Goal: Task Accomplishment & Management: Manage account settings

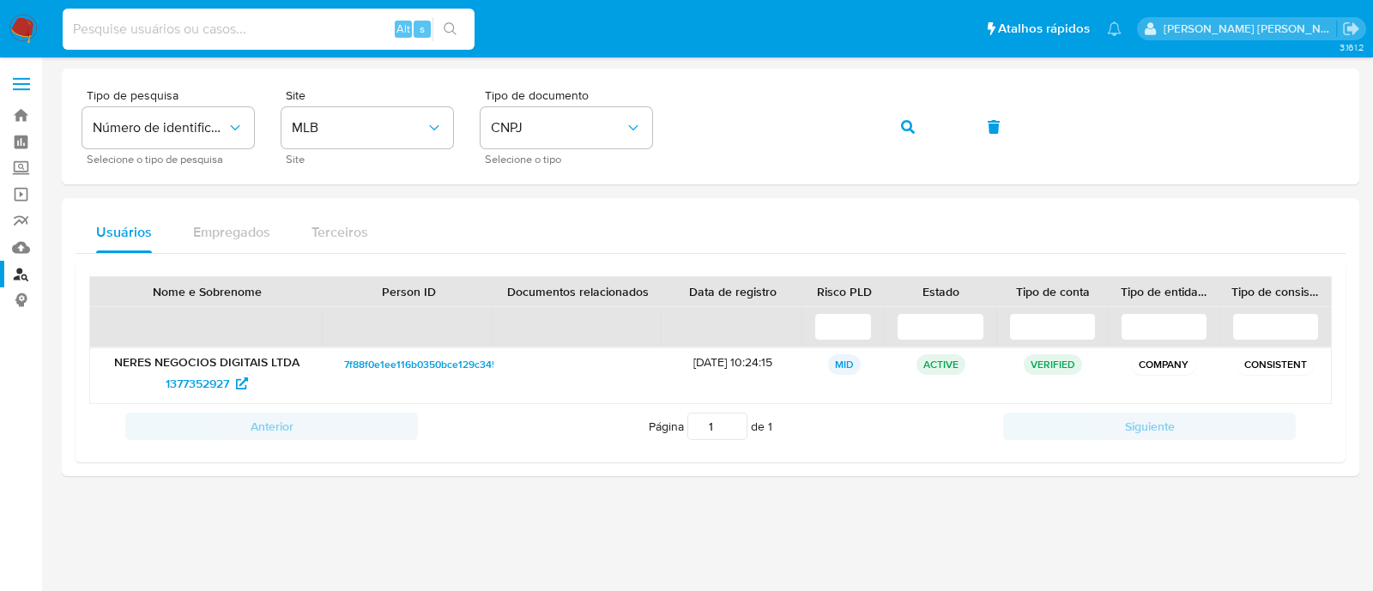
click at [158, 22] on input at bounding box center [269, 29] width 412 height 22
paste input "2050794925"
type input "2050794925"
click at [460, 38] on button "search-icon" at bounding box center [450, 29] width 35 height 24
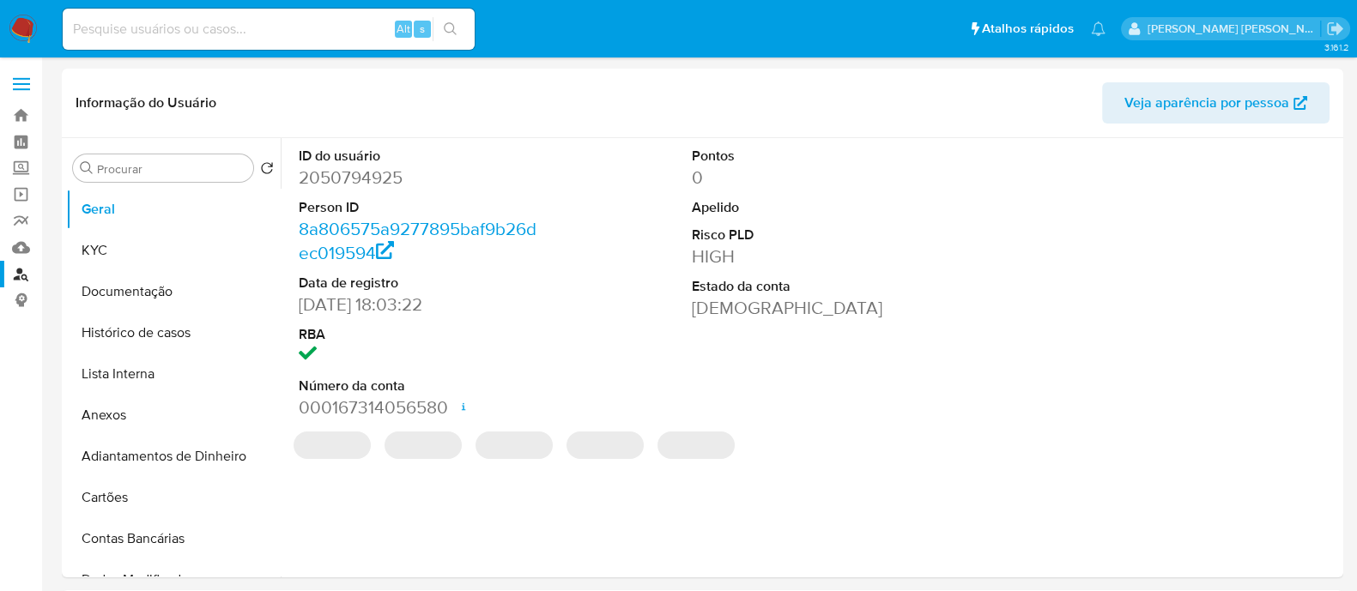
select select "10"
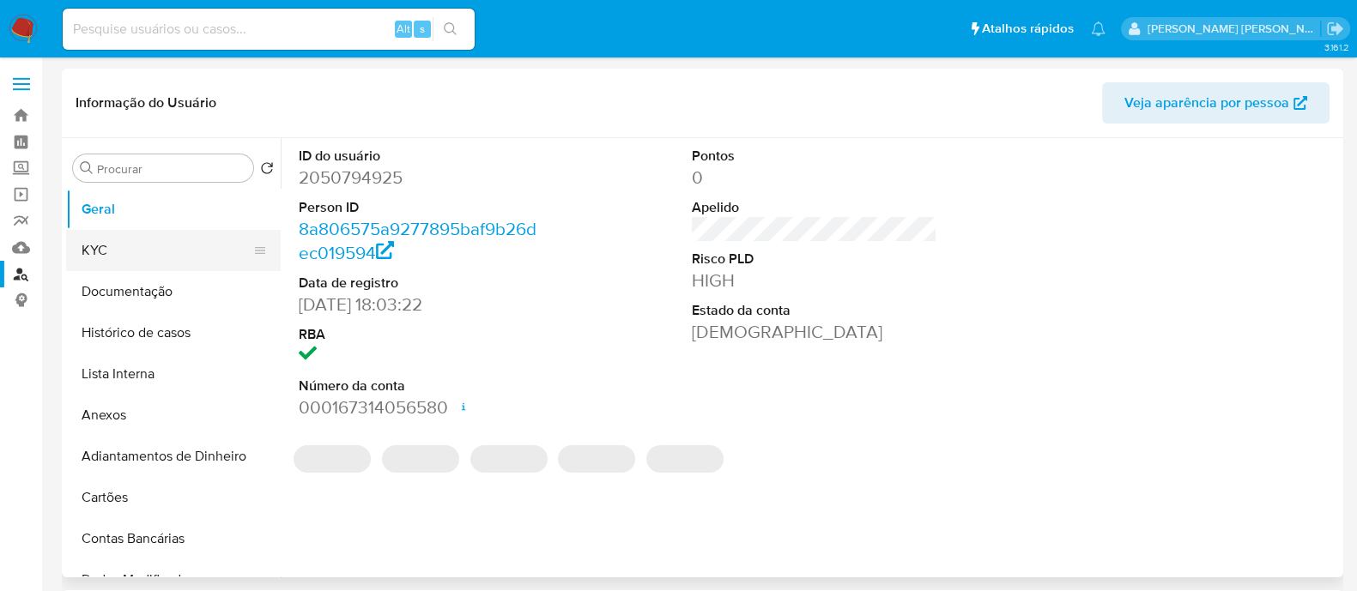
click at [128, 246] on button "KYC" at bounding box center [166, 250] width 201 height 41
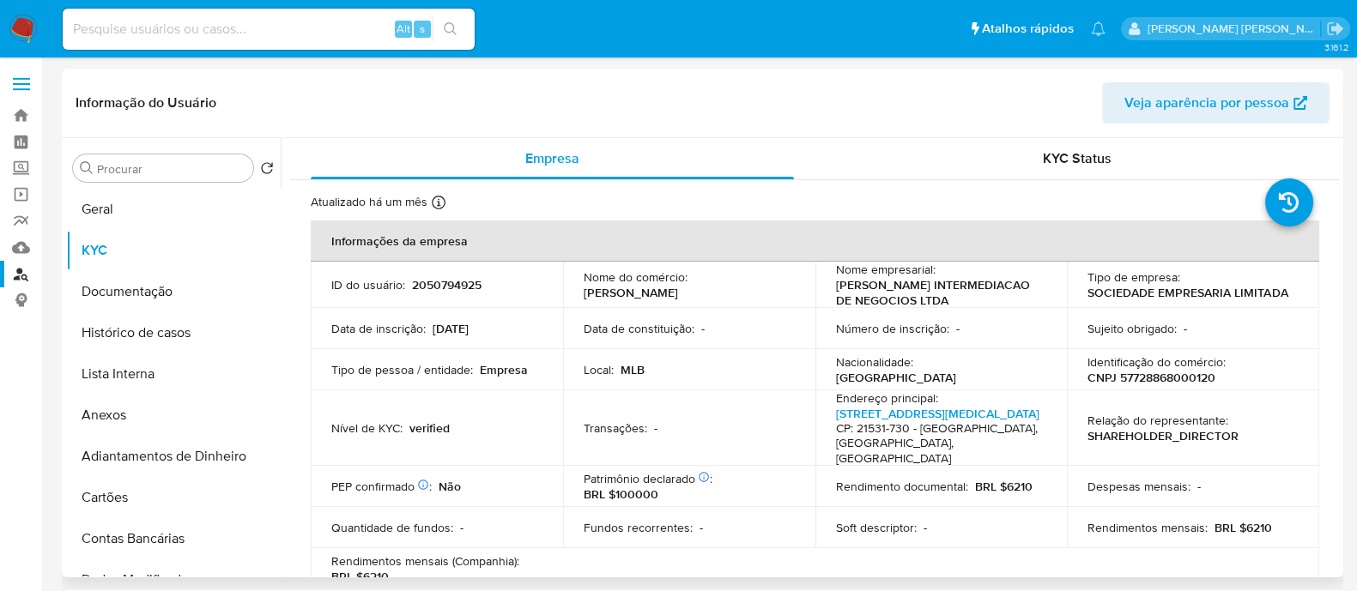
click at [1189, 372] on p "CNPJ 57728868000120" at bounding box center [1151, 377] width 128 height 15
copy p "57728868000120"
click at [129, 220] on button "Geral" at bounding box center [166, 209] width 201 height 41
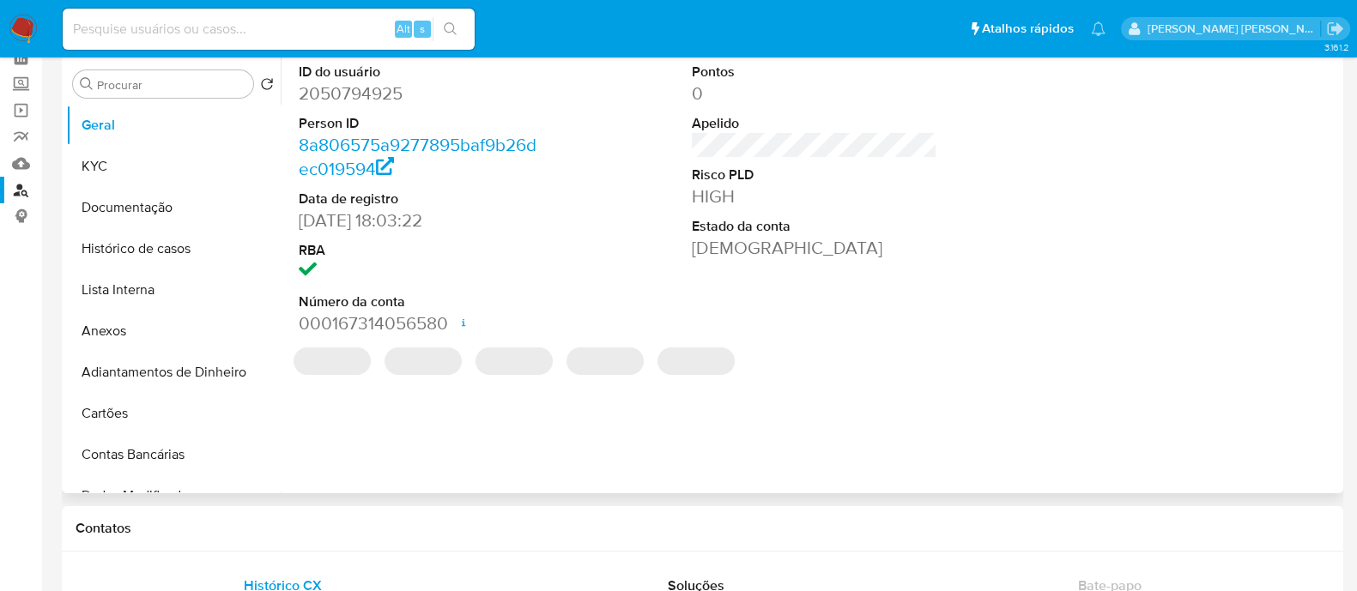
scroll to position [214, 0]
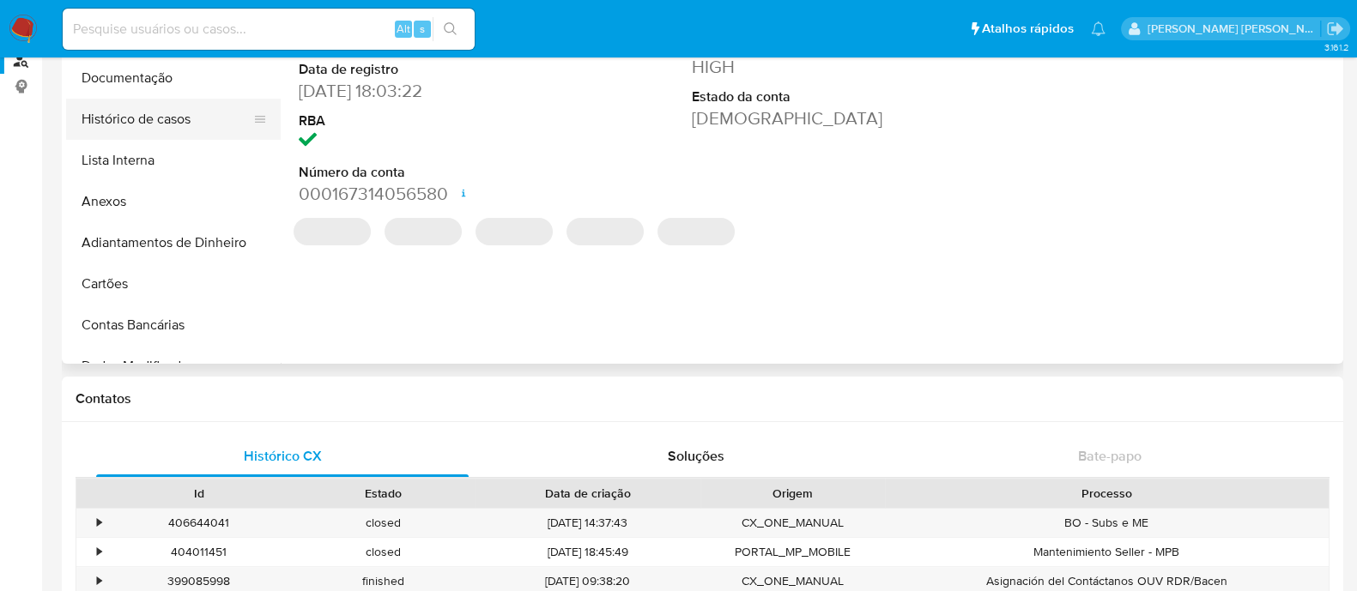
click at [165, 136] on button "Histórico de casos" at bounding box center [166, 119] width 201 height 41
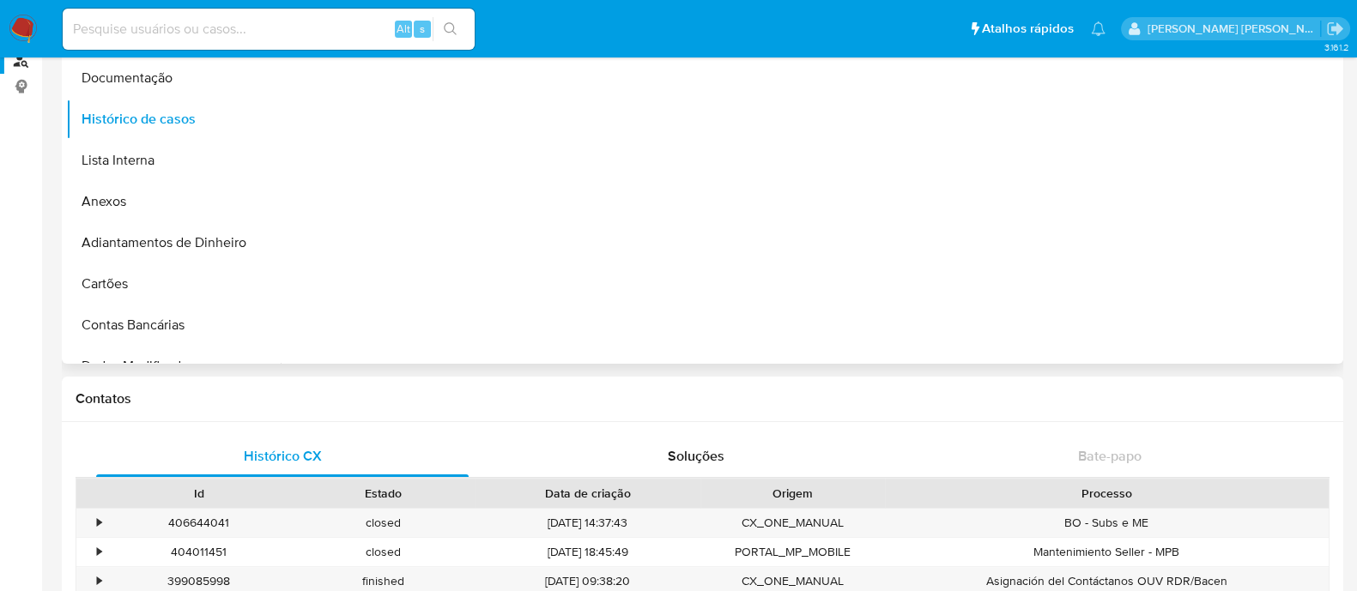
scroll to position [0, 0]
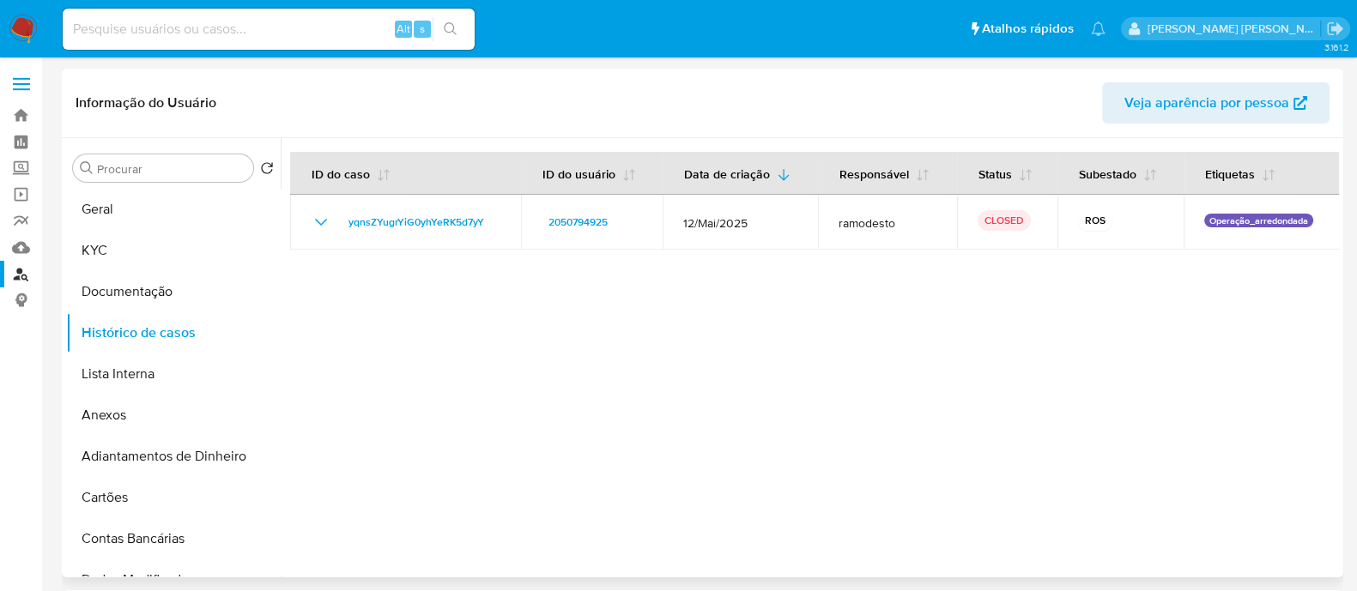
click at [1060, 328] on div at bounding box center [810, 357] width 1058 height 439
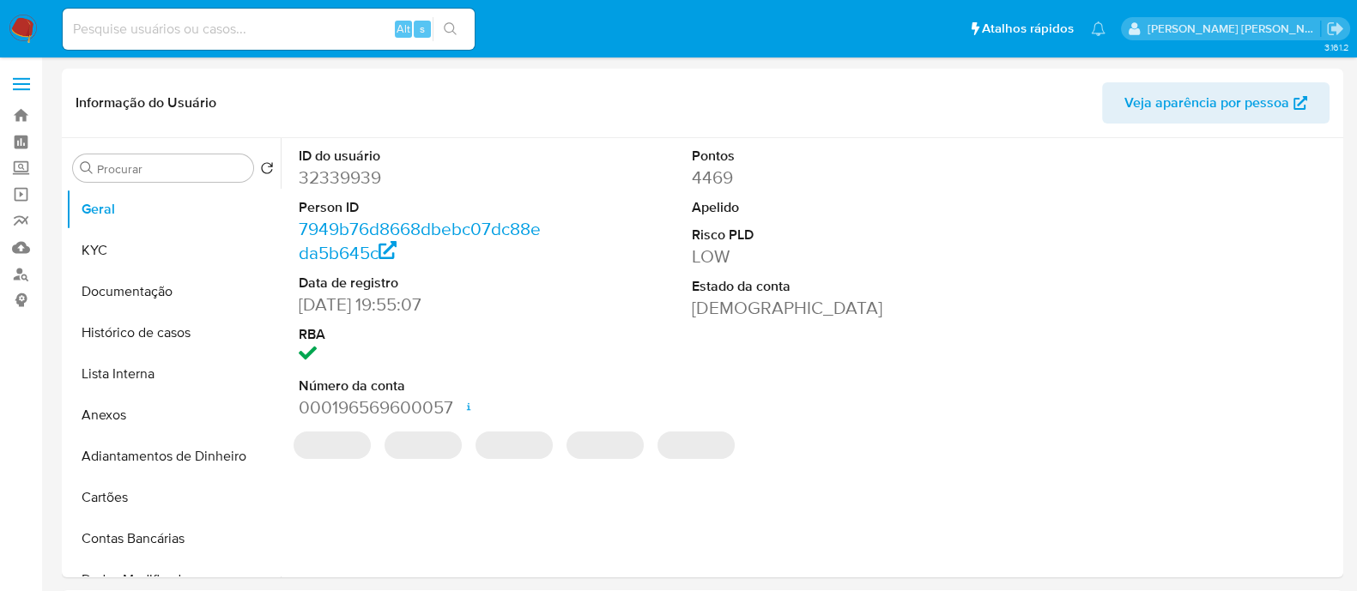
select select "10"
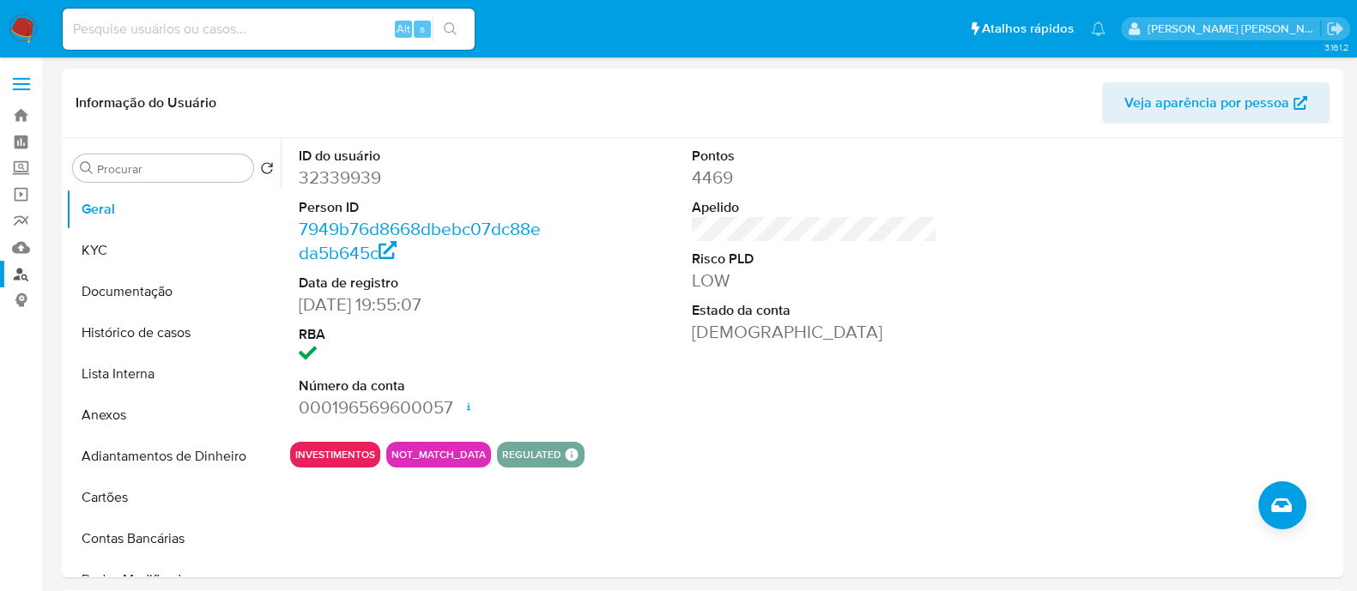
click at [13, 267] on link "Localizador de pessoas" at bounding box center [102, 274] width 204 height 27
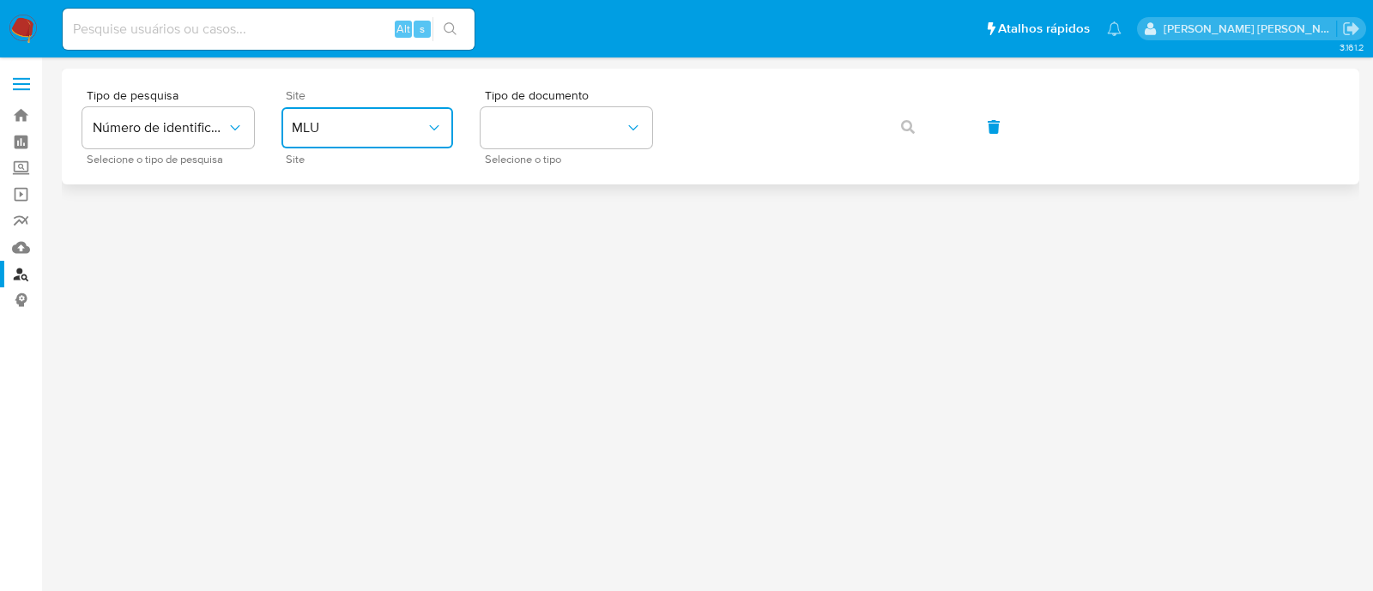
click at [340, 127] on span "MLU" at bounding box center [359, 127] width 134 height 17
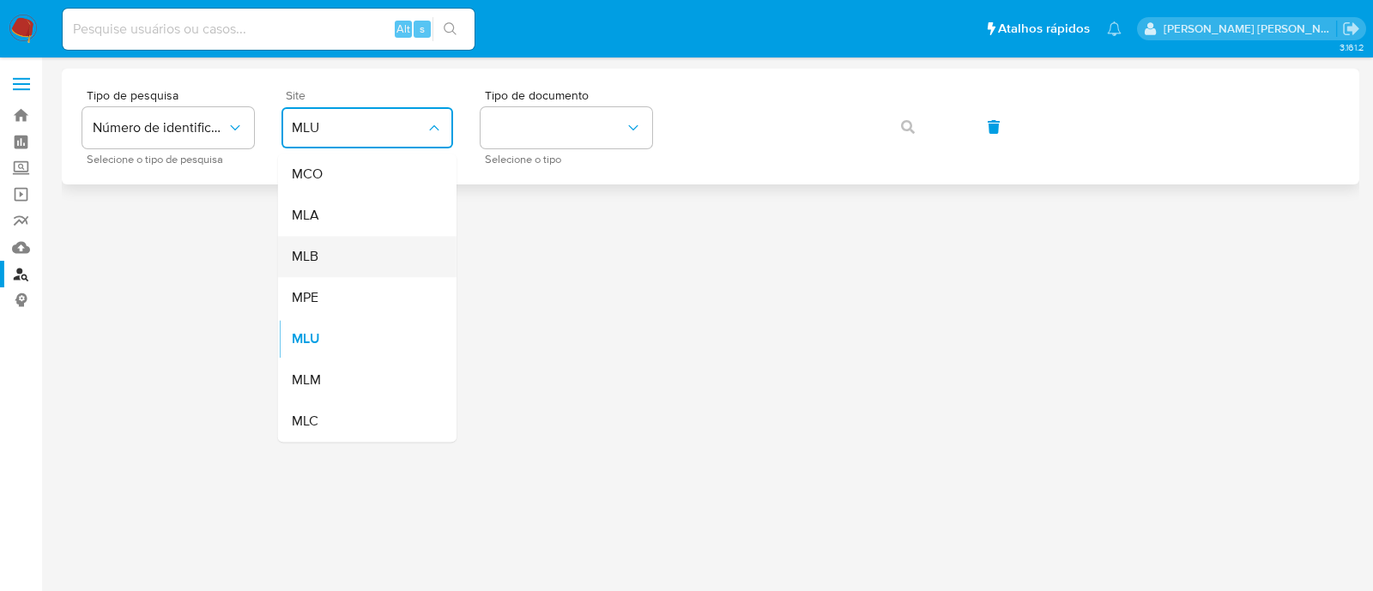
click at [354, 255] on div "MLB" at bounding box center [362, 256] width 141 height 41
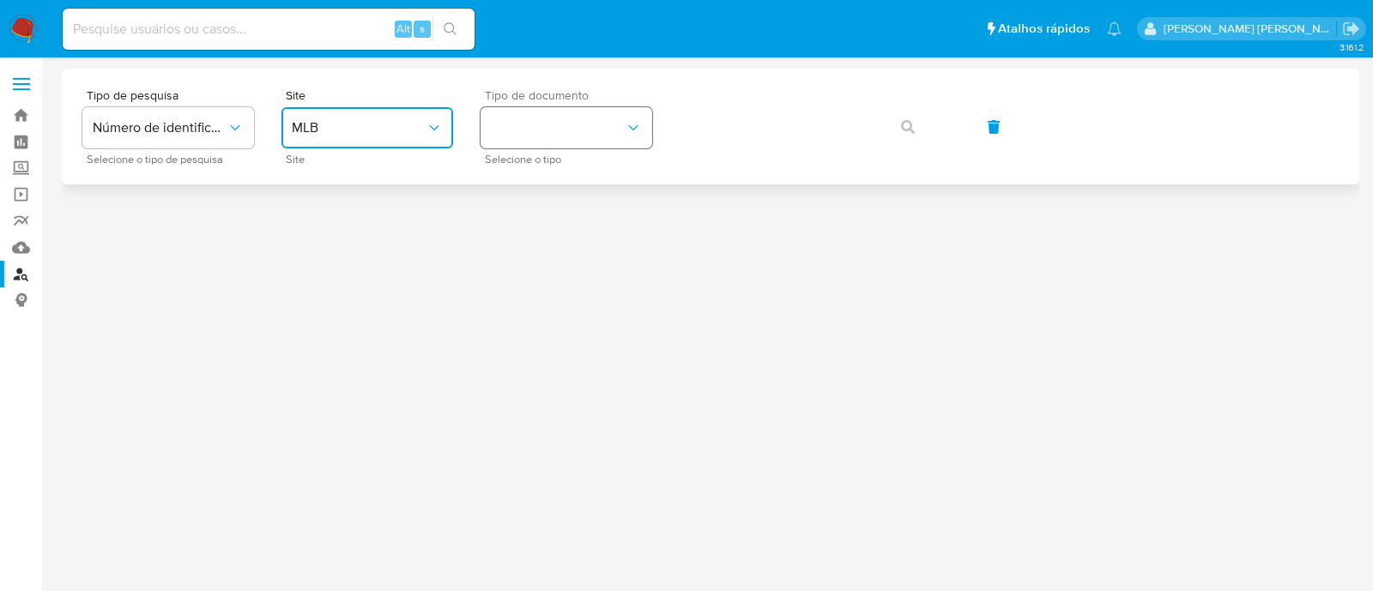
click at [546, 135] on button "identificationType" at bounding box center [567, 127] width 172 height 41
click at [554, 181] on div "CNPJ CNPJ" at bounding box center [561, 183] width 141 height 58
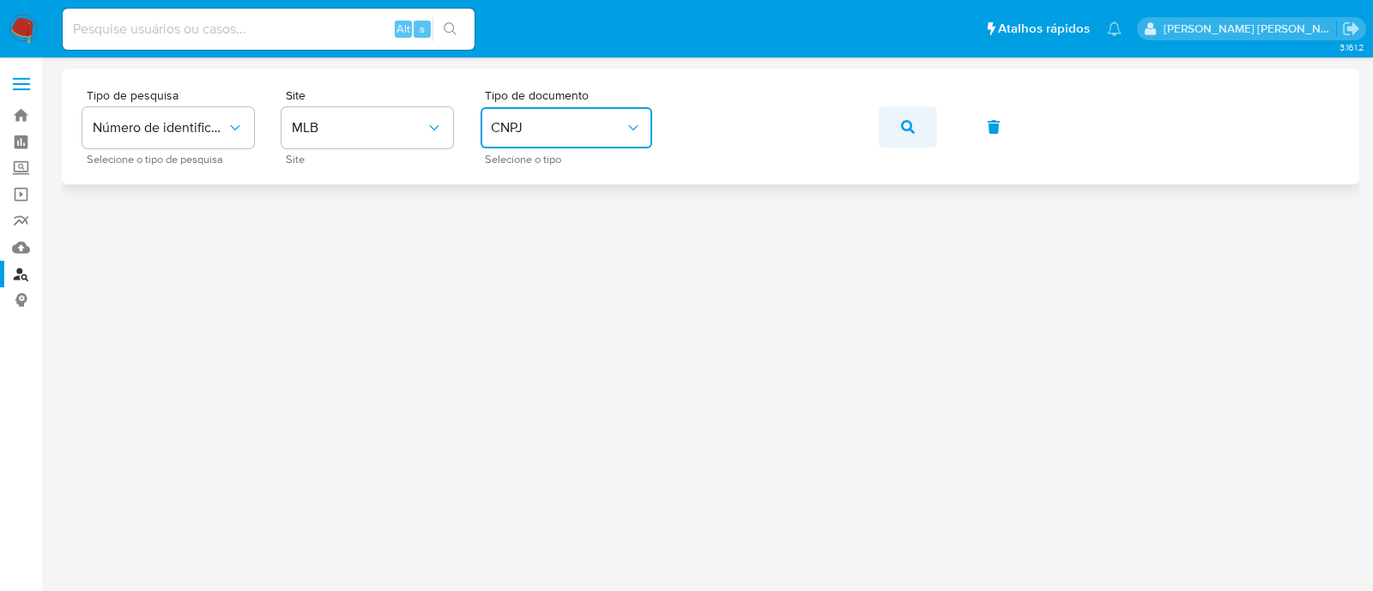
click at [893, 130] on button "button" at bounding box center [908, 126] width 58 height 41
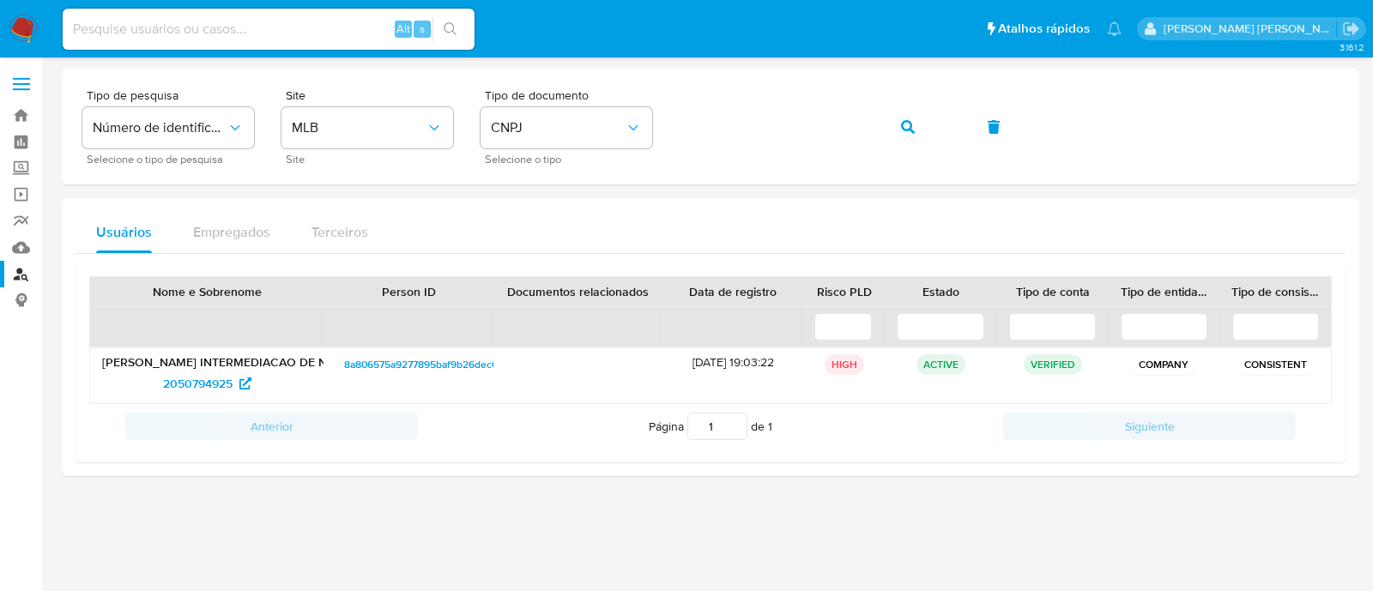
click at [305, 27] on input at bounding box center [269, 29] width 412 height 22
paste input "722786015"
type input "722786015"
click at [446, 15] on div "722786015 Alt s" at bounding box center [269, 29] width 412 height 41
click at [446, 36] on button "search-icon" at bounding box center [450, 29] width 35 height 24
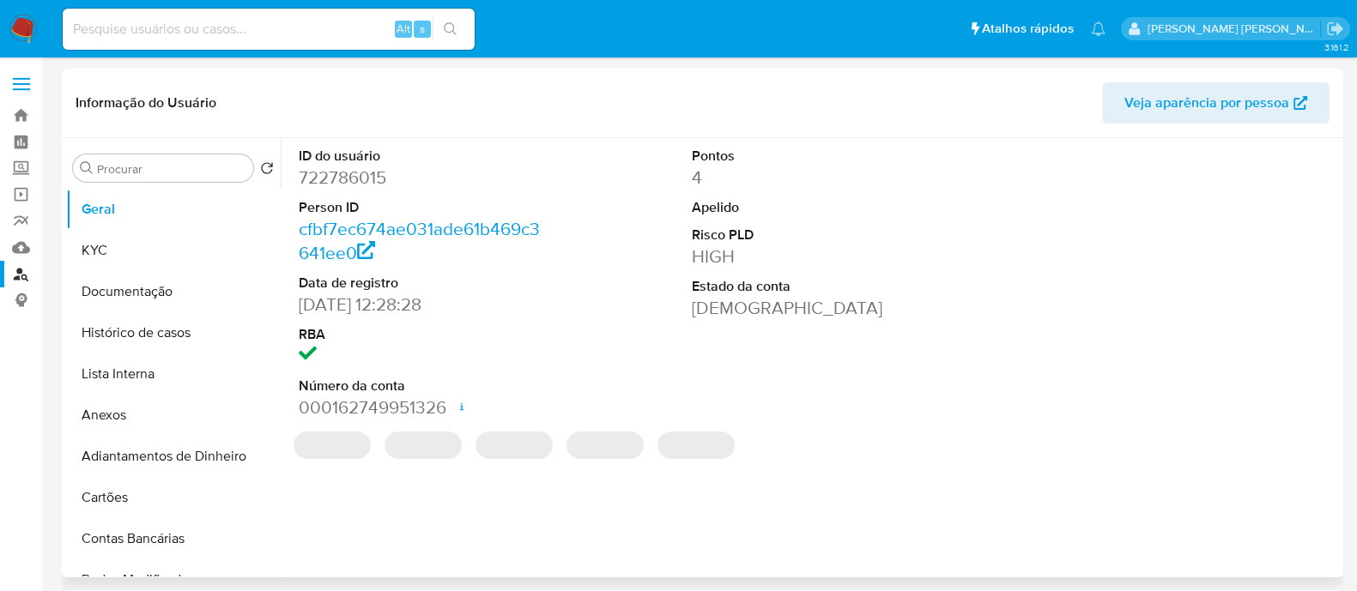
select select "10"
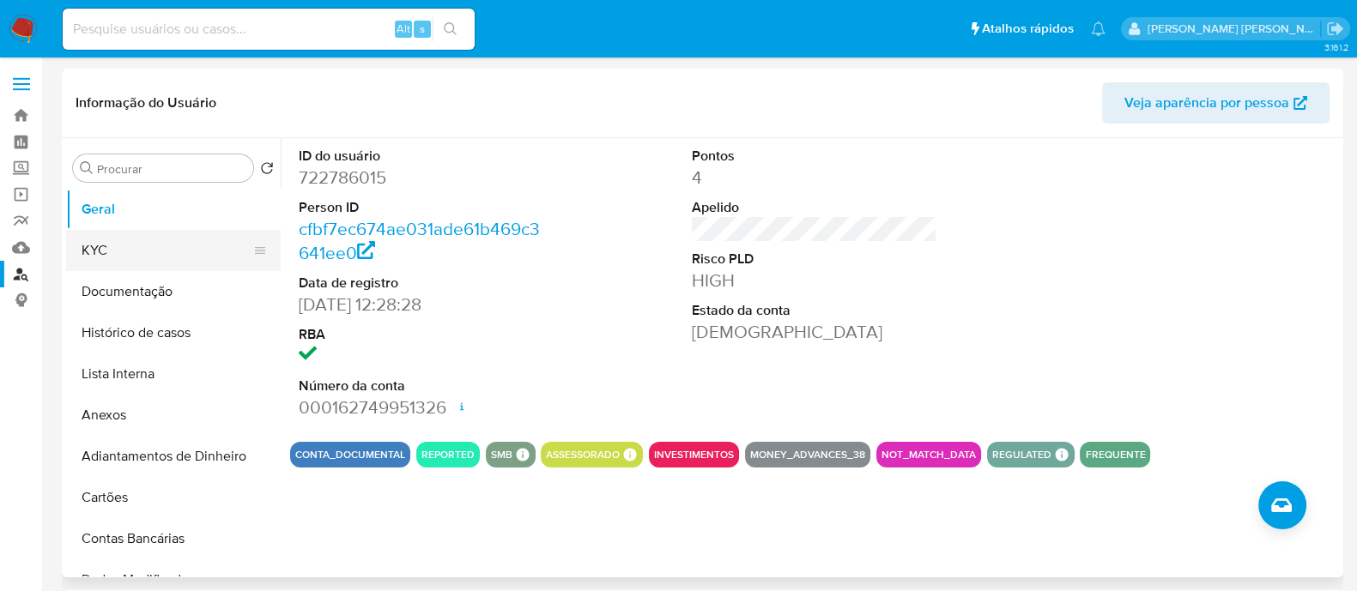
click at [164, 238] on button "KYC" at bounding box center [166, 250] width 201 height 41
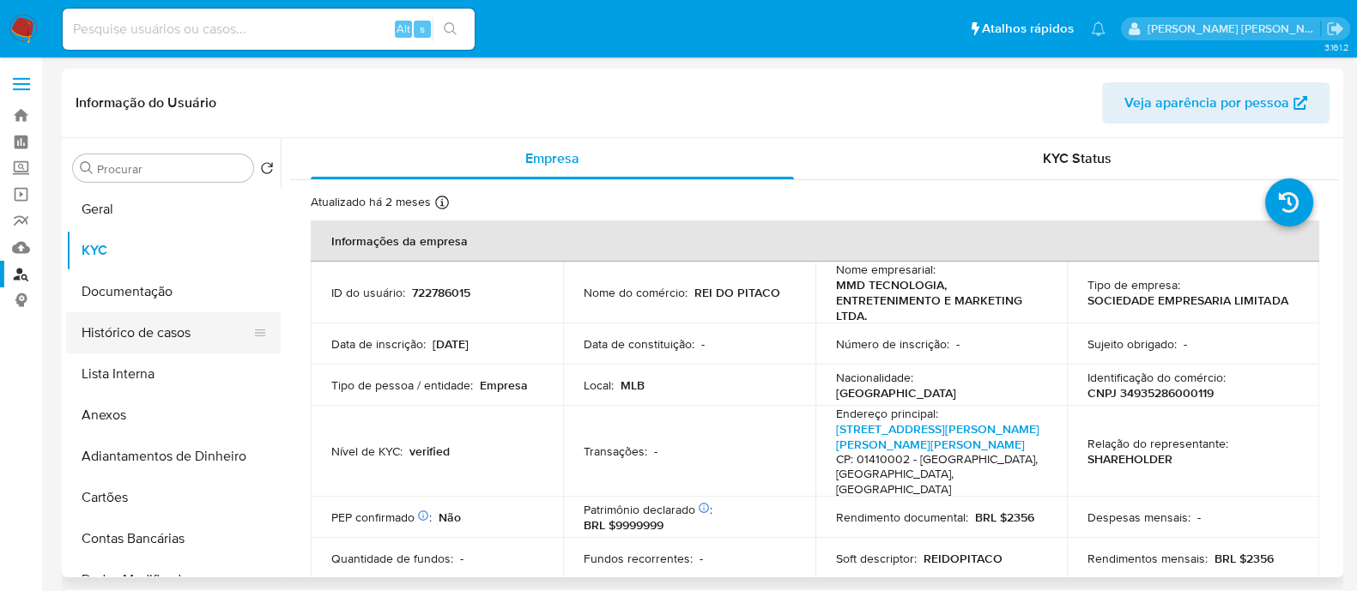
click at [137, 332] on button "Histórico de casos" at bounding box center [166, 332] width 201 height 41
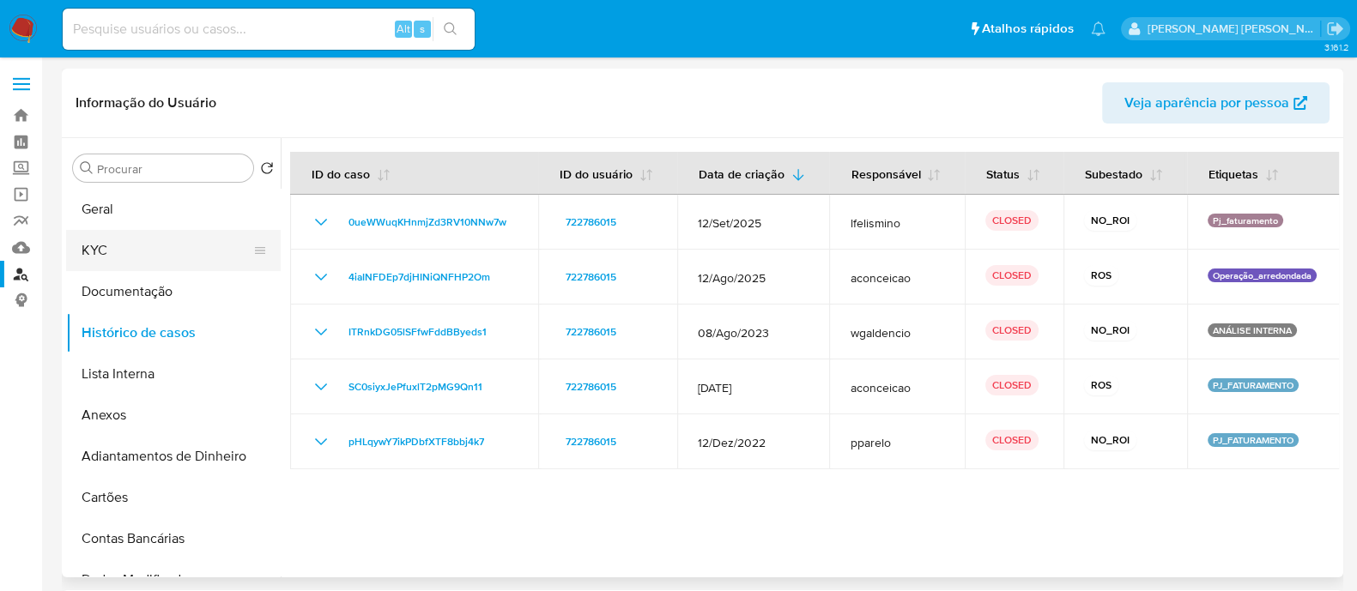
click at [112, 254] on button "KYC" at bounding box center [166, 250] width 201 height 41
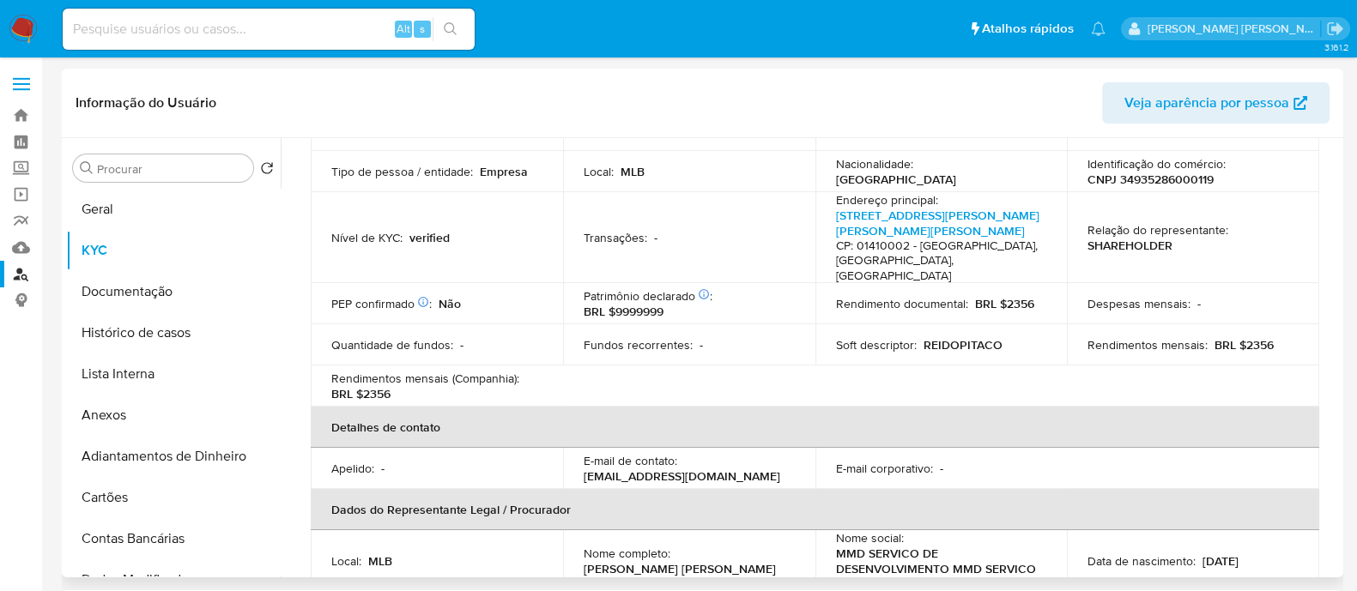
scroll to position [750, 0]
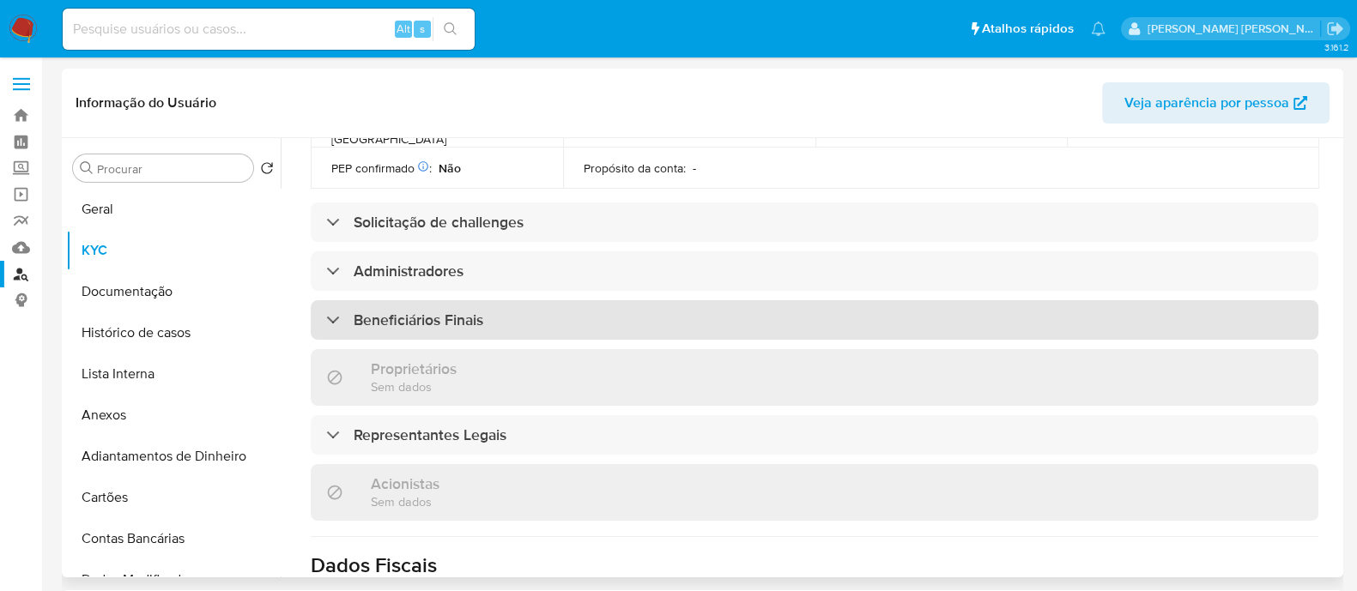
click at [560, 300] on div "Beneficiários Finais" at bounding box center [814, 319] width 1007 height 39
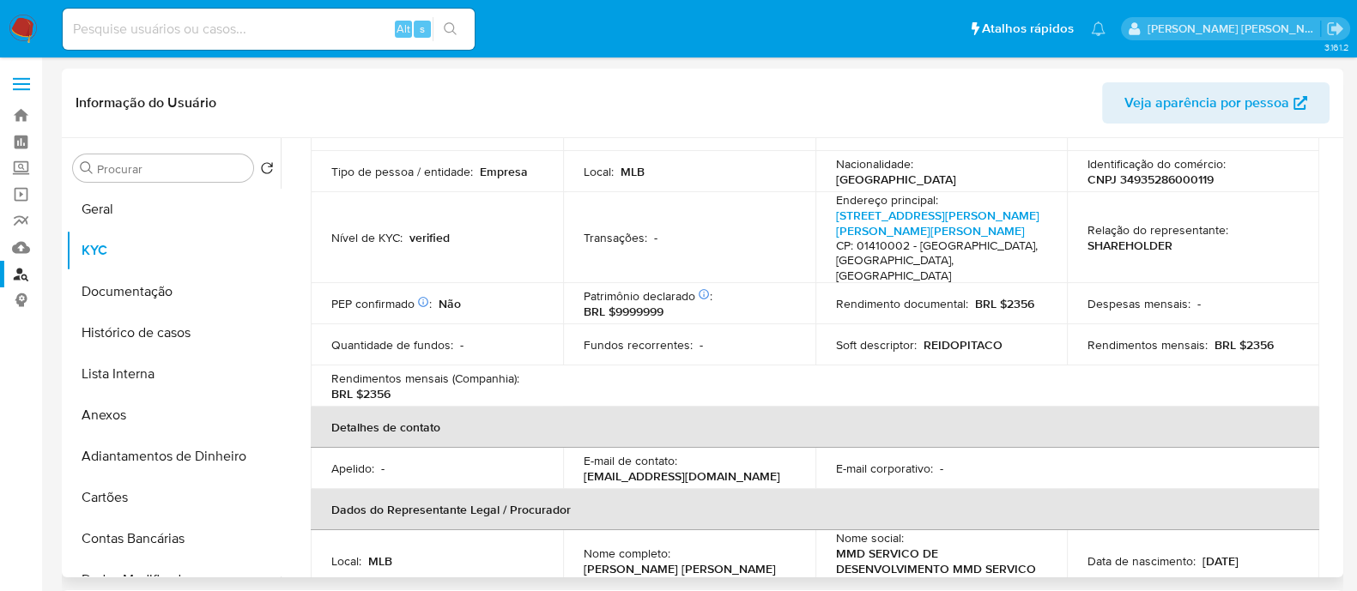
scroll to position [0, 0]
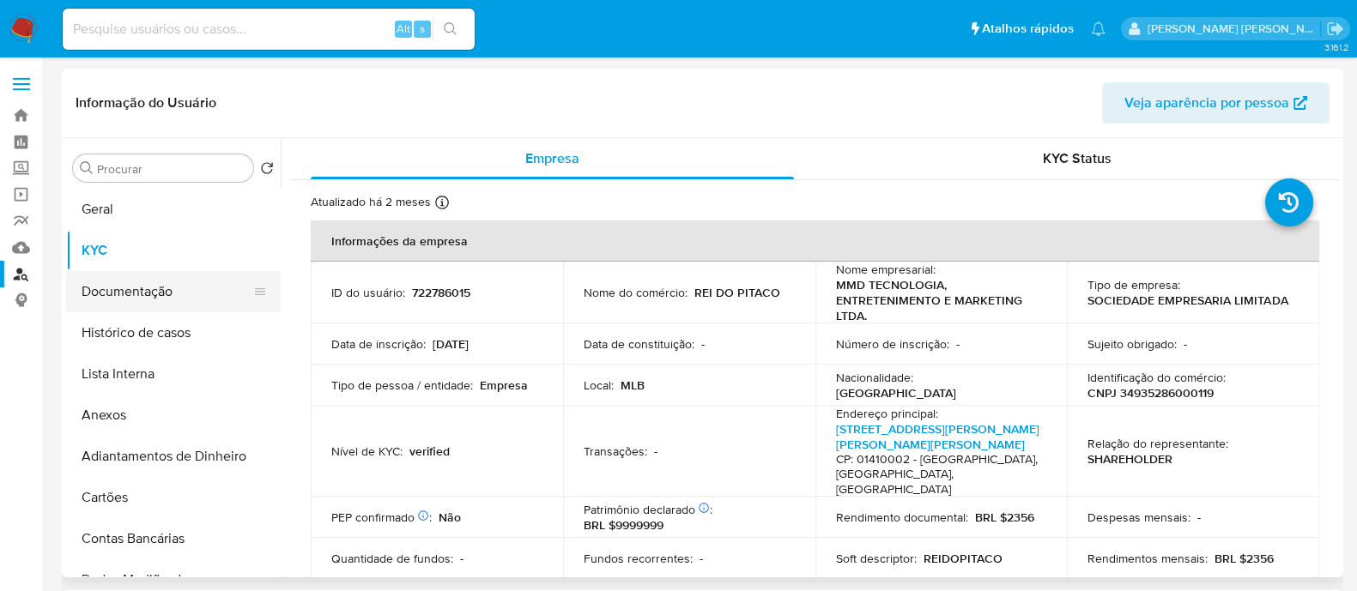
click at [125, 293] on button "Documentação" at bounding box center [166, 291] width 201 height 41
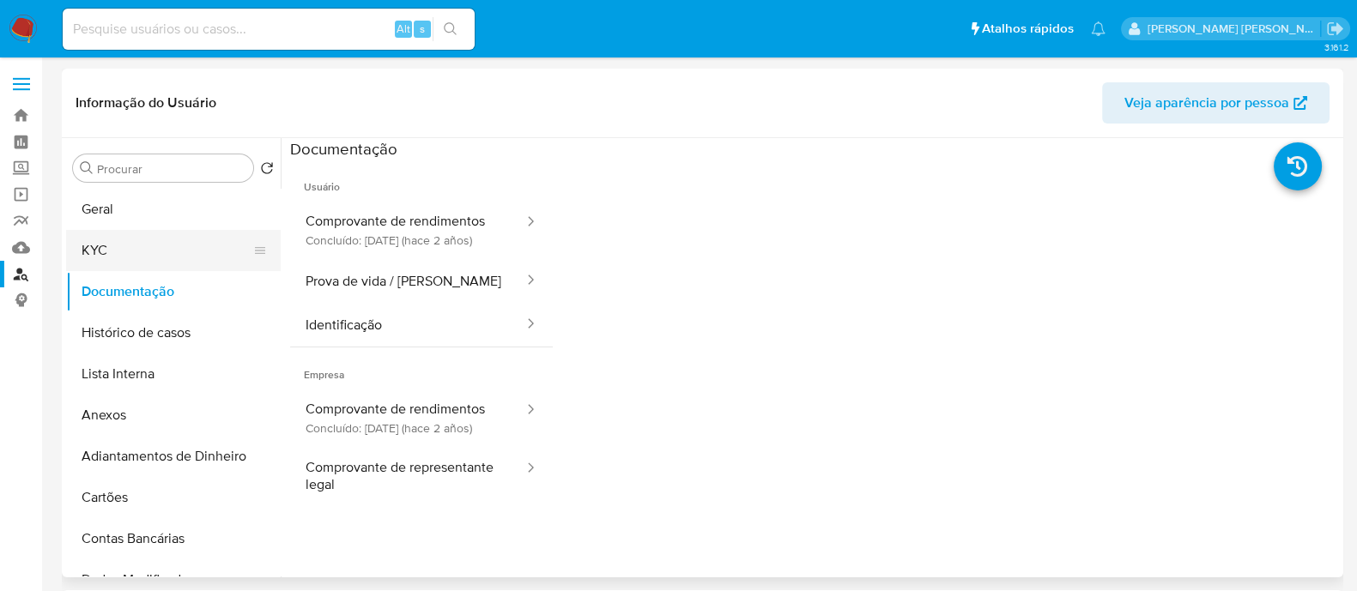
click at [87, 251] on button "KYC" at bounding box center [166, 250] width 201 height 41
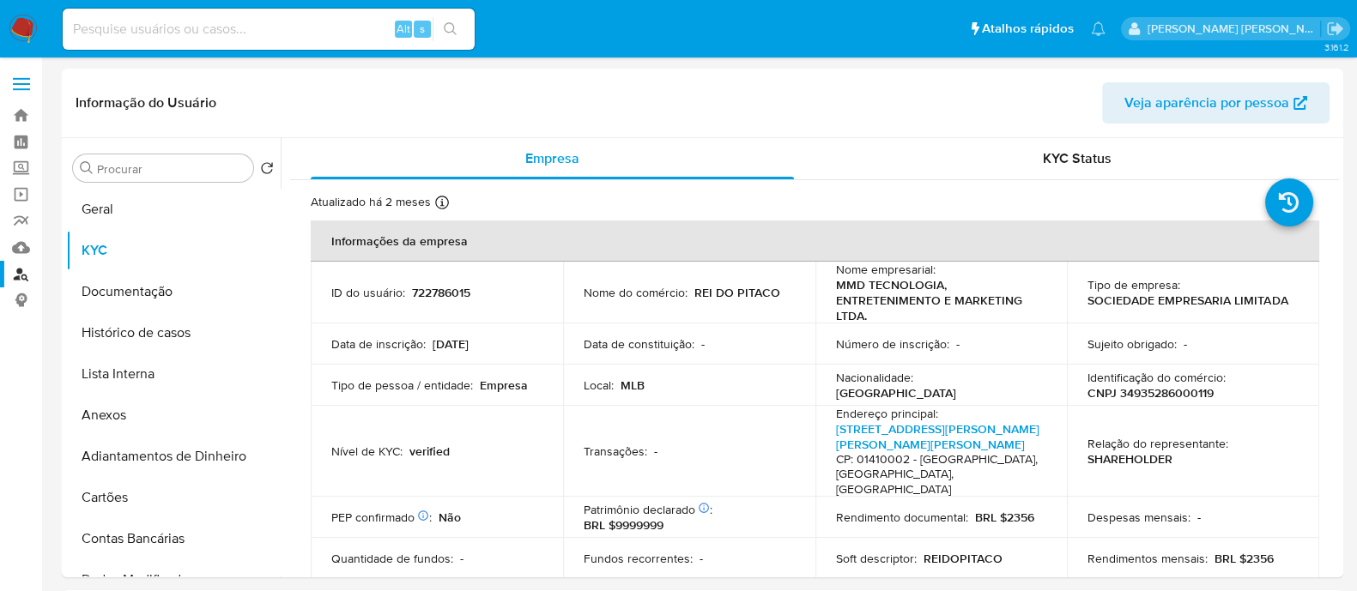
click at [286, 32] on input at bounding box center [269, 29] width 412 height 22
paste input "2271839367"
type input "2271839367"
click at [463, 28] on button "search-icon" at bounding box center [450, 29] width 35 height 24
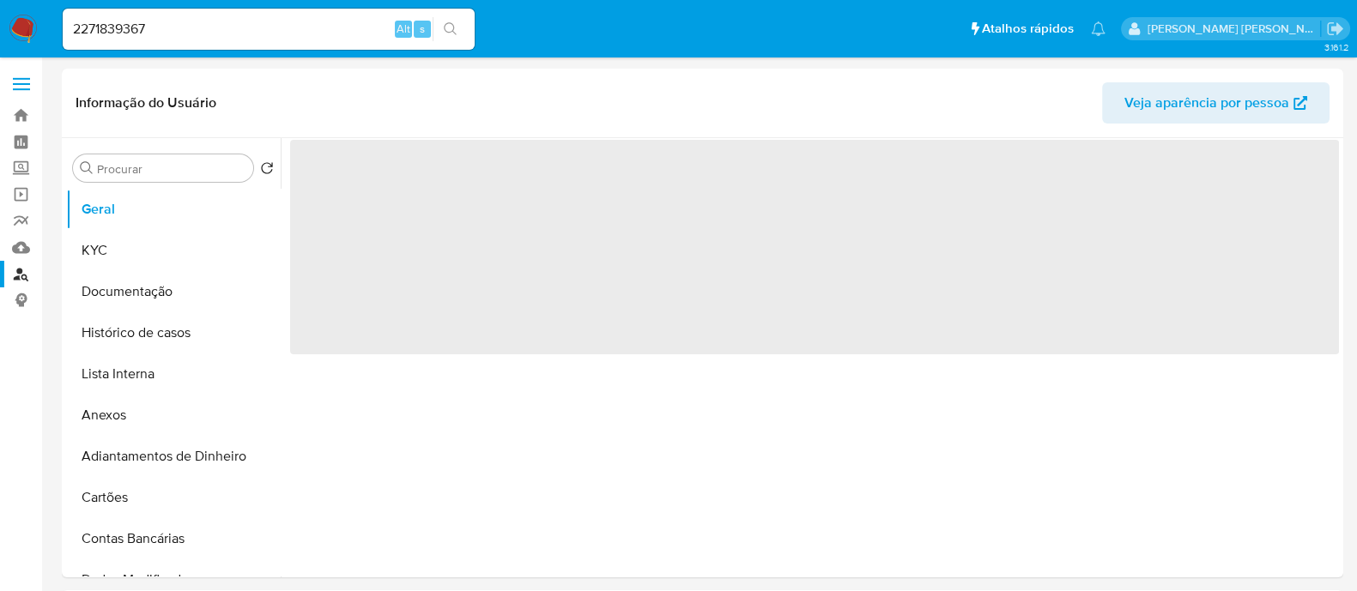
select select "10"
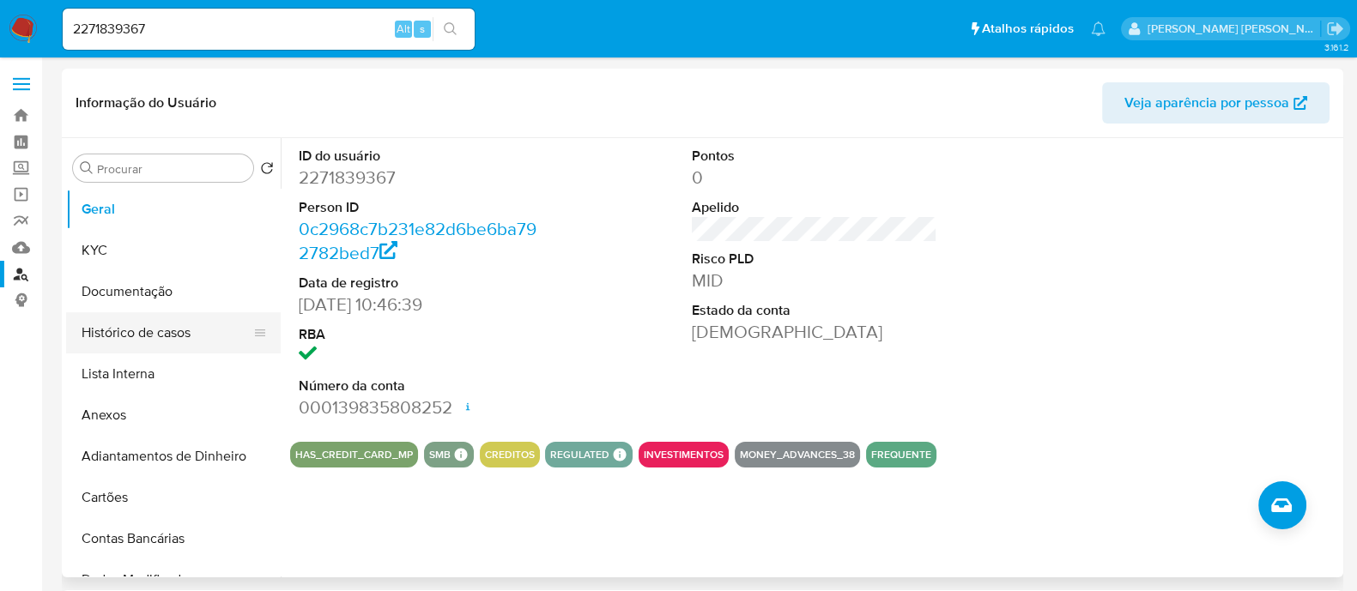
click at [186, 324] on button "Histórico de casos" at bounding box center [166, 332] width 201 height 41
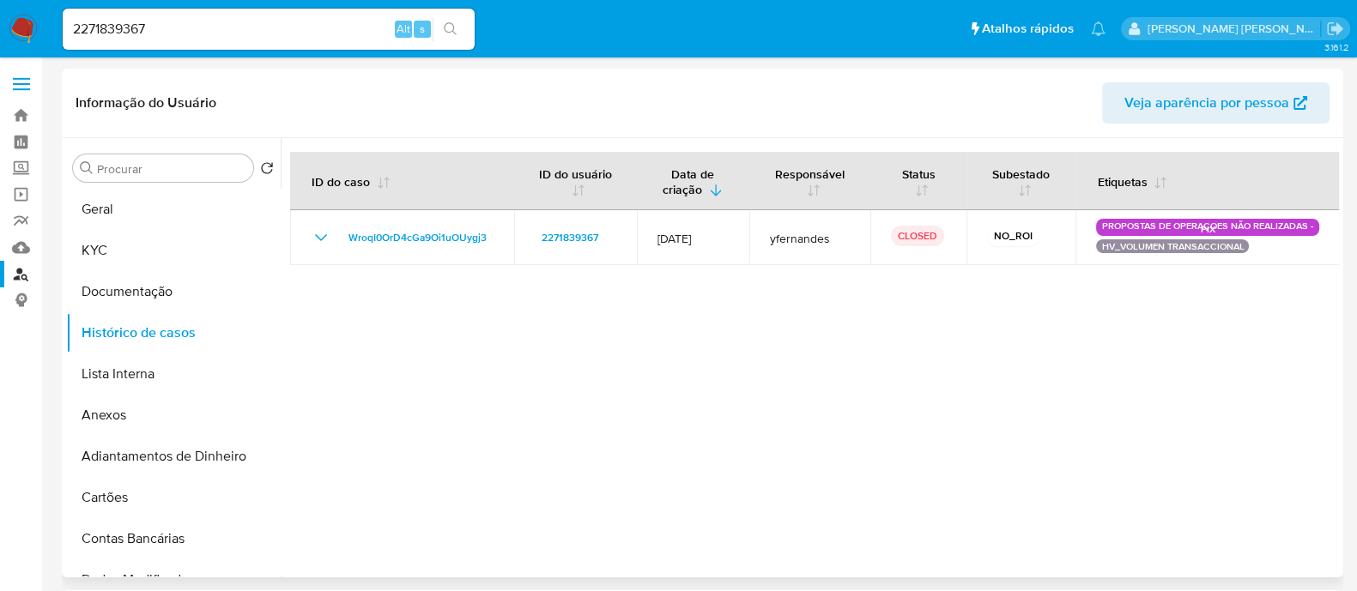
click at [892, 349] on div at bounding box center [810, 357] width 1058 height 439
click at [104, 265] on button "KYC" at bounding box center [166, 250] width 201 height 41
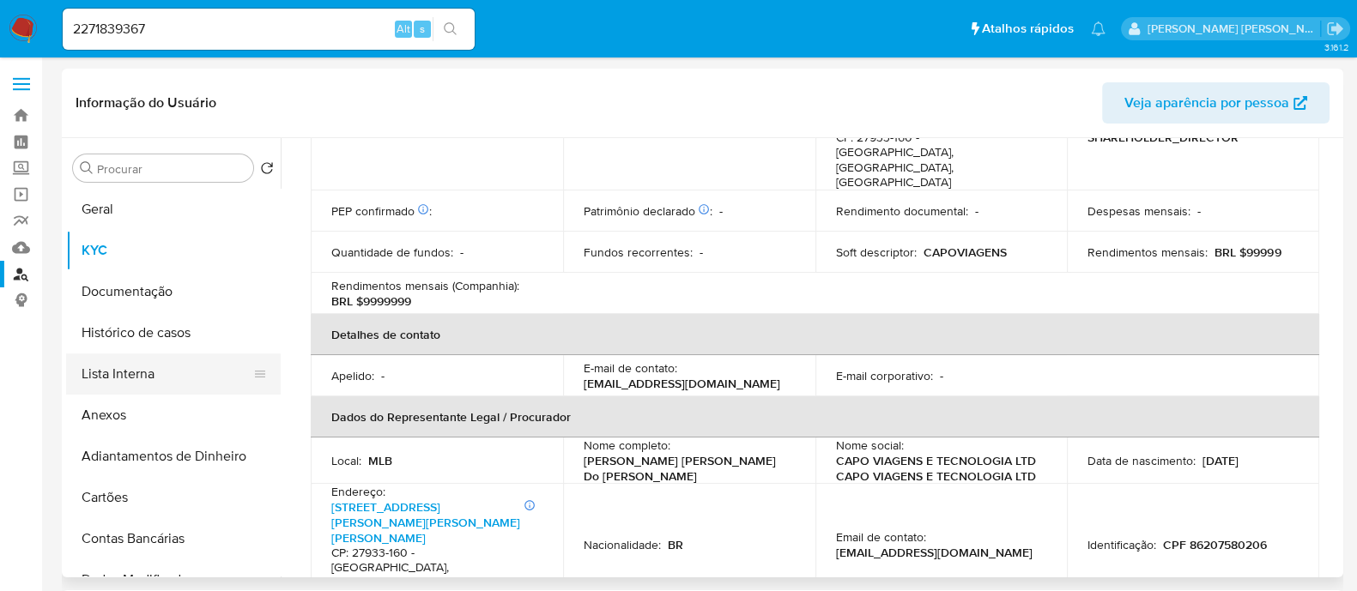
scroll to position [767, 0]
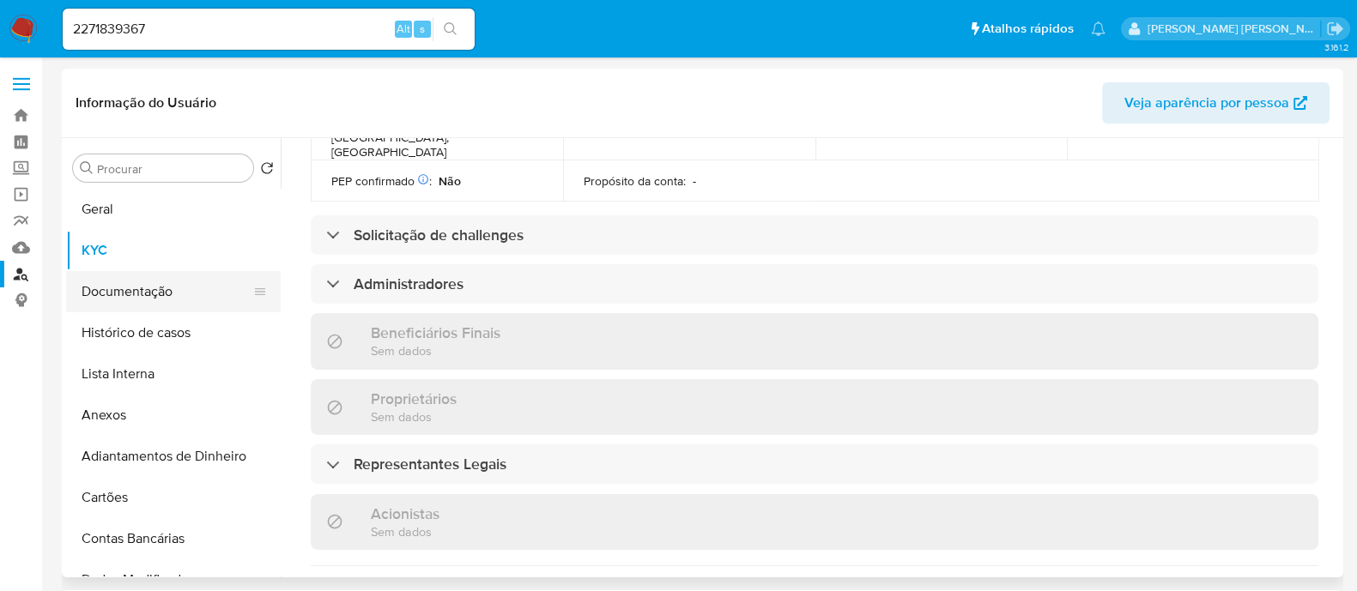
click at [122, 290] on button "Documentação" at bounding box center [166, 291] width 201 height 41
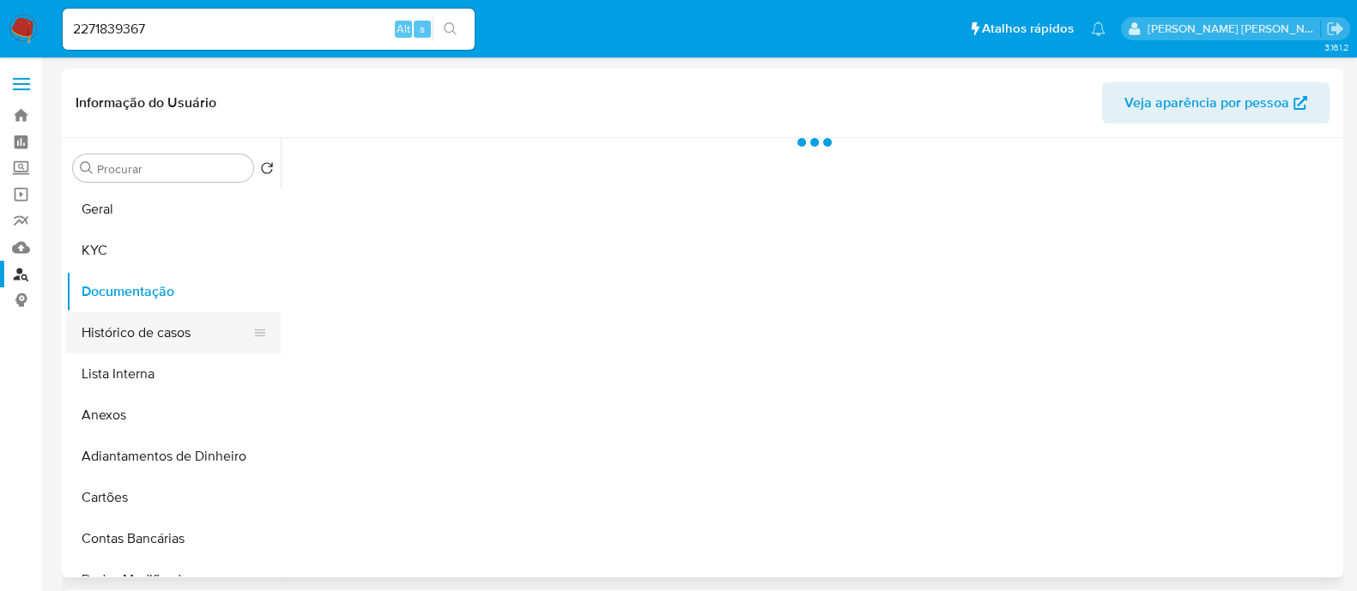
scroll to position [0, 0]
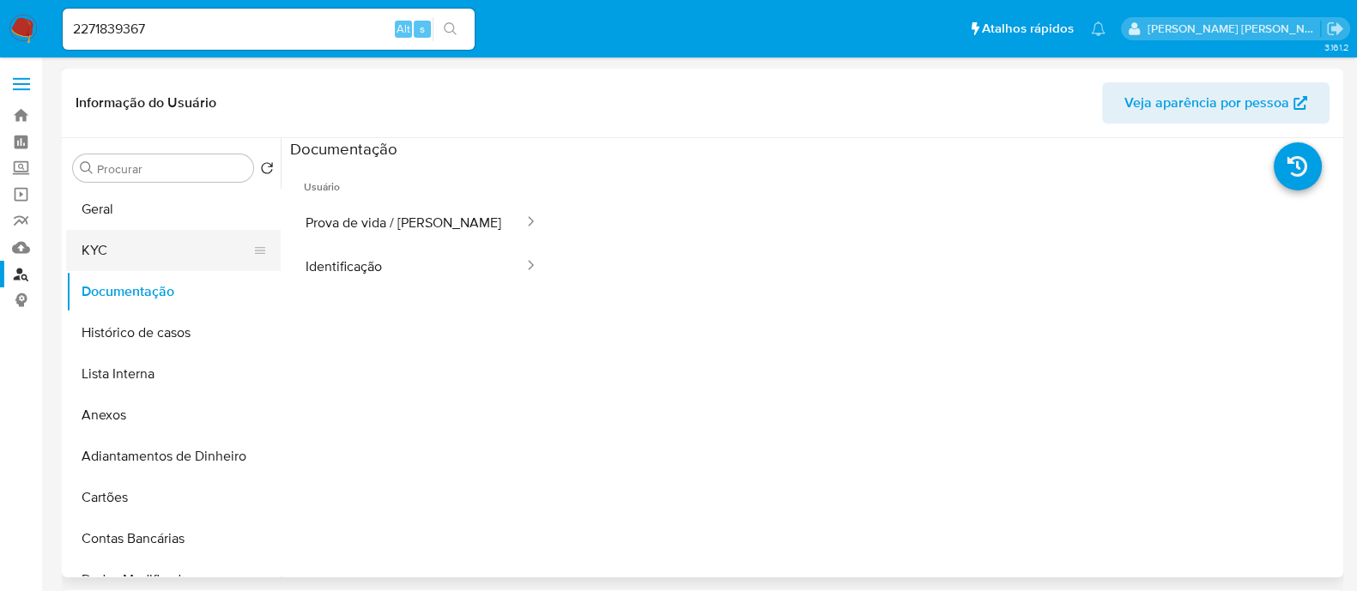
click at [133, 251] on button "KYC" at bounding box center [166, 250] width 201 height 41
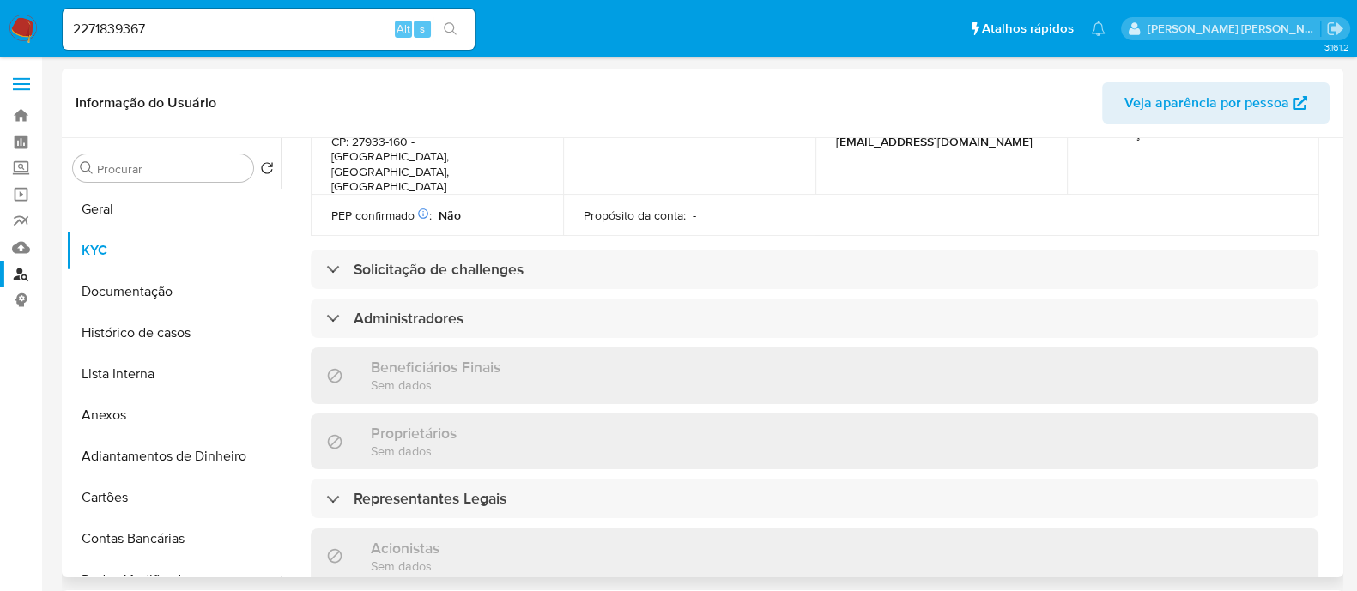
scroll to position [857, 0]
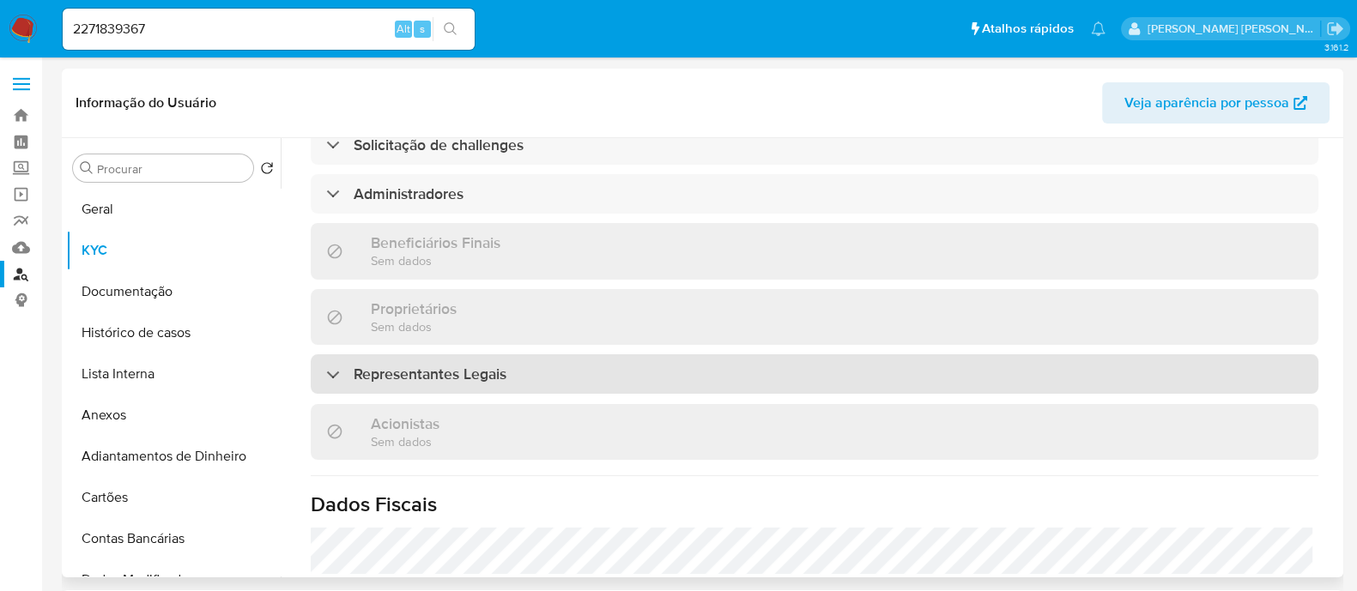
click at [554, 354] on div "Representantes Legais" at bounding box center [814, 373] width 1007 height 39
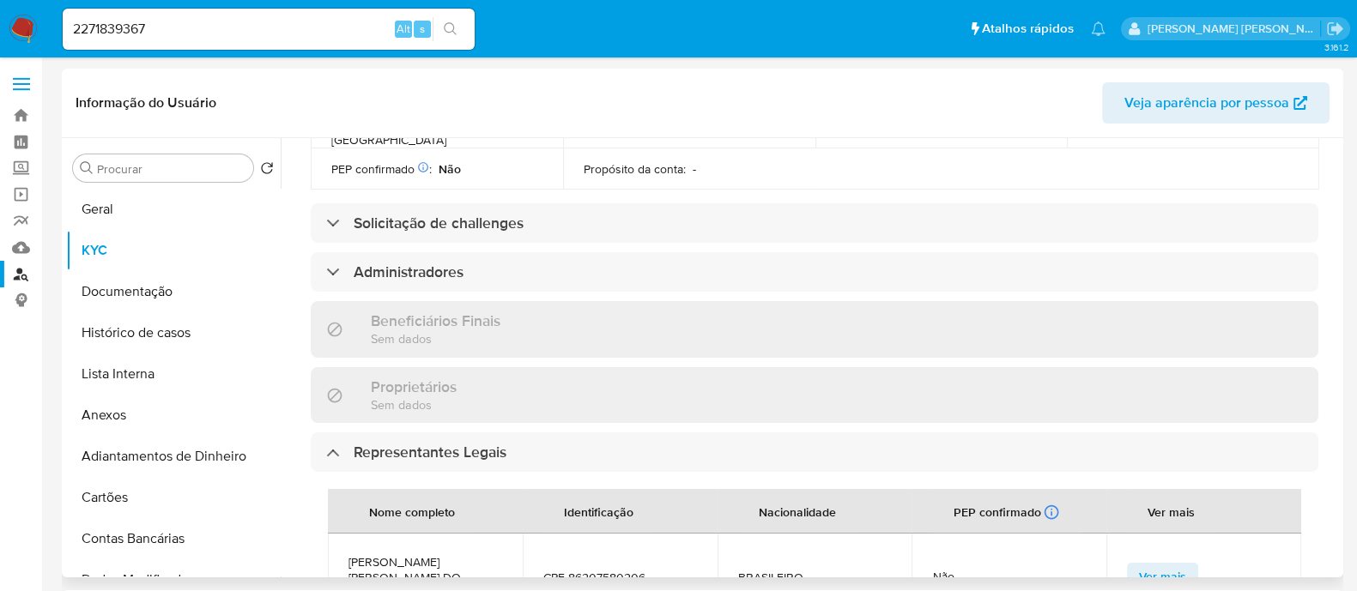
scroll to position [644, 0]
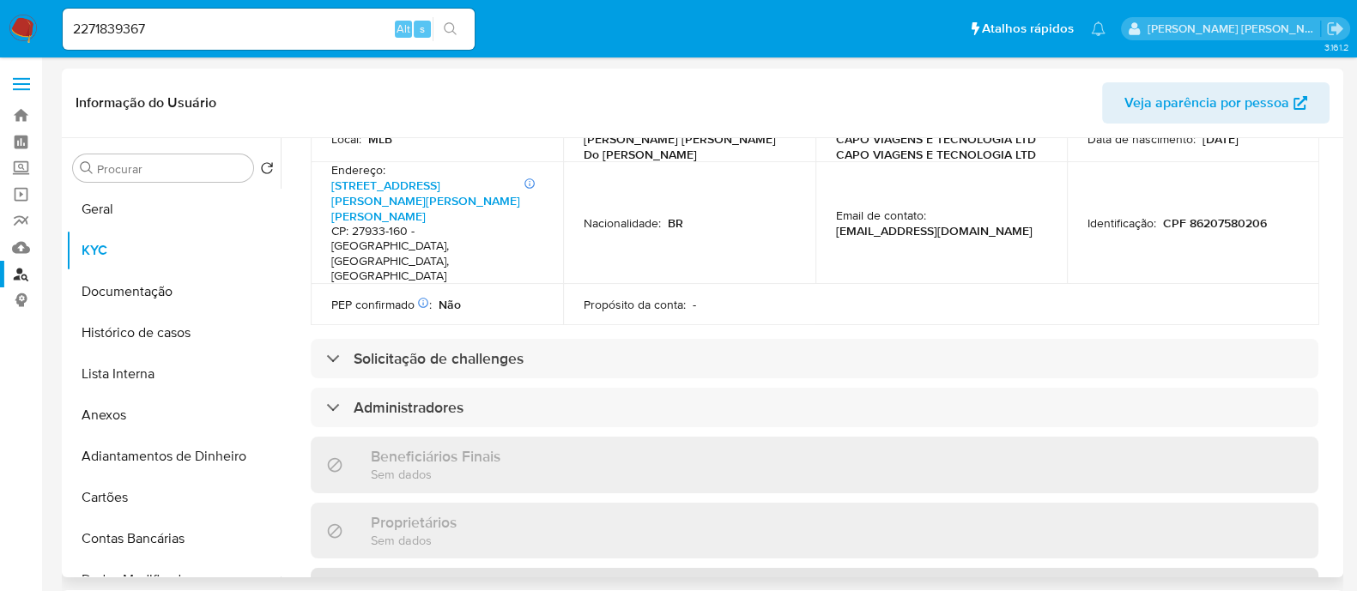
click at [515, 568] on div "Representantes Legais" at bounding box center [814, 587] width 1007 height 39
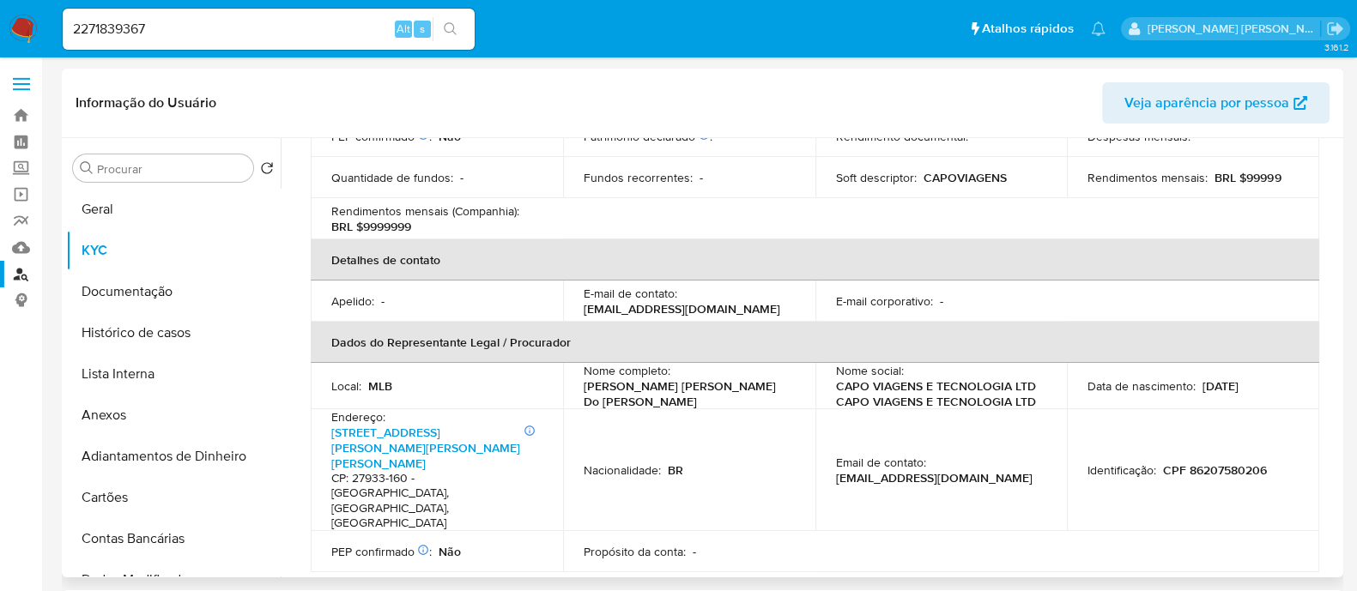
scroll to position [214, 0]
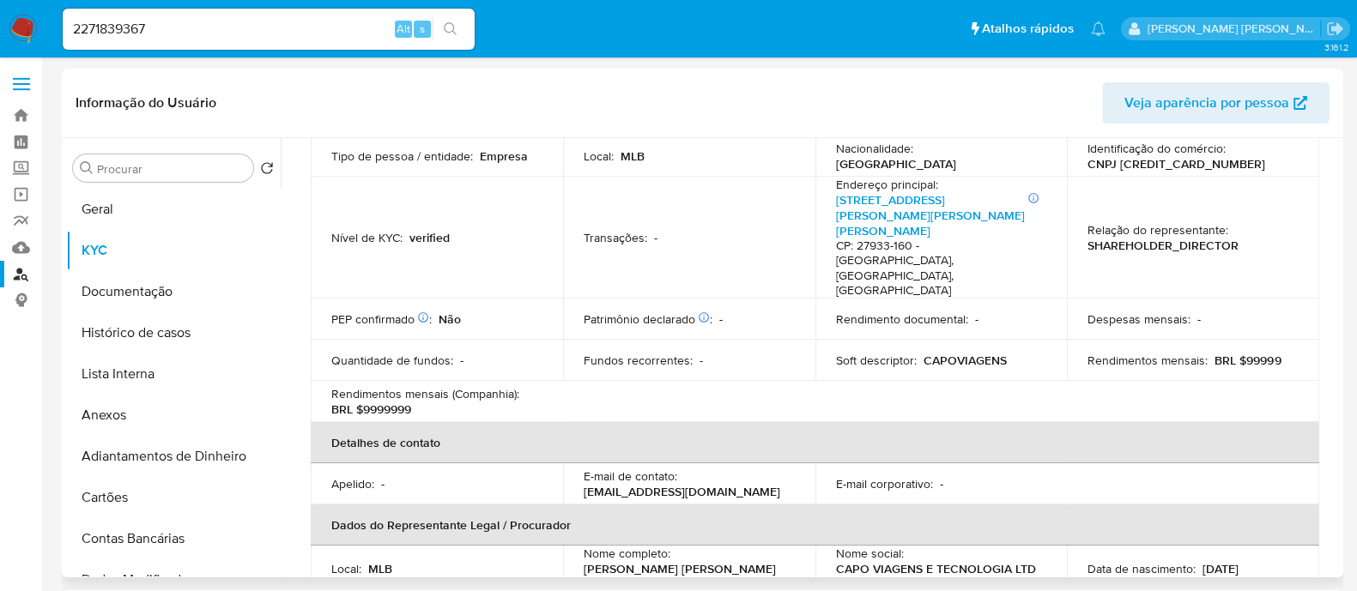
click at [1177, 166] on p "CNPJ 30253182000173" at bounding box center [1176, 163] width 178 height 15
copy p "30253182000173"
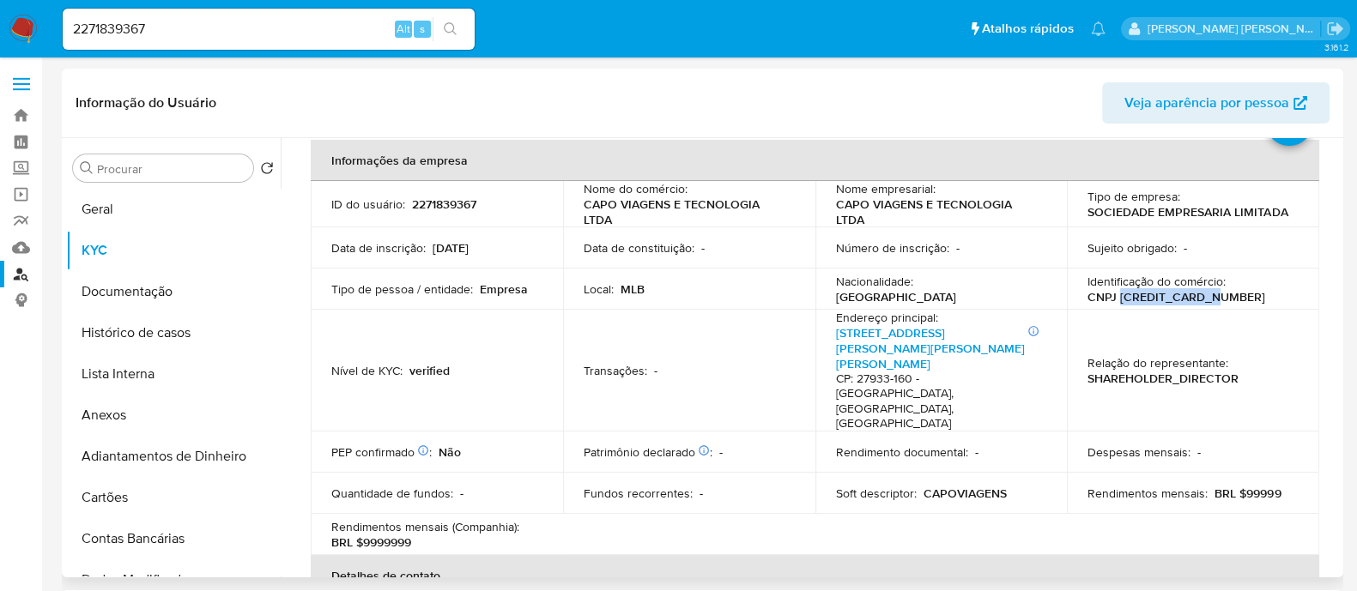
scroll to position [0, 0]
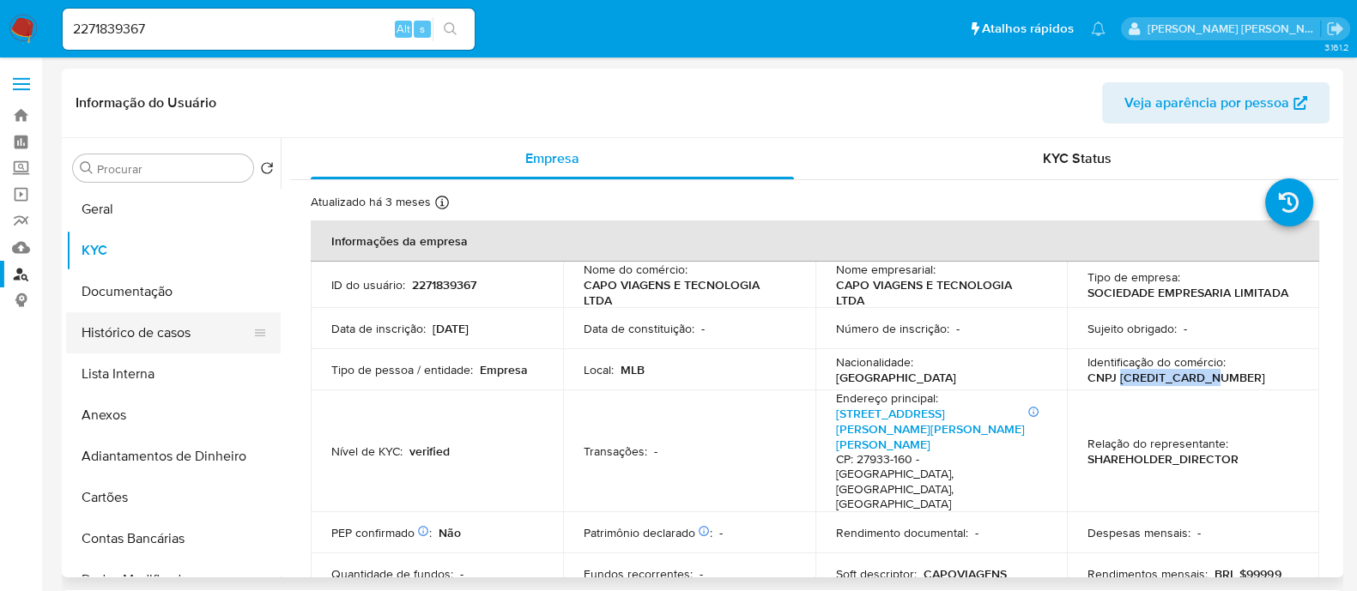
click at [107, 330] on button "Histórico de casos" at bounding box center [166, 332] width 201 height 41
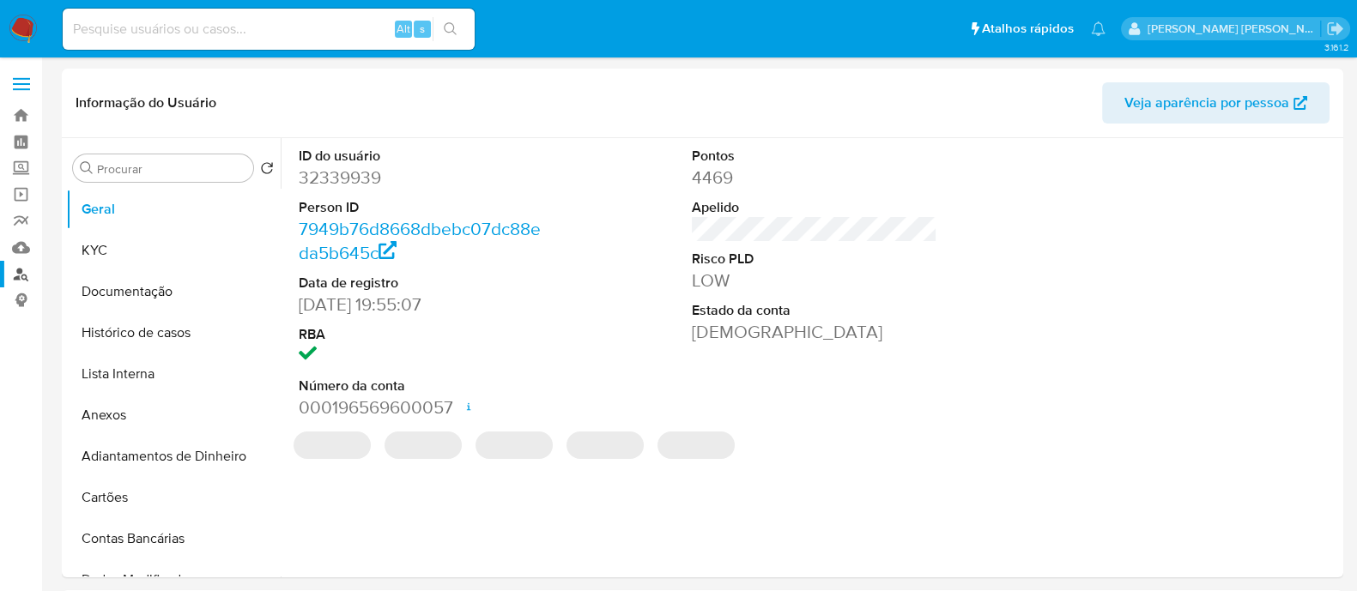
select select "10"
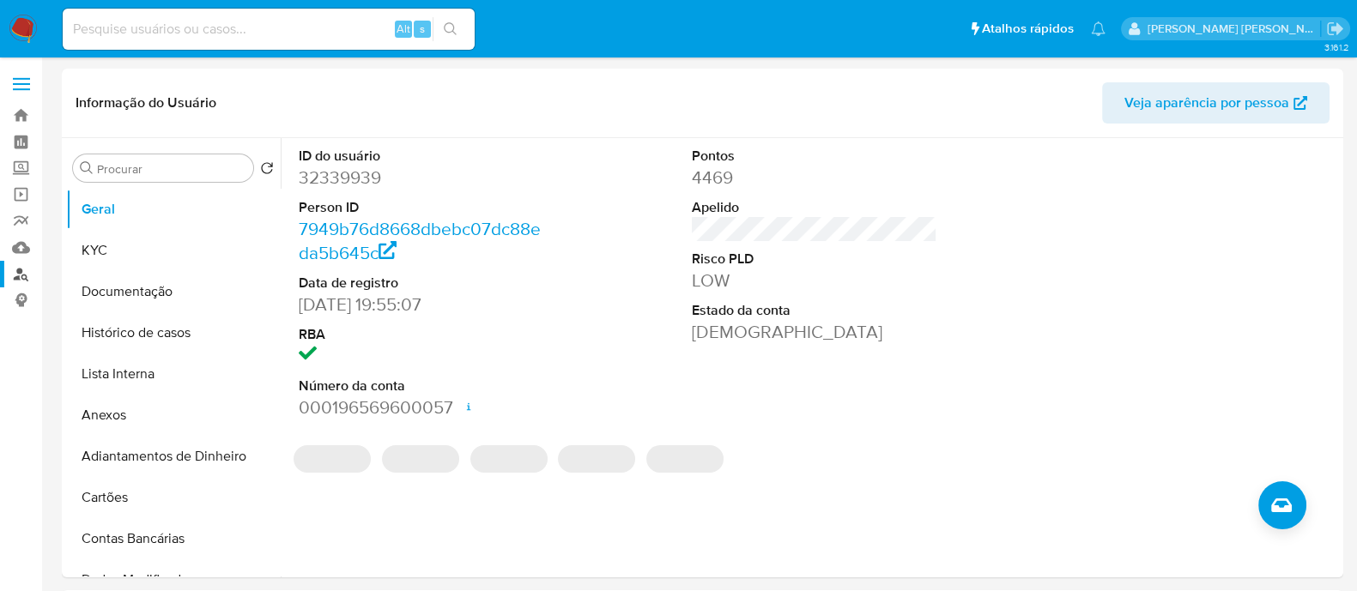
click at [5, 269] on link "Localizador de pessoas" at bounding box center [102, 274] width 204 height 27
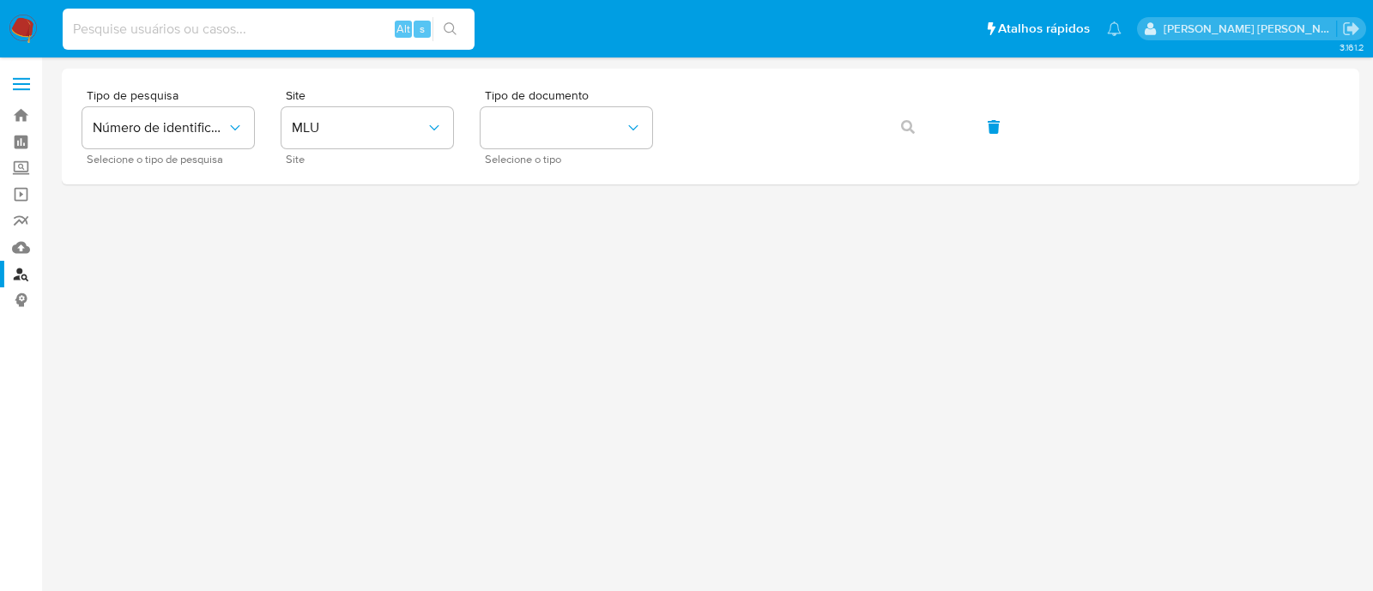
click at [266, 23] on input at bounding box center [269, 29] width 412 height 22
paste input "[CREDIT_CARD_NUMBER]"
click at [377, 116] on button "MLU" at bounding box center [367, 127] width 172 height 41
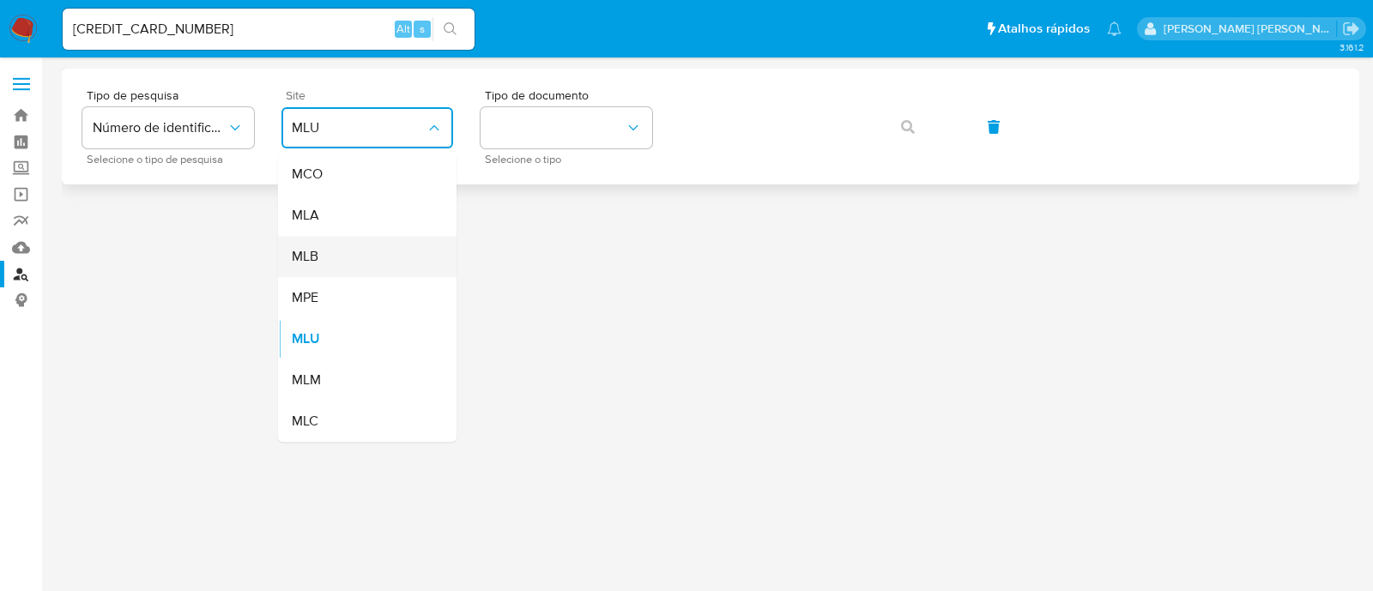
click at [330, 256] on div "MLB" at bounding box center [362, 256] width 141 height 41
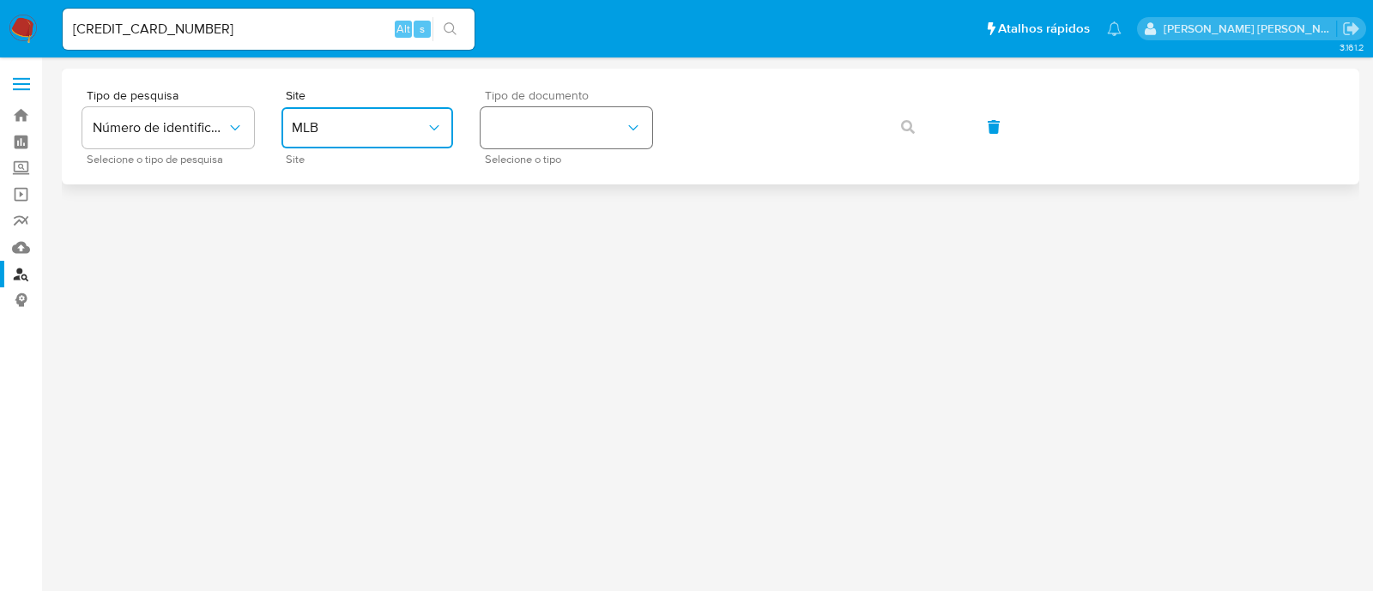
click at [575, 118] on button "identificationType" at bounding box center [567, 127] width 172 height 41
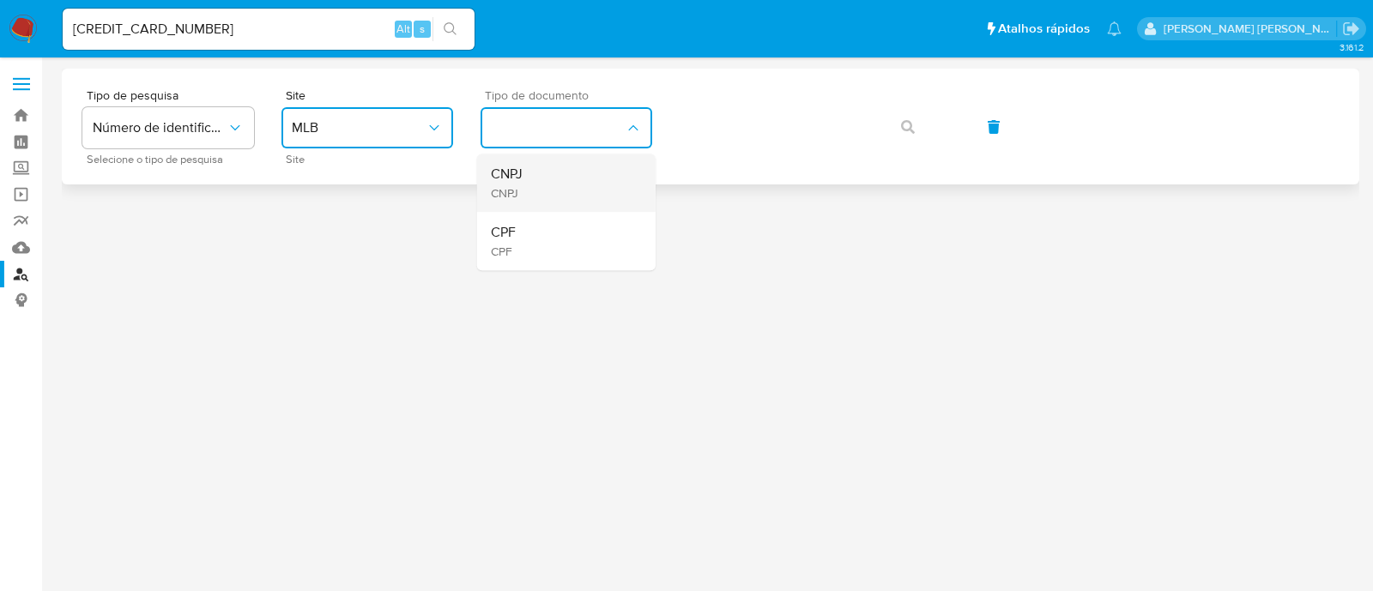
click at [566, 183] on div "CNPJ CNPJ" at bounding box center [561, 183] width 141 height 58
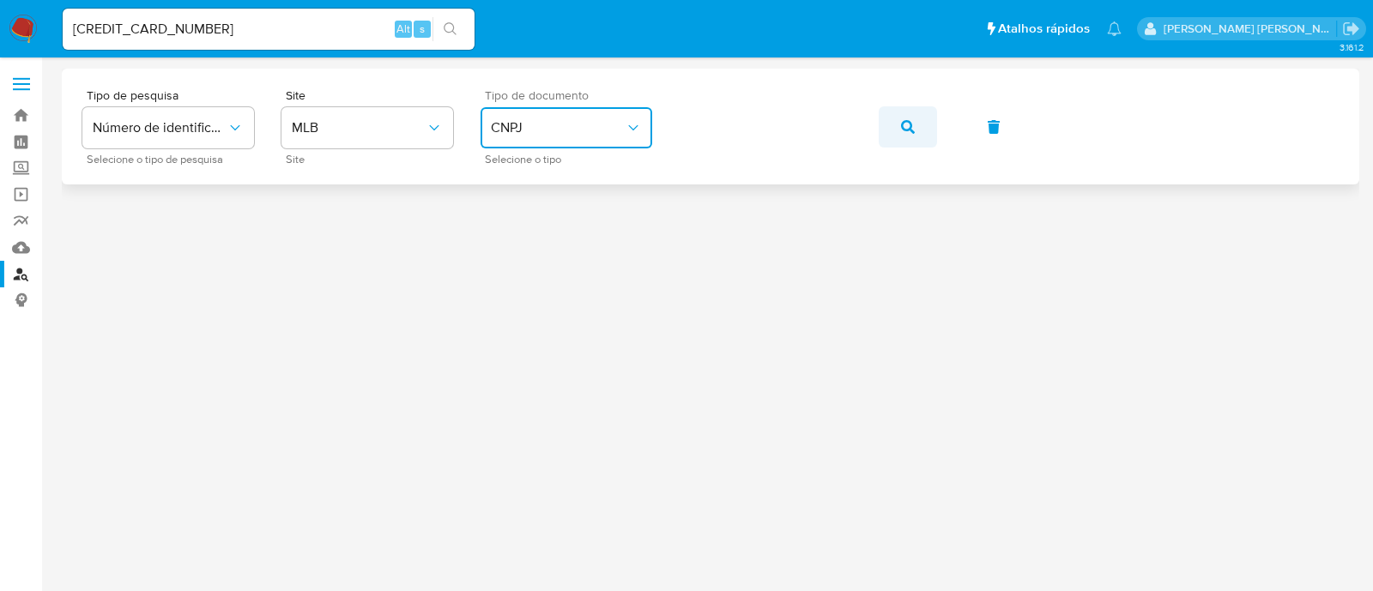
click at [886, 129] on button "button" at bounding box center [908, 126] width 58 height 41
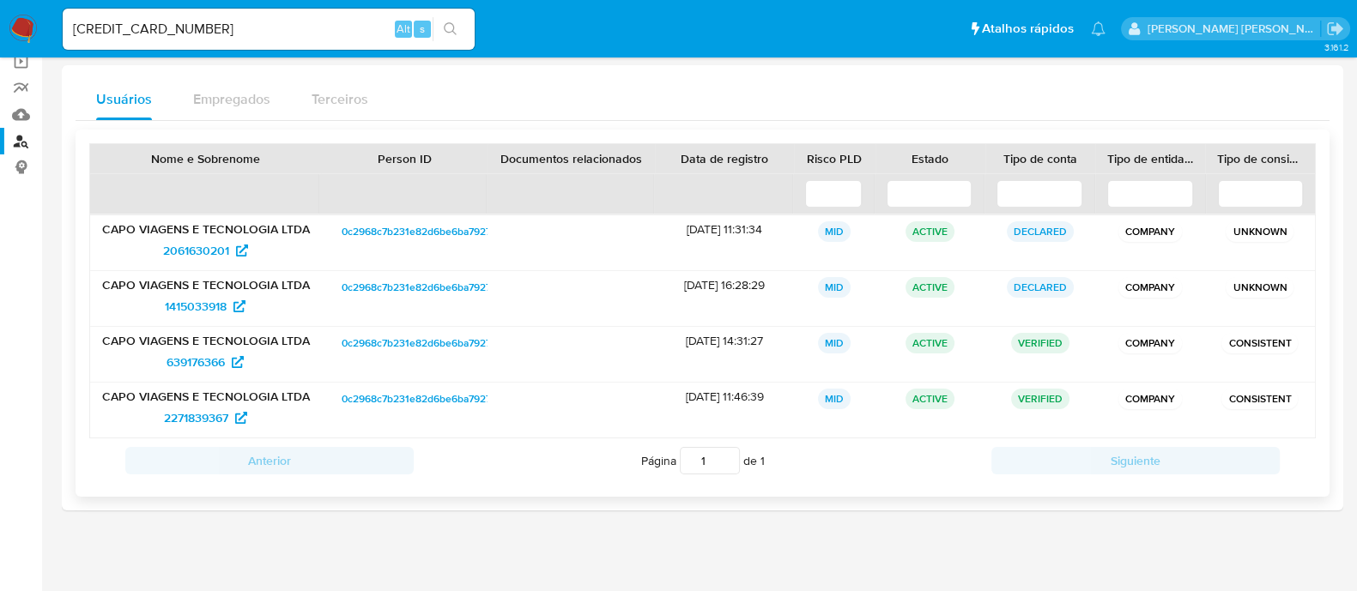
scroll to position [136, 0]
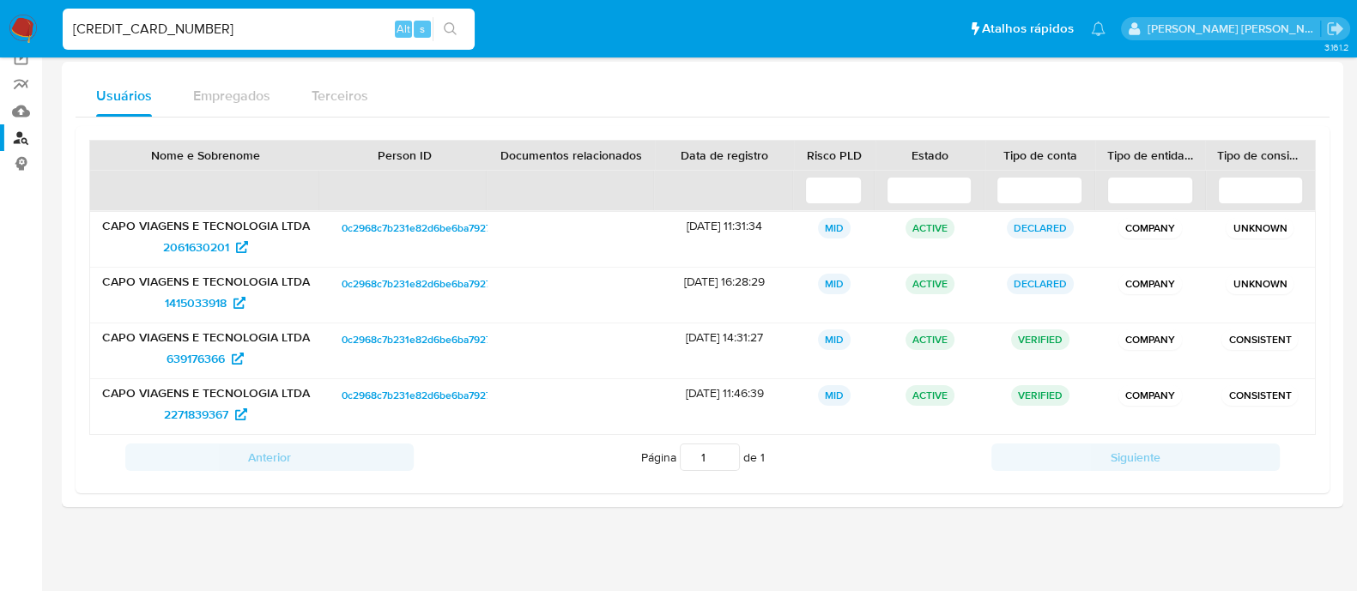
click at [266, 35] on input "30253182000173" at bounding box center [269, 29] width 412 height 22
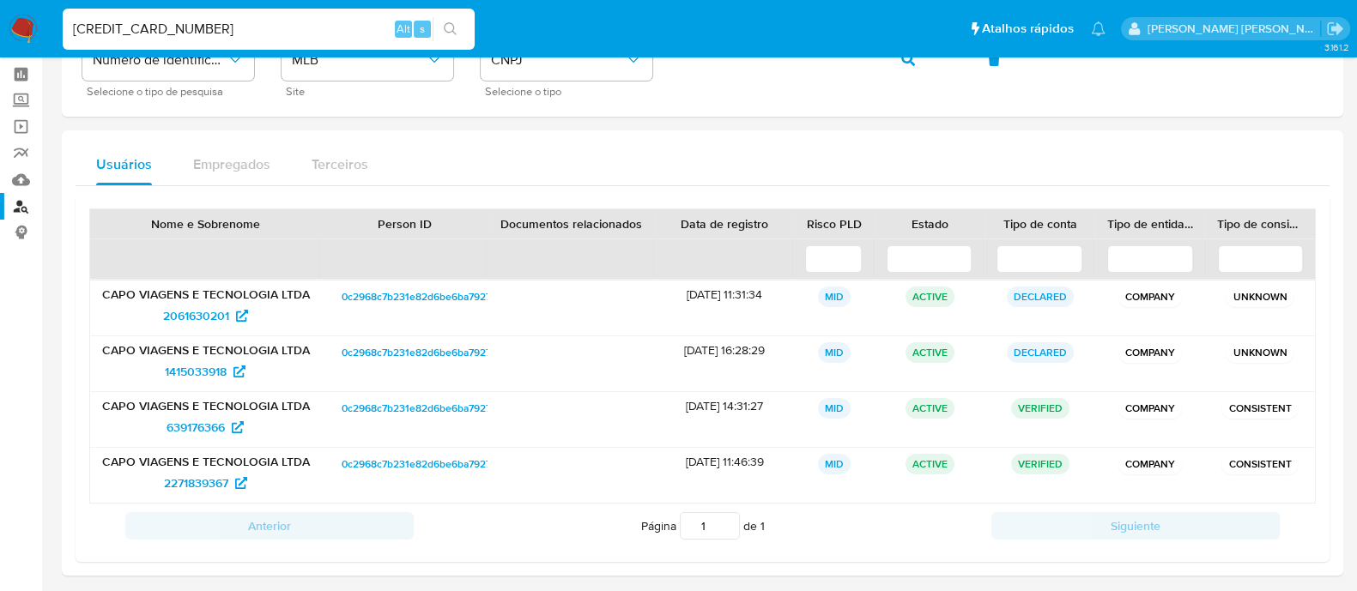
scroll to position [0, 0]
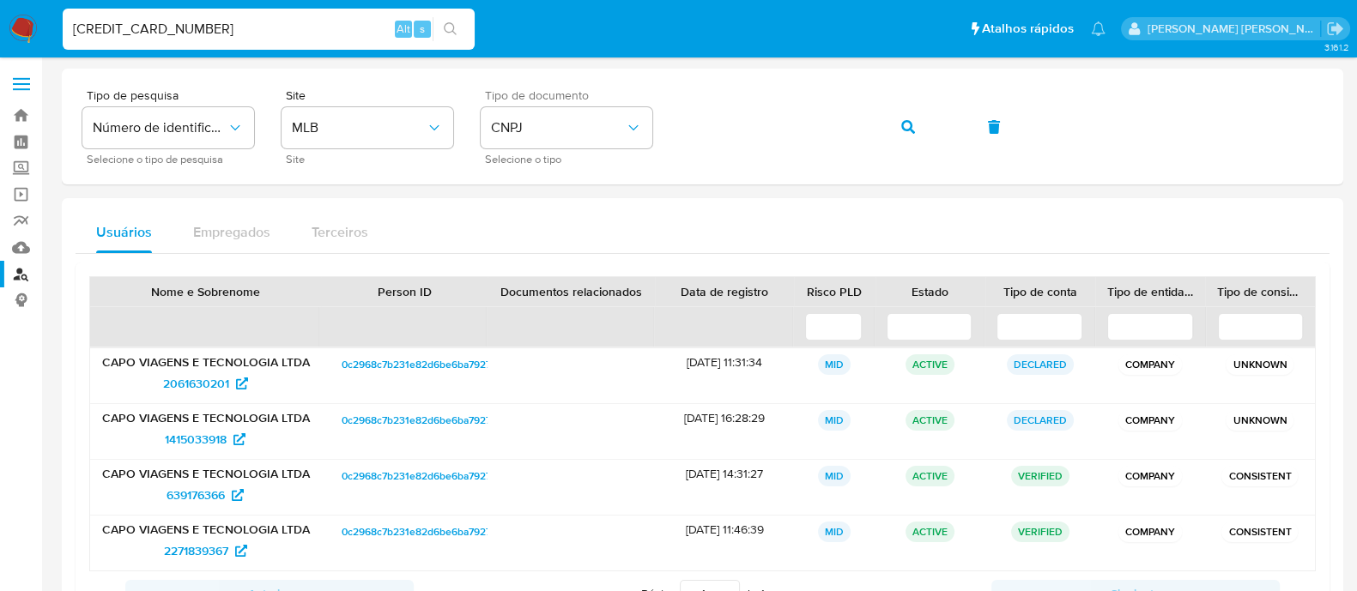
click at [312, 33] on input "30253182000173" at bounding box center [269, 29] width 412 height 22
click at [262, 32] on input "30253182000173" at bounding box center [269, 29] width 412 height 22
paste input "1021952767"
type input "1021952767"
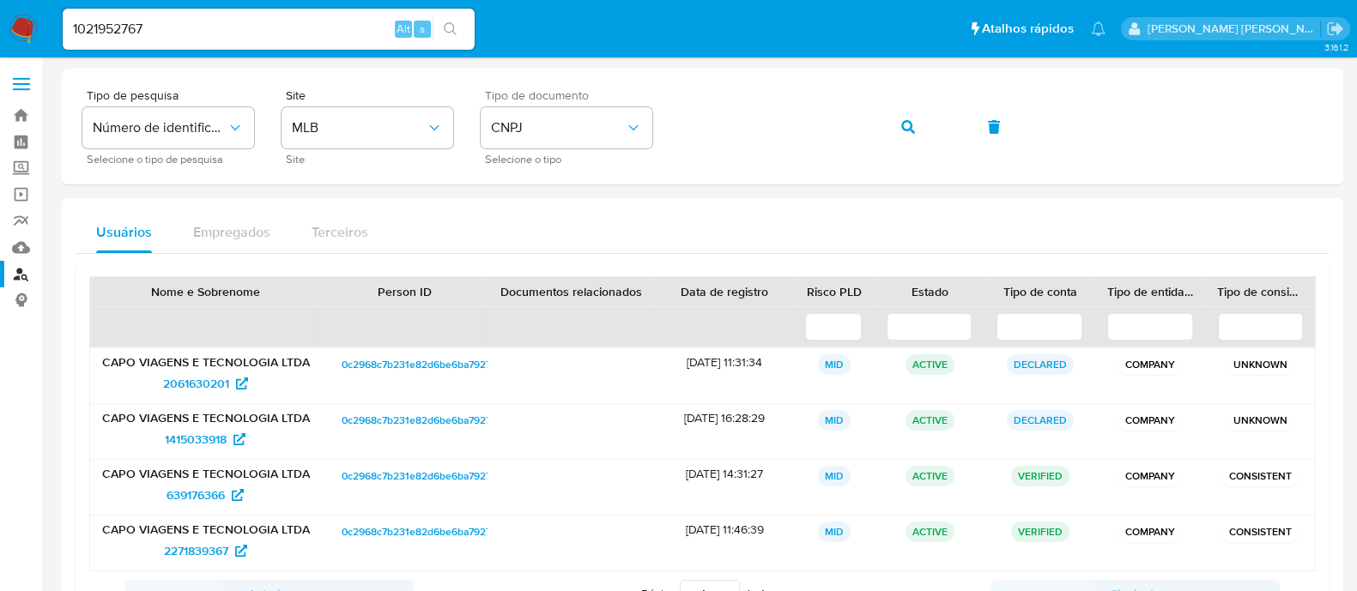
click at [455, 27] on icon "search-icon" at bounding box center [451, 29] width 14 height 14
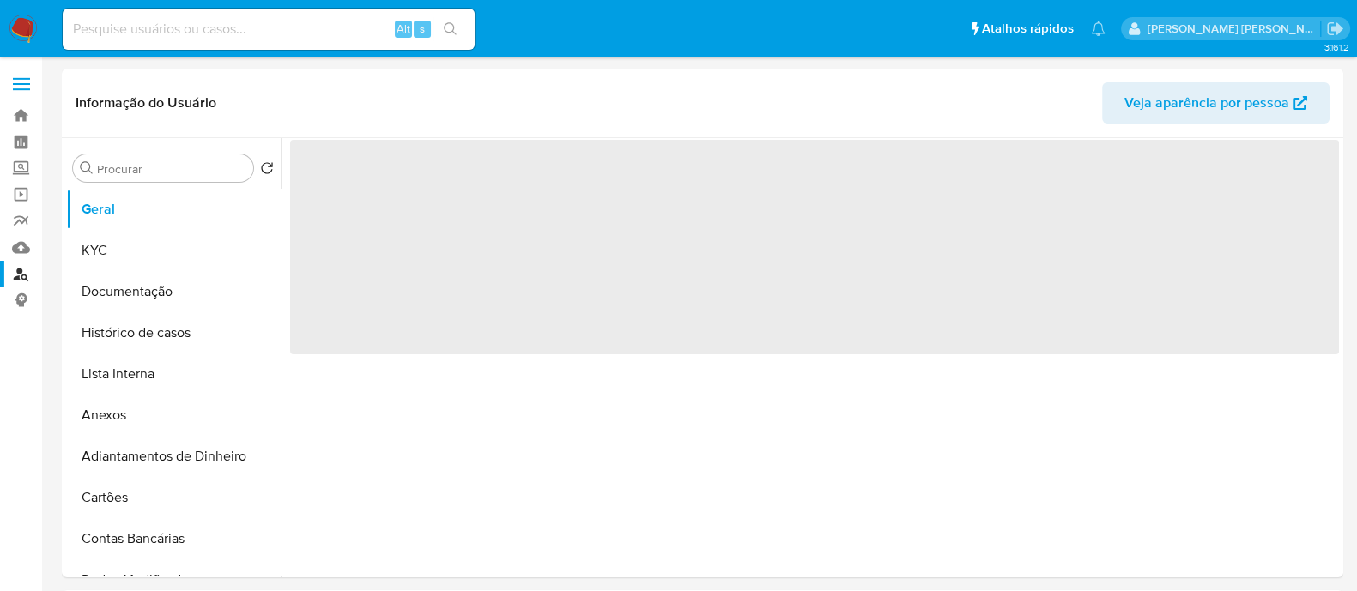
select select "10"
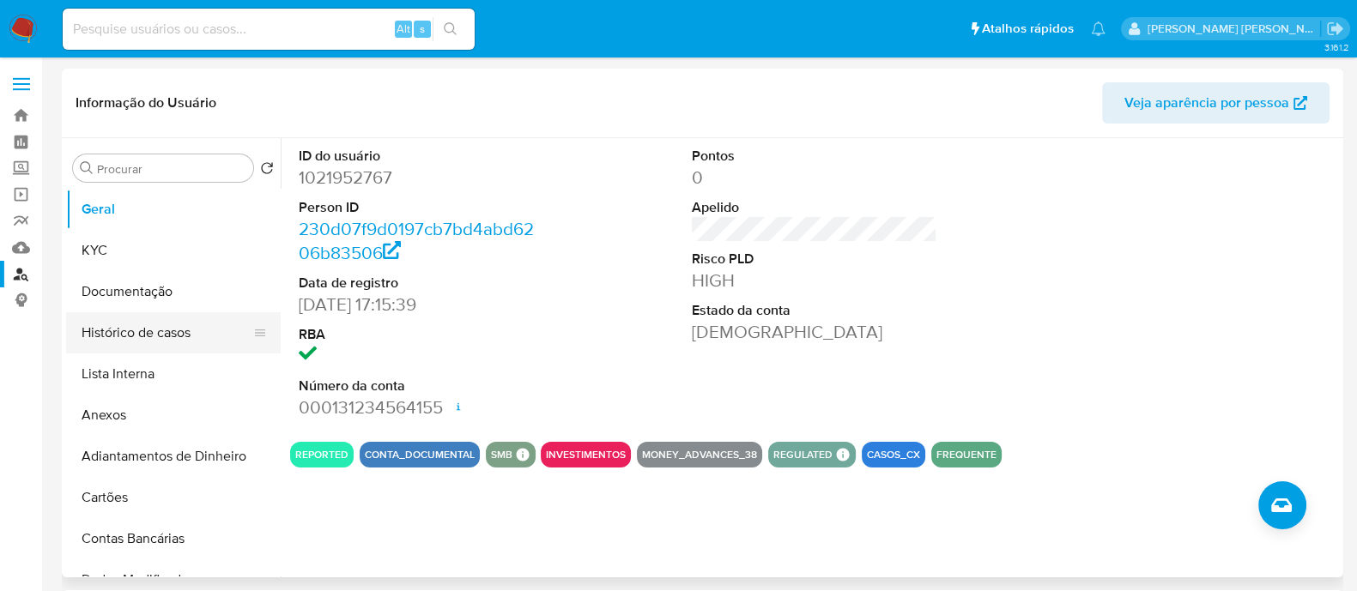
click at [155, 328] on button "Histórico de casos" at bounding box center [166, 332] width 201 height 41
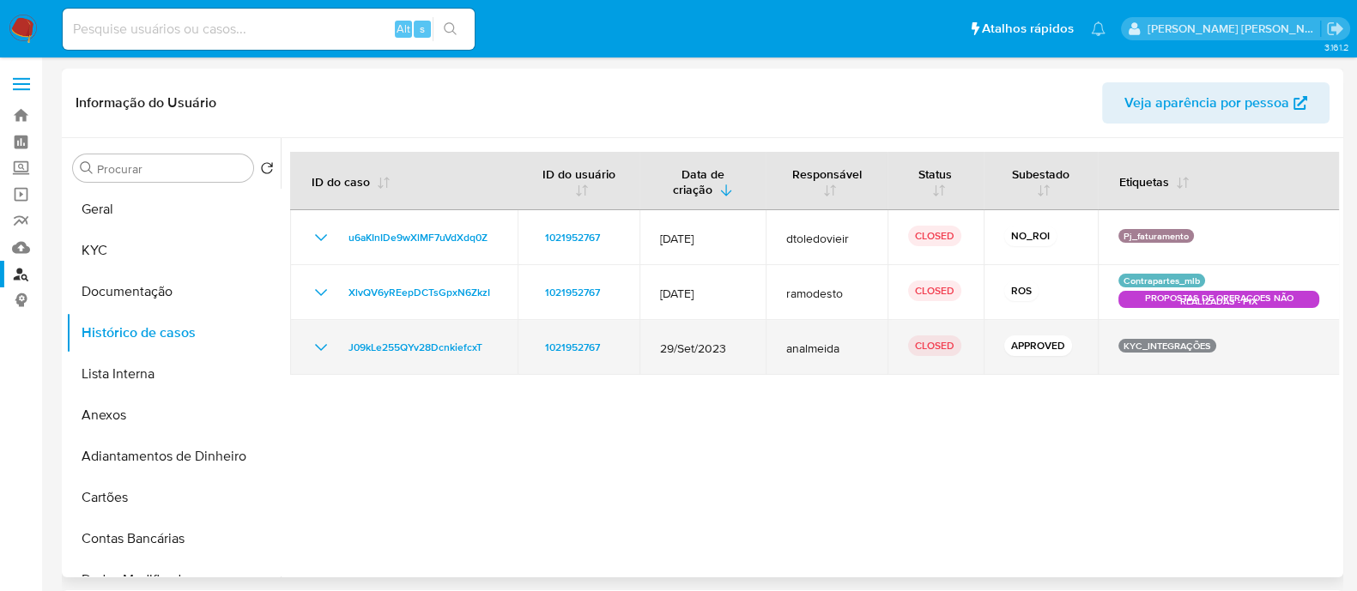
click at [315, 350] on icon "Mostrar/Ocultar" at bounding box center [321, 347] width 21 height 21
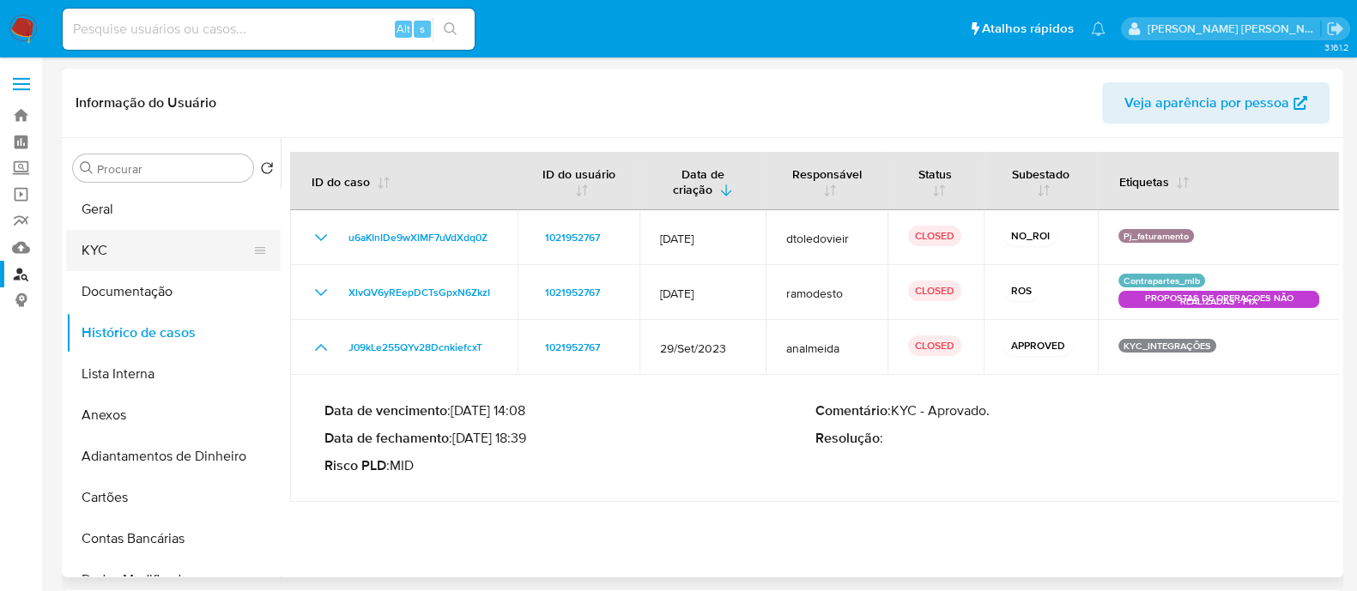
click at [139, 255] on button "KYC" at bounding box center [166, 250] width 201 height 41
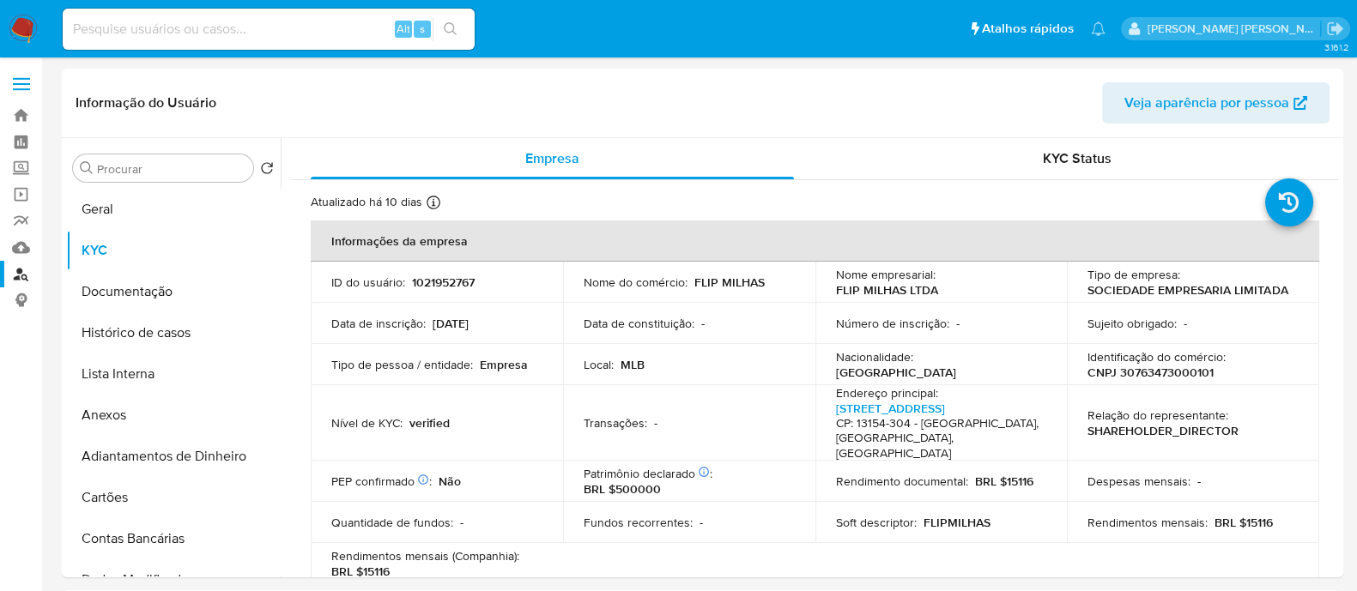
click at [170, 36] on input at bounding box center [269, 29] width 412 height 22
paste input "1936679692"
type input "1936679692"
click at [452, 27] on icon "search-icon" at bounding box center [451, 29] width 14 height 14
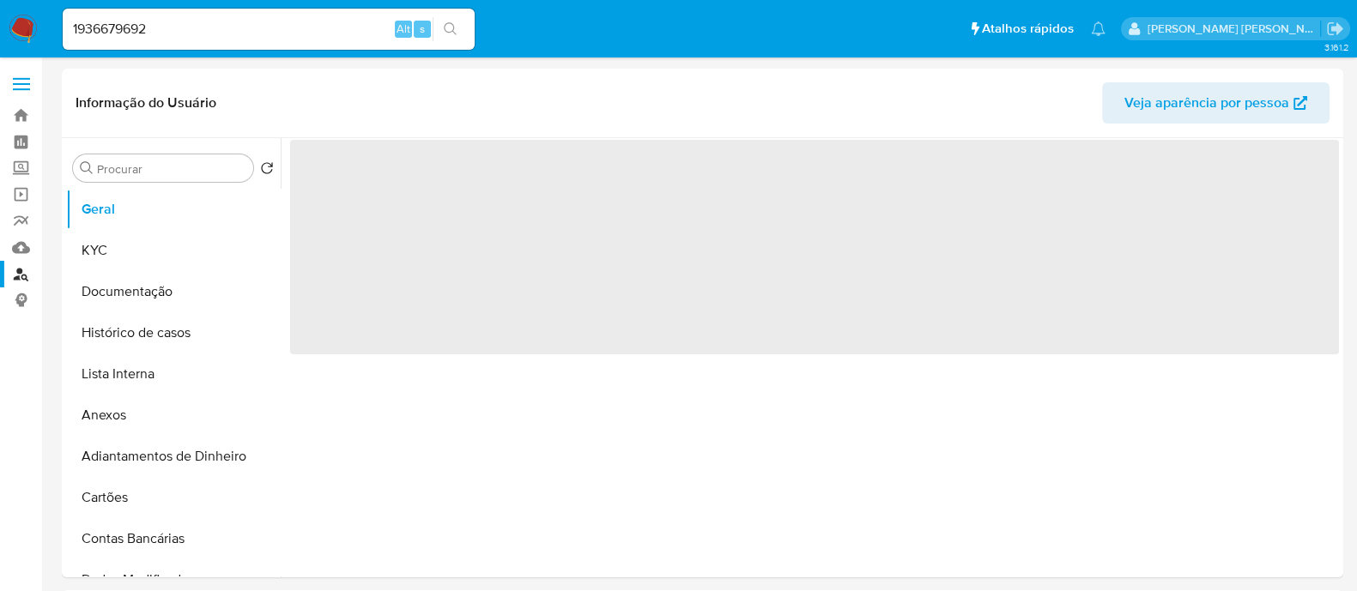
select select "10"
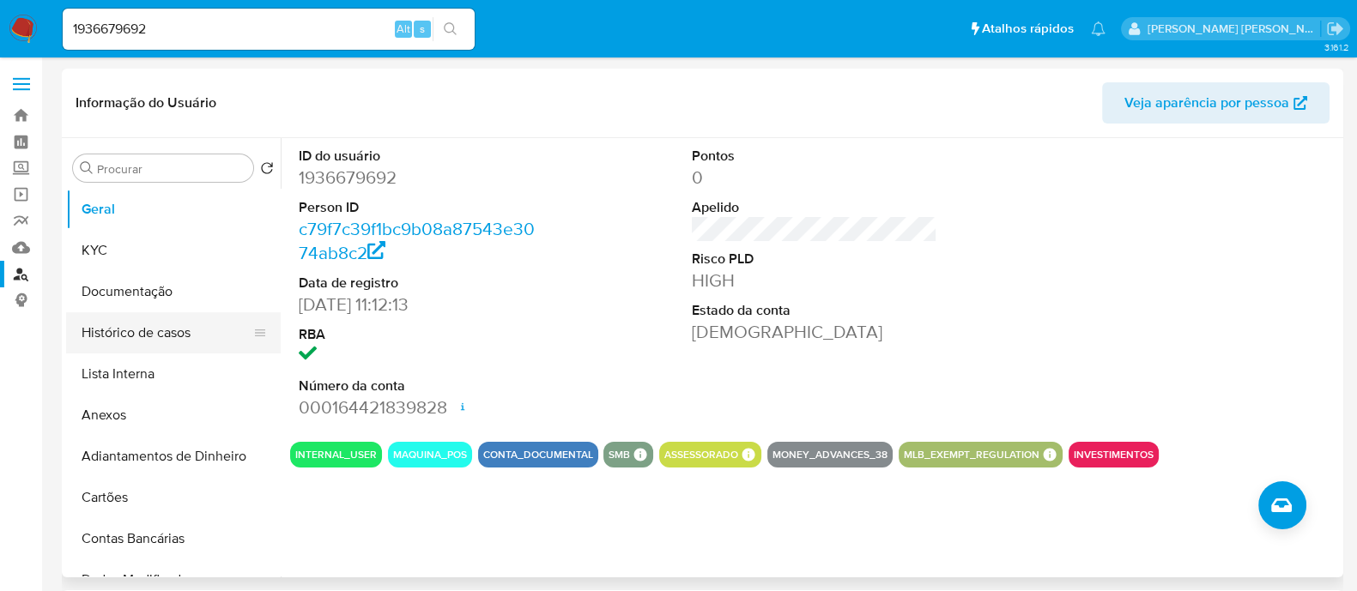
click at [145, 332] on button "Histórico de casos" at bounding box center [166, 332] width 201 height 41
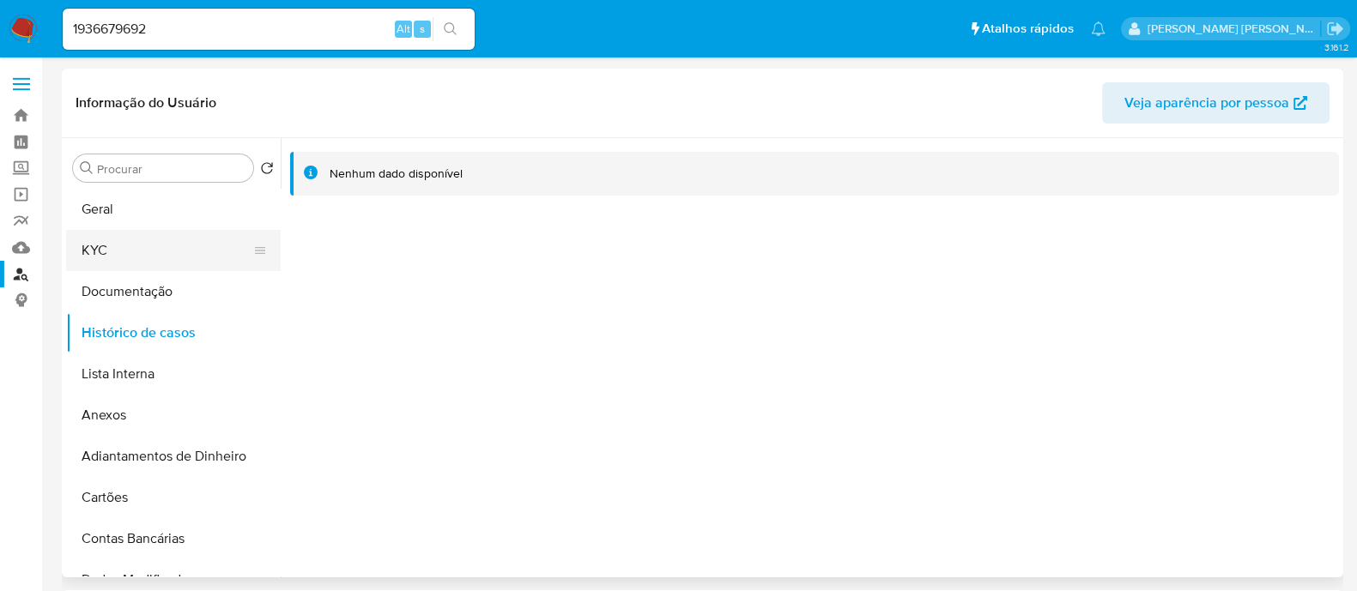
click at [130, 248] on button "KYC" at bounding box center [166, 250] width 201 height 41
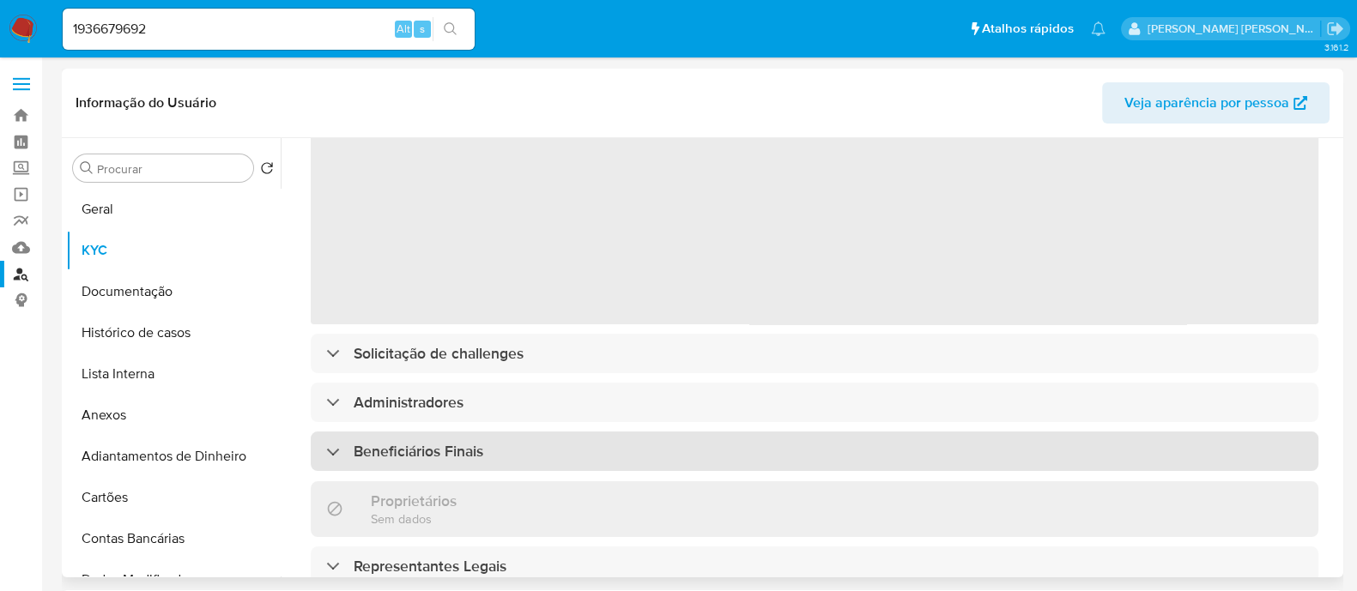
scroll to position [214, 0]
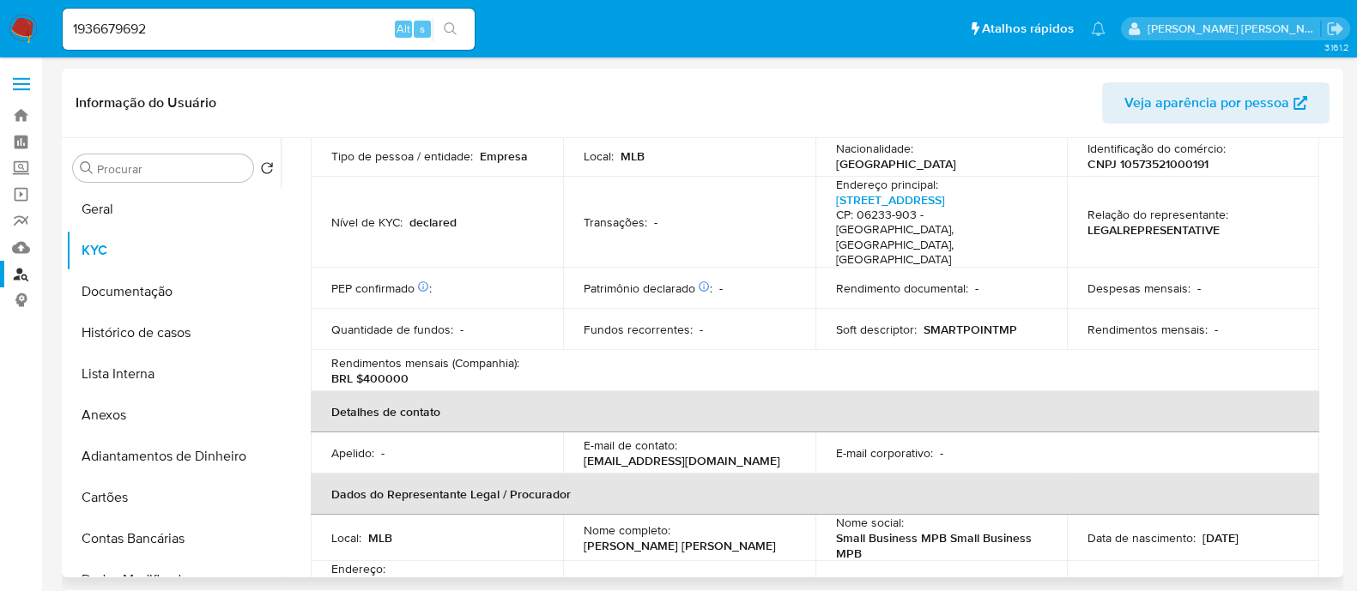
click at [559, 350] on td "Rendimentos mensais (Companhia) : BRL $400000" at bounding box center [437, 370] width 252 height 41
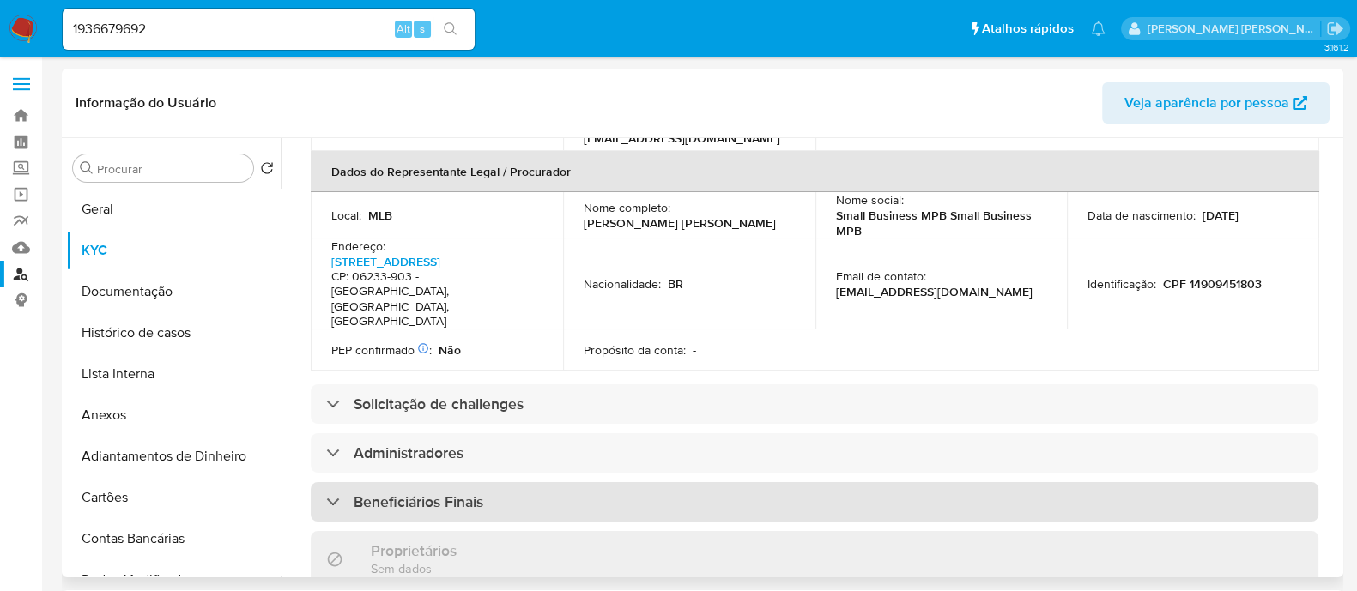
click at [516, 482] on div "Beneficiários Finais" at bounding box center [814, 501] width 1007 height 39
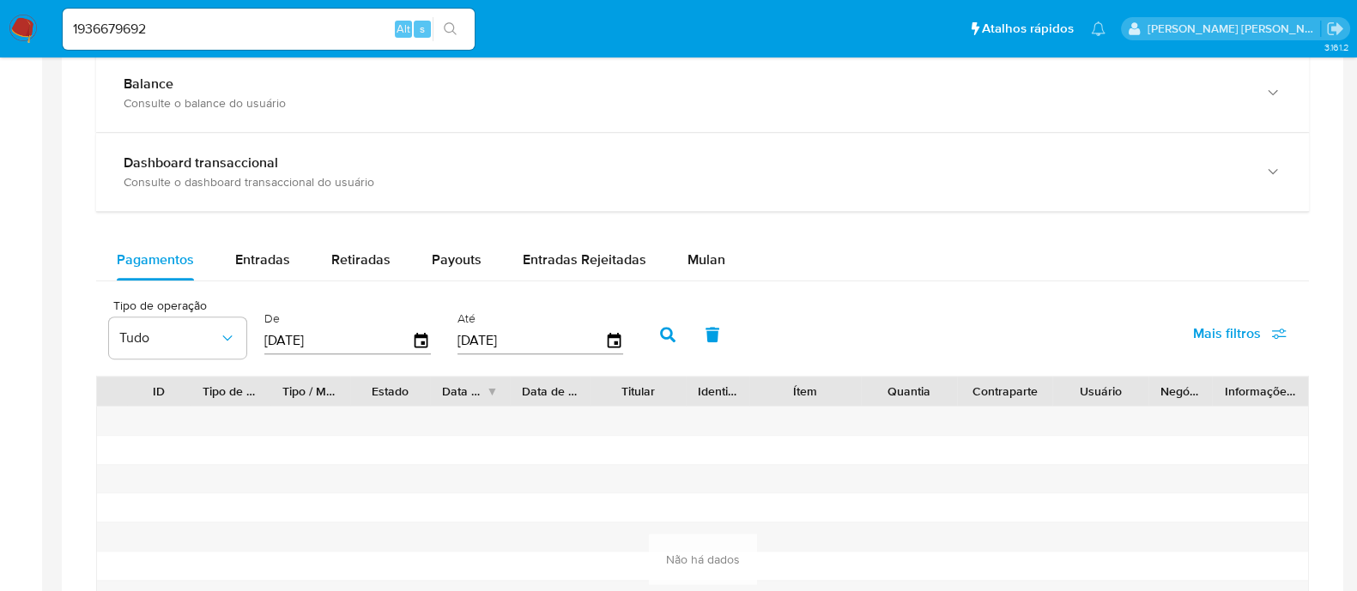
scroll to position [857, 0]
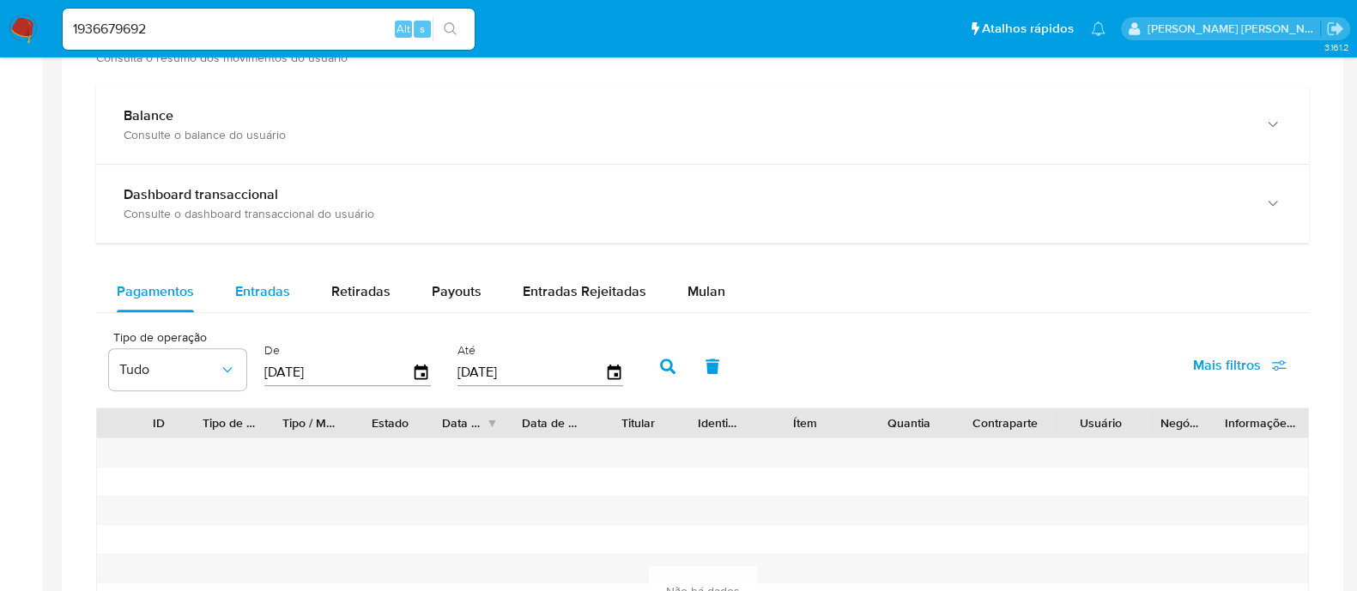
click at [253, 289] on span "Entradas" at bounding box center [262, 291] width 55 height 20
select select "10"
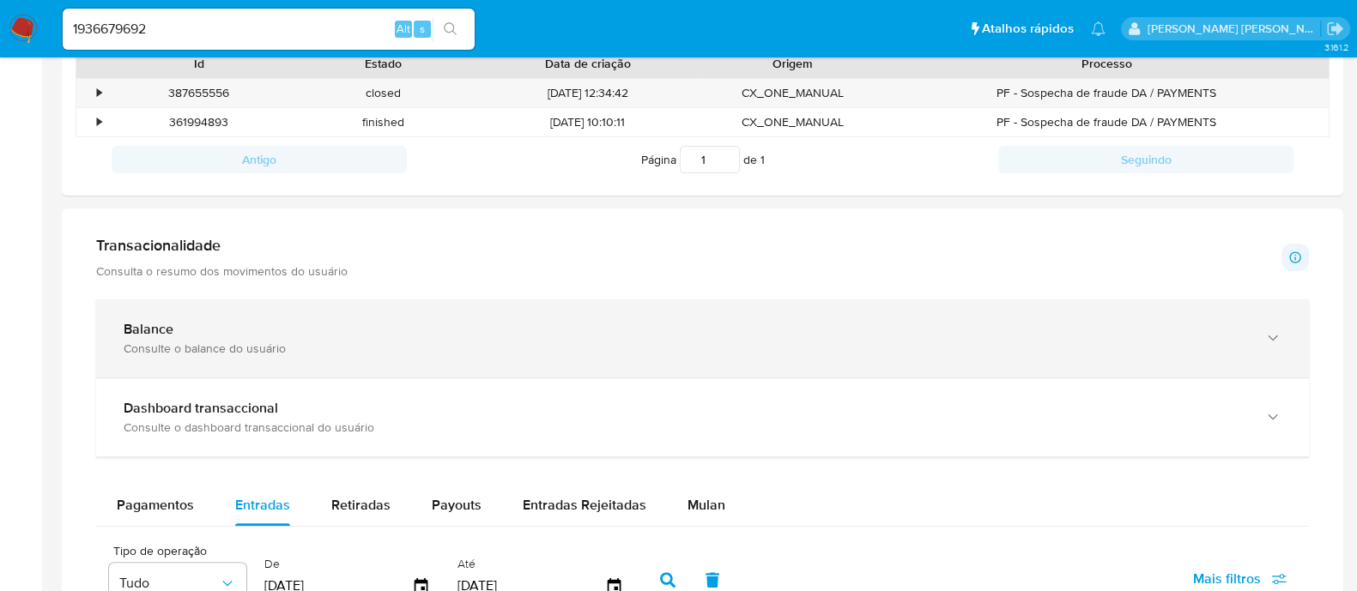
scroll to position [750, 0]
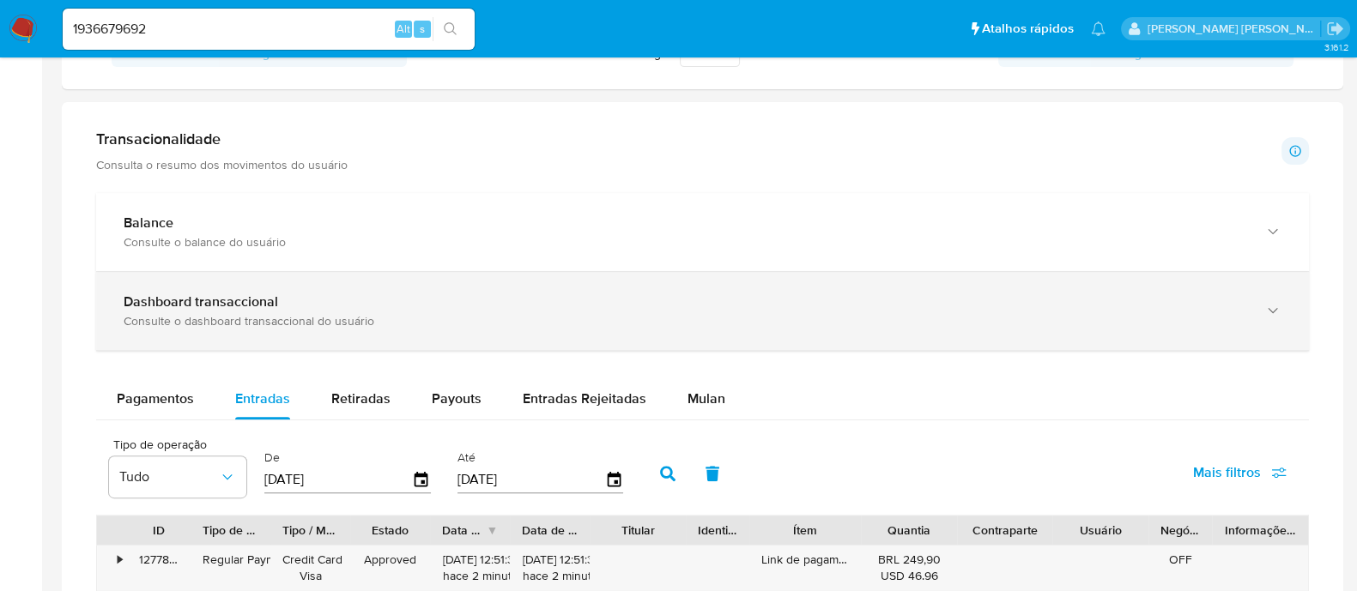
click at [181, 332] on div "Dashboard transaccional Consulte o dashboard transaccional do usuário" at bounding box center [702, 311] width 1213 height 78
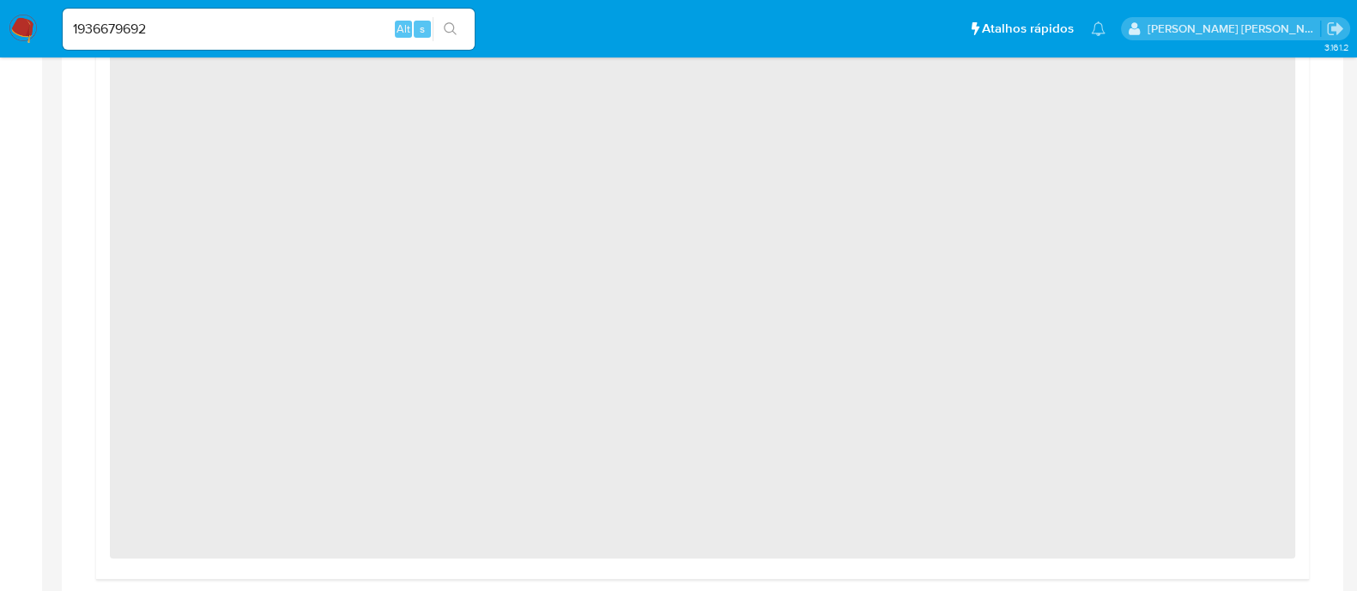
scroll to position [1824, 0]
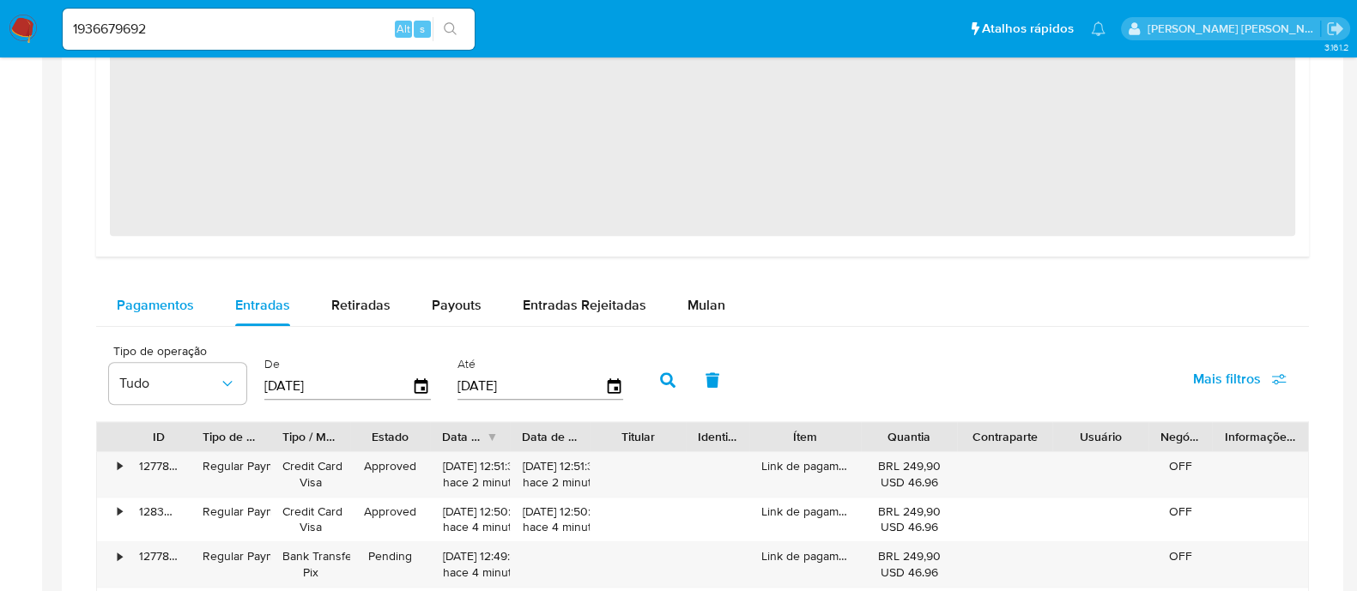
click at [160, 307] on span "Pagamentos" at bounding box center [155, 305] width 77 height 20
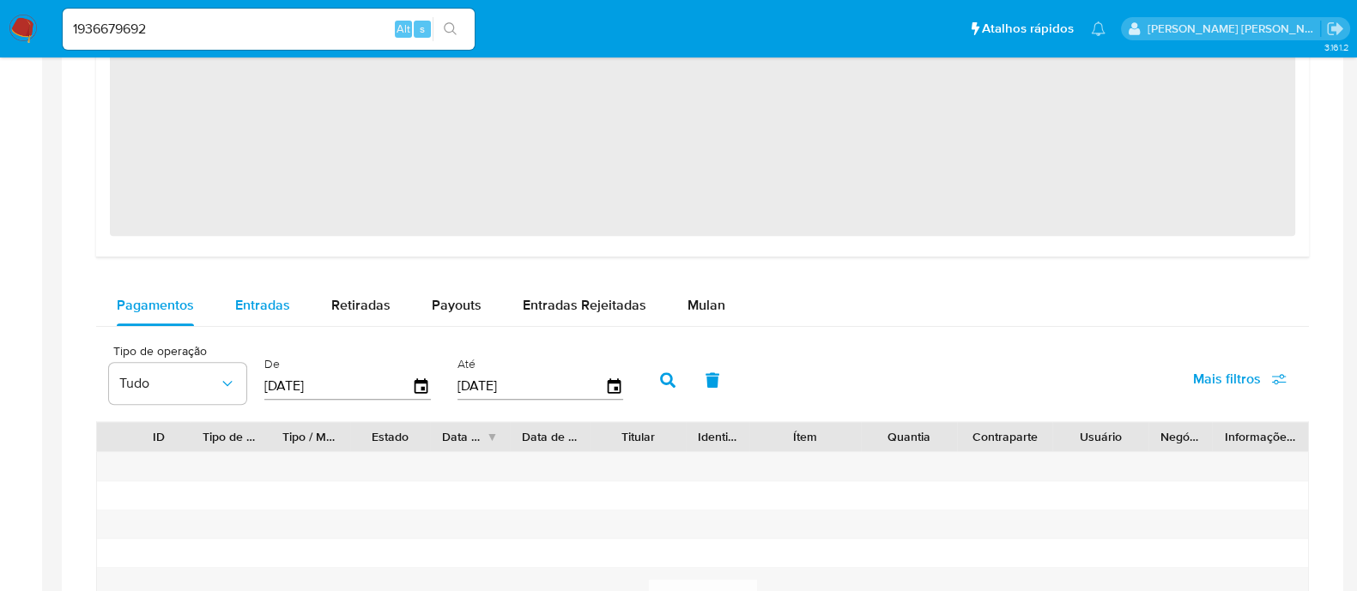
click at [266, 306] on span "Entradas" at bounding box center [262, 305] width 55 height 20
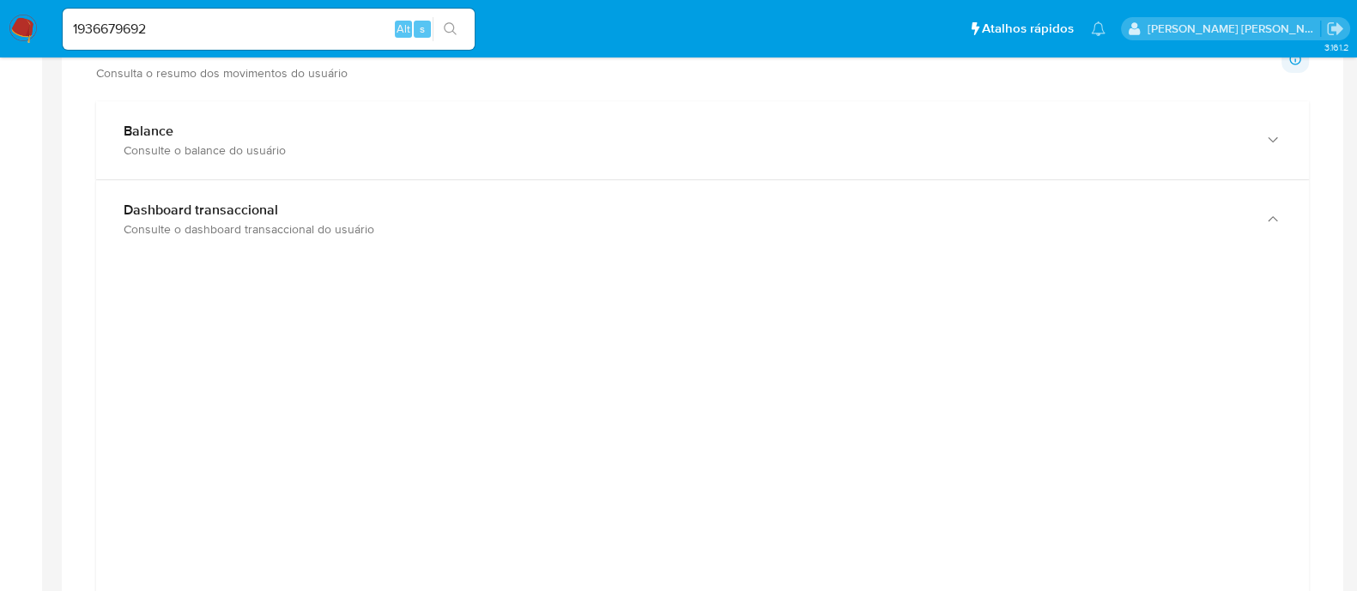
scroll to position [750, 0]
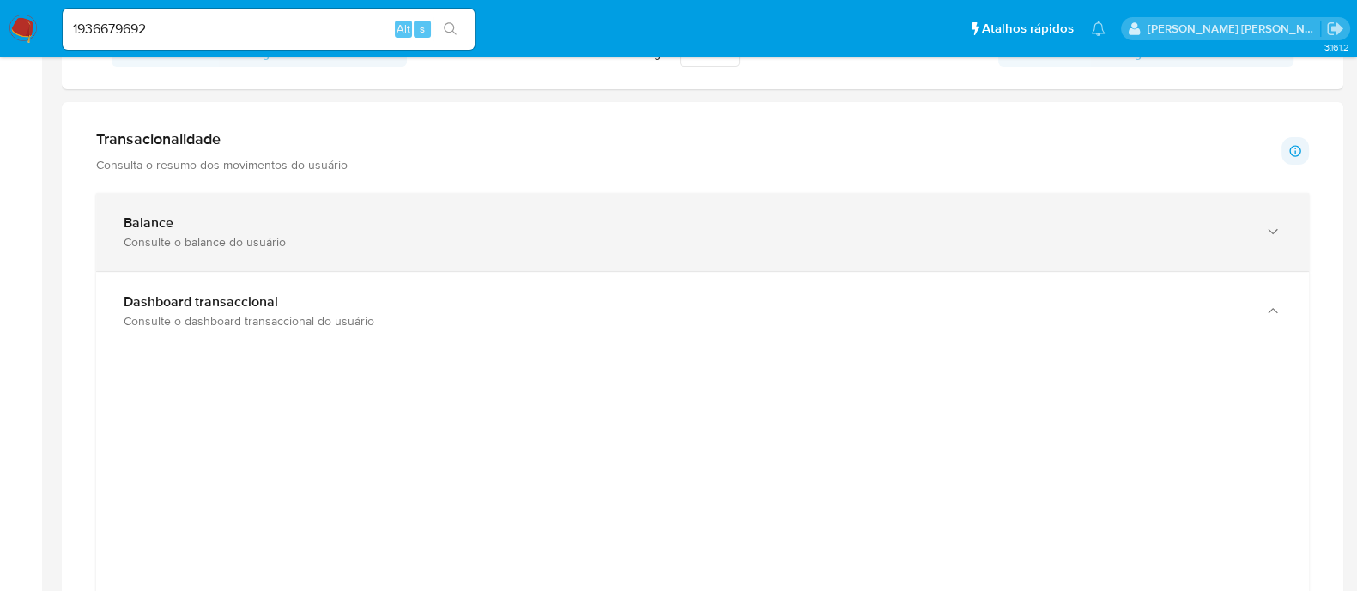
click at [716, 242] on div "Consulte o balance do usuário" at bounding box center [685, 241] width 1123 height 15
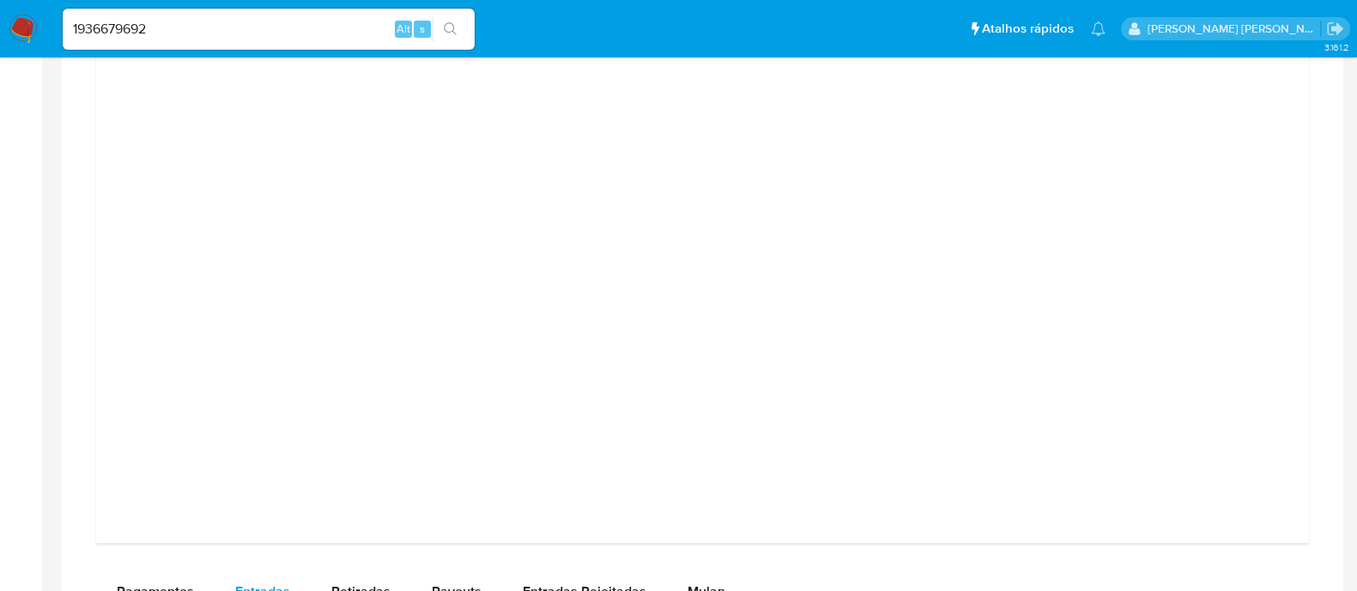
scroll to position [2253, 0]
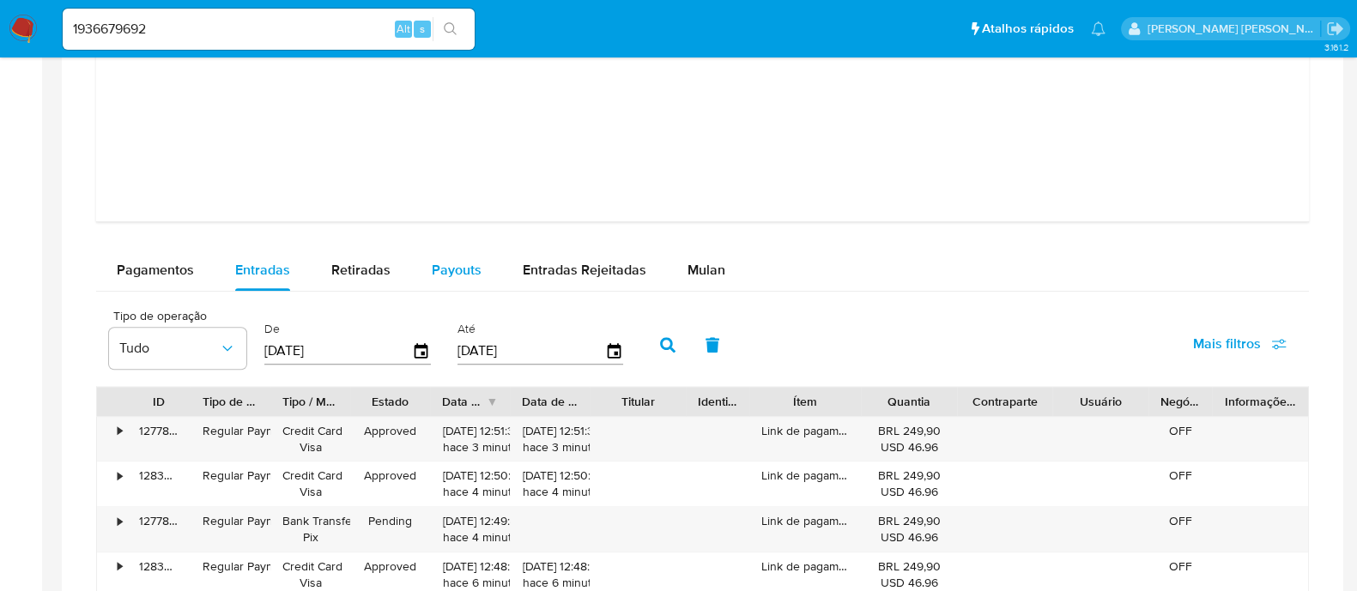
click at [492, 268] on button "Payouts" at bounding box center [456, 270] width 91 height 41
select select "10"
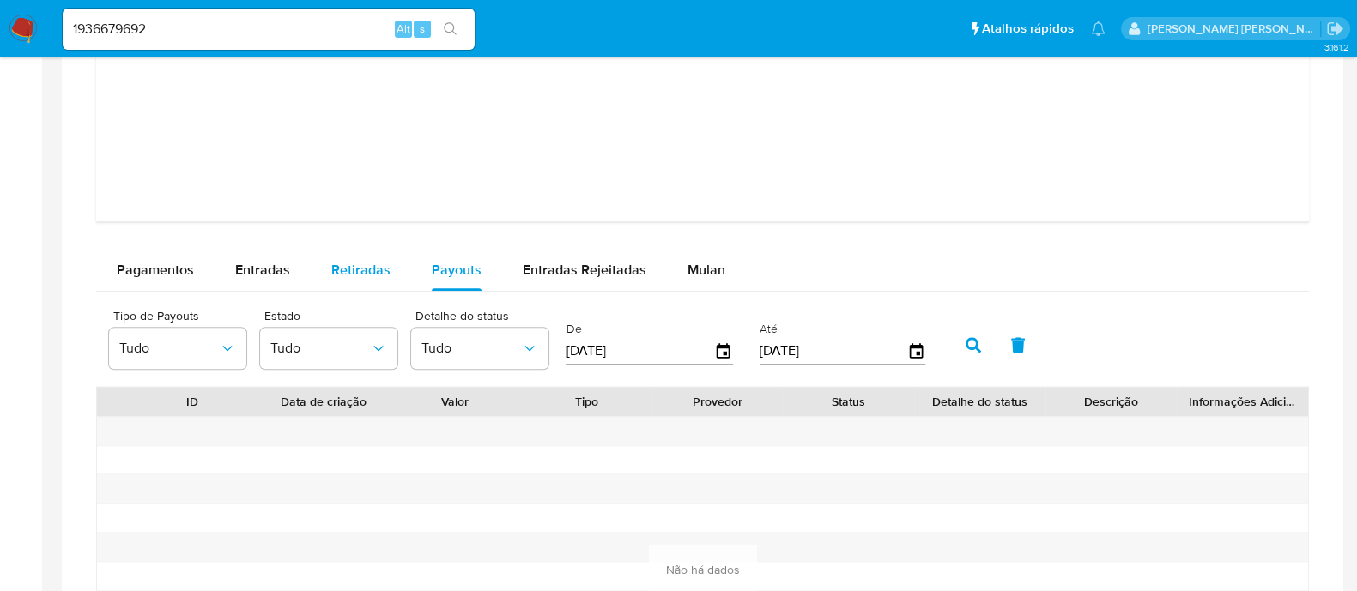
click at [342, 255] on div "Retiradas" at bounding box center [360, 270] width 59 height 41
select select "10"
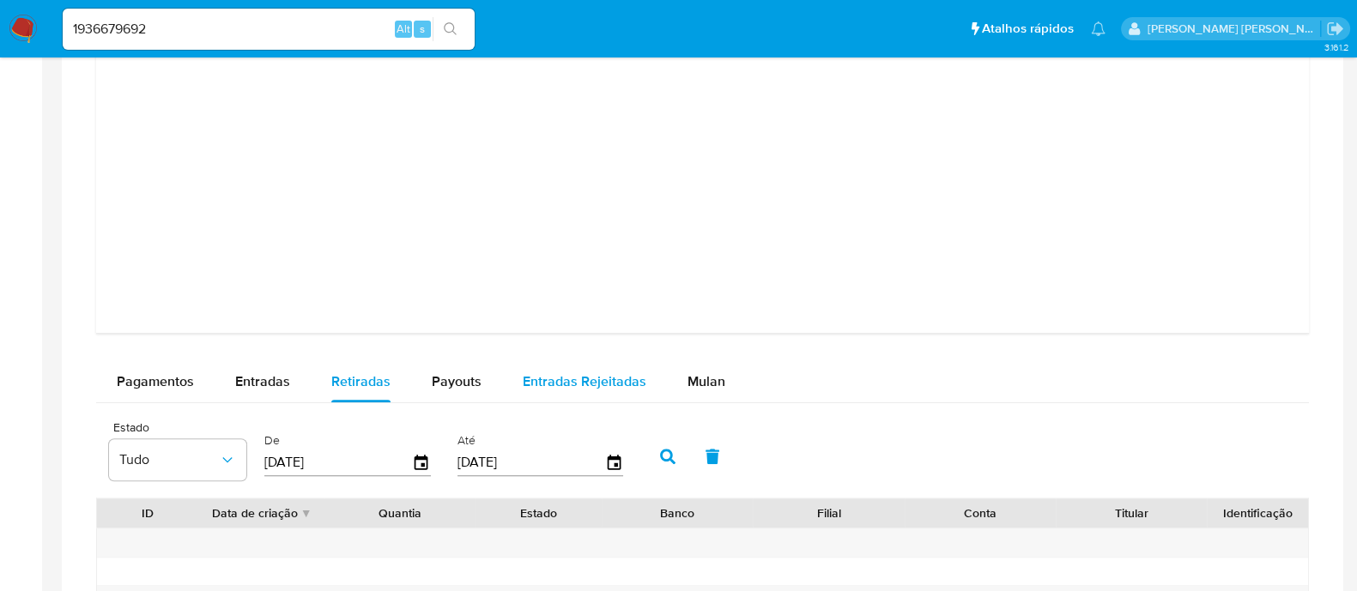
scroll to position [2145, 0]
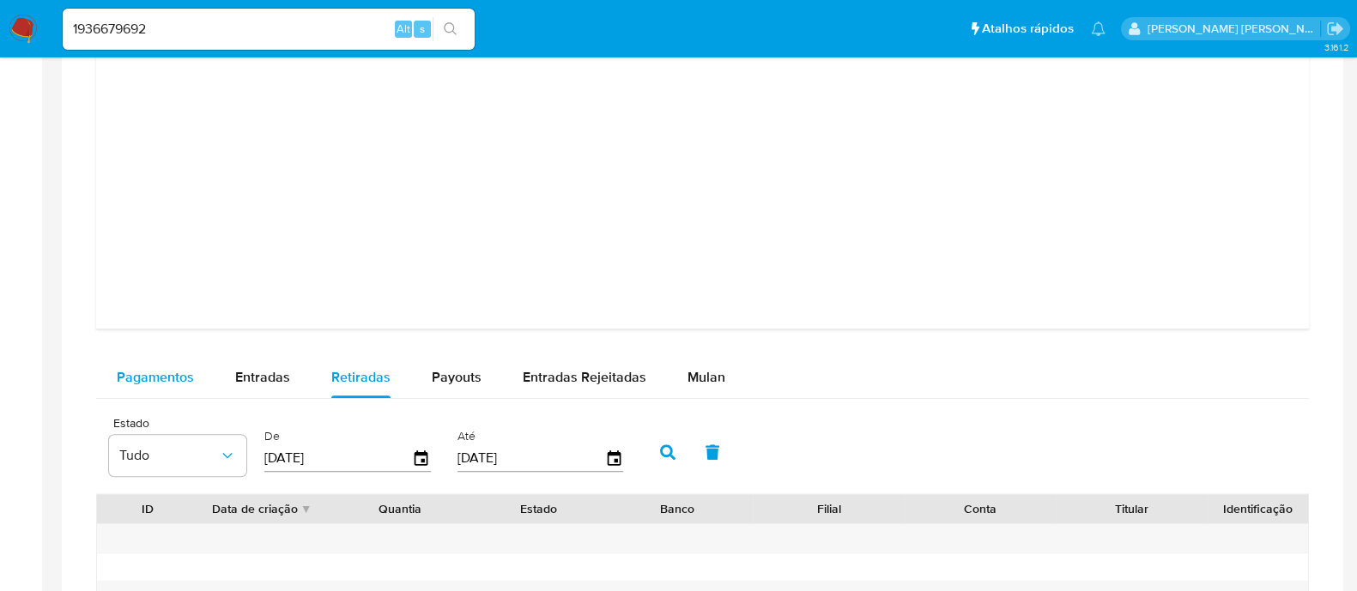
click at [139, 367] on span "Pagamentos" at bounding box center [155, 377] width 77 height 20
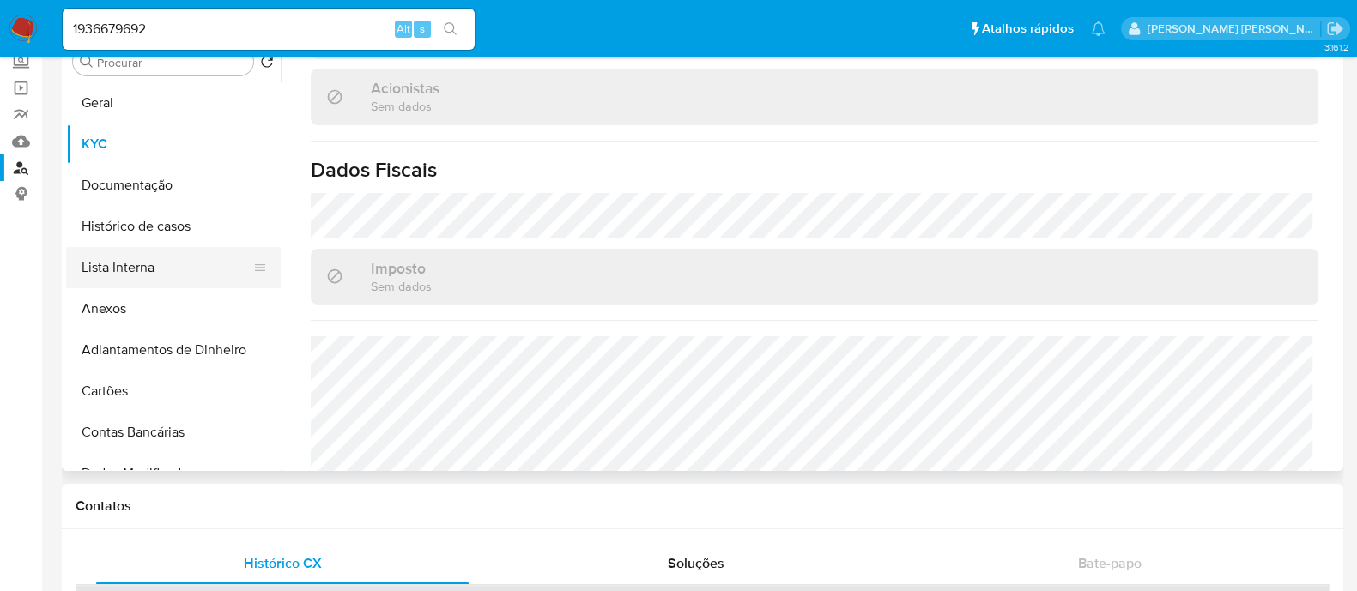
scroll to position [1210, 0]
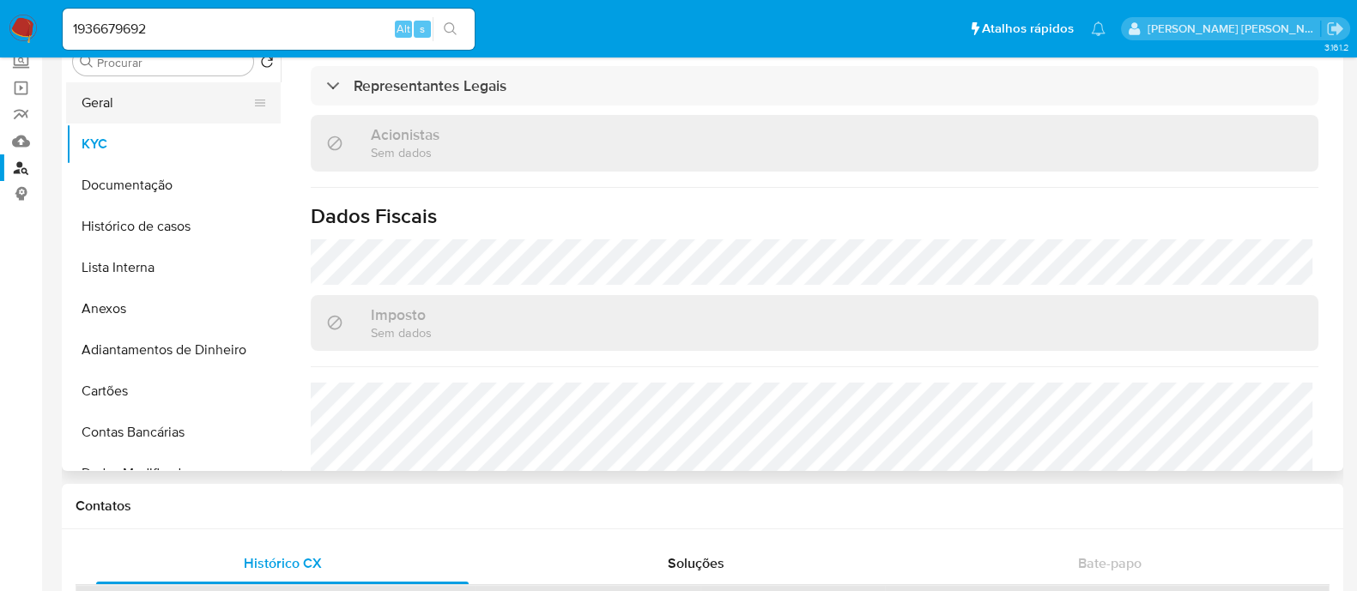
click at [172, 113] on button "Geral" at bounding box center [166, 102] width 201 height 41
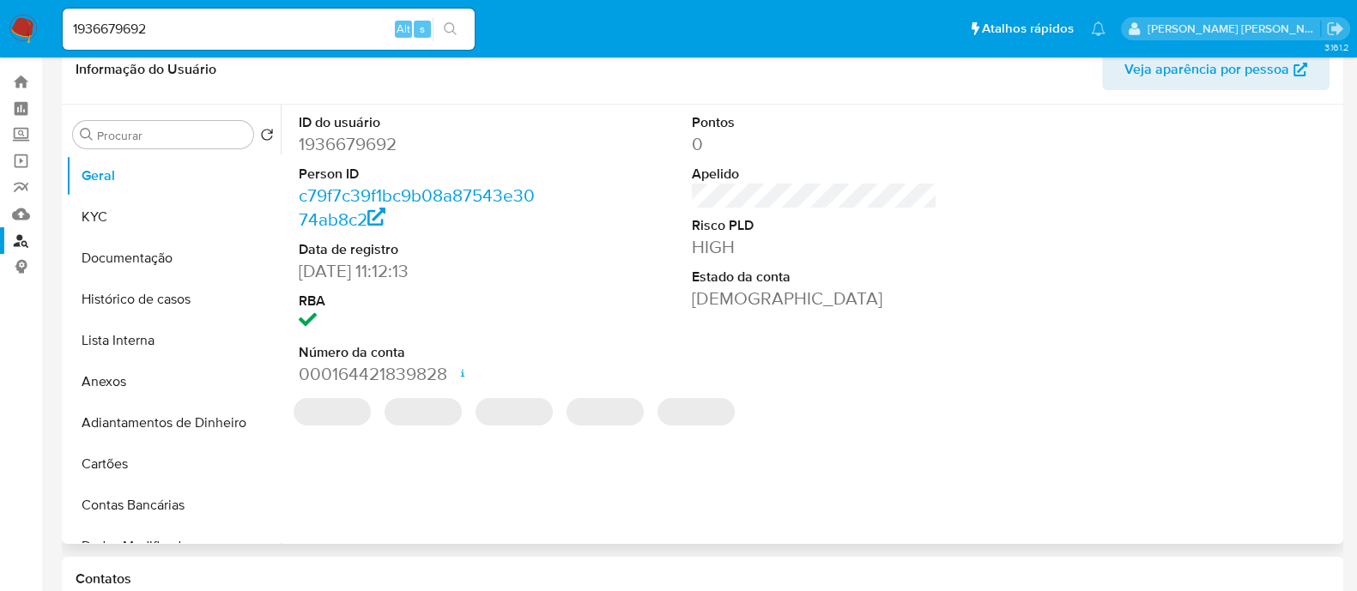
scroll to position [0, 0]
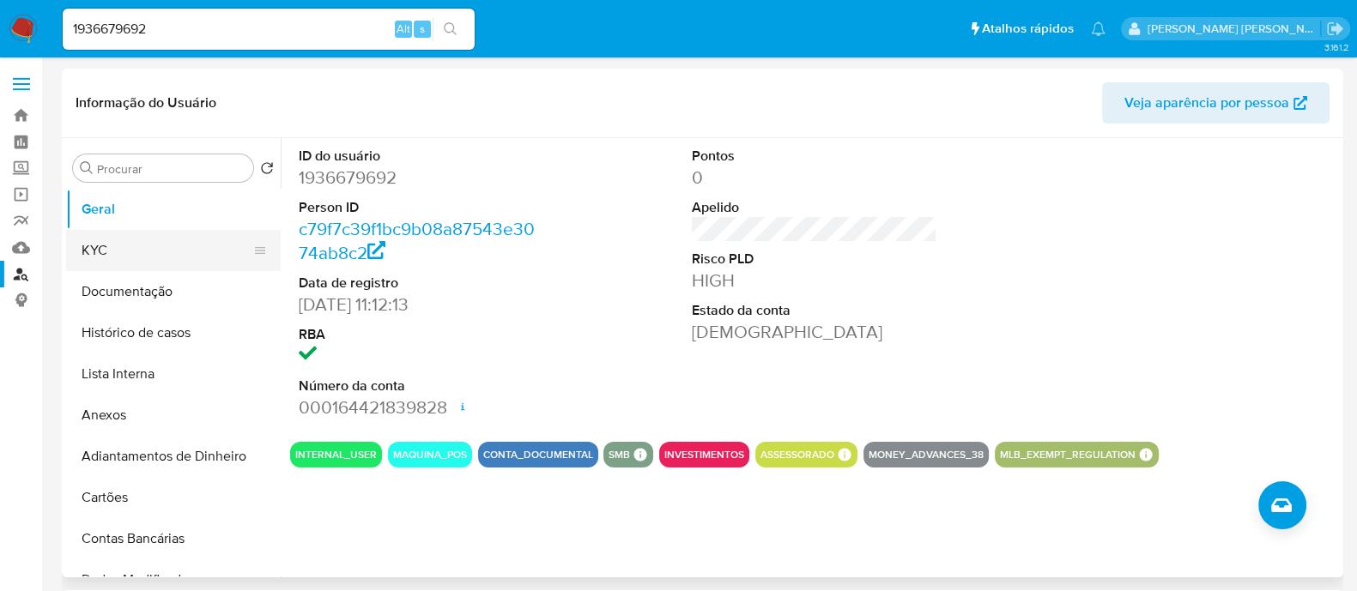
click at [155, 266] on button "KYC" at bounding box center [166, 250] width 201 height 41
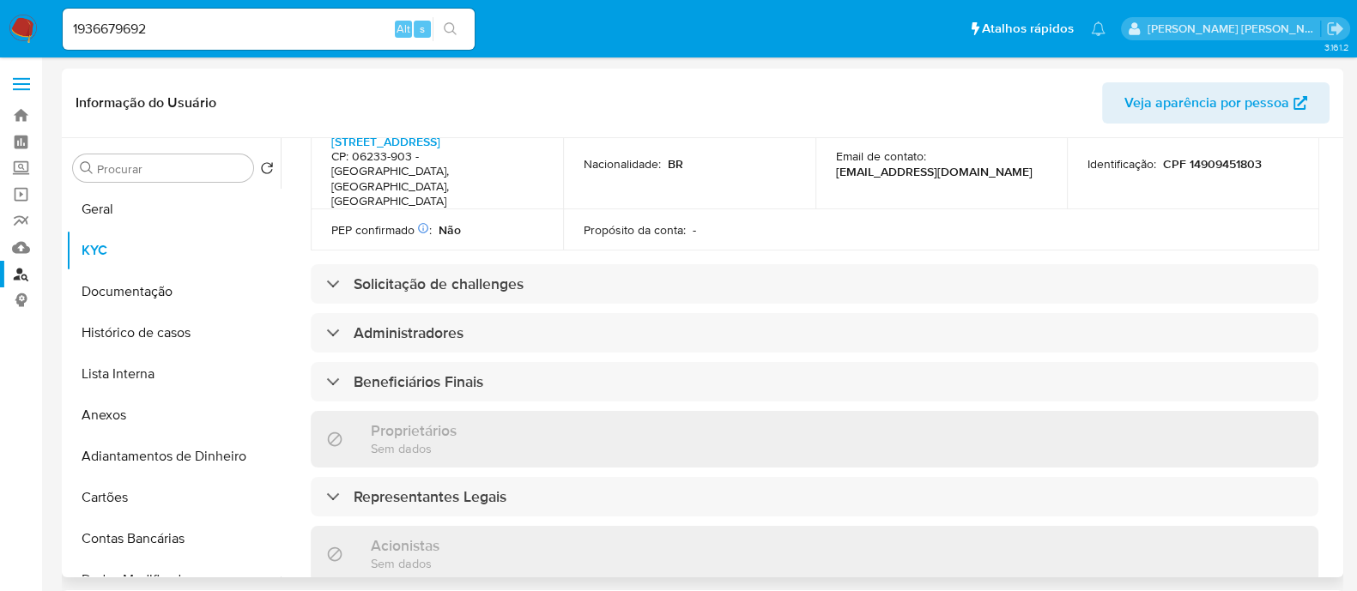
scroll to position [750, 0]
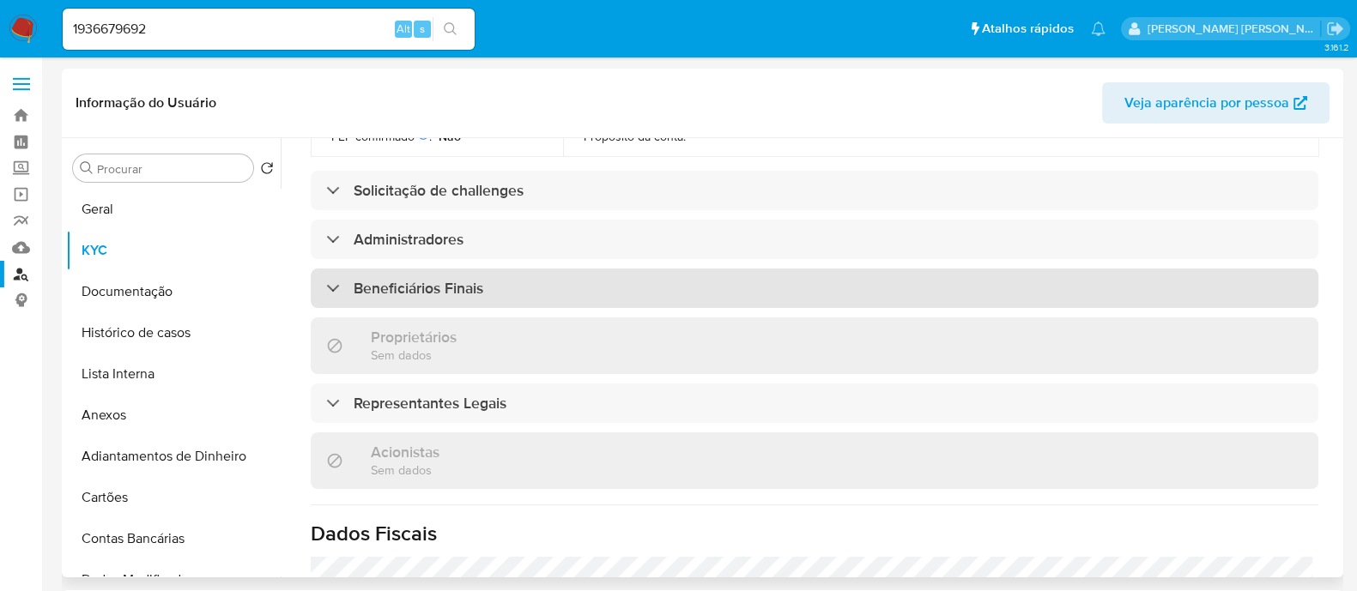
click at [488, 269] on div "Beneficiários Finais" at bounding box center [814, 288] width 1007 height 39
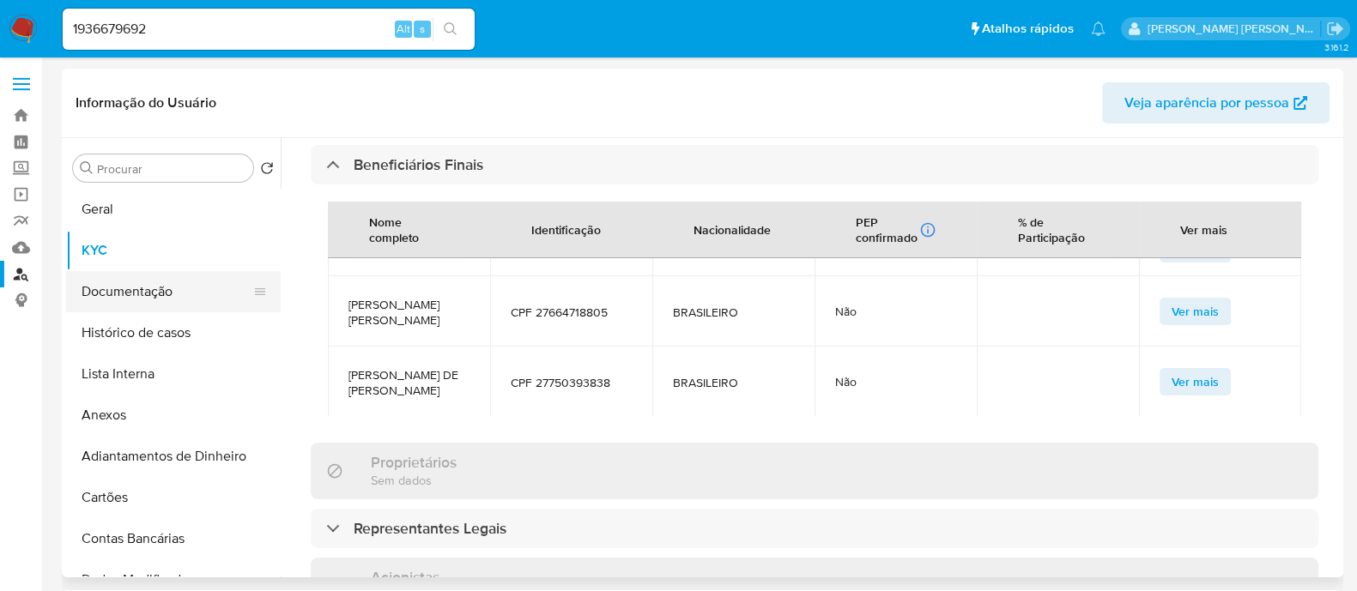
scroll to position [857, 0]
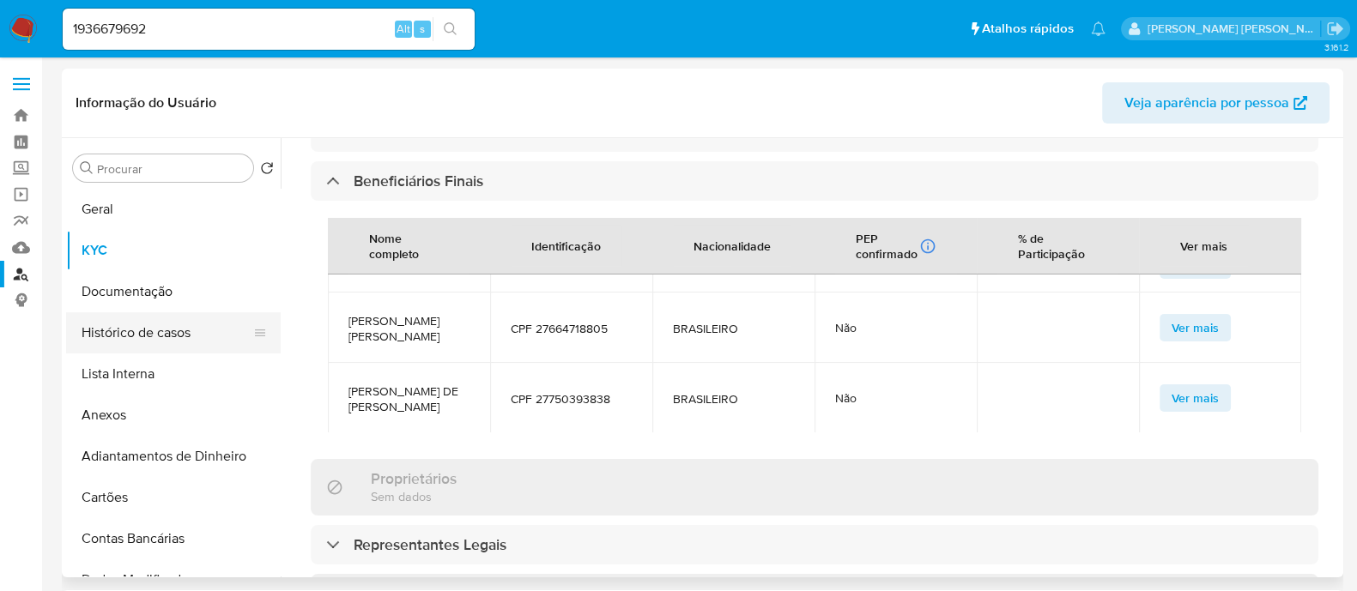
click at [143, 342] on button "Histórico de casos" at bounding box center [166, 332] width 201 height 41
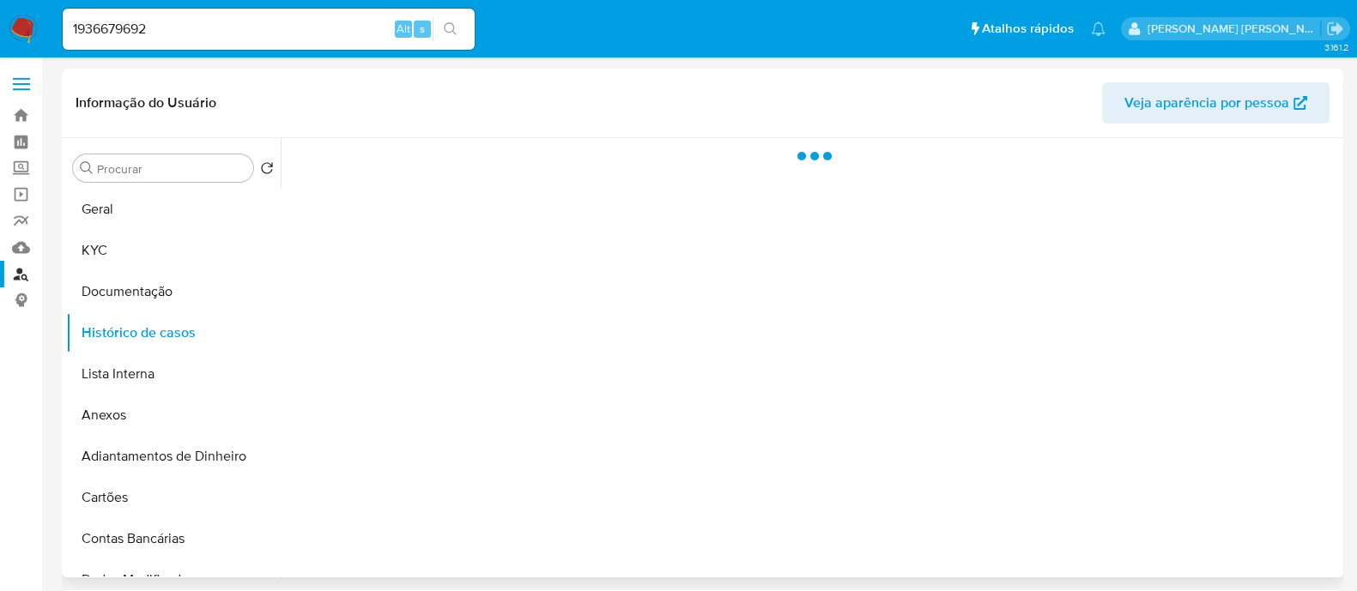
scroll to position [0, 0]
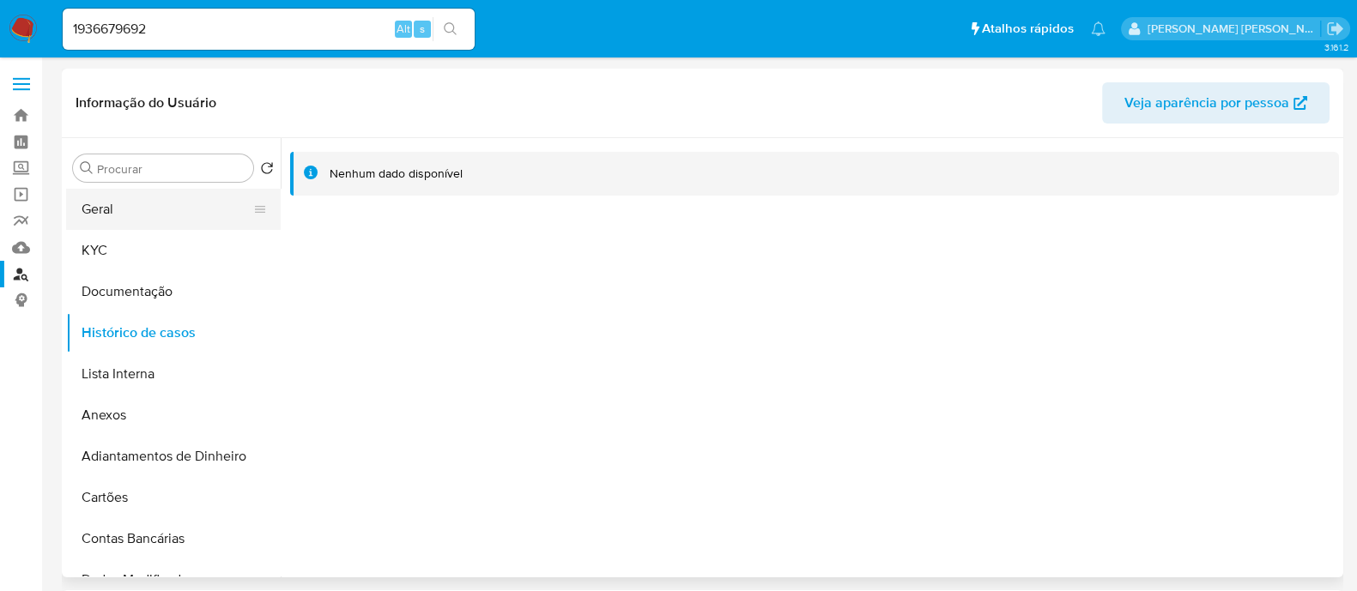
click at [136, 221] on button "Geral" at bounding box center [166, 209] width 201 height 41
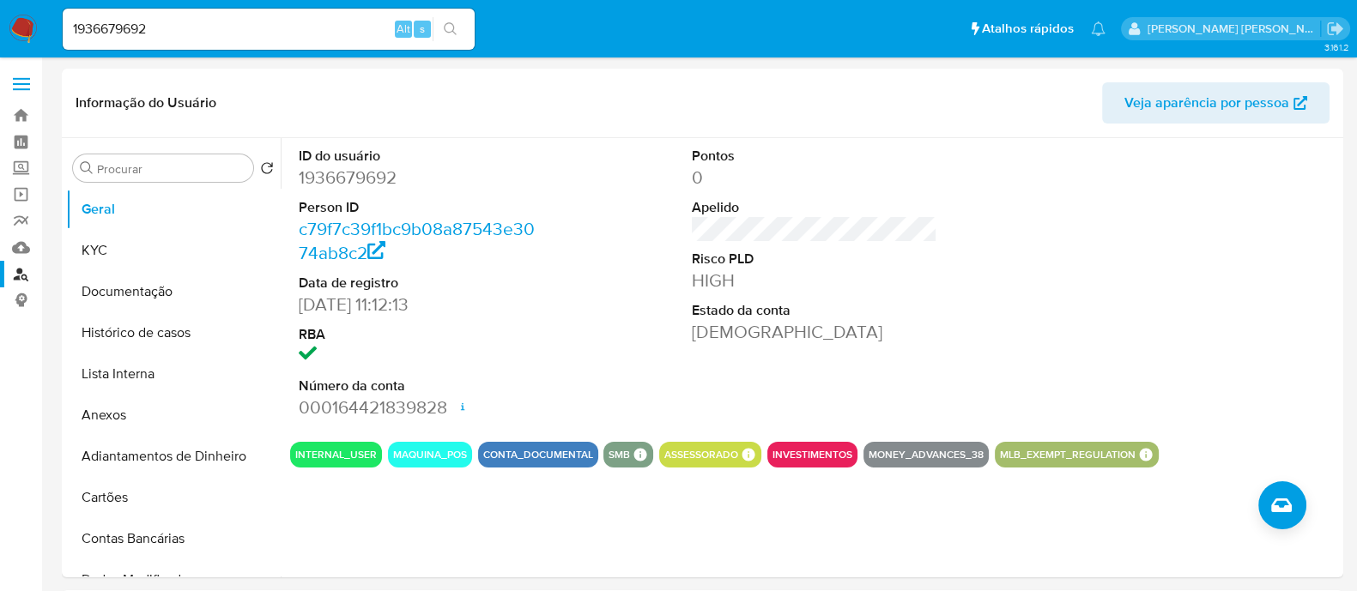
click at [250, 34] on input "1936679692" at bounding box center [269, 29] width 412 height 22
paste input "04509219"
type input "1904509219"
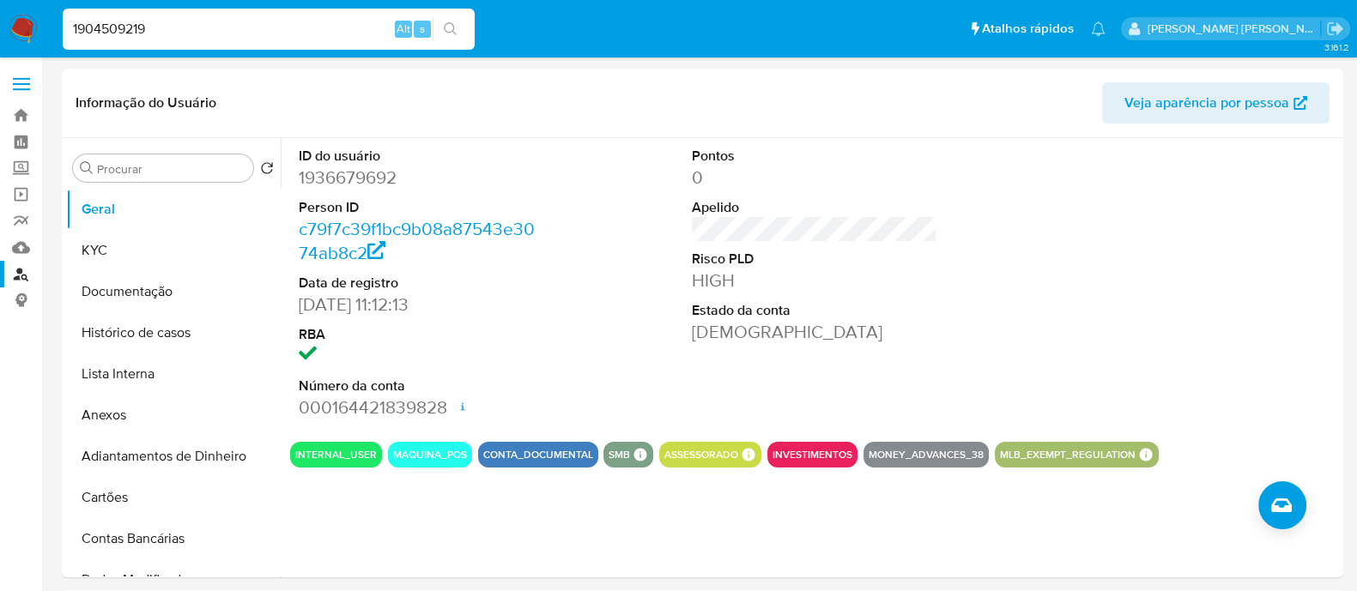
click at [457, 25] on button "search-icon" at bounding box center [450, 29] width 35 height 24
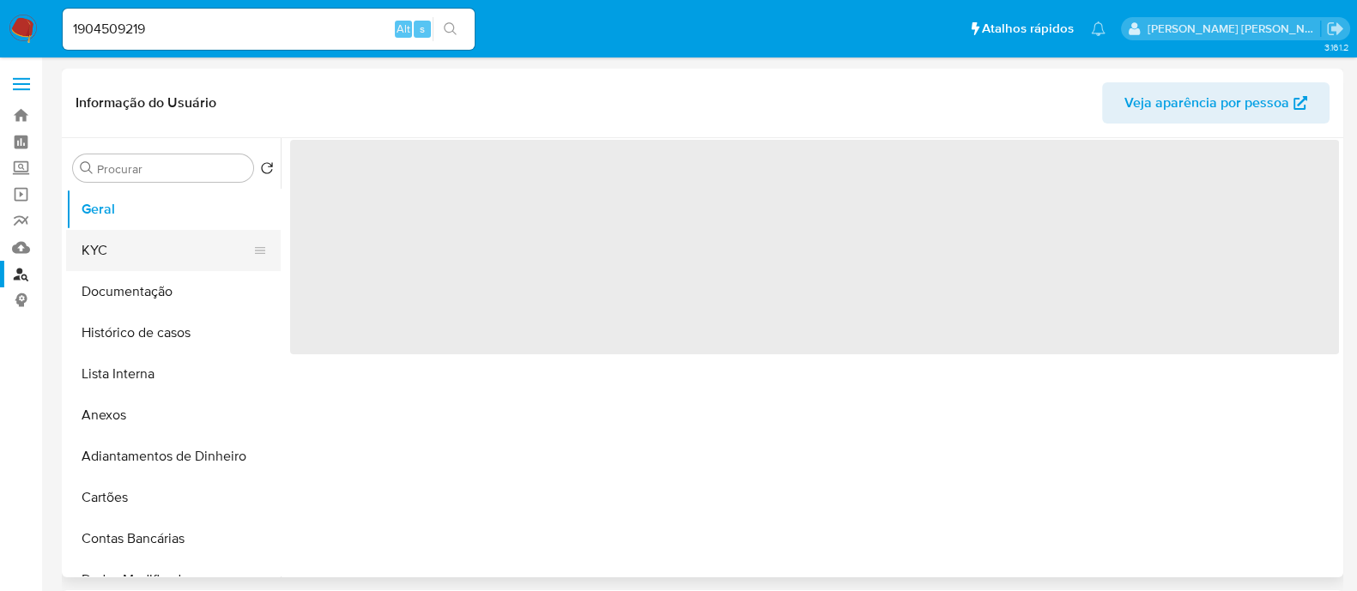
select select "10"
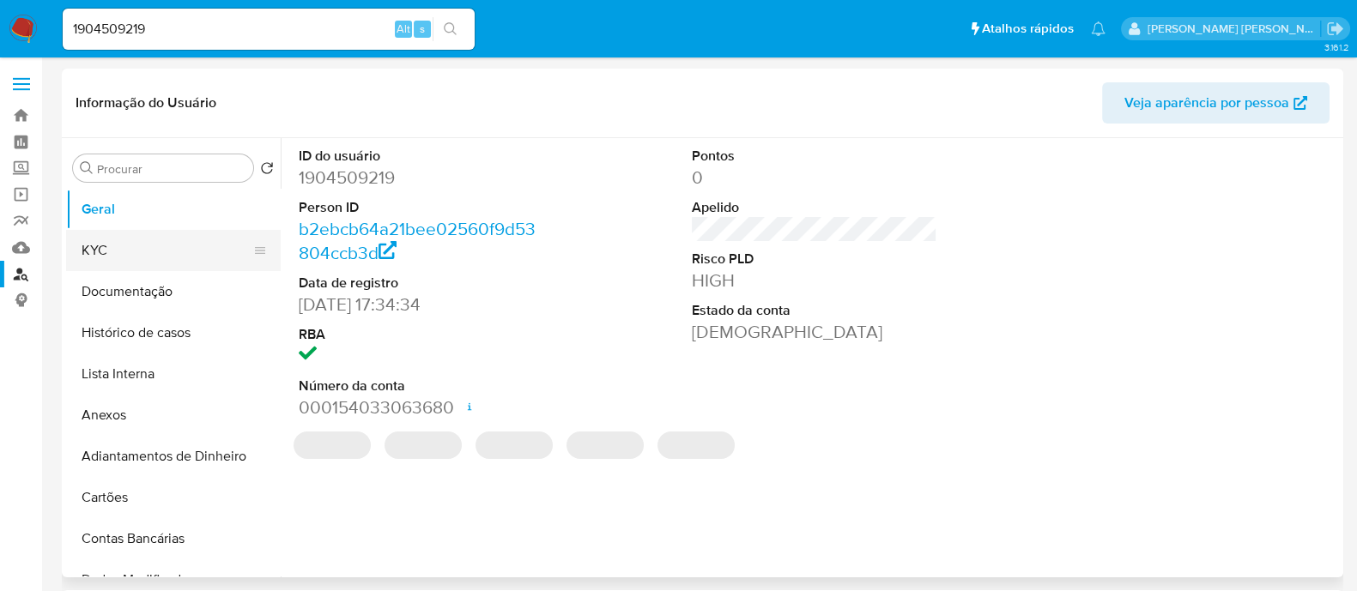
click at [109, 248] on button "KYC" at bounding box center [166, 250] width 201 height 41
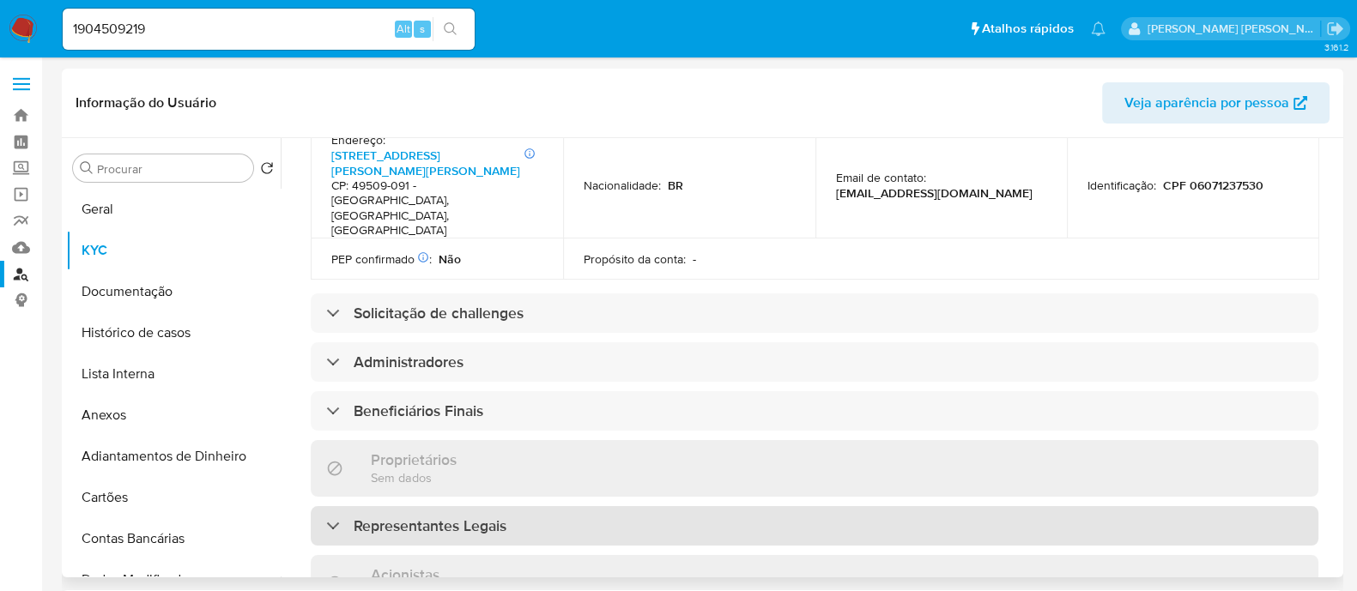
scroll to position [750, 0]
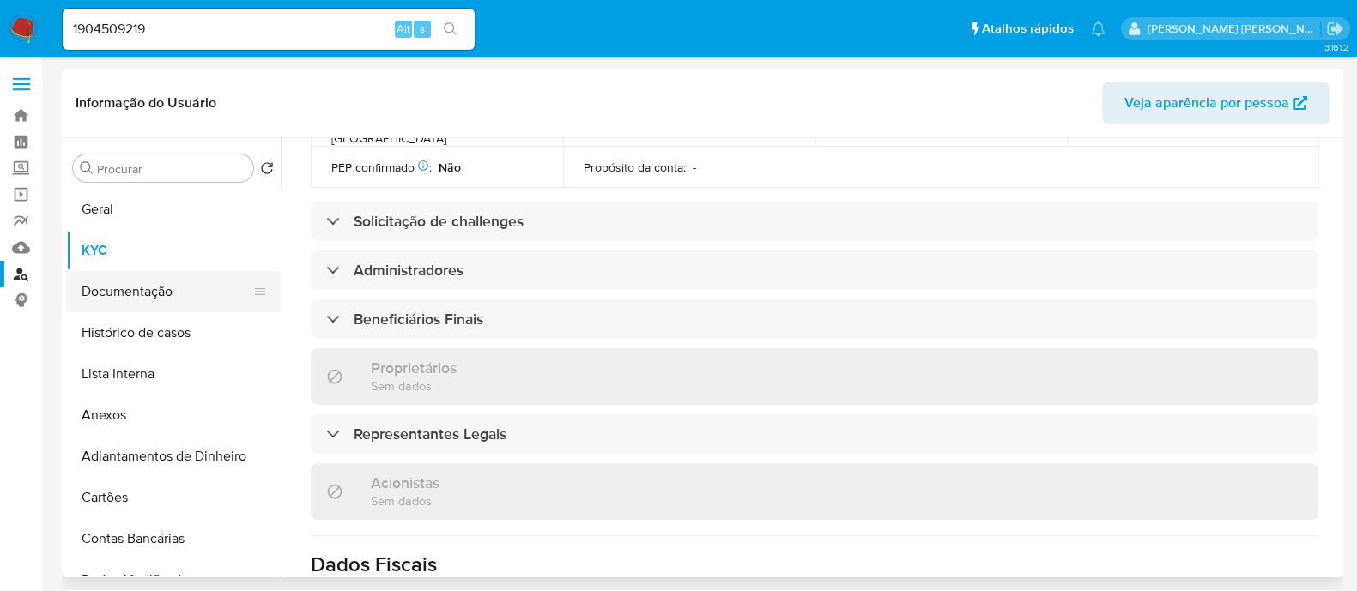
click at [152, 285] on button "Documentação" at bounding box center [166, 291] width 201 height 41
click at [151, 328] on button "Histórico de casos" at bounding box center [166, 332] width 201 height 41
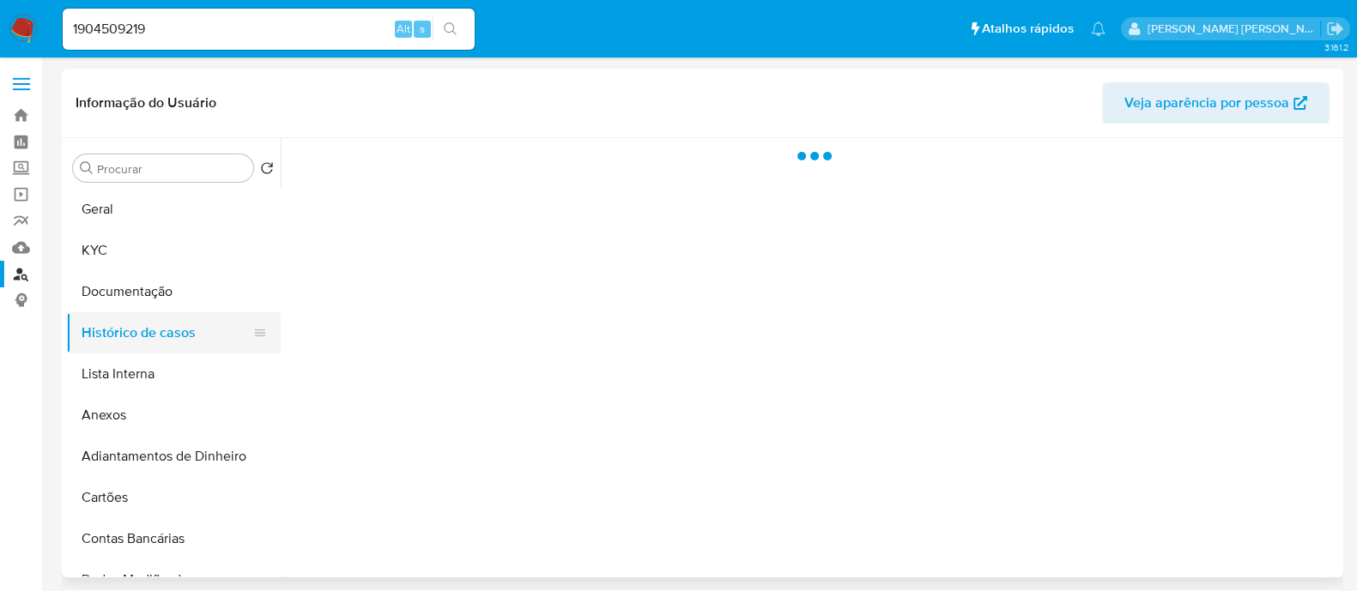
scroll to position [0, 0]
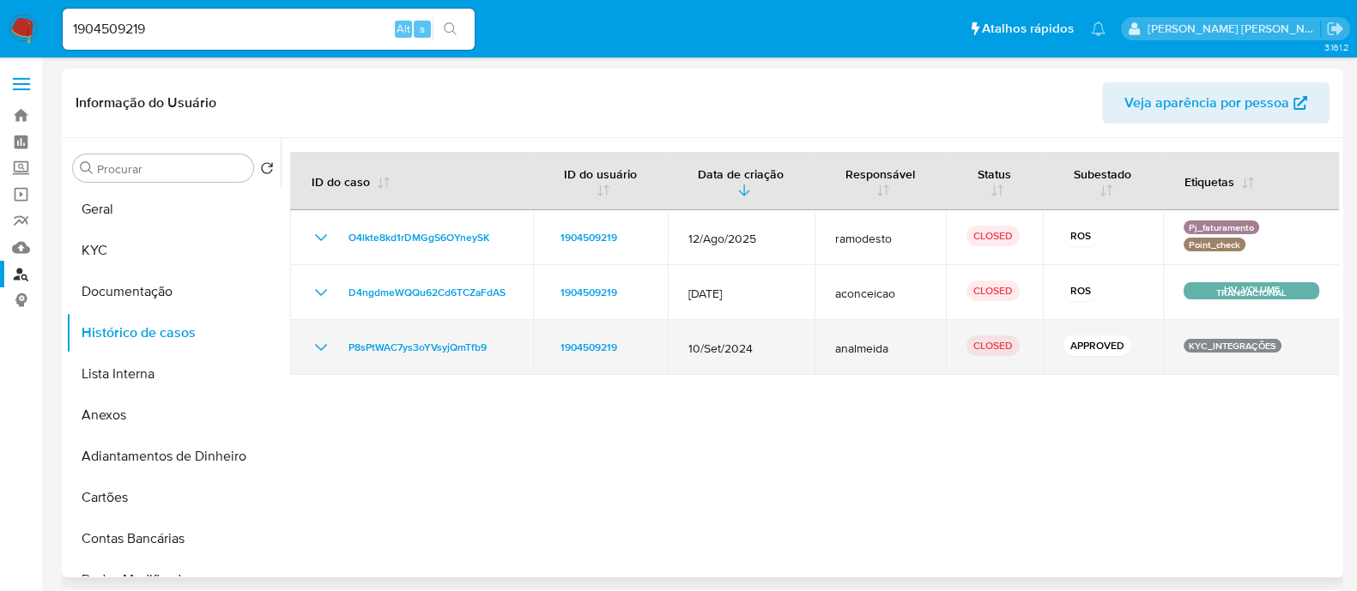
click at [315, 344] on icon "Mostrar/Ocultar" at bounding box center [321, 347] width 12 height 7
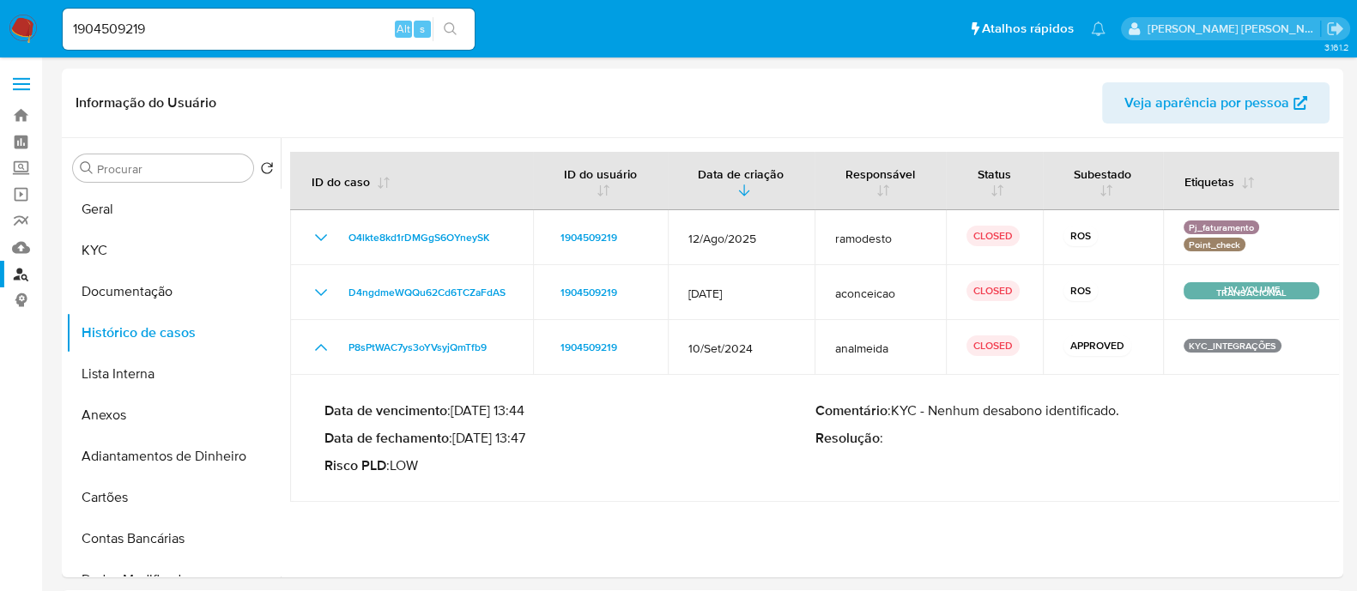
click at [300, 15] on div "1904509219 Alt s" at bounding box center [269, 29] width 412 height 41
click at [315, 26] on input "1904509219" at bounding box center [269, 29] width 412 height 22
click at [314, 25] on input "1904509219" at bounding box center [269, 29] width 412 height 22
paste input "201871874"
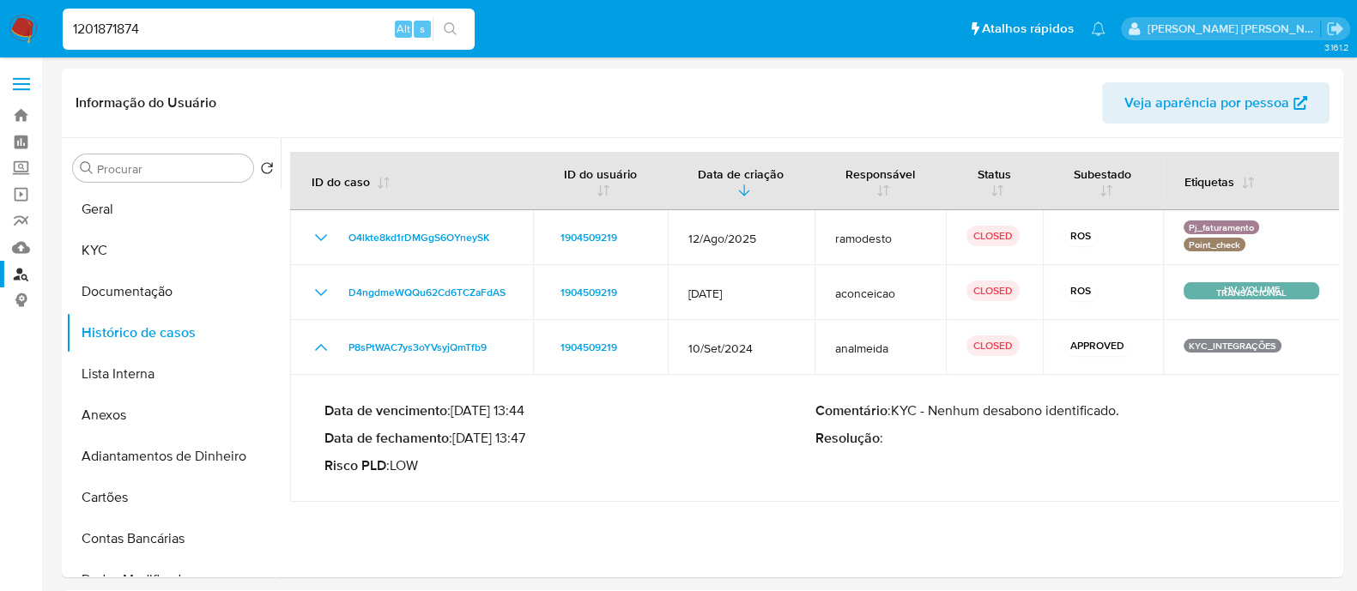
type input "1201871874"
click at [463, 31] on button "search-icon" at bounding box center [450, 29] width 35 height 24
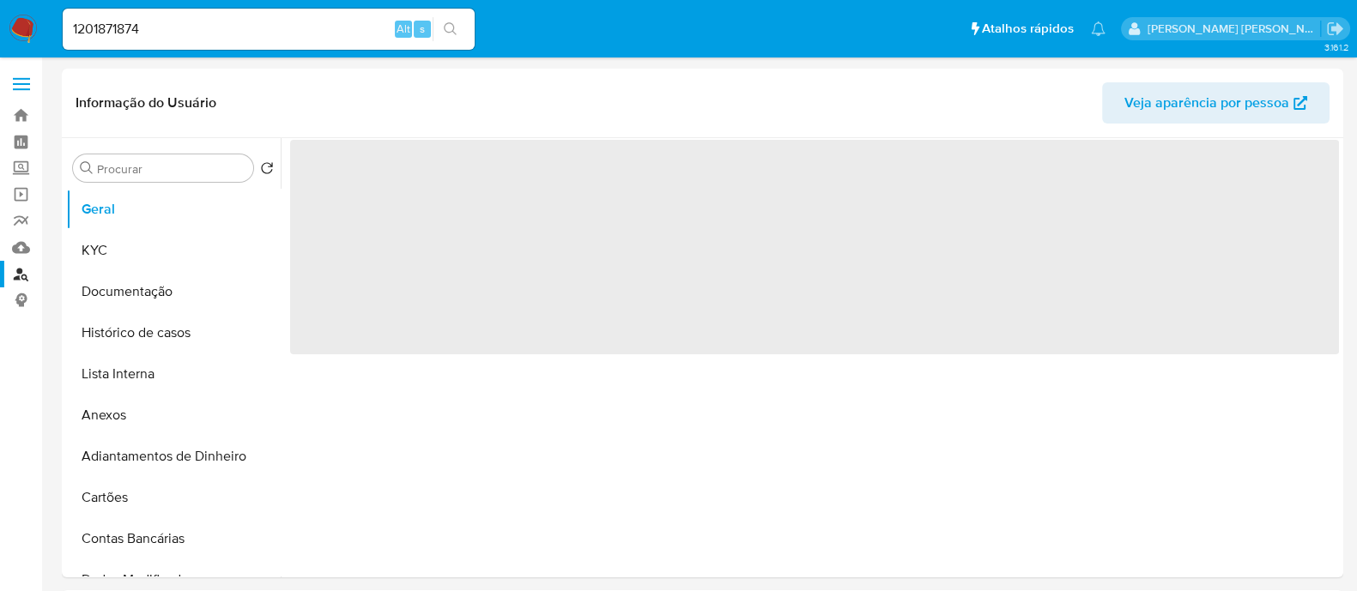
select select "10"
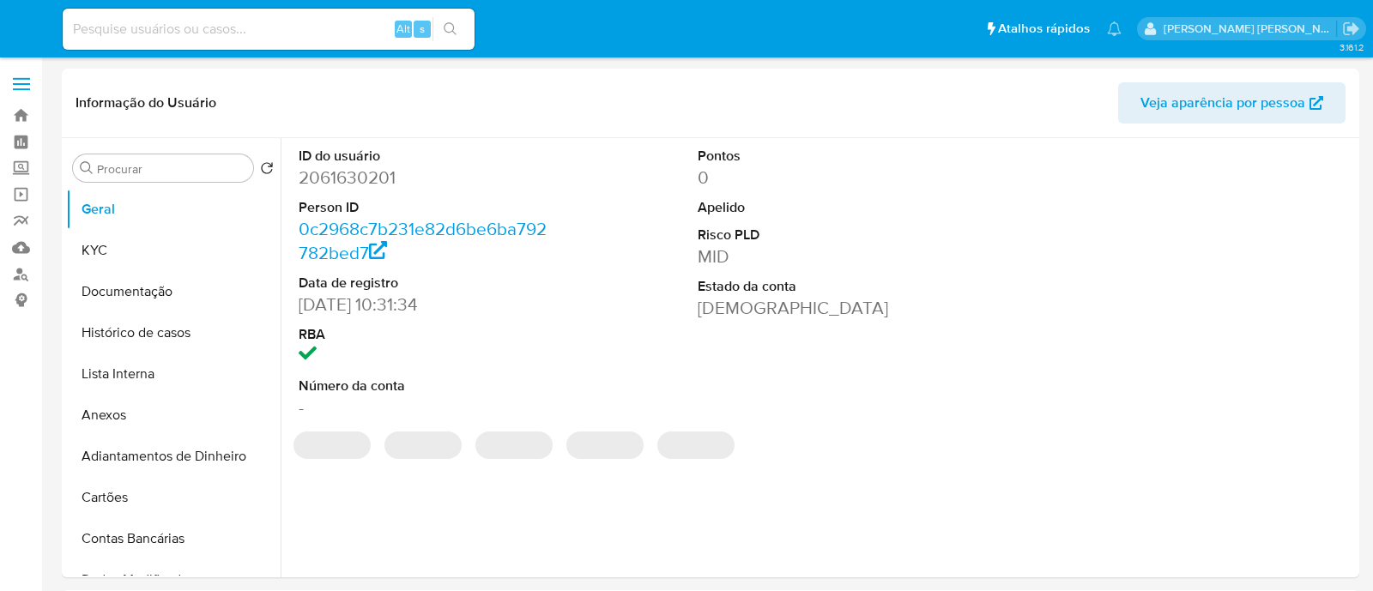
select select "10"
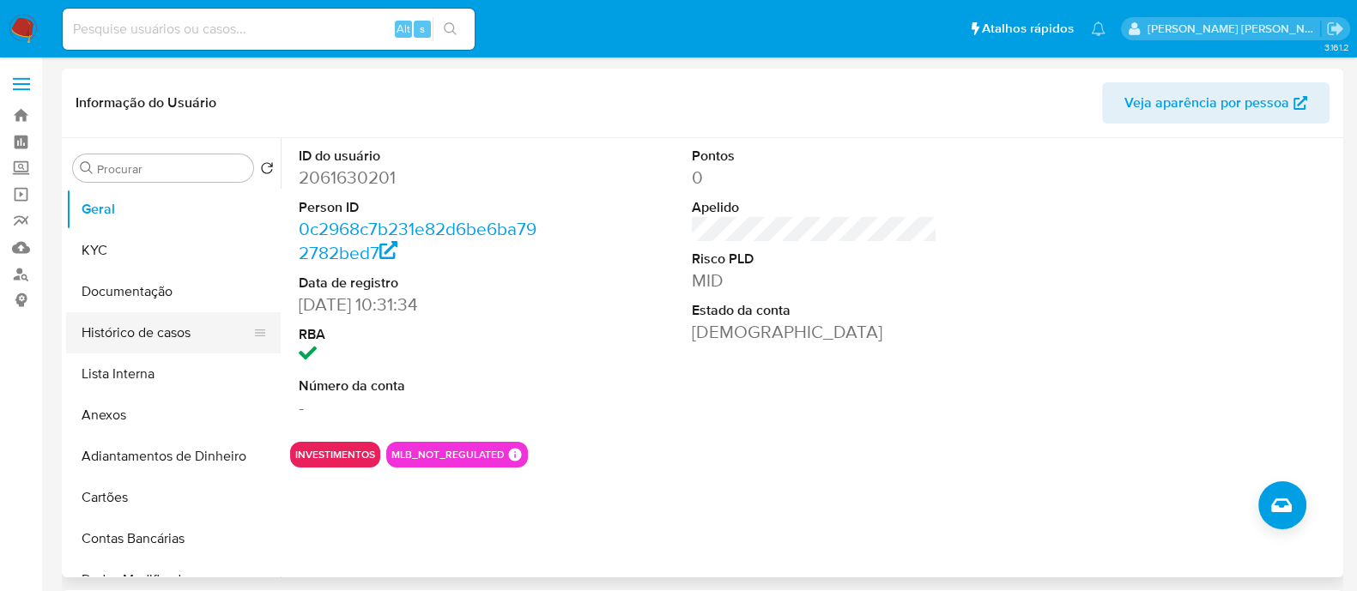
click at [166, 328] on button "Histórico de casos" at bounding box center [166, 332] width 201 height 41
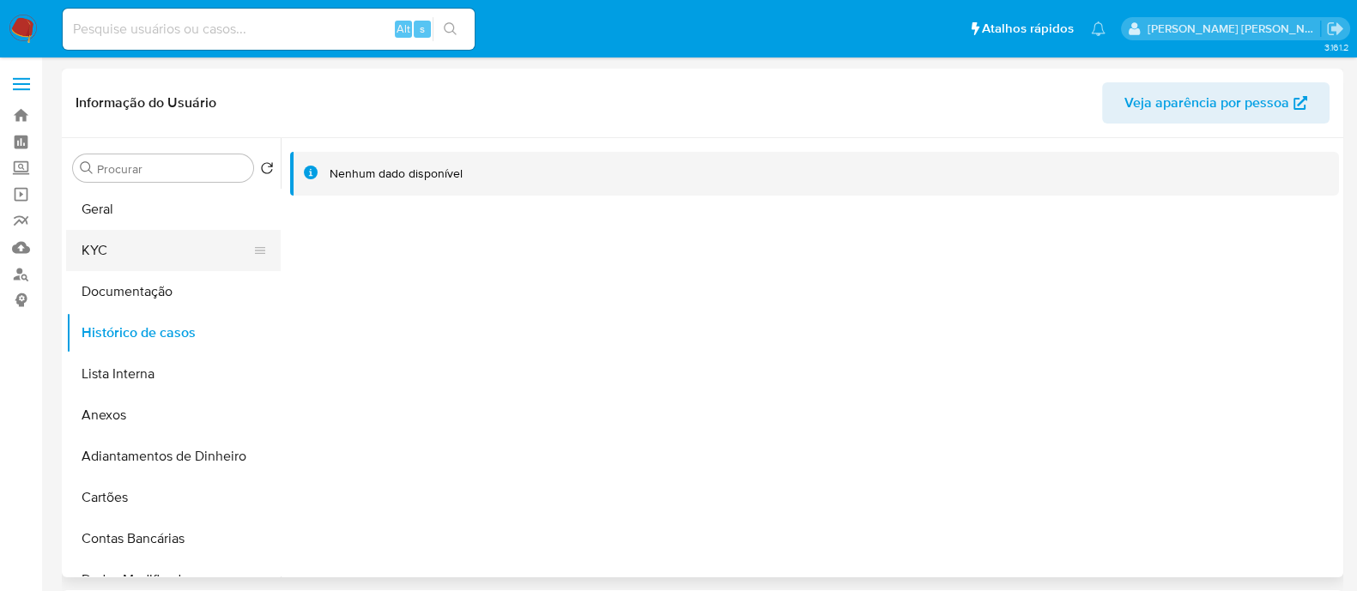
click at [176, 233] on button "KYC" at bounding box center [166, 250] width 201 height 41
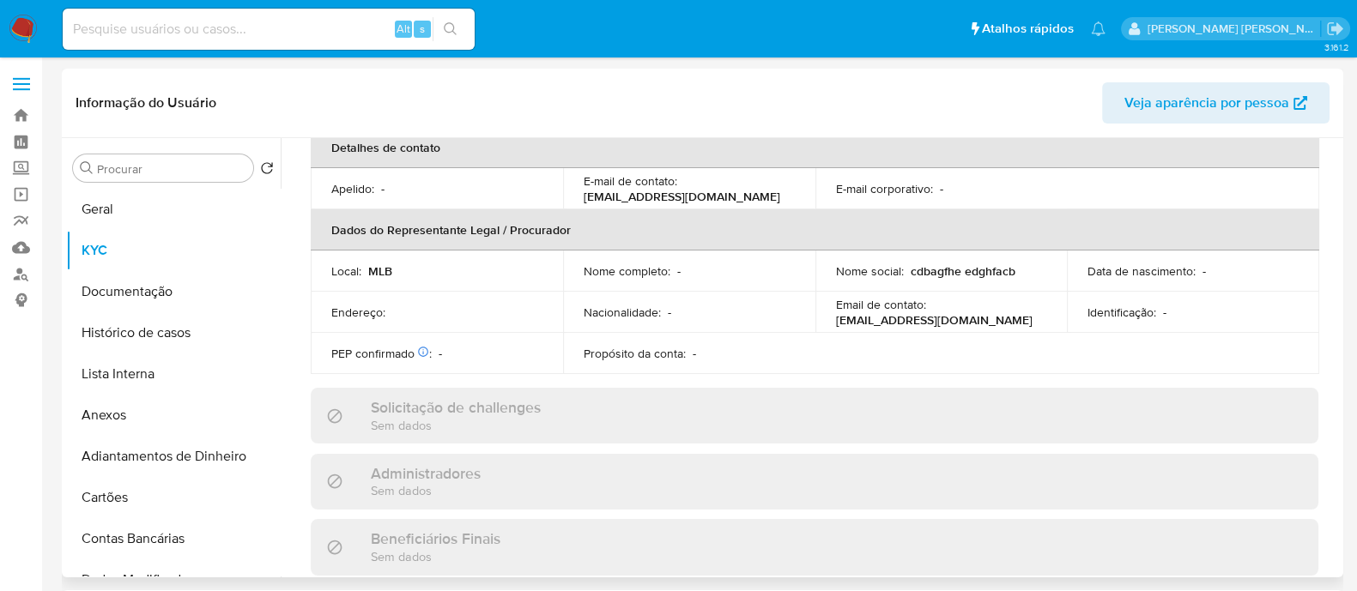
scroll to position [798, 0]
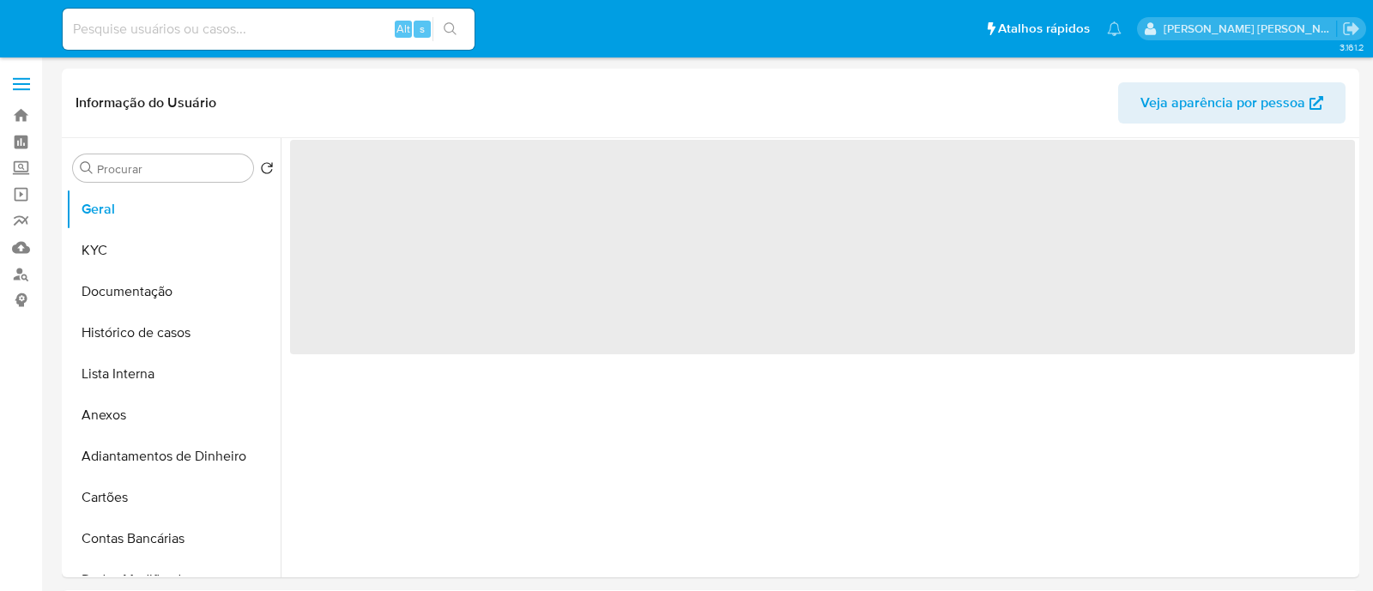
select select "10"
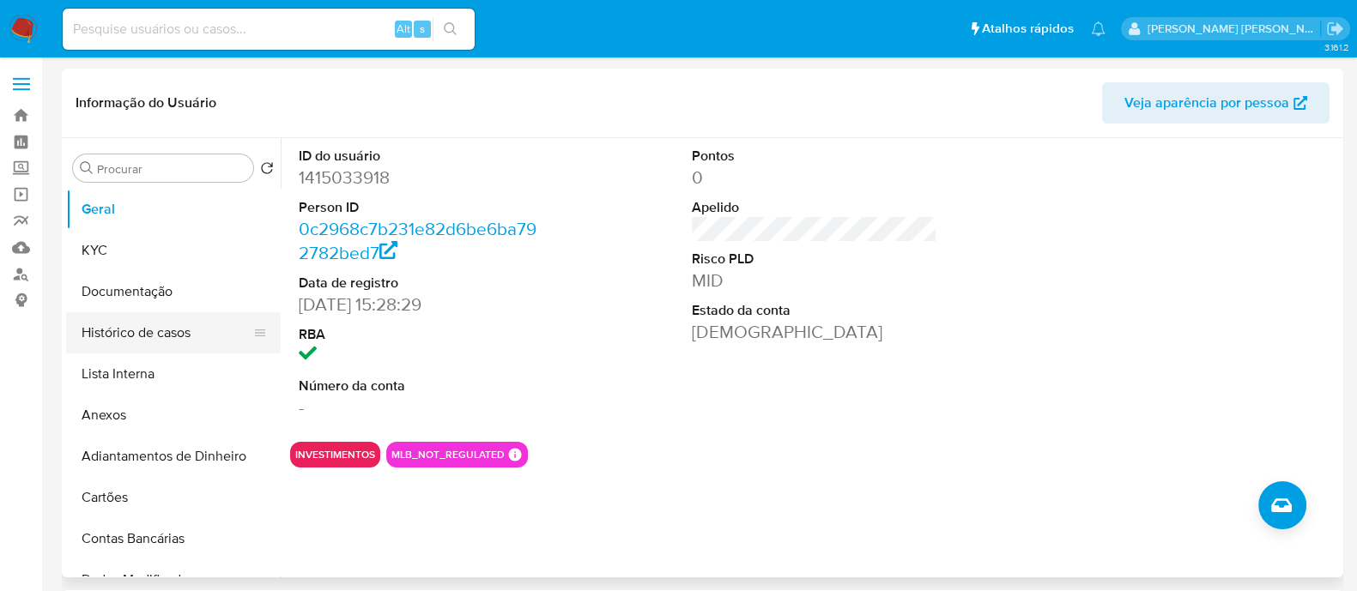
drag, startPoint x: 180, startPoint y: 343, endPoint x: 213, endPoint y: 348, distance: 32.9
click at [180, 343] on button "Histórico de casos" at bounding box center [166, 332] width 201 height 41
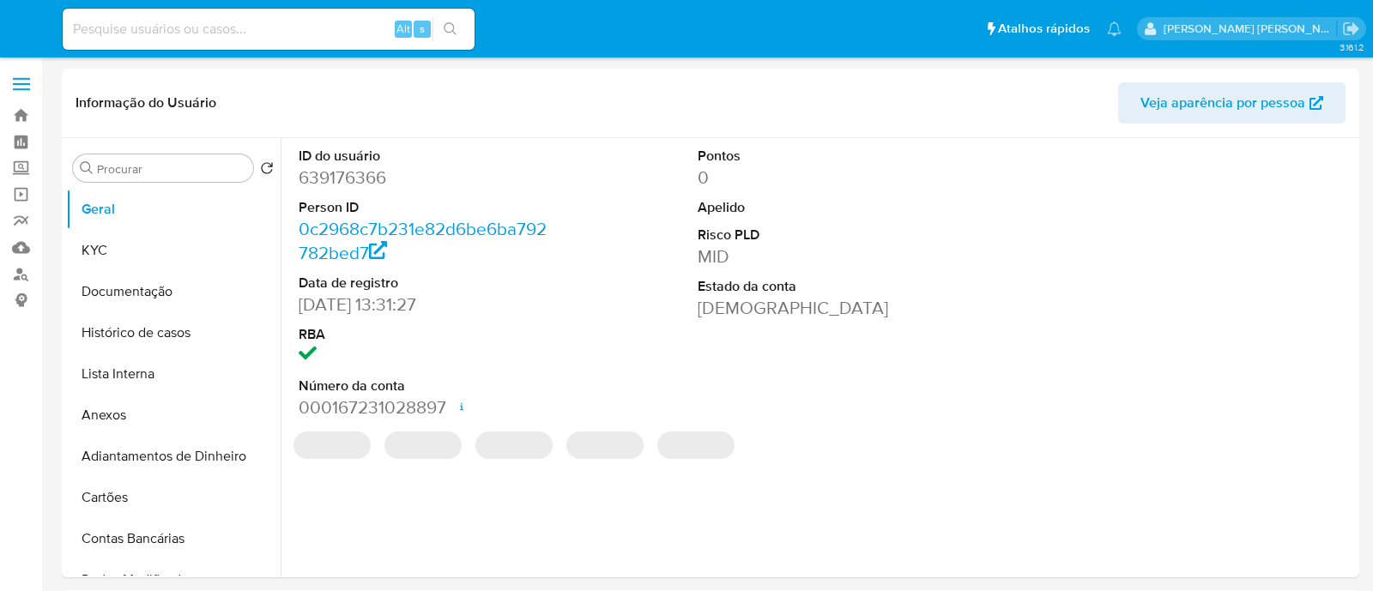
select select "10"
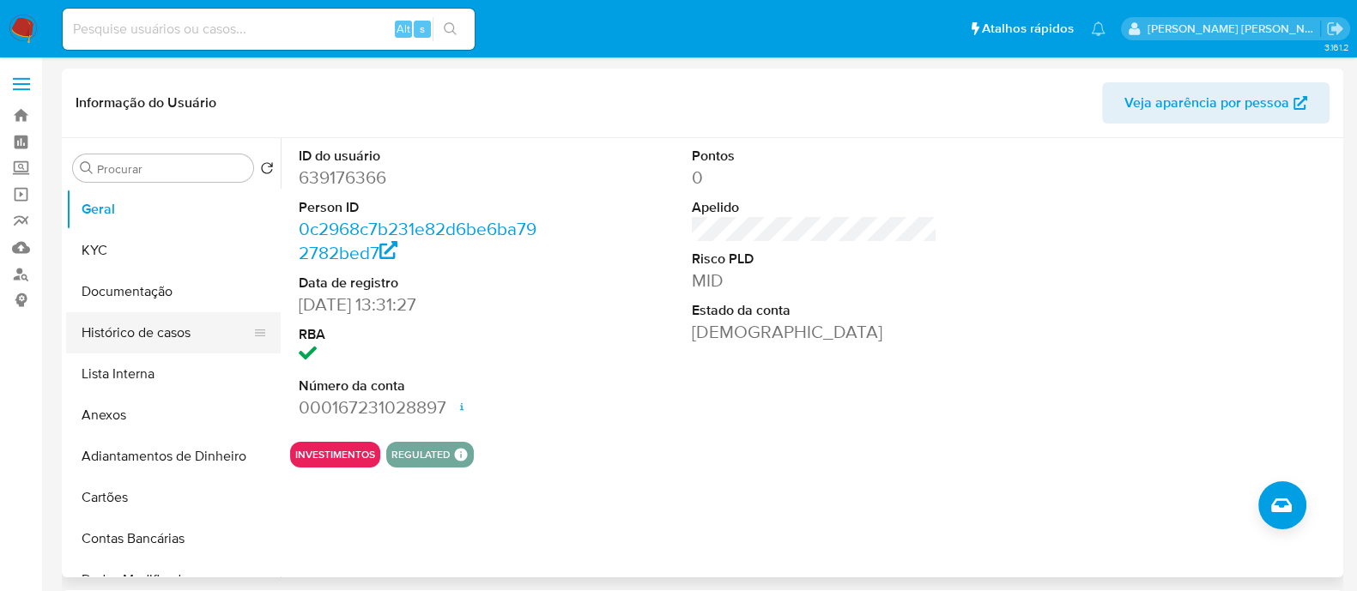
click at [152, 330] on button "Histórico de casos" at bounding box center [166, 332] width 201 height 41
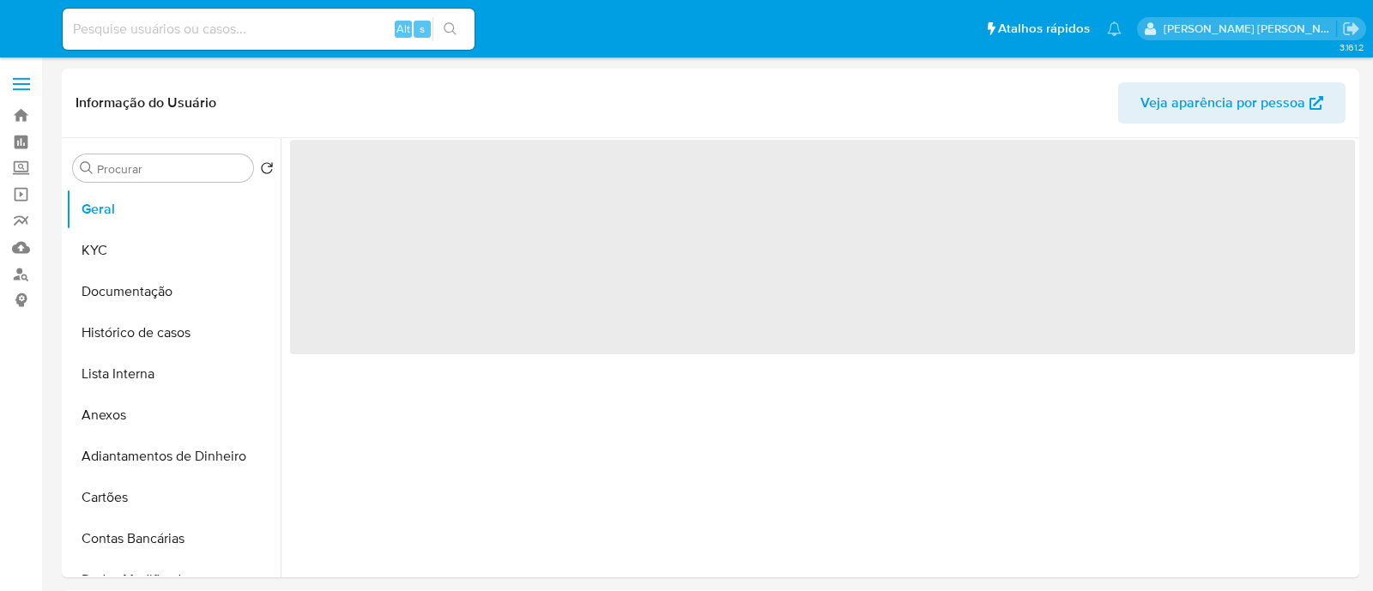
select select "10"
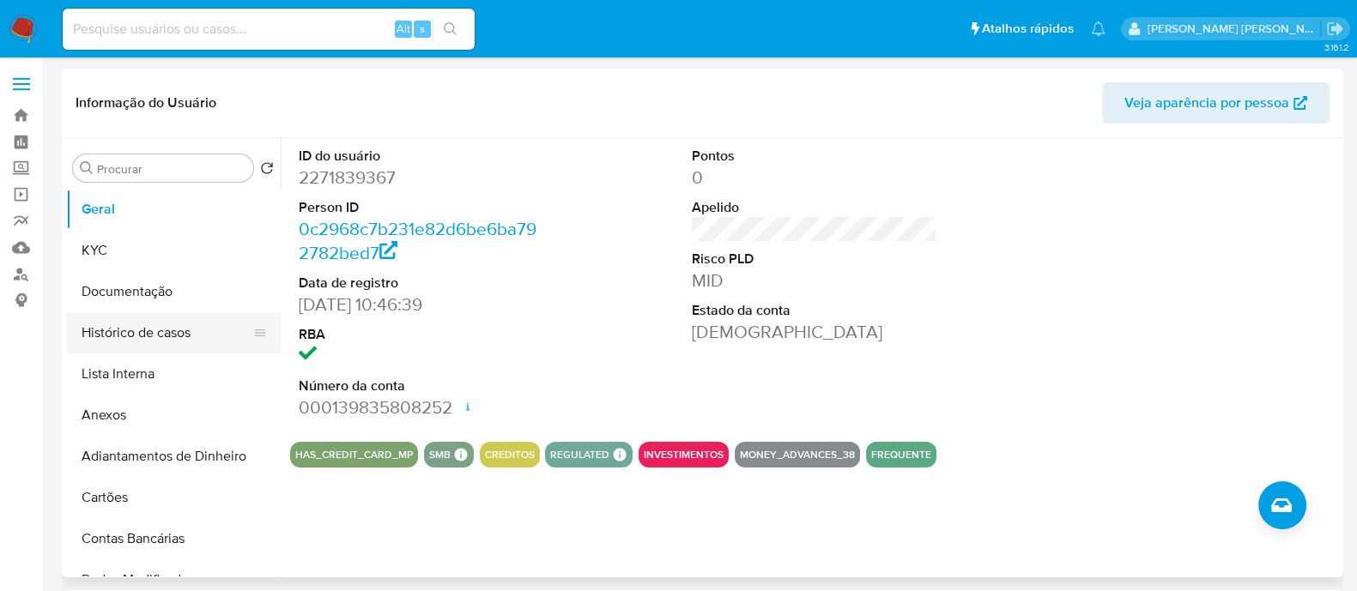
click at [189, 338] on button "Histórico de casos" at bounding box center [166, 332] width 201 height 41
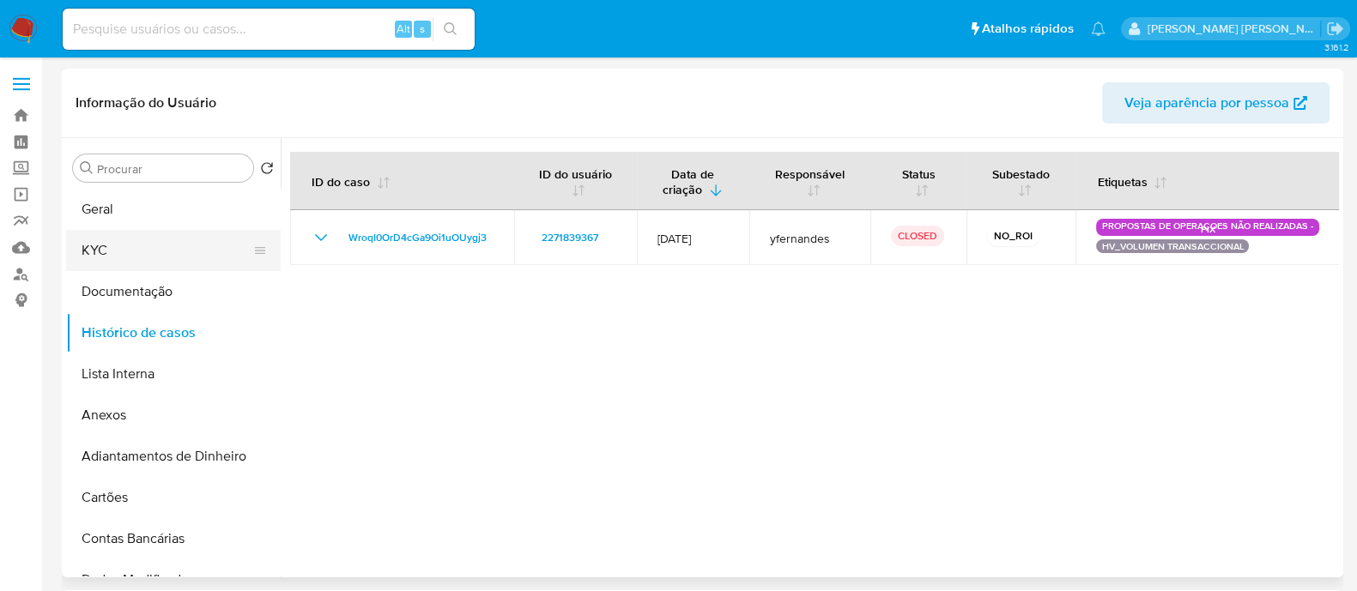
click at [72, 251] on button "KYC" at bounding box center [166, 250] width 201 height 41
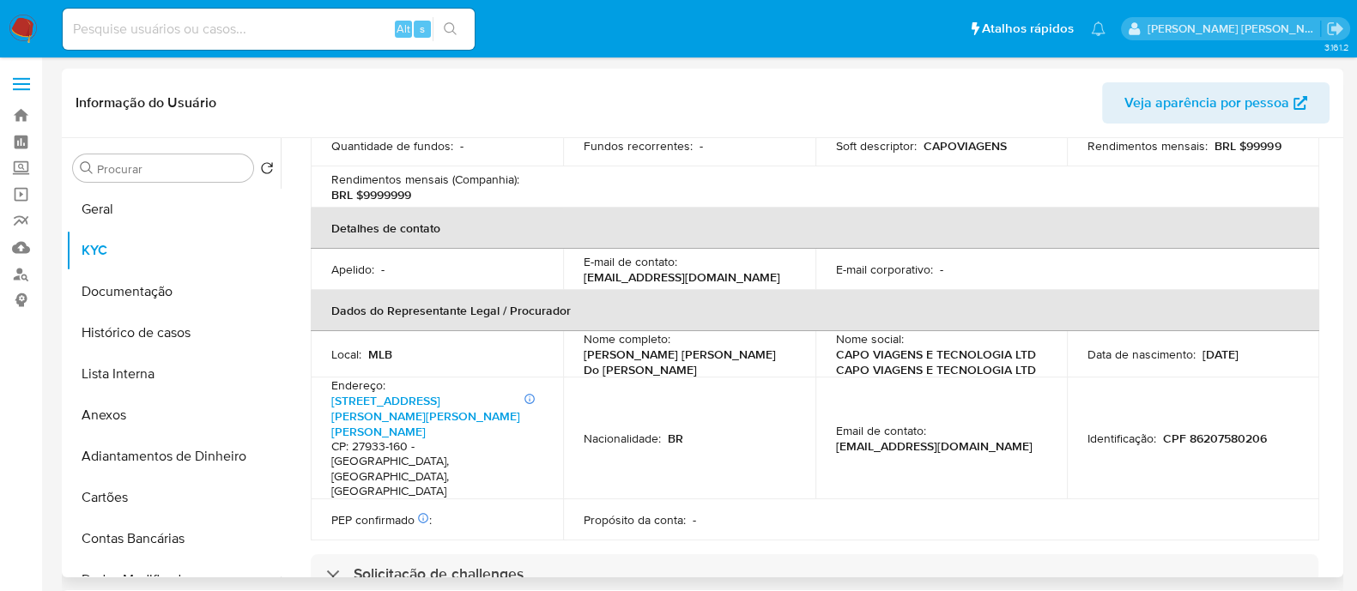
scroll to position [765, 0]
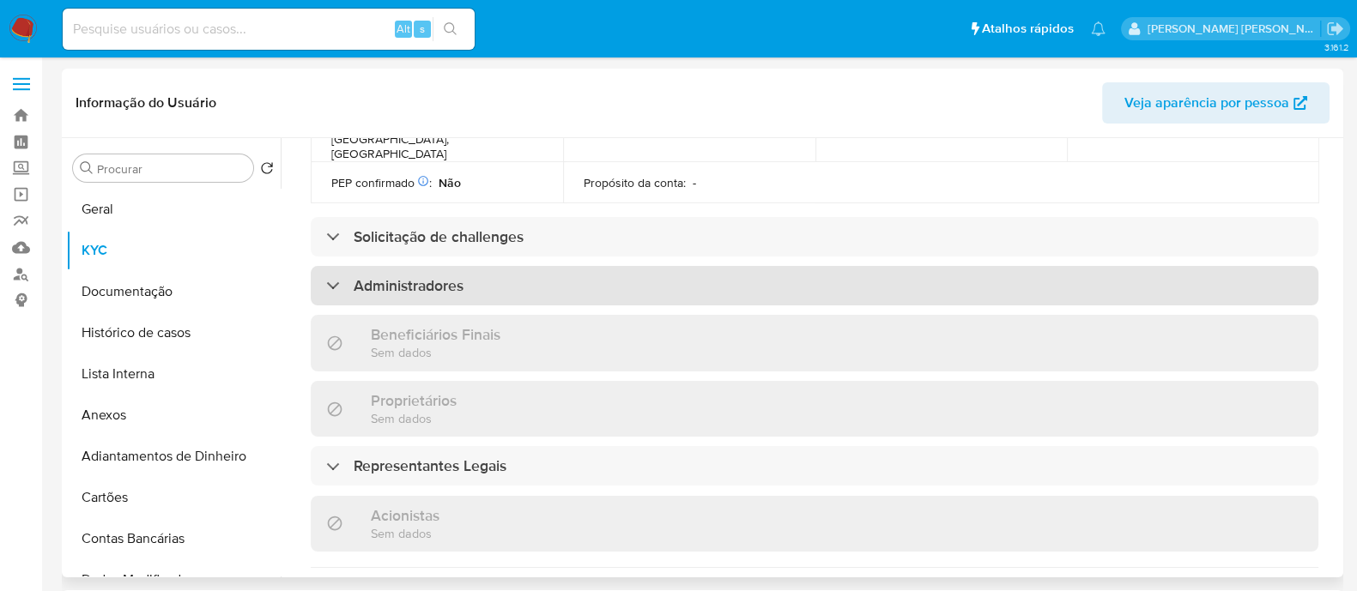
click at [505, 266] on div "Administradores" at bounding box center [814, 285] width 1007 height 39
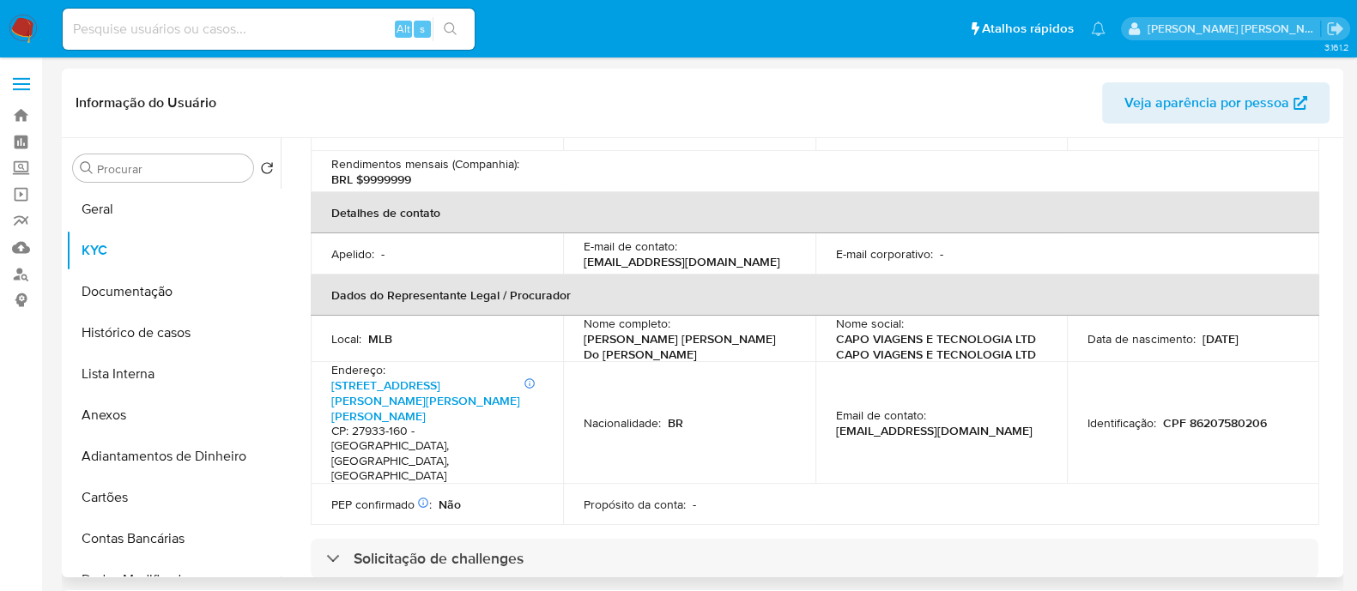
scroll to position [15, 0]
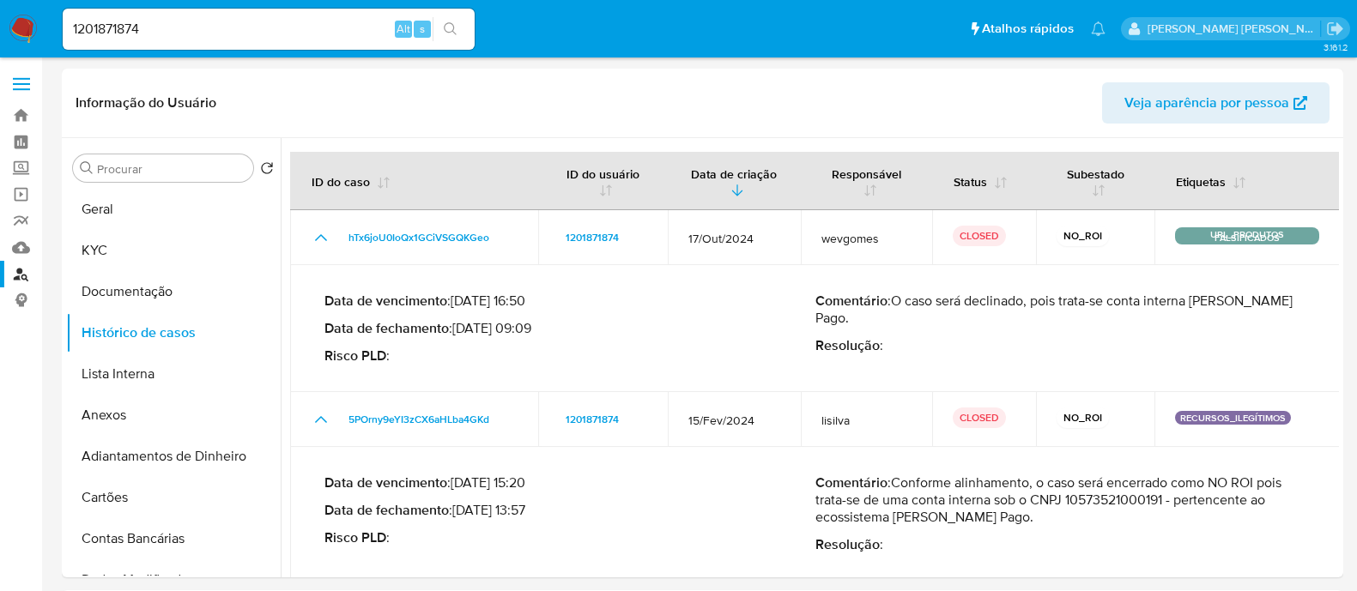
select select "10"
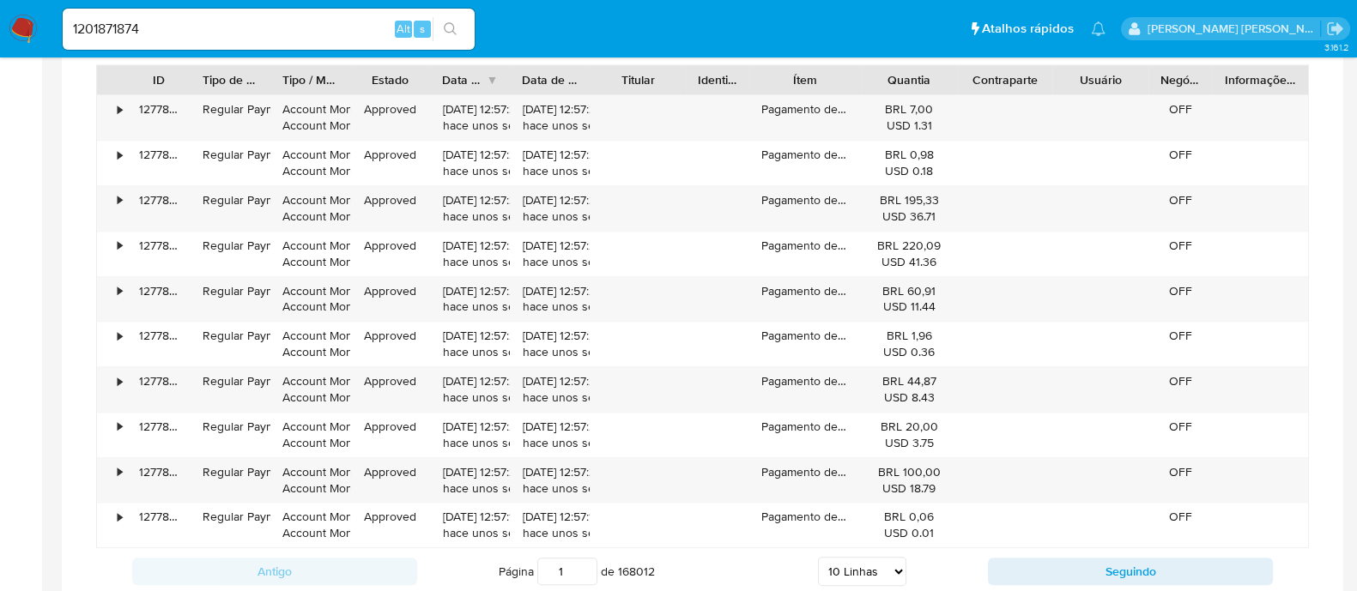
scroll to position [750, 0]
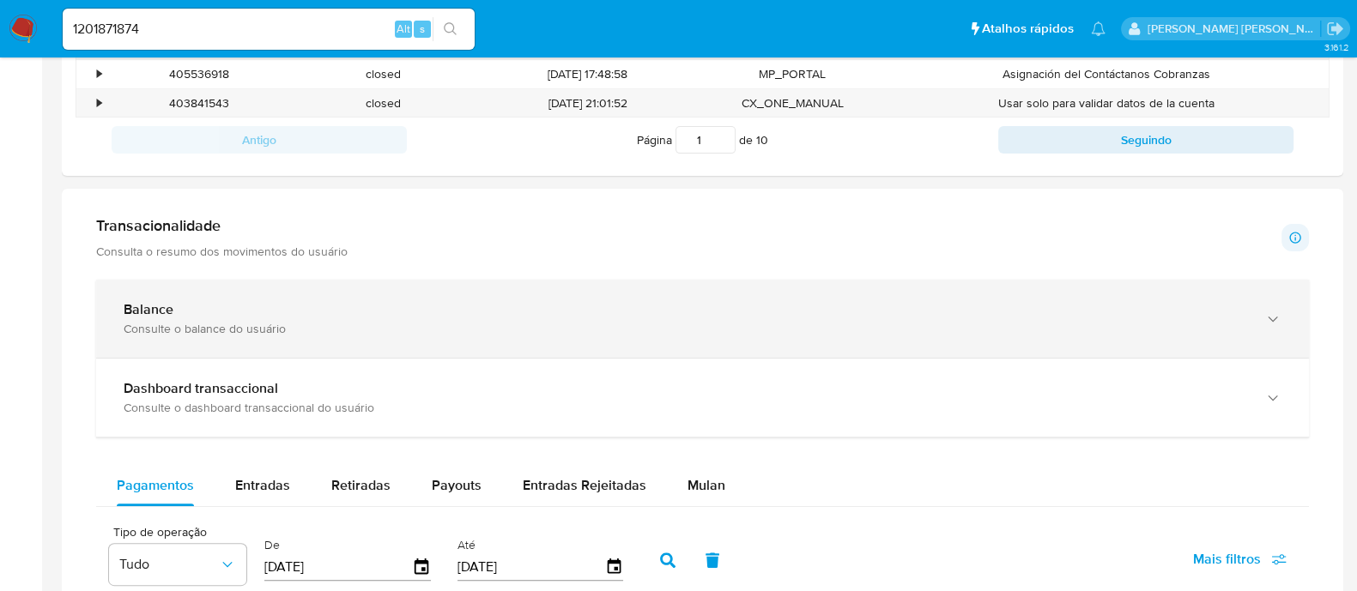
click at [1000, 306] on div "Balance" at bounding box center [685, 309] width 1123 height 17
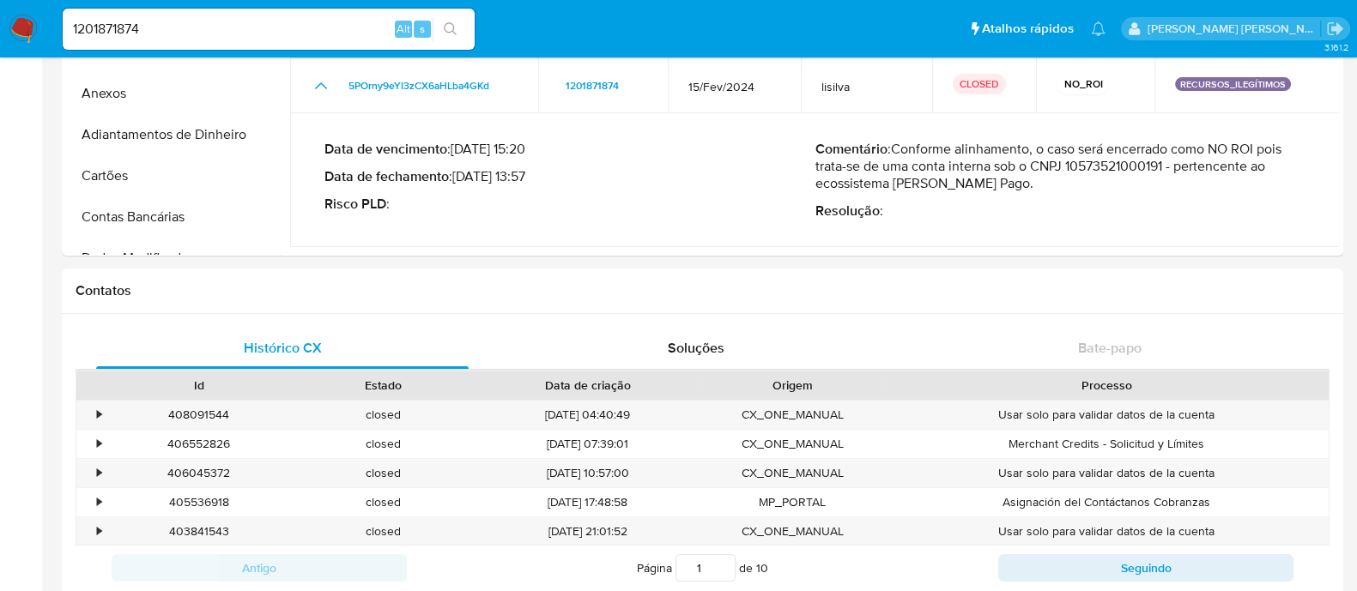
scroll to position [0, 0]
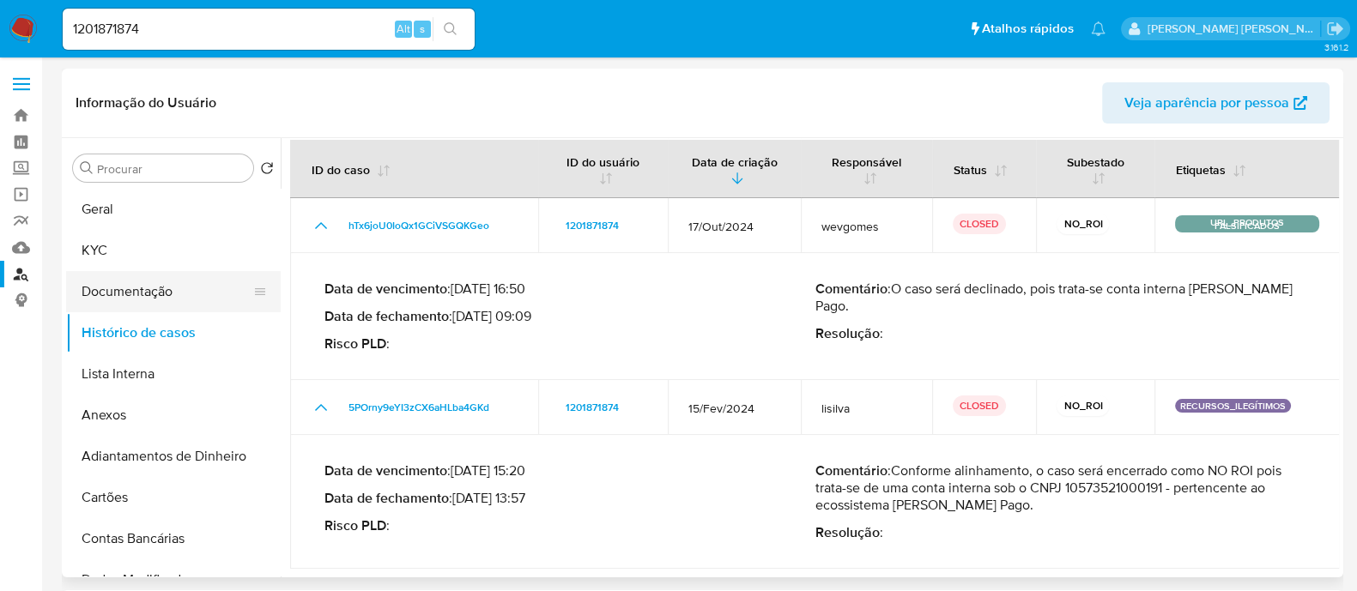
click at [167, 288] on button "Documentação" at bounding box center [166, 291] width 201 height 41
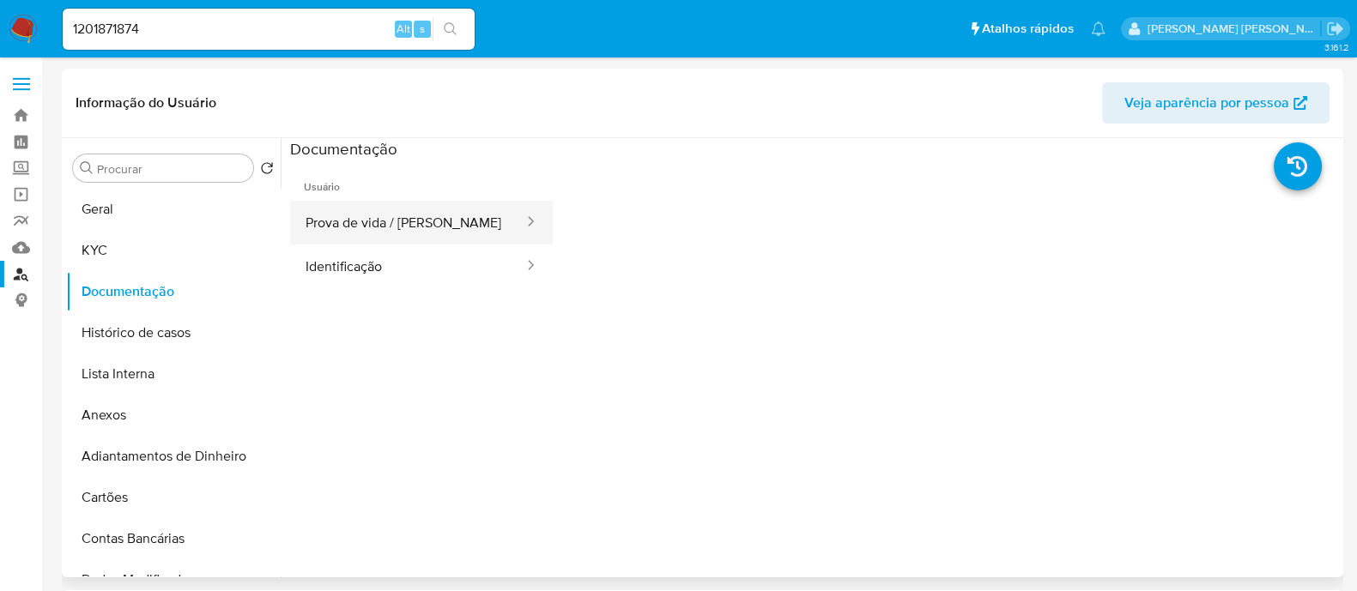
click at [382, 233] on button "Prova de vida / [PERSON_NAME]" at bounding box center [407, 223] width 235 height 44
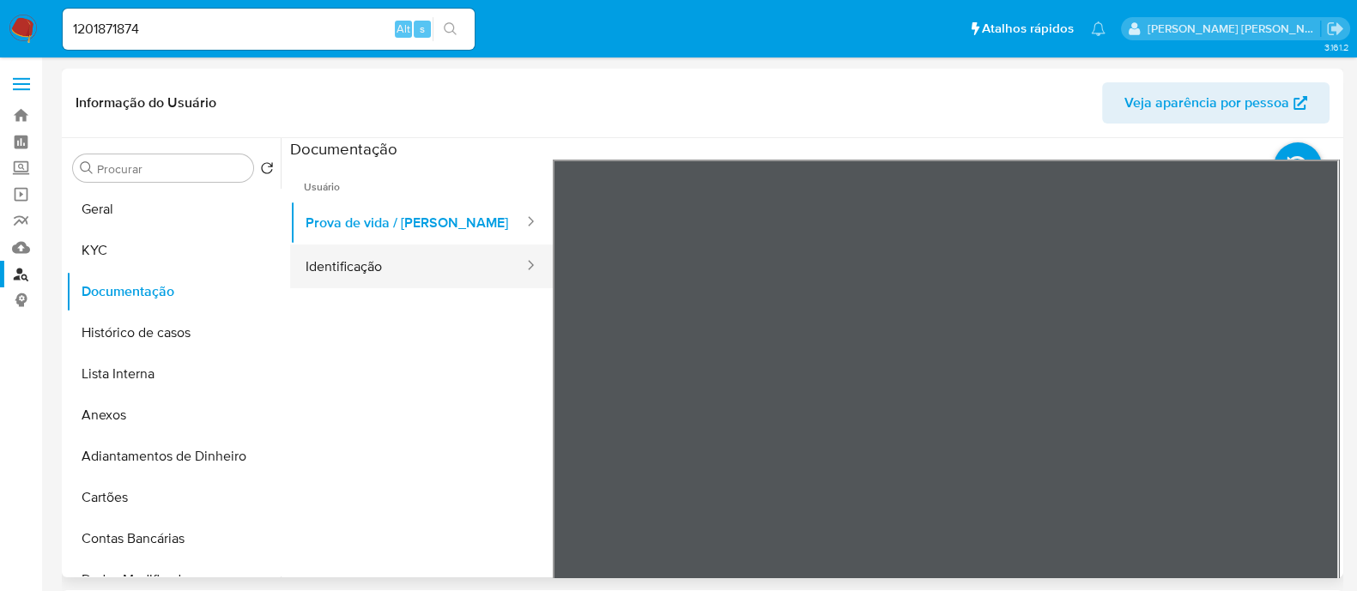
click at [392, 274] on button "Identificação" at bounding box center [407, 267] width 235 height 44
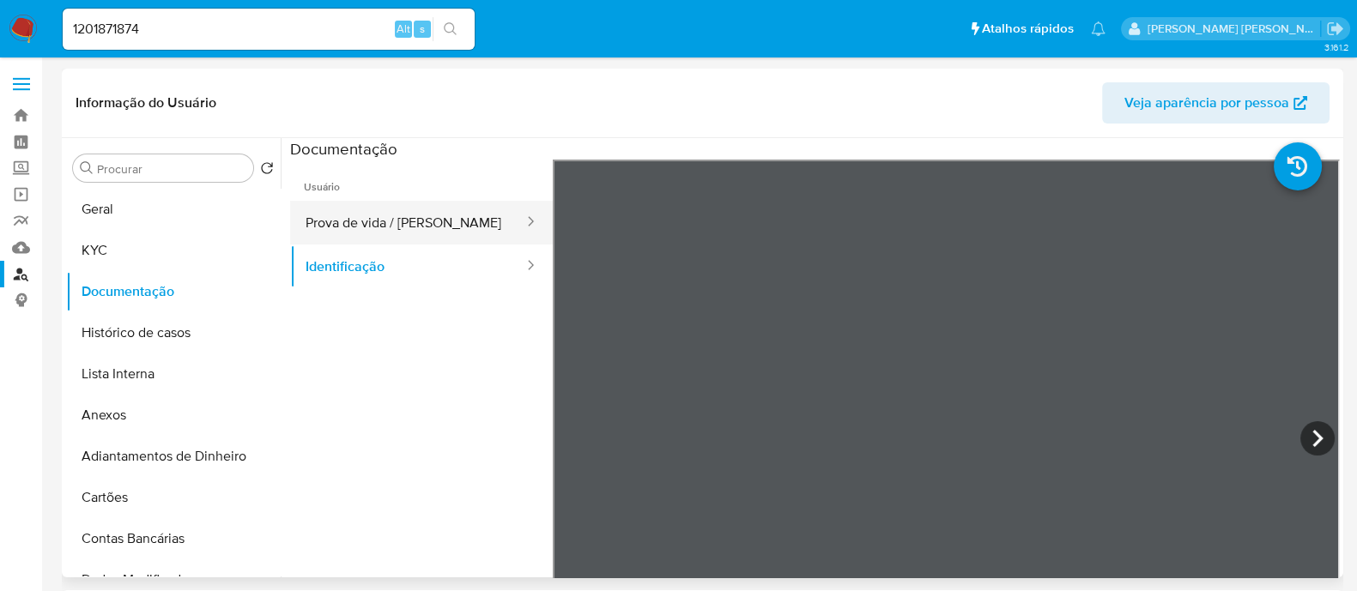
click at [386, 222] on button "Prova de vida / [PERSON_NAME]" at bounding box center [407, 223] width 235 height 44
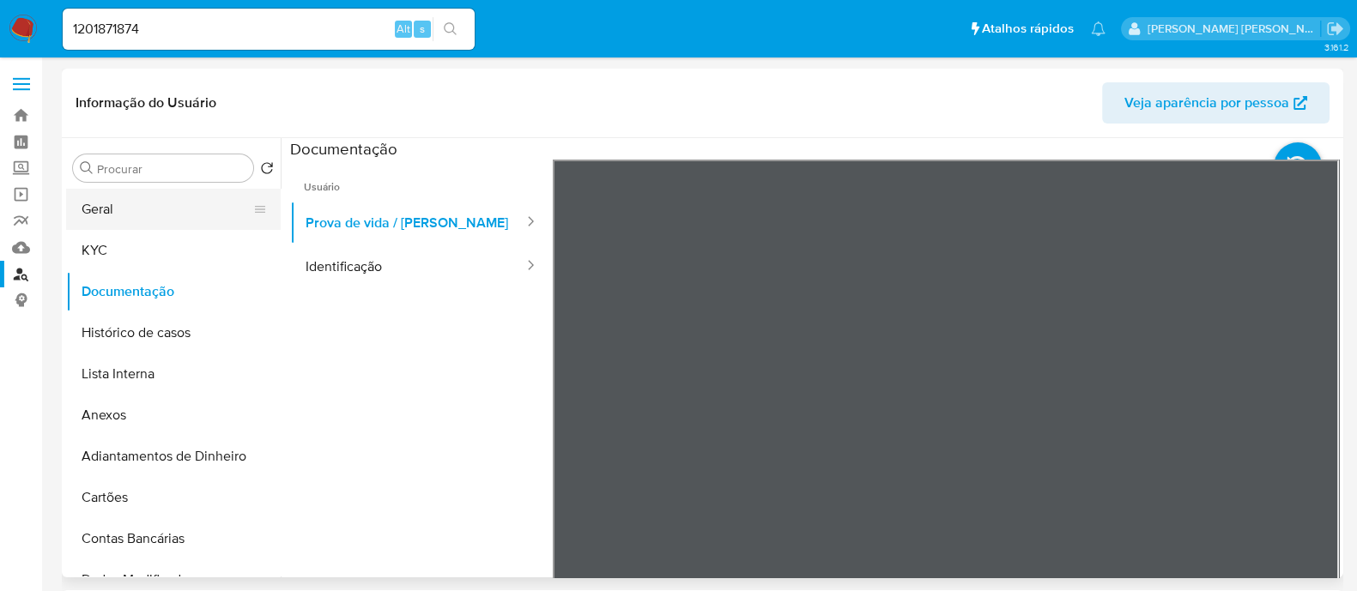
click at [197, 207] on button "Geral" at bounding box center [166, 209] width 201 height 41
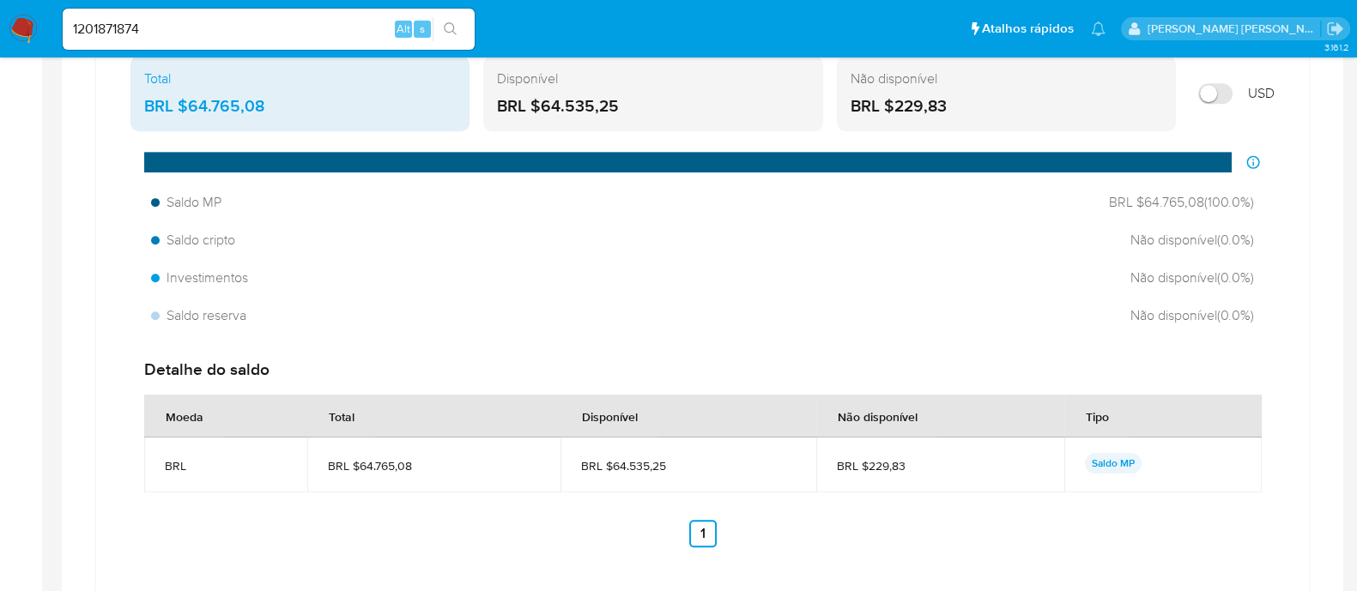
scroll to position [1715, 0]
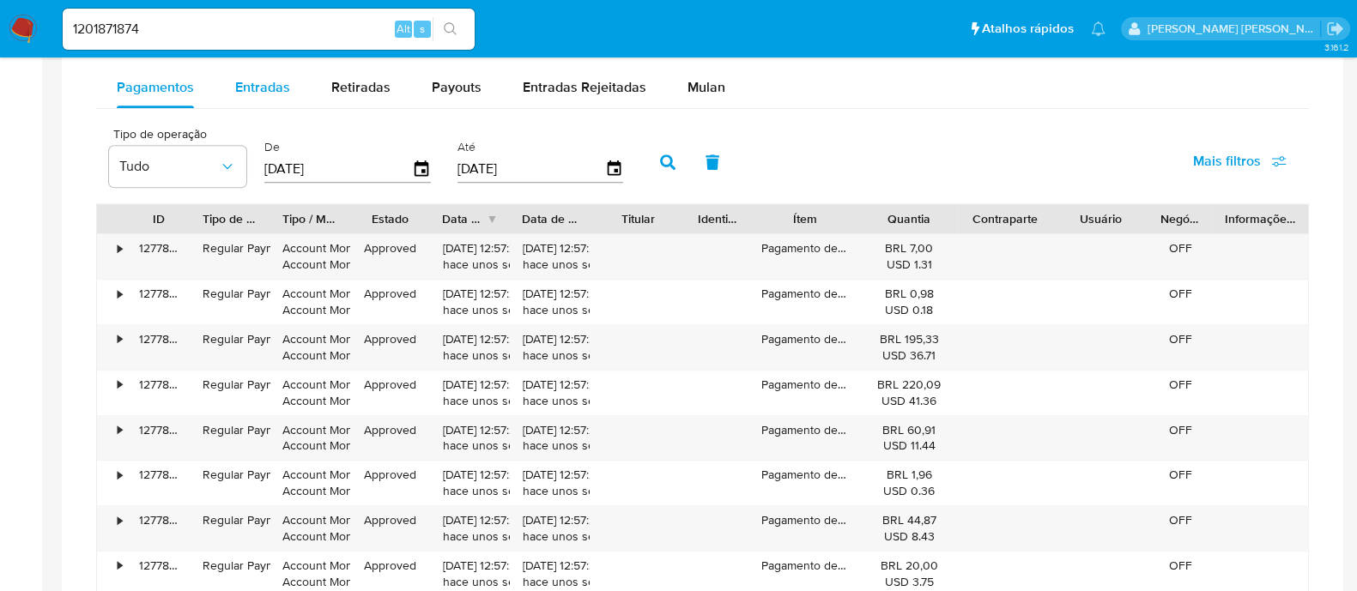
click at [268, 95] on div "Entradas" at bounding box center [262, 87] width 55 height 41
select select "10"
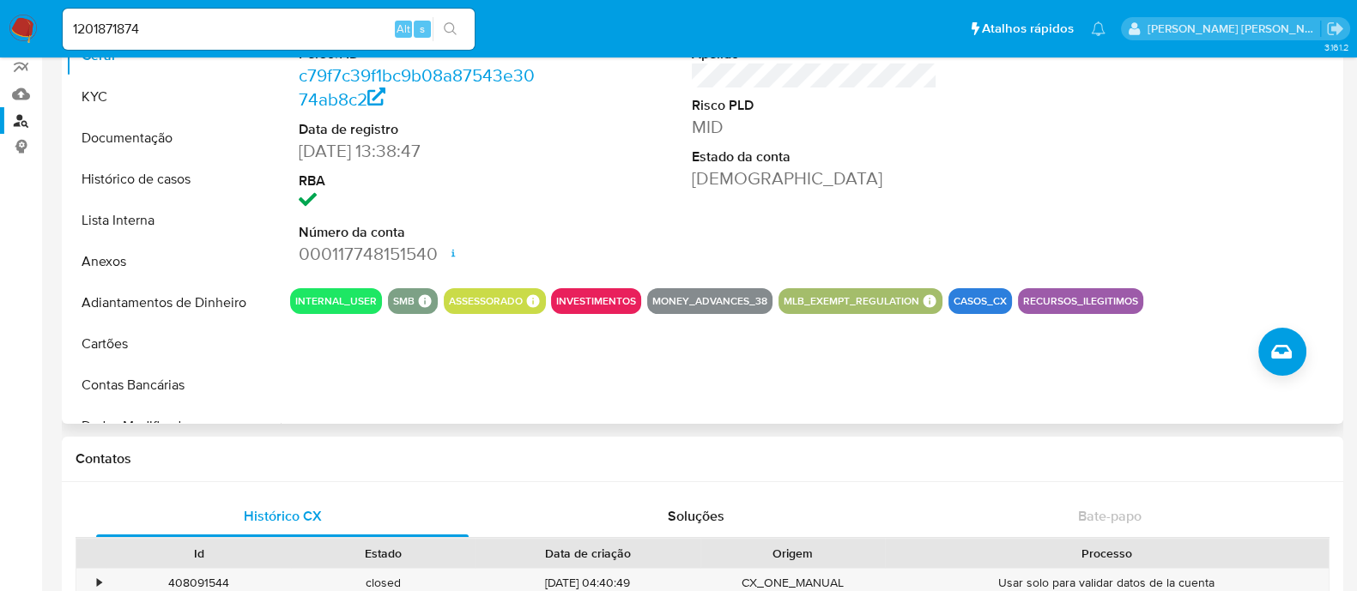
scroll to position [0, 0]
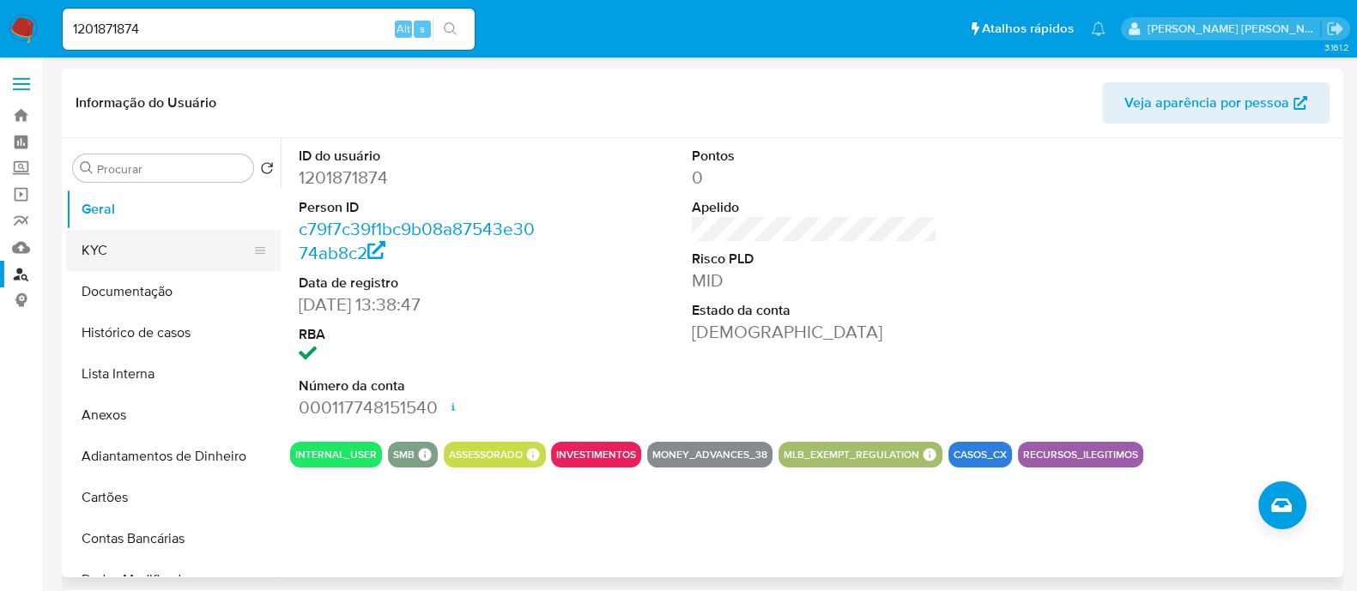
click at [199, 242] on button "KYC" at bounding box center [166, 250] width 201 height 41
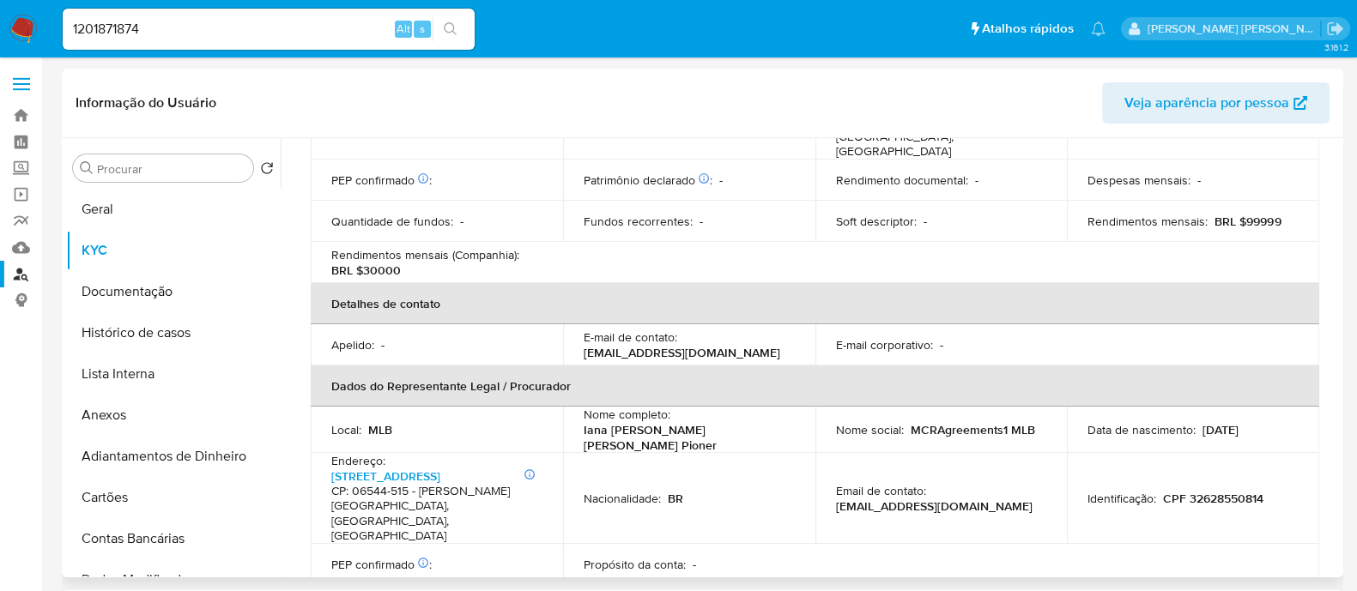
scroll to position [730, 0]
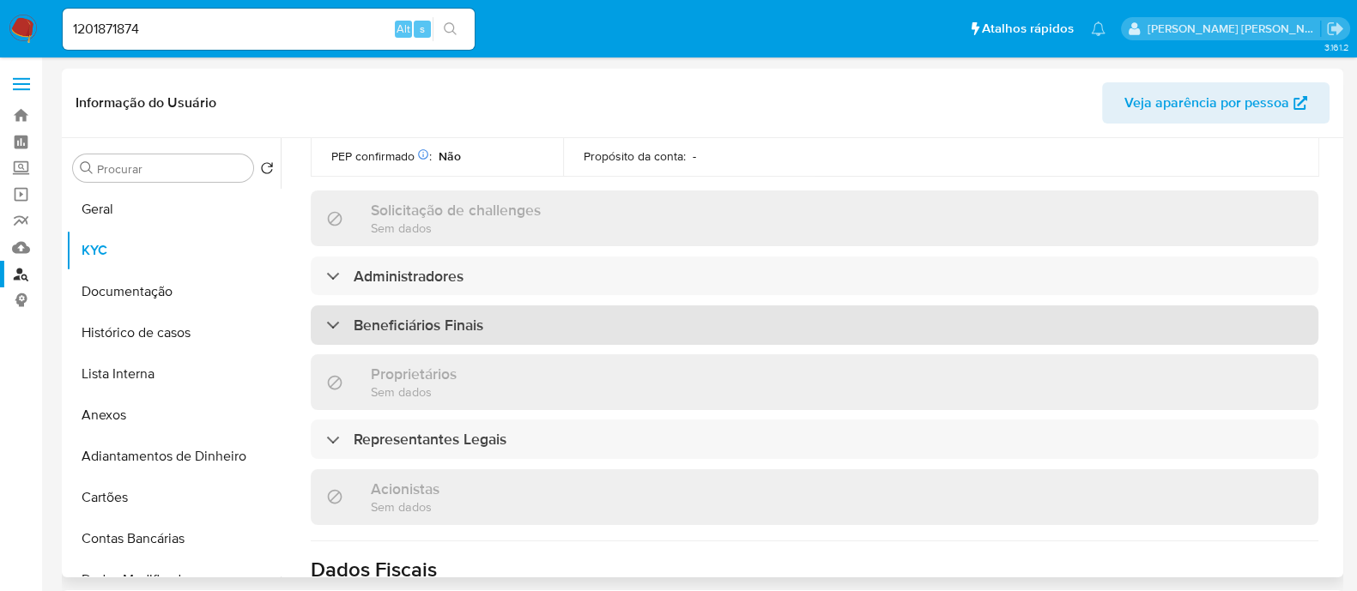
click at [631, 306] on div "Beneficiários Finais" at bounding box center [814, 325] width 1007 height 39
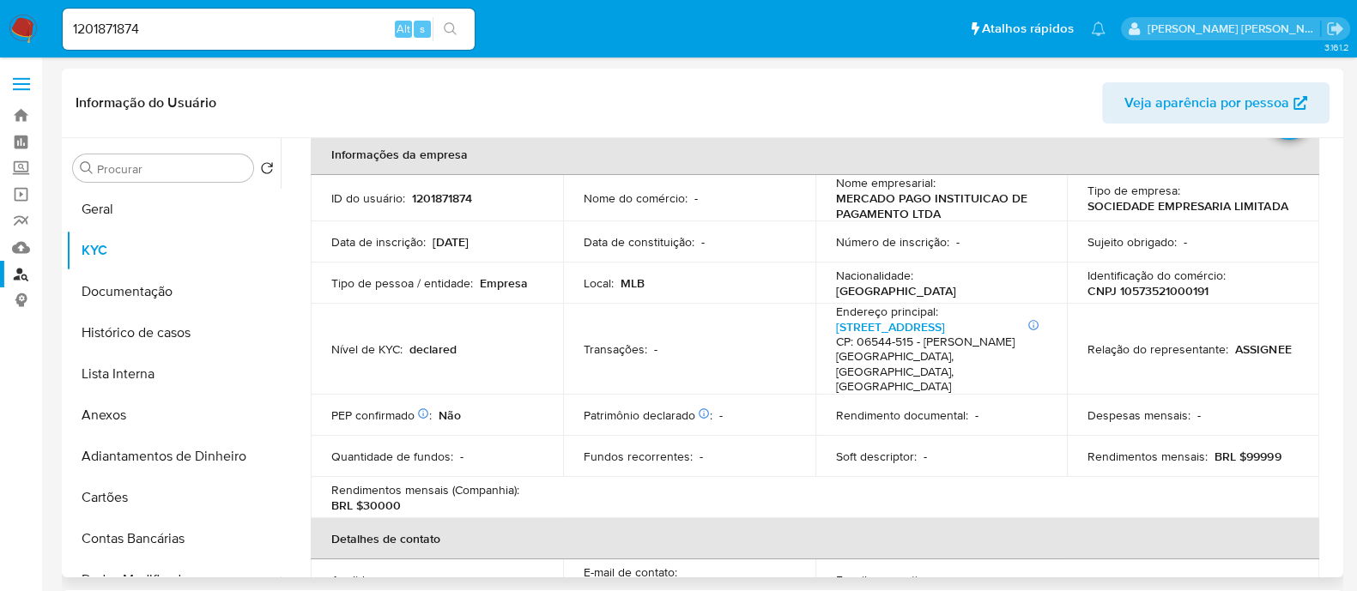
scroll to position [0, 0]
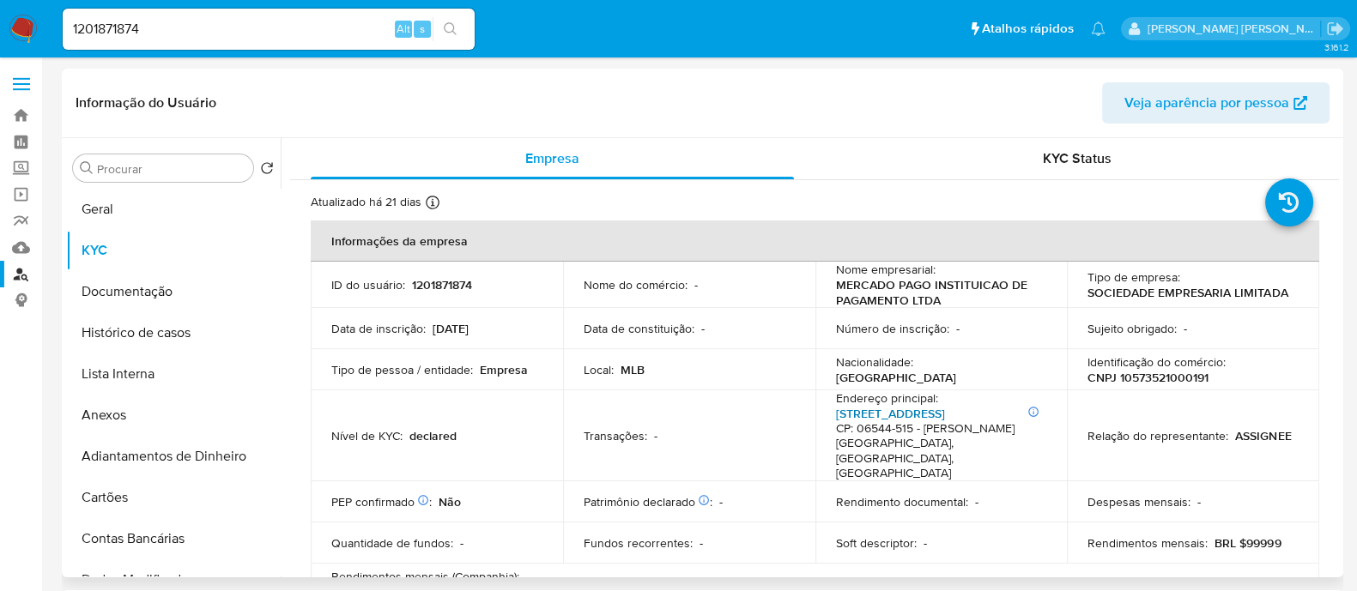
click at [945, 419] on link "Alameda Terras Altas 35, Tamboré" at bounding box center [890, 413] width 109 height 17
click at [321, 31] on input "1201871874" at bounding box center [269, 29] width 412 height 22
click at [318, 28] on input "1201871874" at bounding box center [269, 29] width 412 height 22
click at [447, 28] on icon "search-icon" at bounding box center [451, 29] width 14 height 14
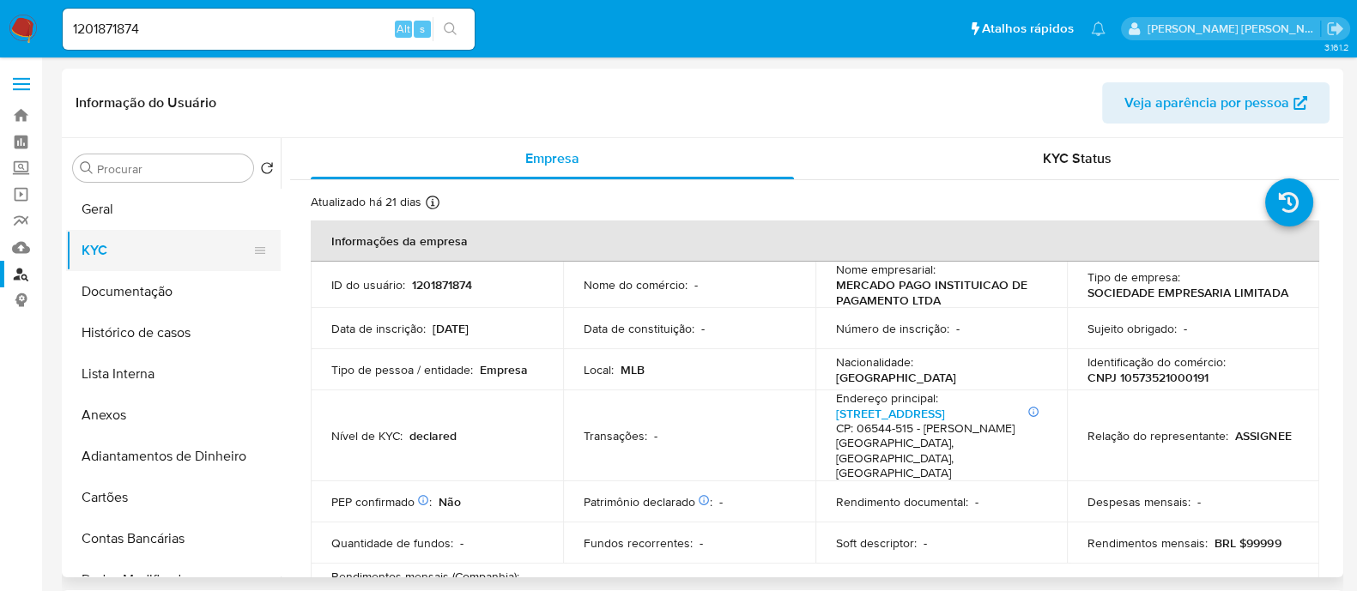
click at [141, 247] on button "KYC" at bounding box center [166, 250] width 201 height 41
click at [280, 27] on input "1201871874" at bounding box center [269, 29] width 412 height 22
paste input "2439409855"
type input "2439409855"
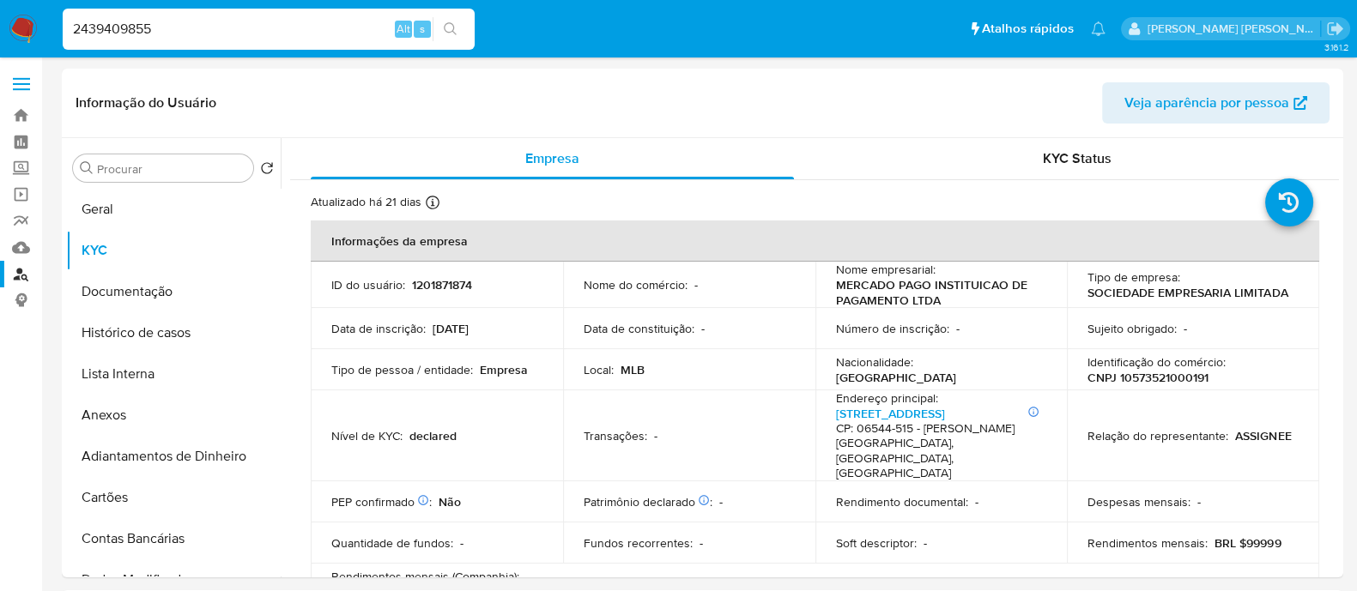
click at [442, 32] on button "search-icon" at bounding box center [450, 29] width 35 height 24
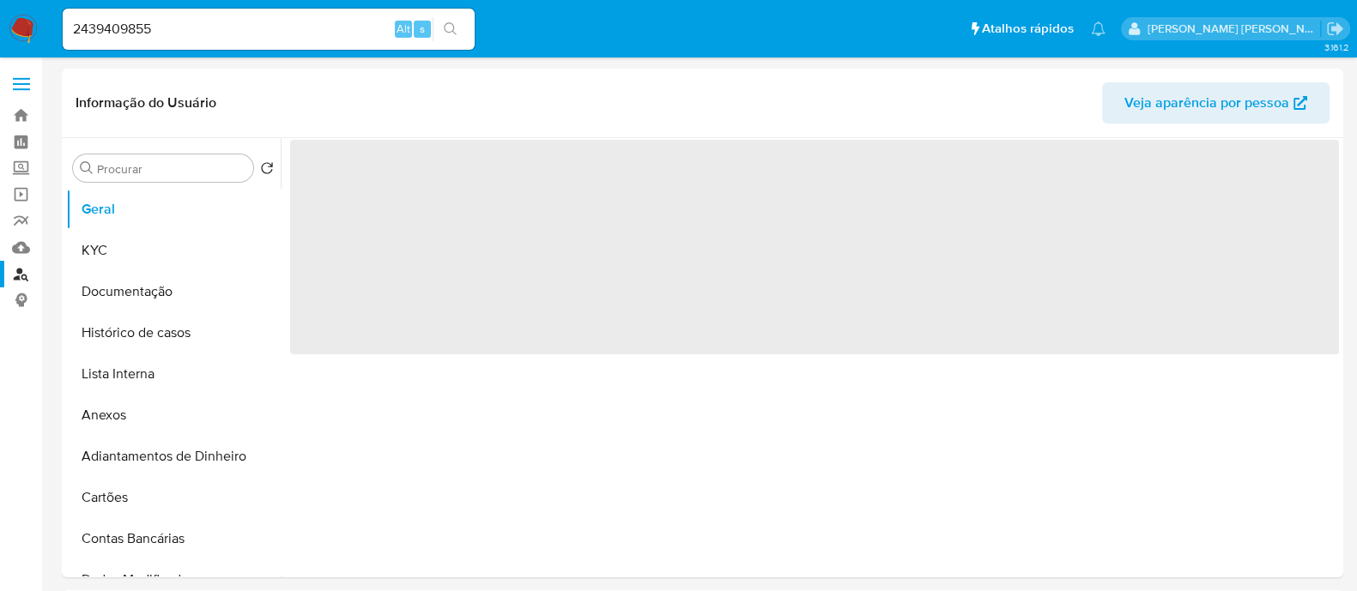
select select "10"
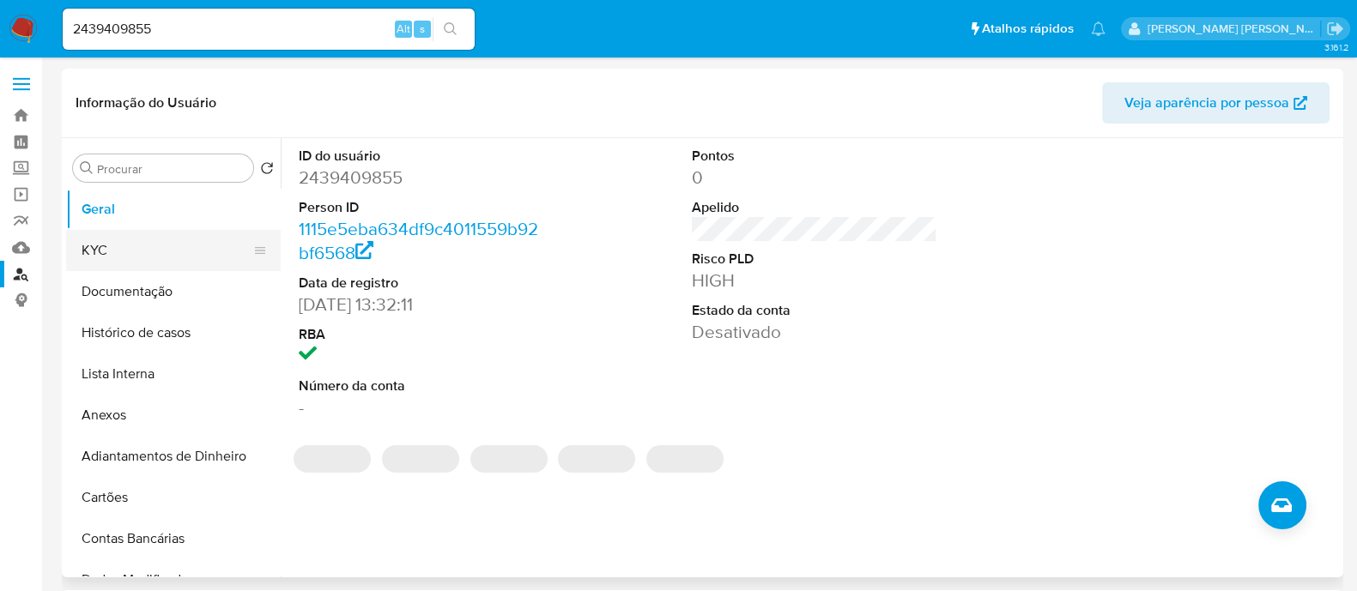
click at [116, 247] on button "KYC" at bounding box center [166, 250] width 201 height 41
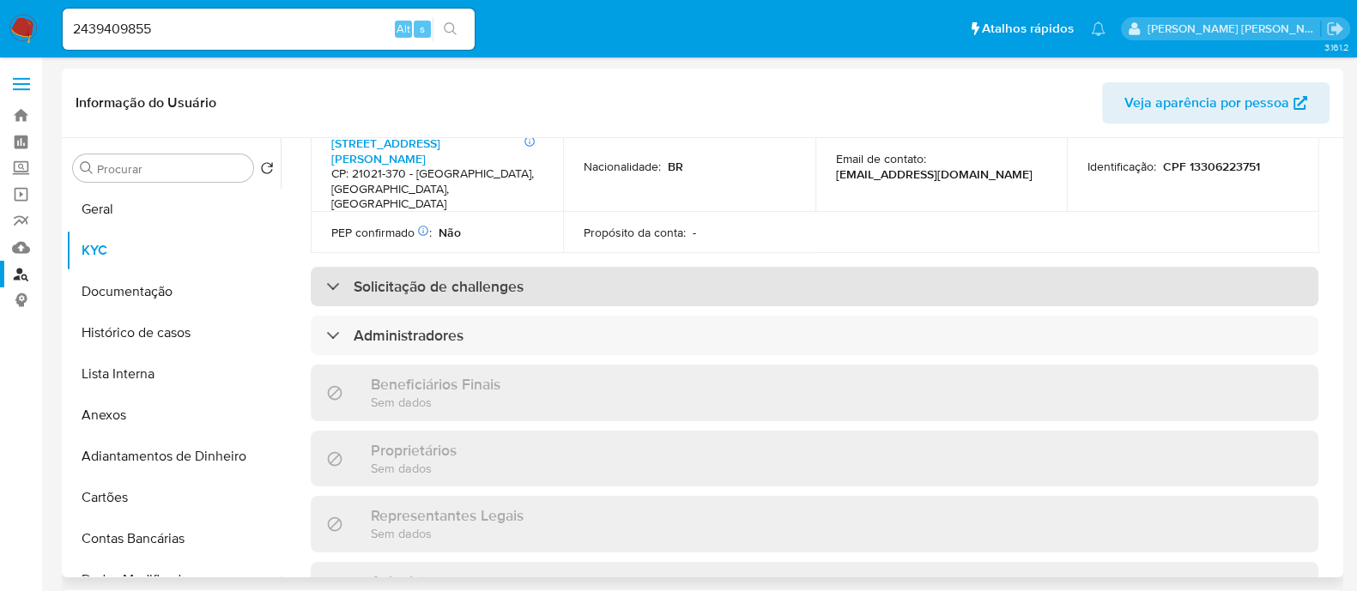
scroll to position [644, 0]
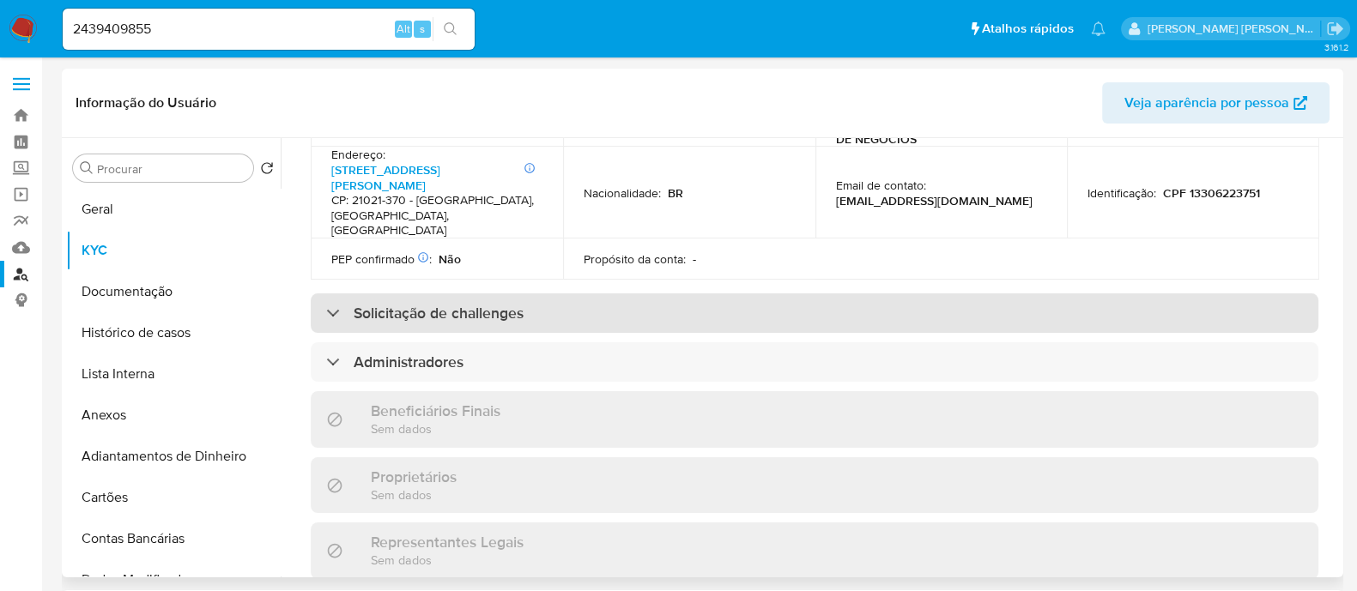
click at [472, 304] on h3 "Solicitação de challenges" at bounding box center [439, 313] width 170 height 19
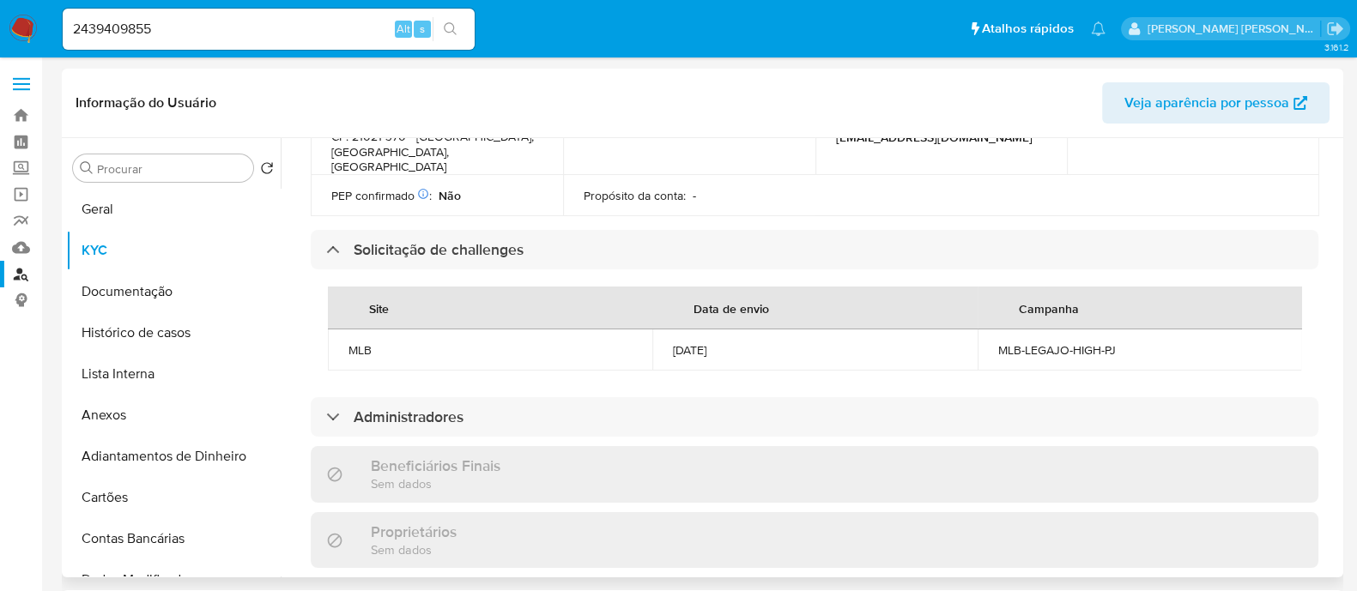
scroll to position [750, 0]
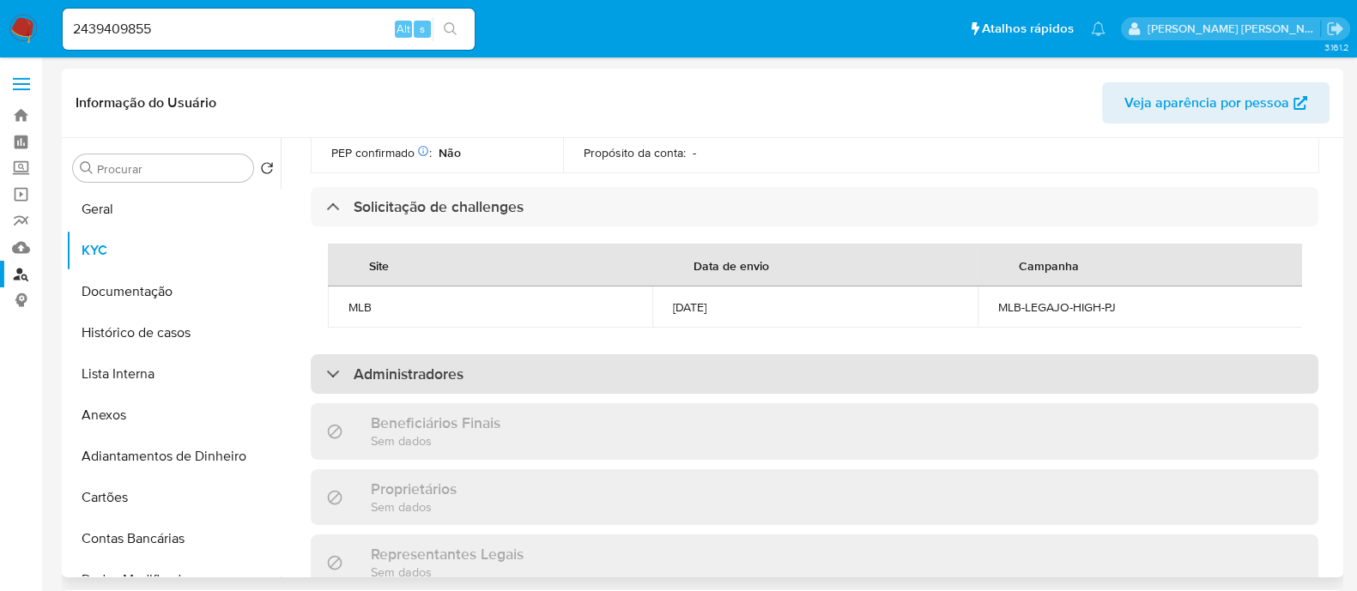
click at [578, 354] on div "Administradores" at bounding box center [814, 373] width 1007 height 39
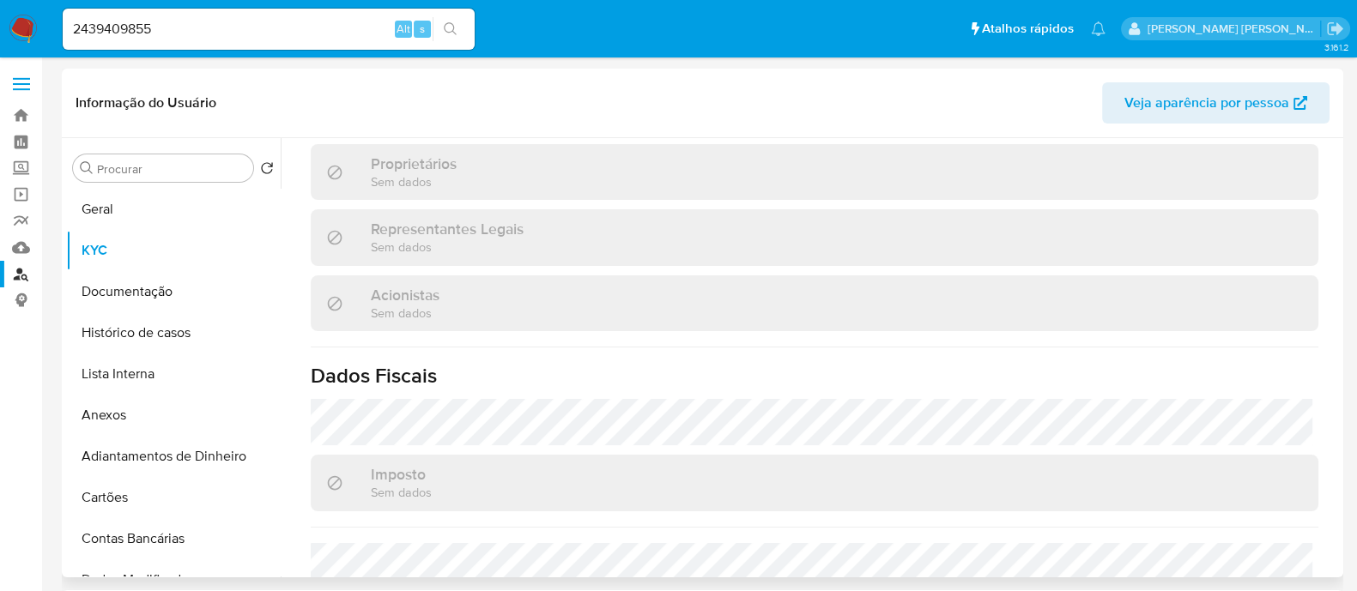
scroll to position [1287, 0]
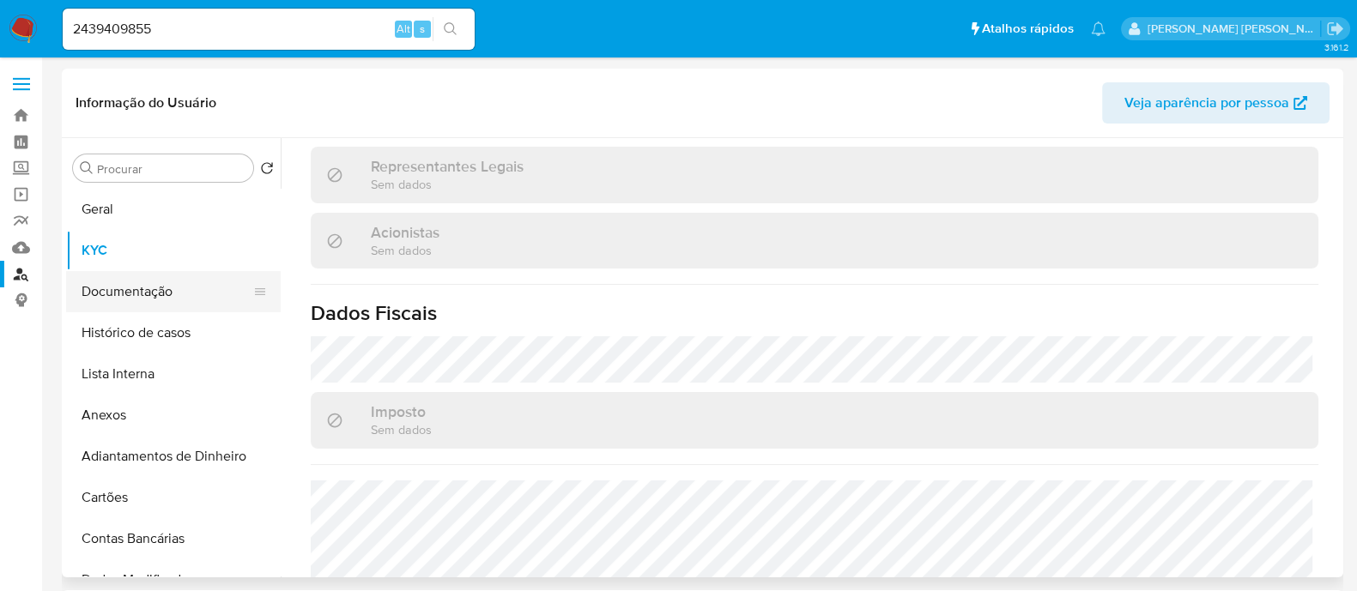
click at [163, 303] on button "Documentação" at bounding box center [166, 291] width 201 height 41
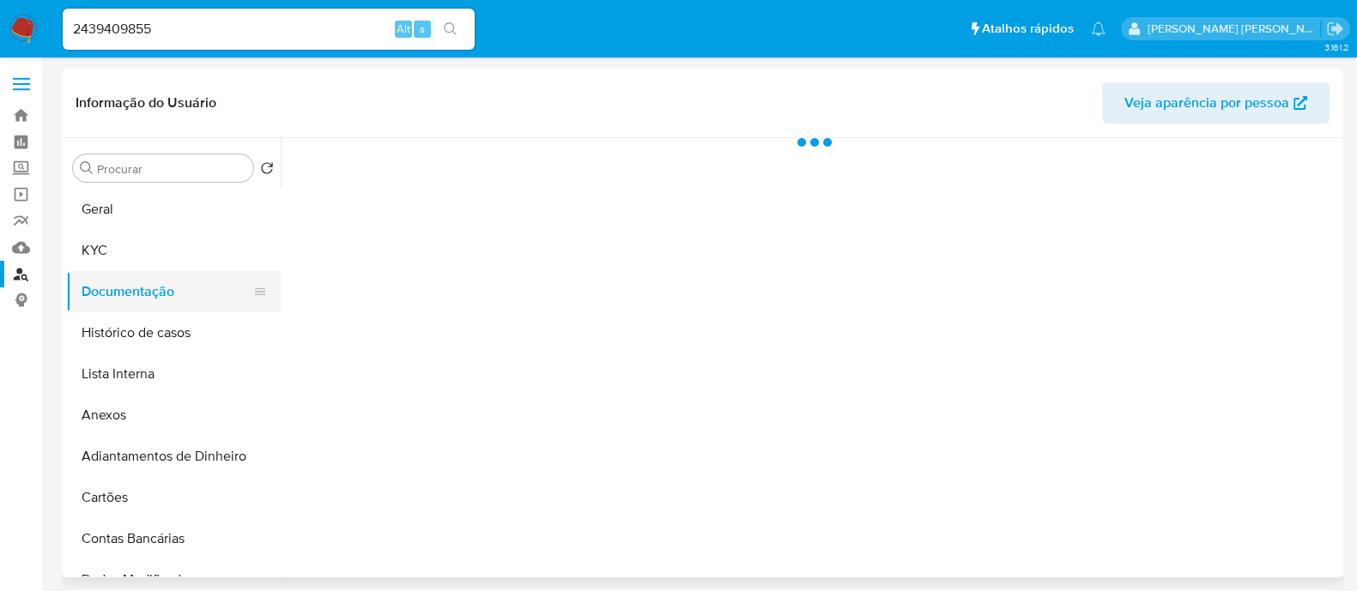
scroll to position [0, 0]
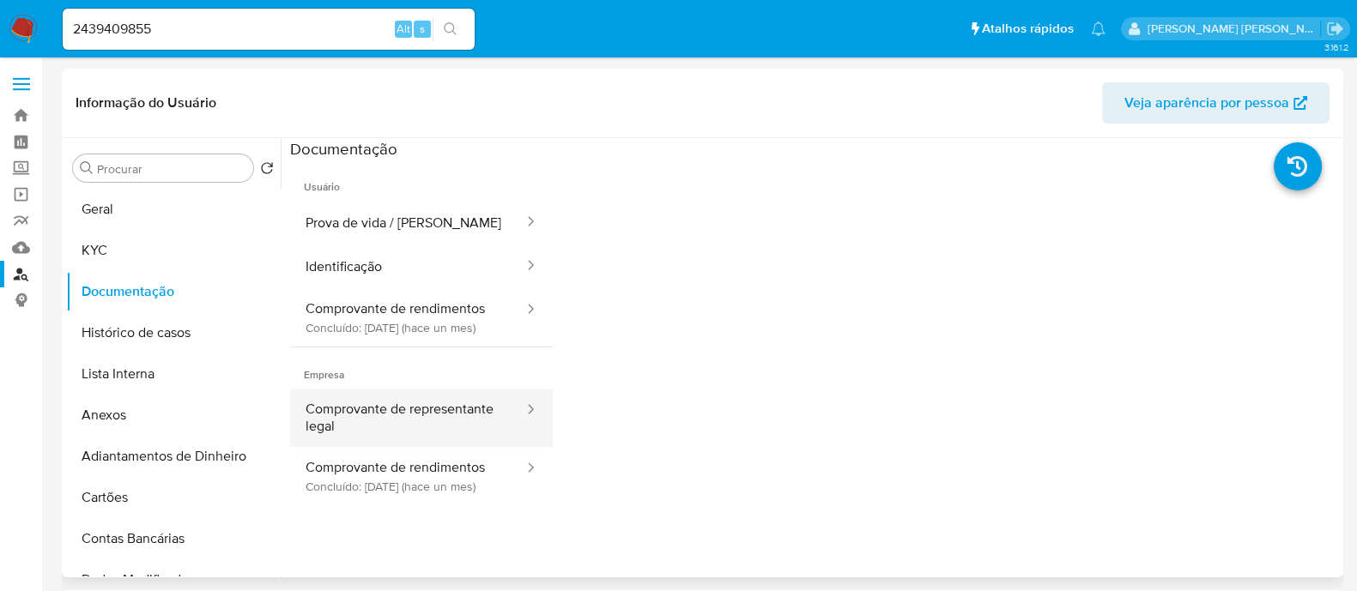
click at [384, 439] on button "Comprovante de representante legal" at bounding box center [407, 418] width 235 height 58
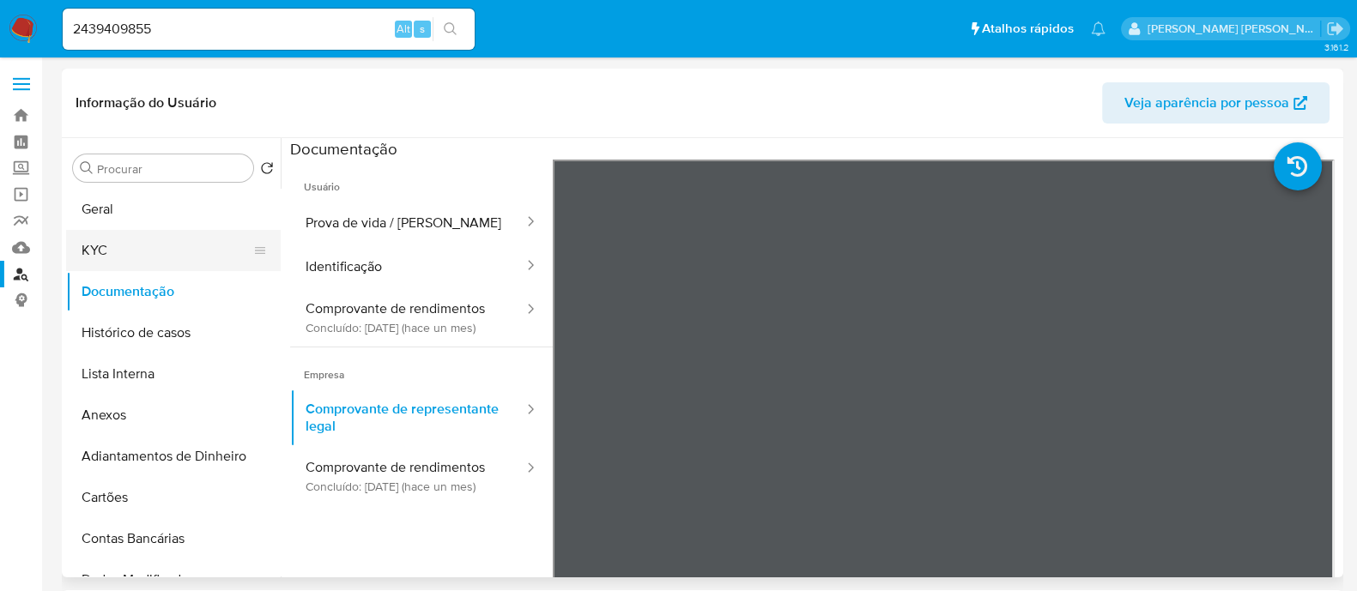
click at [77, 256] on button "KYC" at bounding box center [166, 250] width 201 height 41
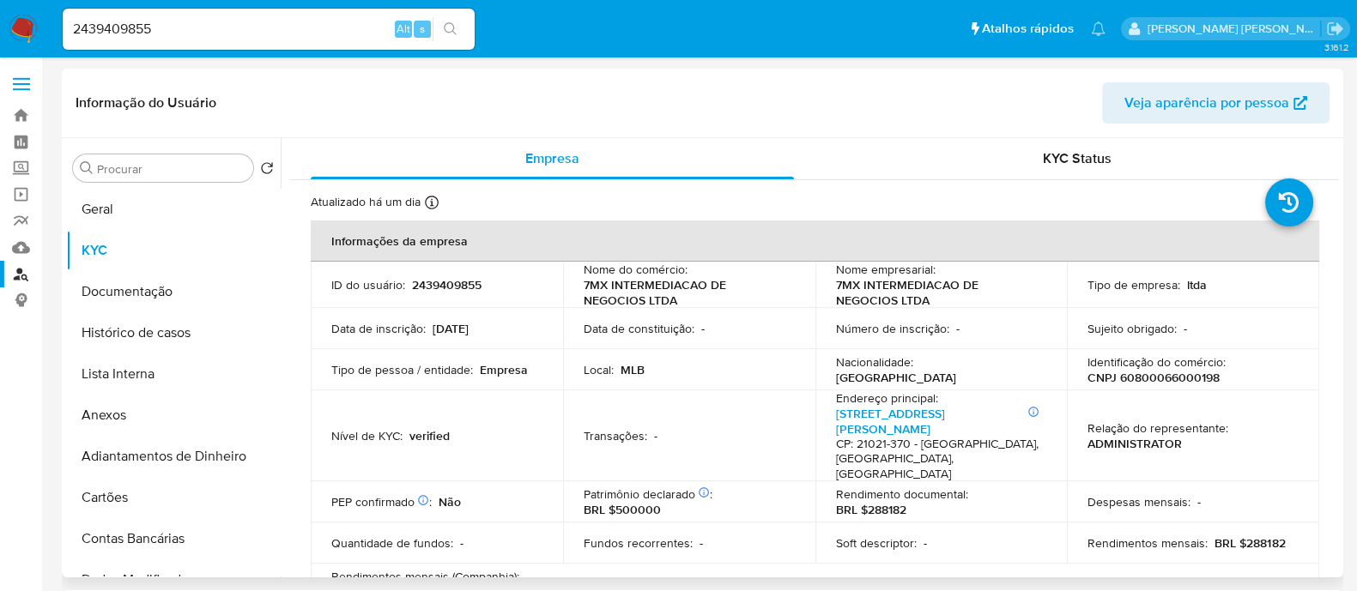
click at [1162, 377] on p "CNPJ 60800066000198" at bounding box center [1153, 377] width 132 height 15
copy p "60800066000198"
click at [862, 414] on link "Rua Doutor Nunes 908, Olaria" at bounding box center [890, 421] width 109 height 33
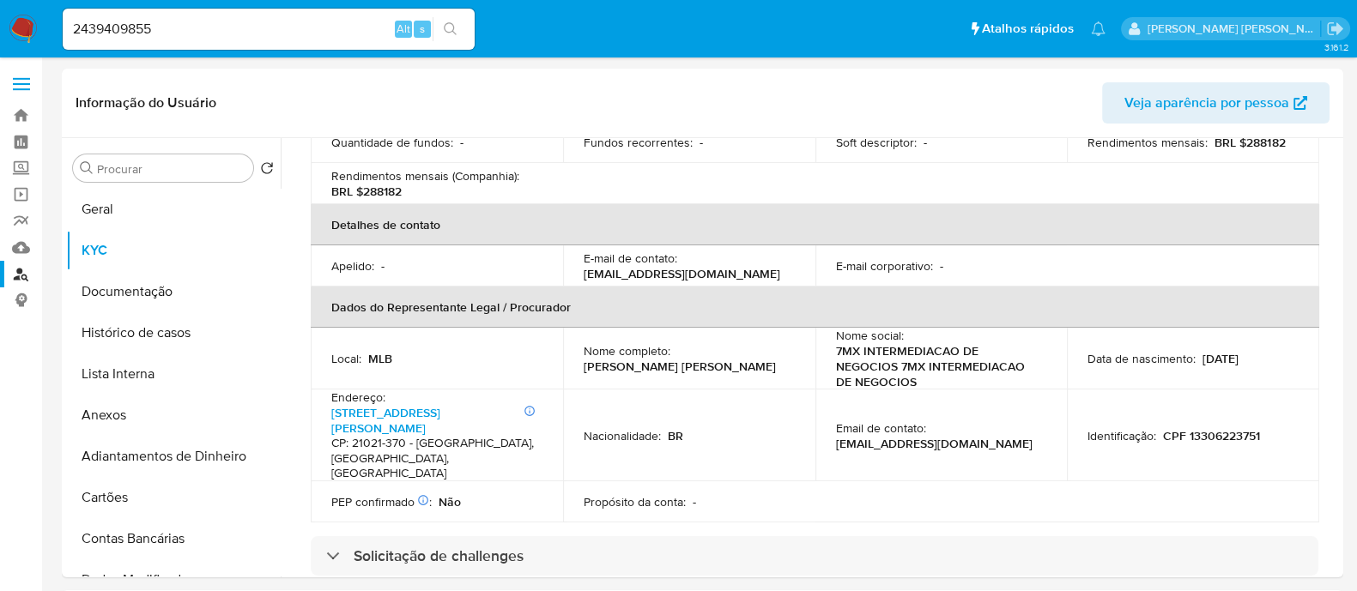
scroll to position [644, 0]
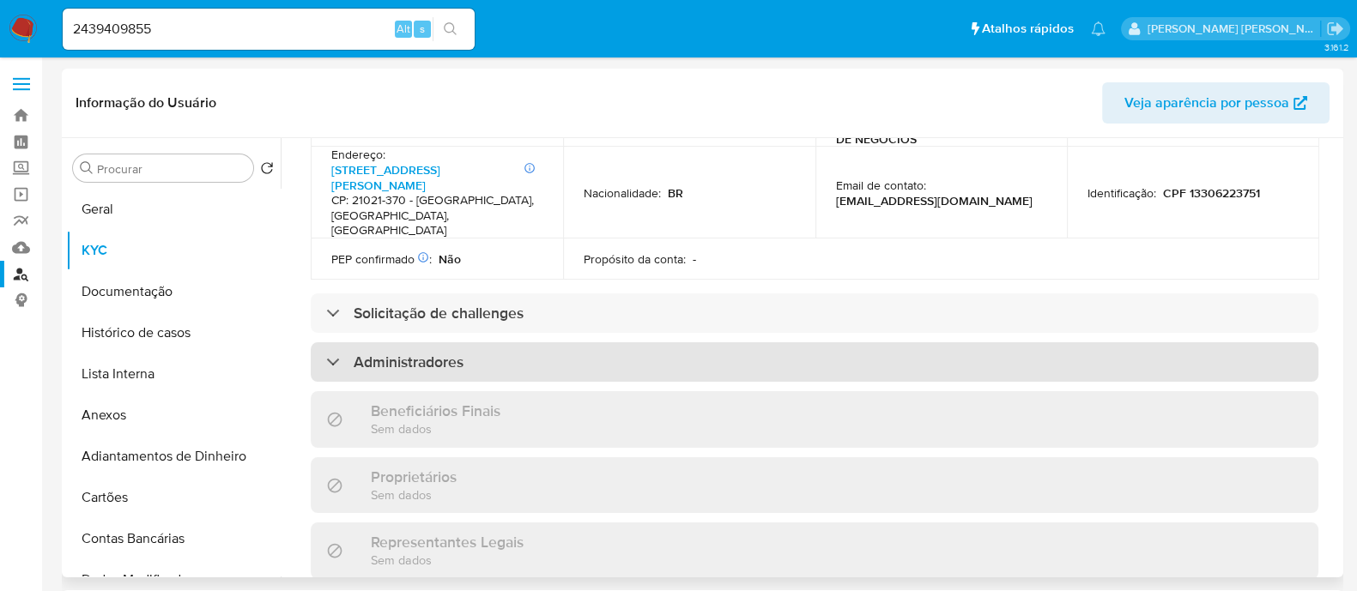
click at [451, 353] on h3 "Administradores" at bounding box center [409, 362] width 110 height 19
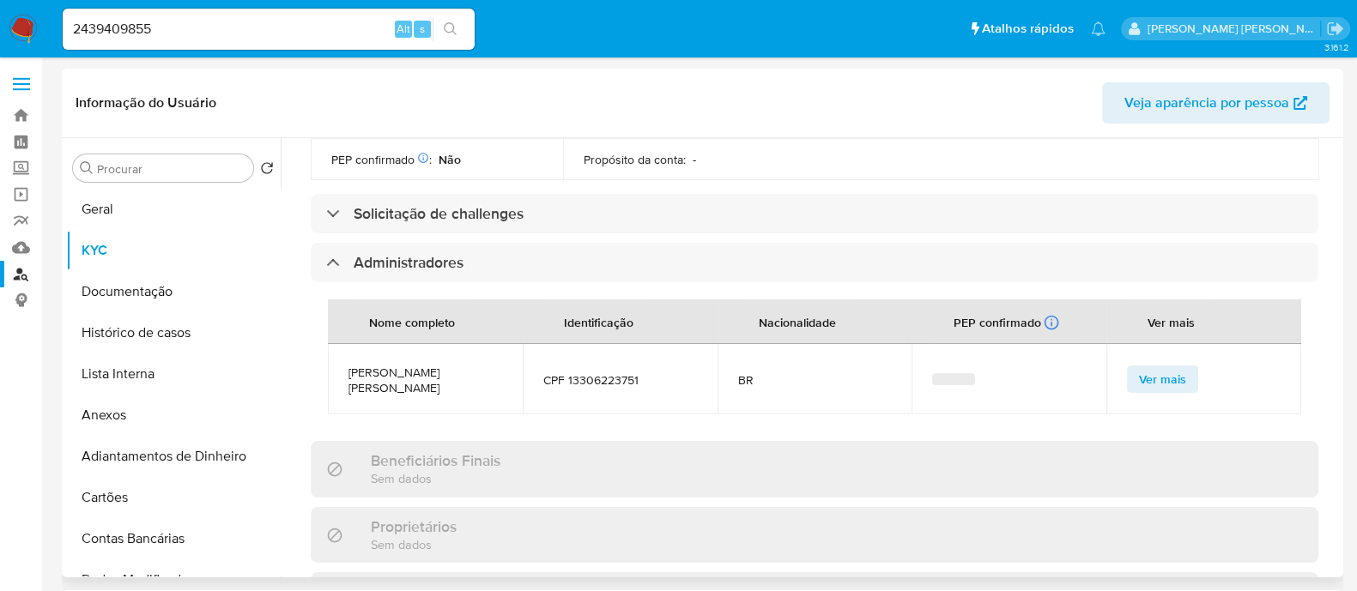
scroll to position [857, 0]
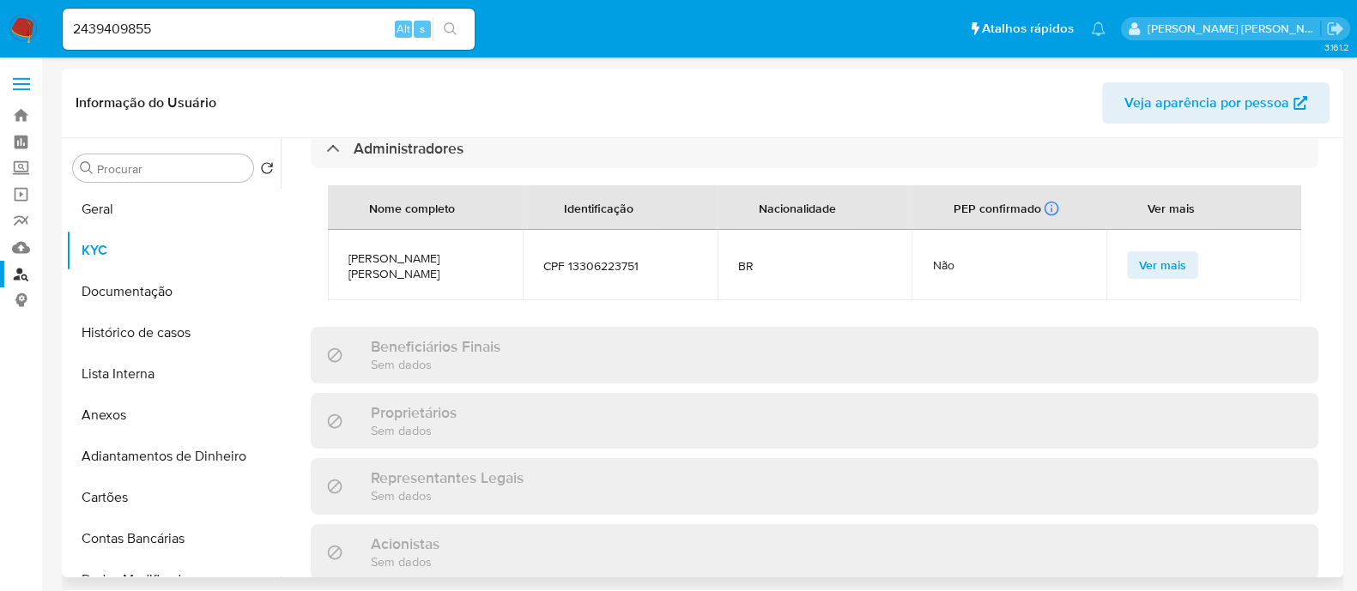
click at [440, 251] on span "Renato Francisco de Paiva" at bounding box center [425, 266] width 154 height 31
copy span "Renato Francisco de Paiva"
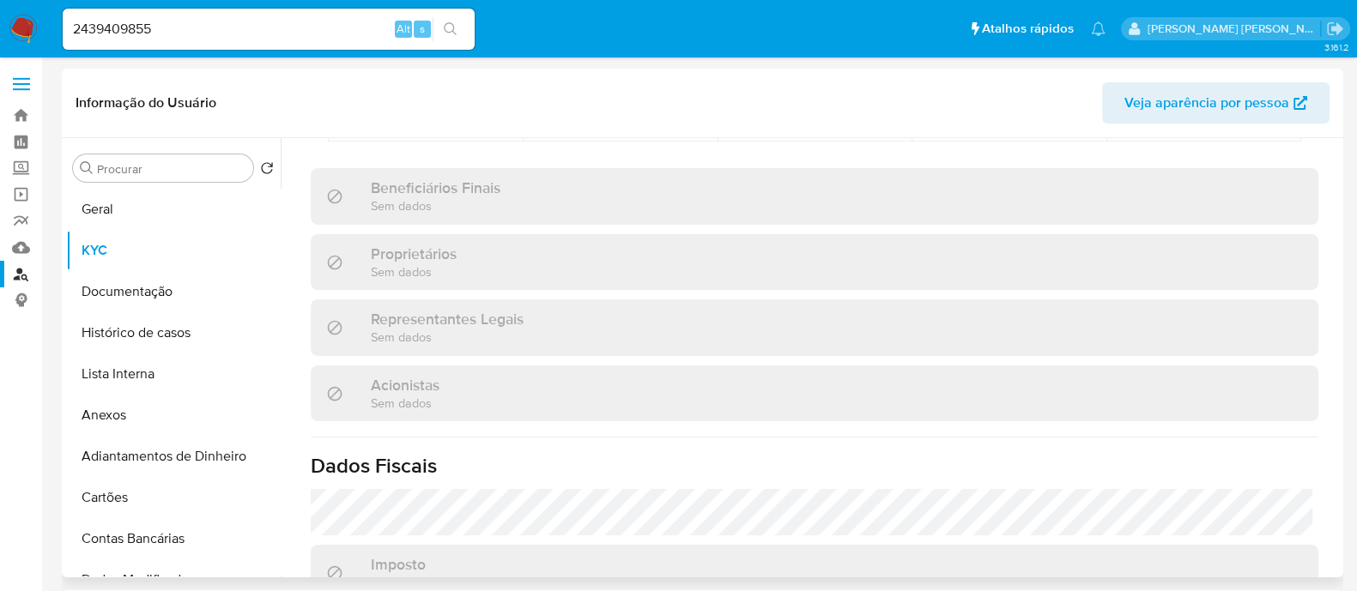
scroll to position [1174, 0]
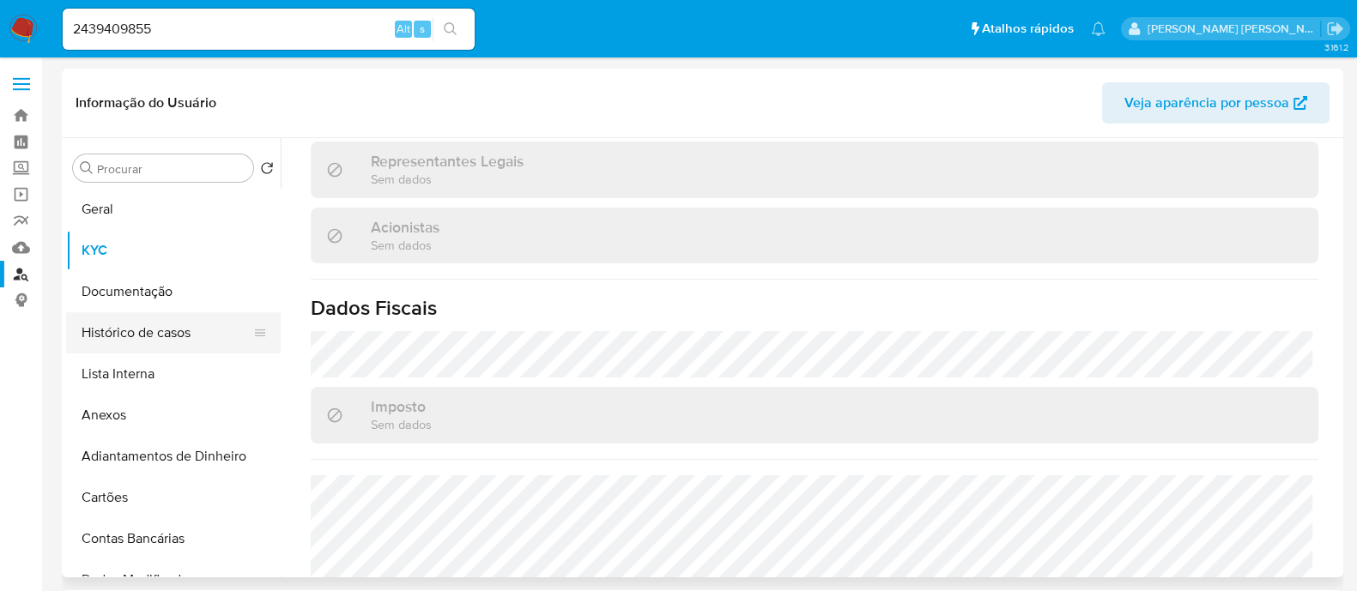
click at [94, 324] on button "Histórico de casos" at bounding box center [166, 332] width 201 height 41
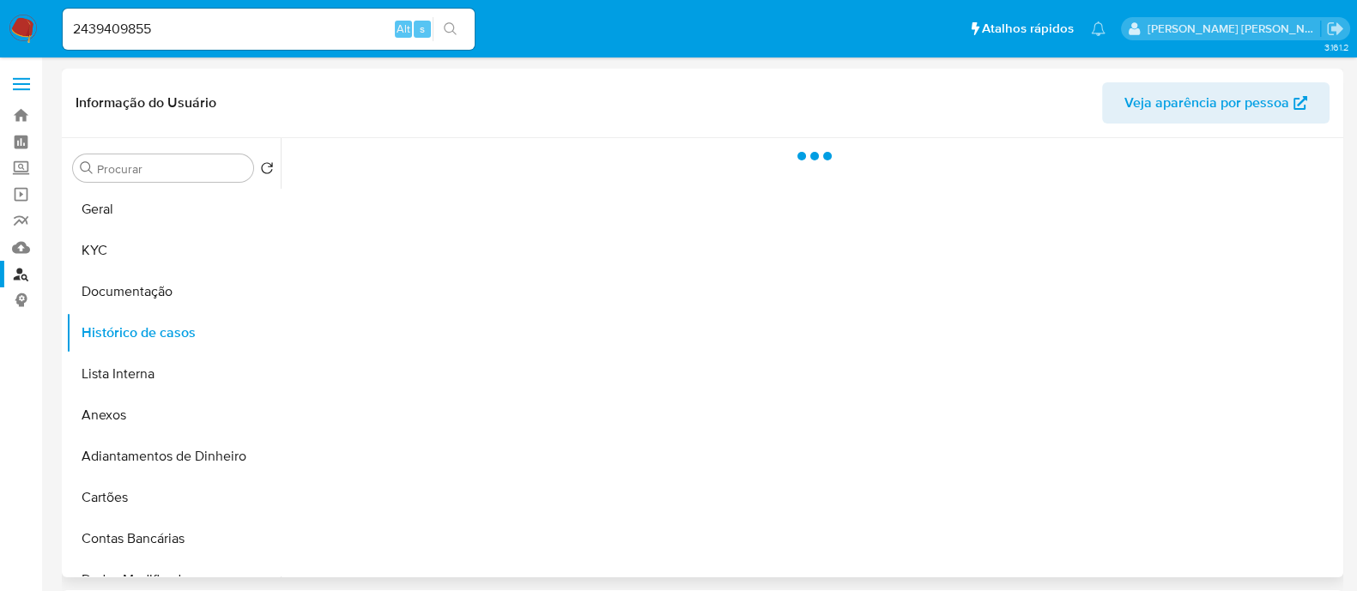
scroll to position [0, 0]
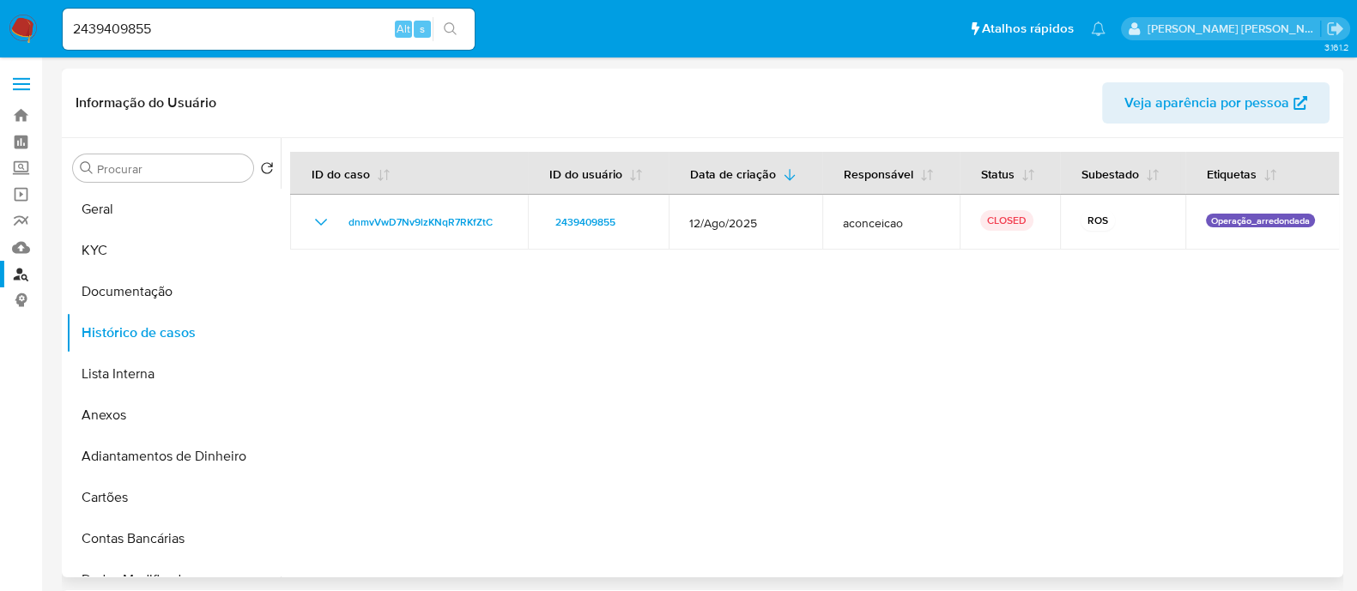
click at [711, 286] on div at bounding box center [810, 357] width 1058 height 439
click at [279, 35] on input "2439409855" at bounding box center [269, 29] width 412 height 22
paste input "307406646"
type input "2307406646"
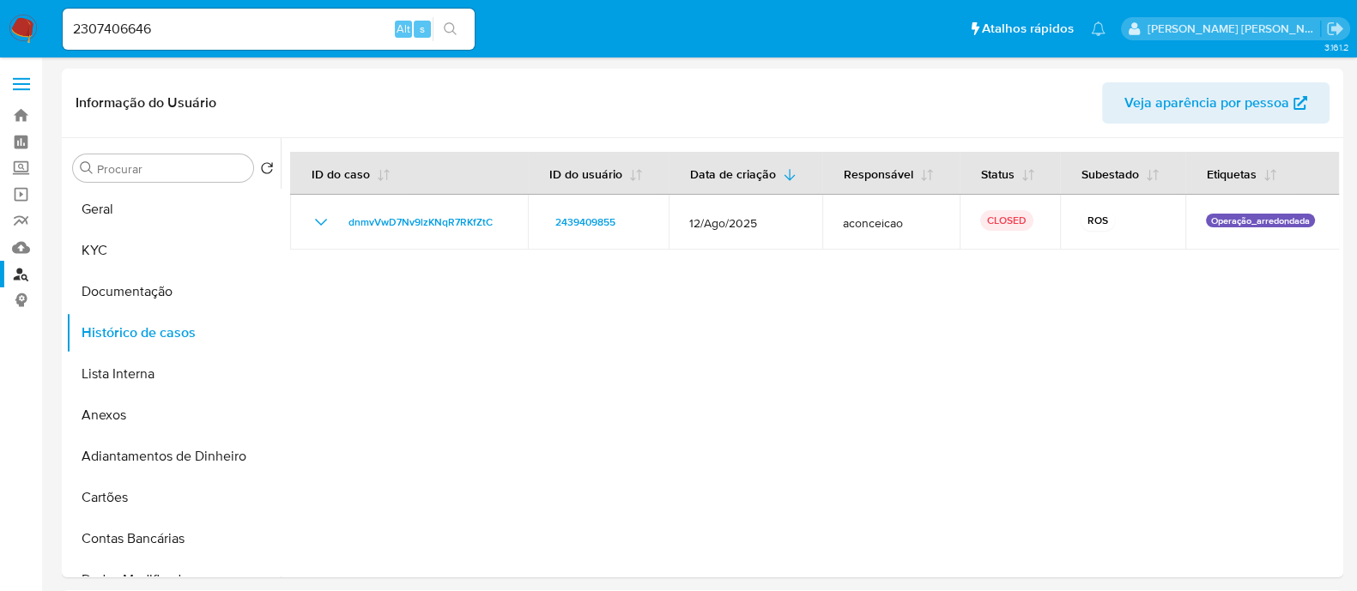
click at [446, 24] on icon "search-icon" at bounding box center [451, 29] width 14 height 14
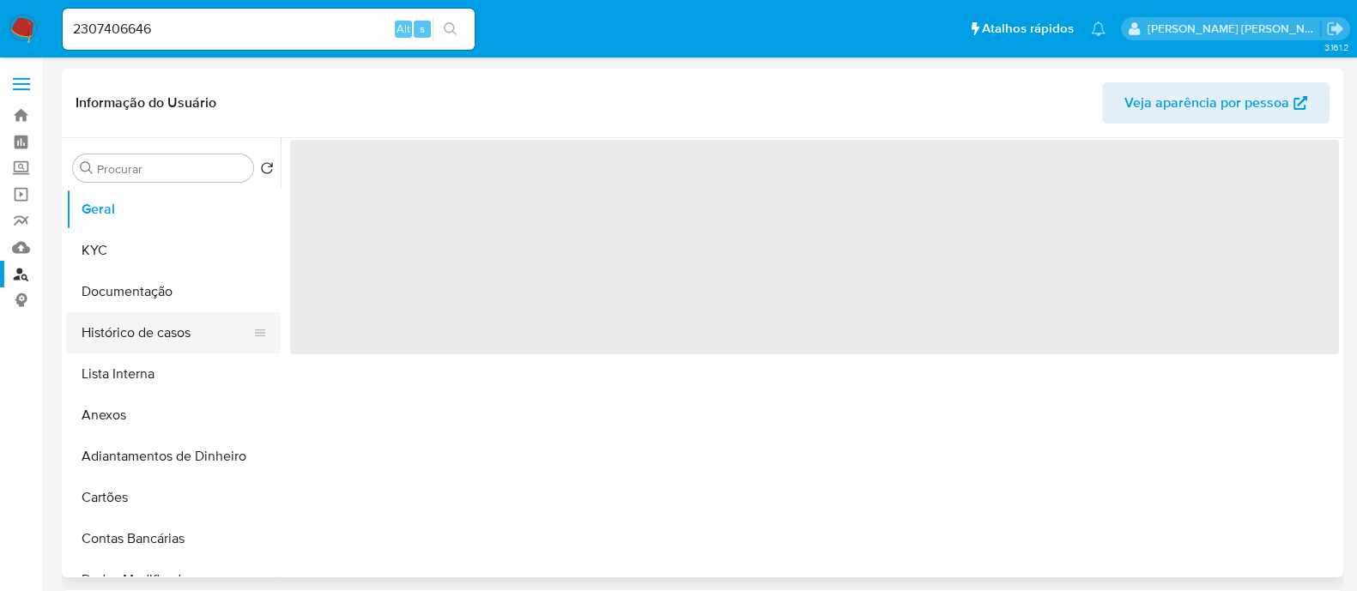
select select "10"
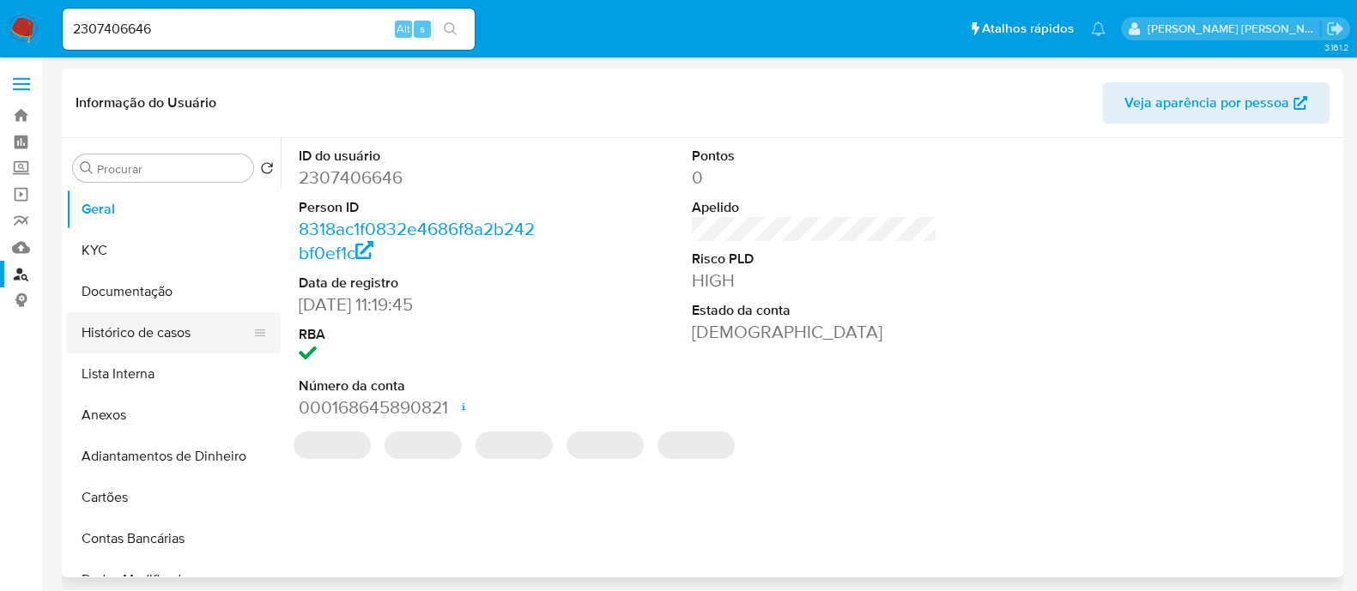
click at [150, 331] on button "Histórico de casos" at bounding box center [166, 332] width 201 height 41
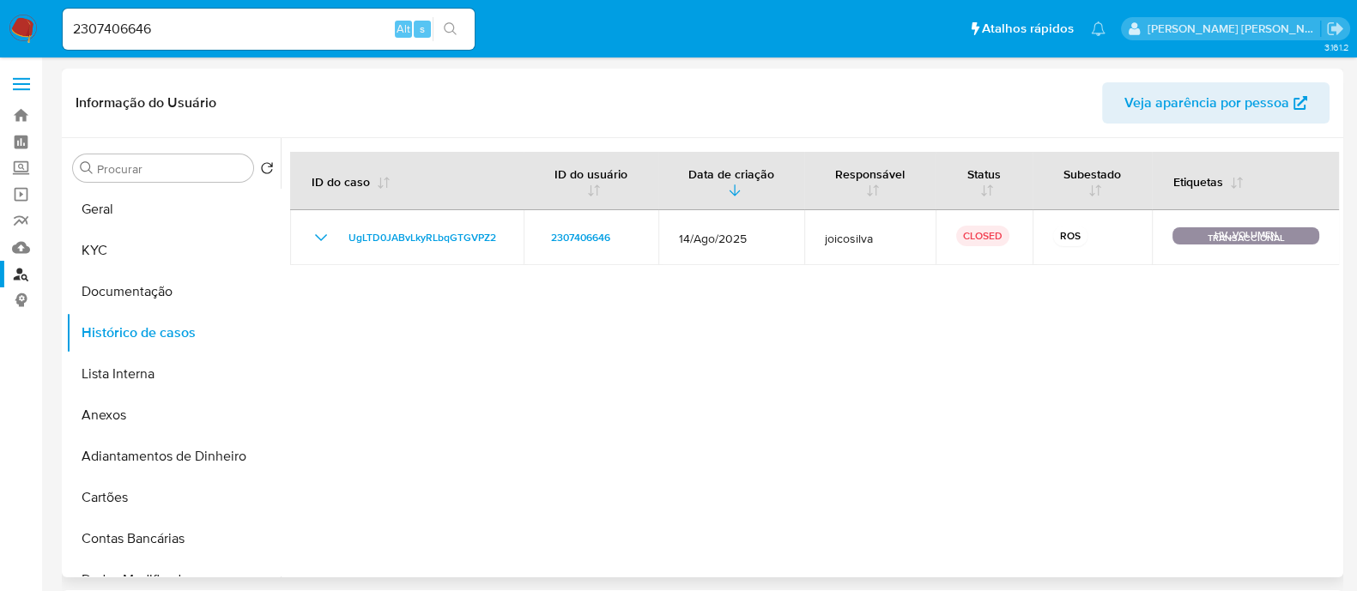
click at [1170, 393] on div at bounding box center [810, 357] width 1058 height 439
click at [223, 16] on div "2307406646 Alt s" at bounding box center [269, 29] width 412 height 41
click at [217, 27] on input "2307406646" at bounding box center [269, 29] width 412 height 22
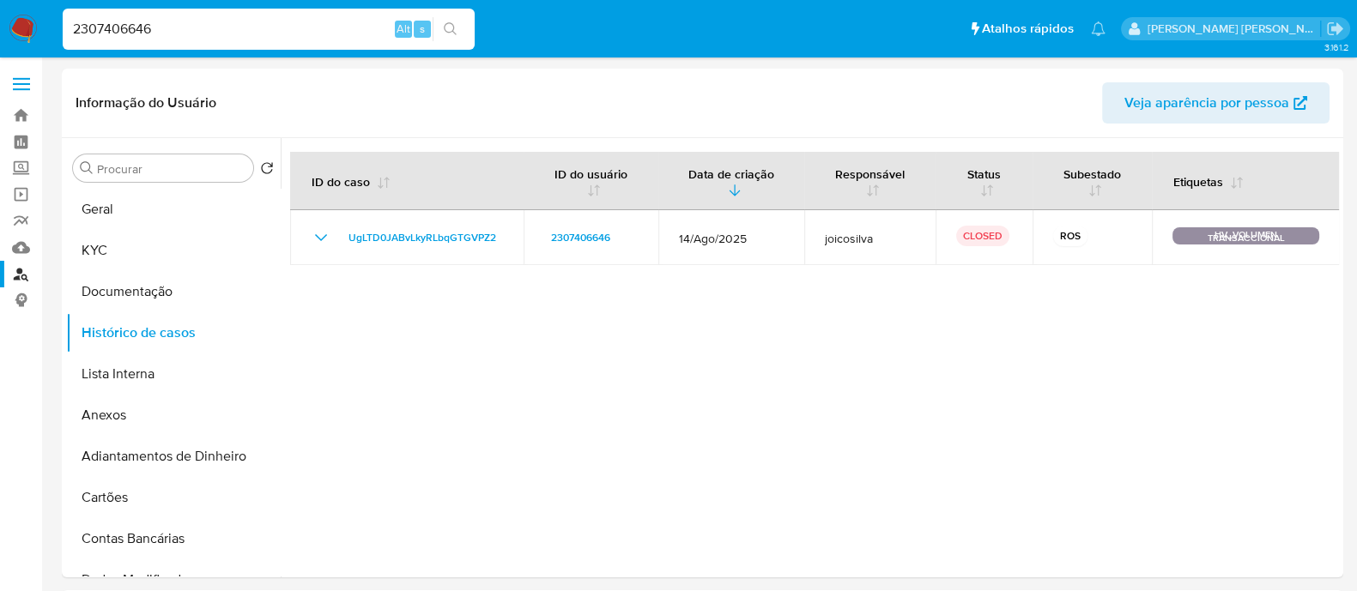
paste input "262281504"
type input "2262281504"
click at [463, 26] on button "search-icon" at bounding box center [450, 29] width 35 height 24
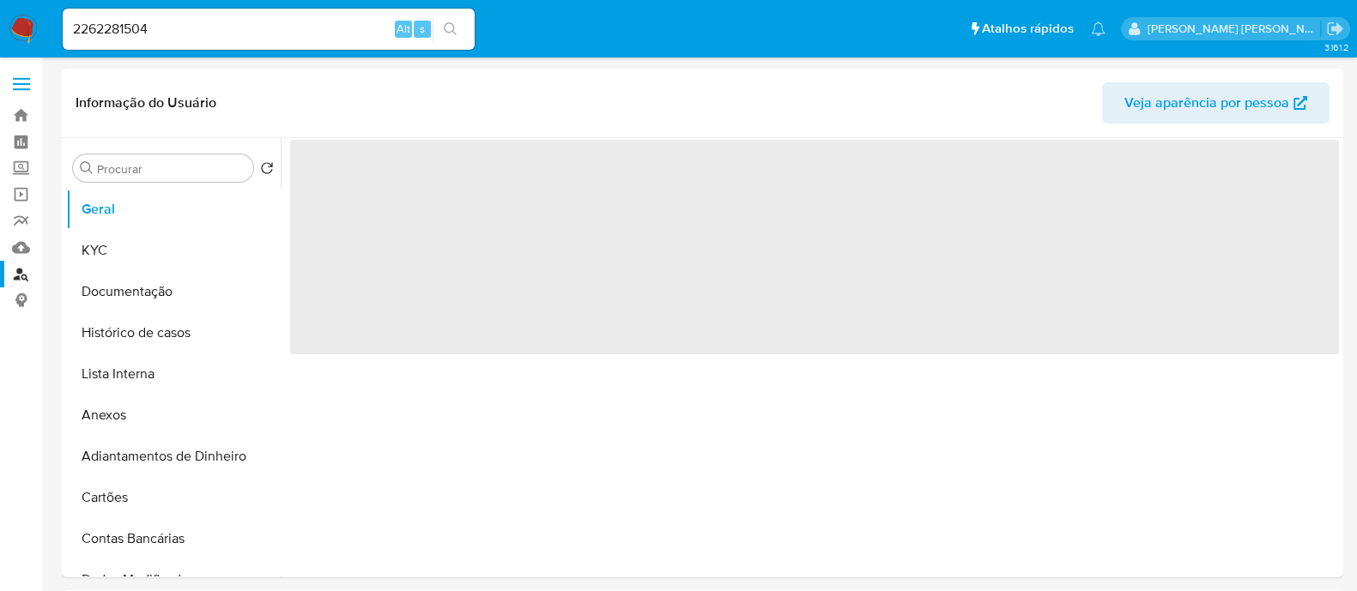
select select "10"
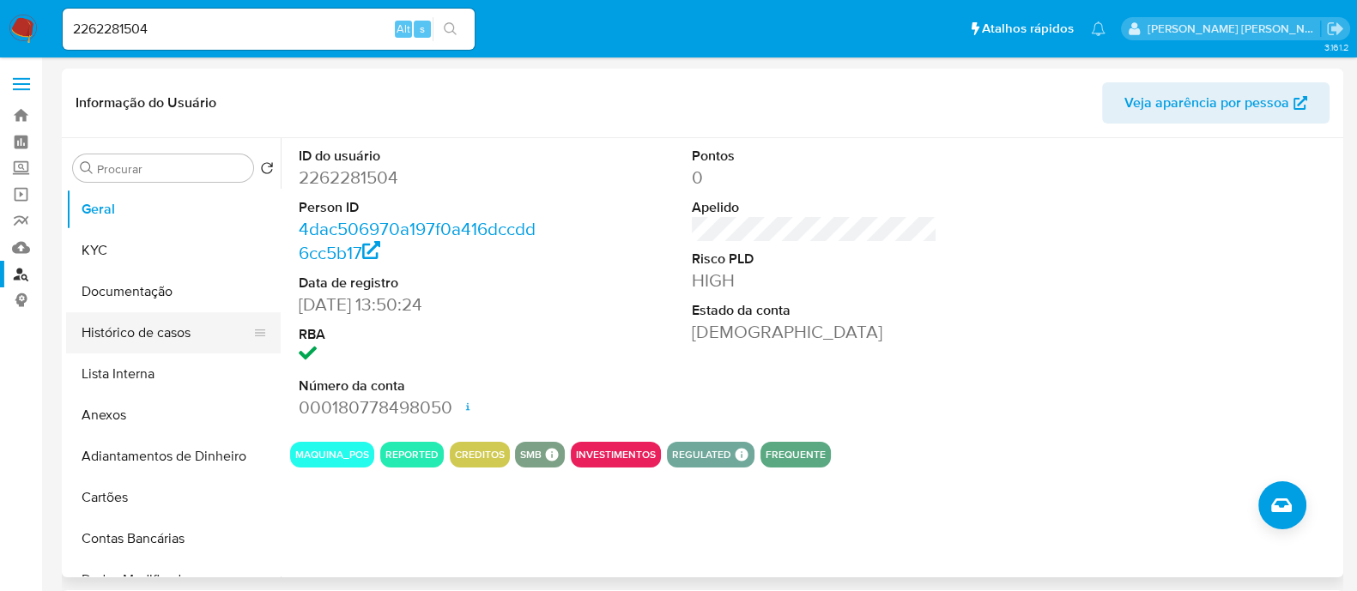
click at [111, 324] on button "Histórico de casos" at bounding box center [166, 332] width 201 height 41
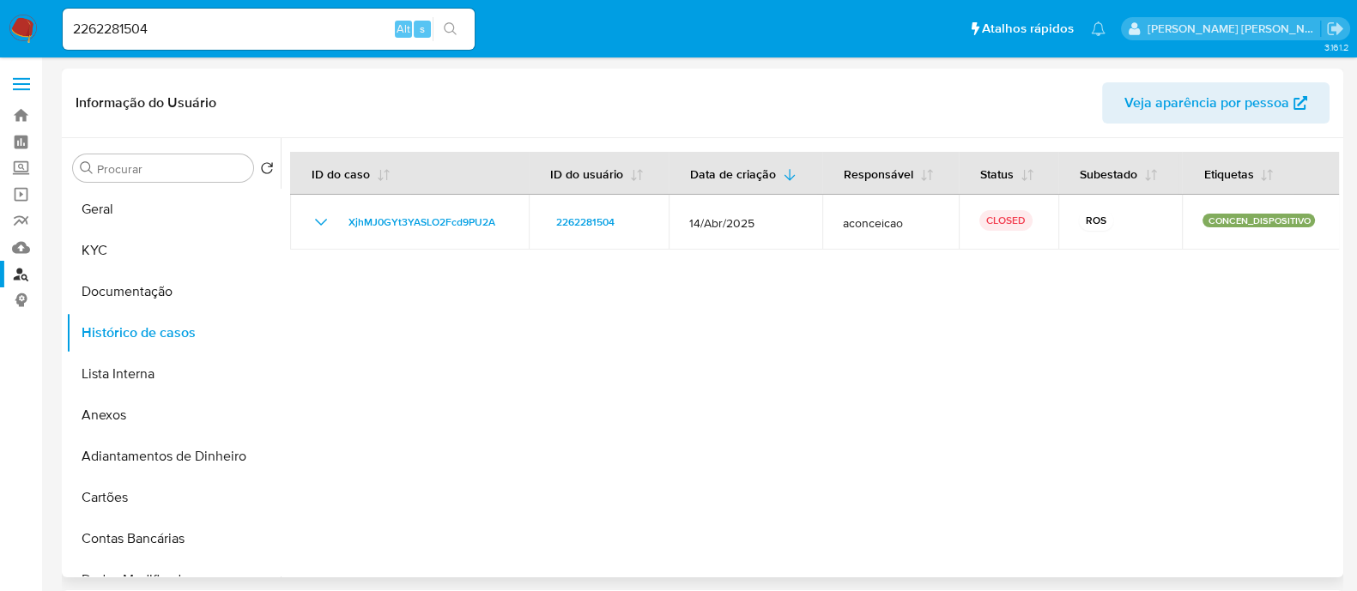
click at [1047, 384] on div at bounding box center [810, 357] width 1058 height 439
click at [279, 39] on input "2262281504" at bounding box center [269, 29] width 412 height 22
paste input "362967641"
type input "2362967641"
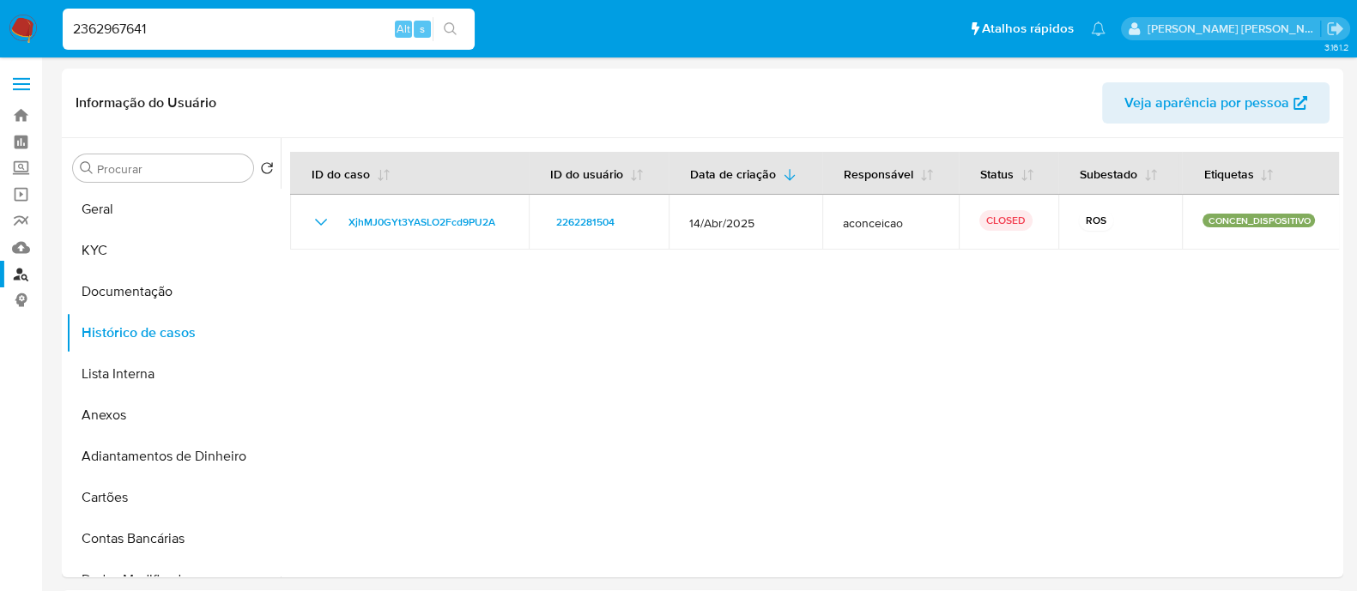
click at [453, 32] on icon "search-icon" at bounding box center [450, 28] width 13 height 13
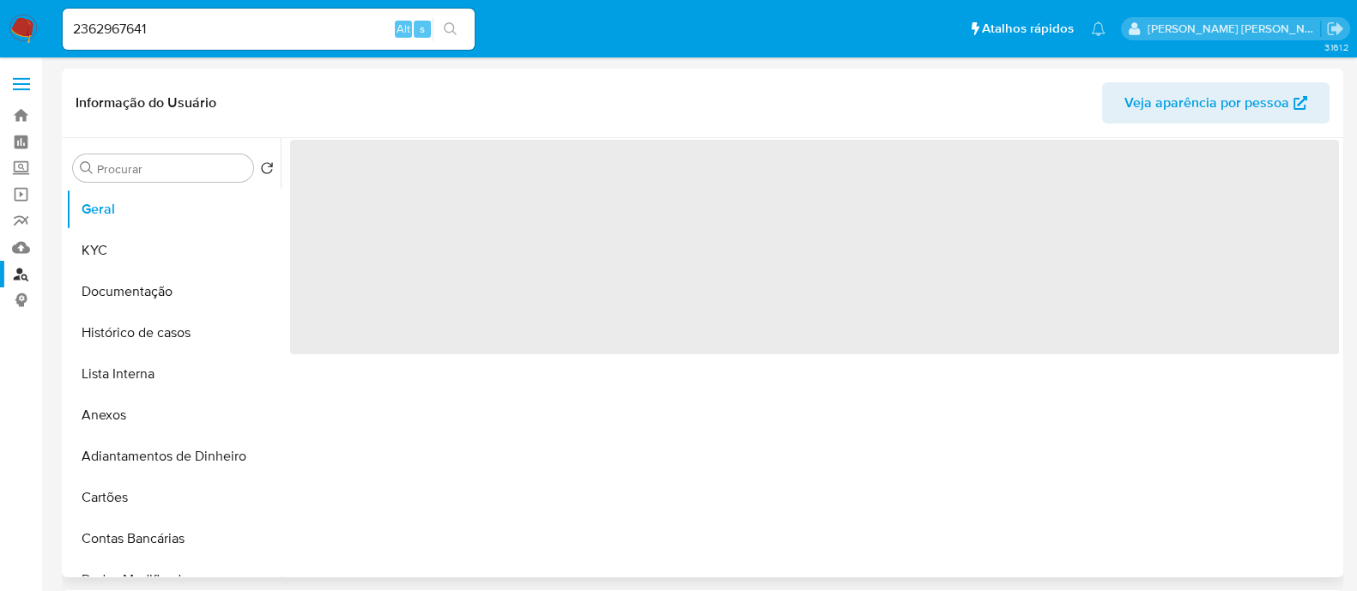
select select "10"
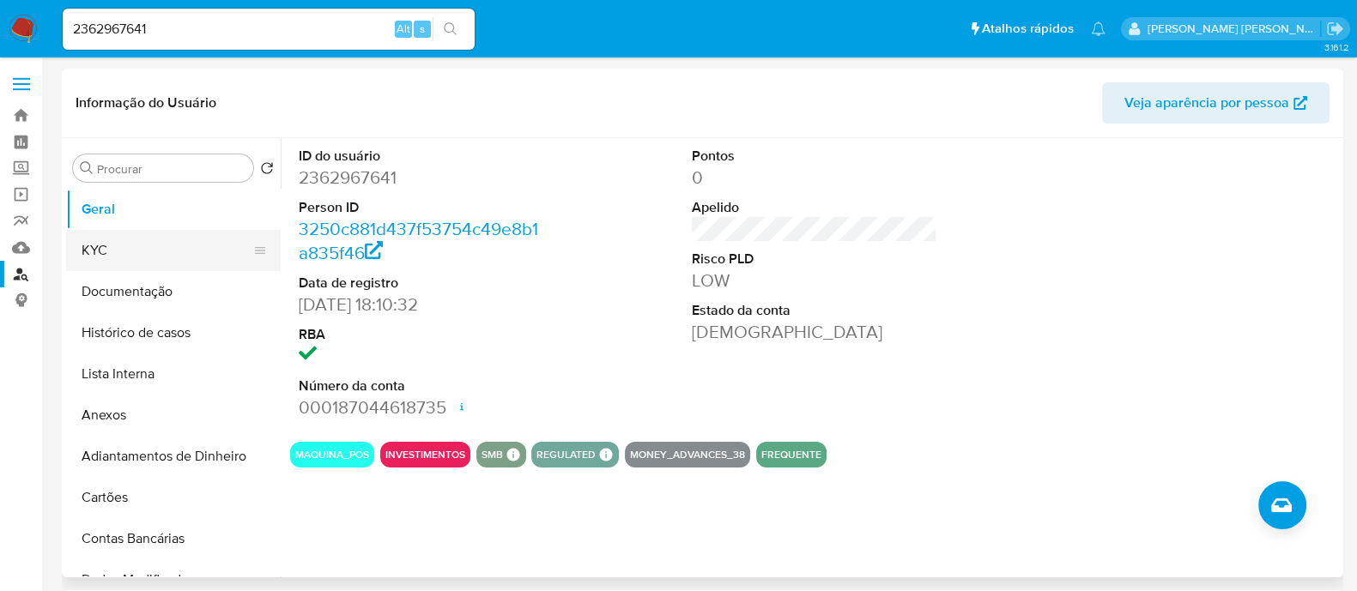
click at [154, 252] on button "KYC" at bounding box center [166, 250] width 201 height 41
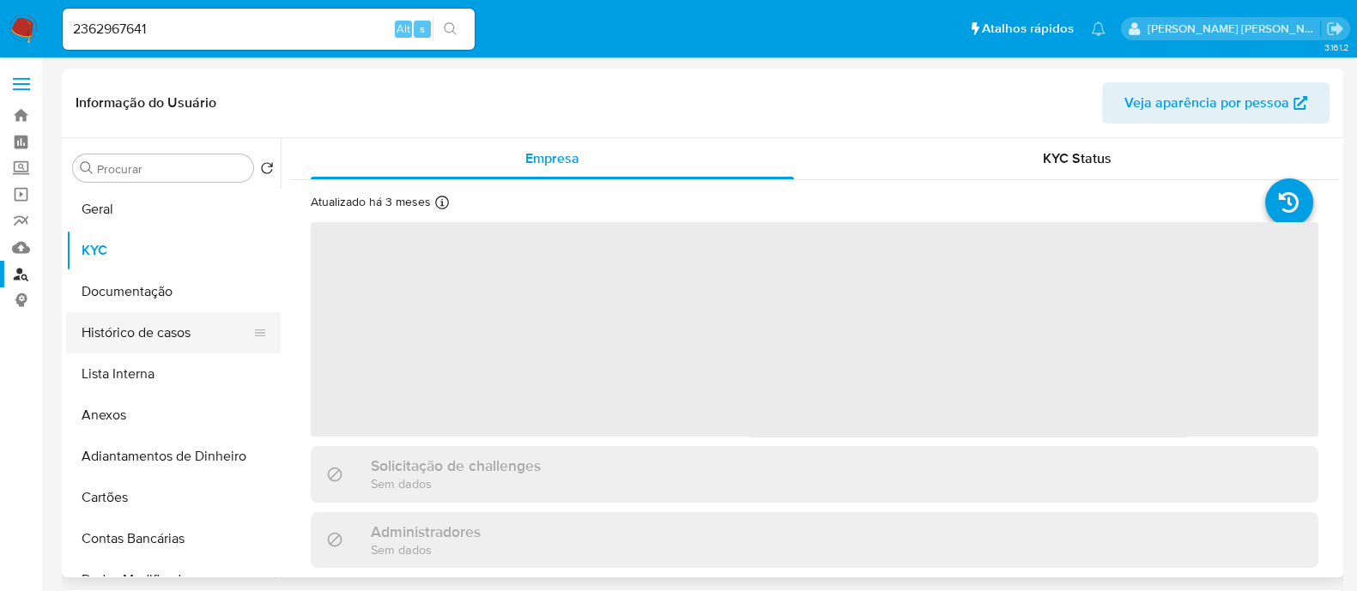
click at [97, 316] on button "Histórico de casos" at bounding box center [166, 332] width 201 height 41
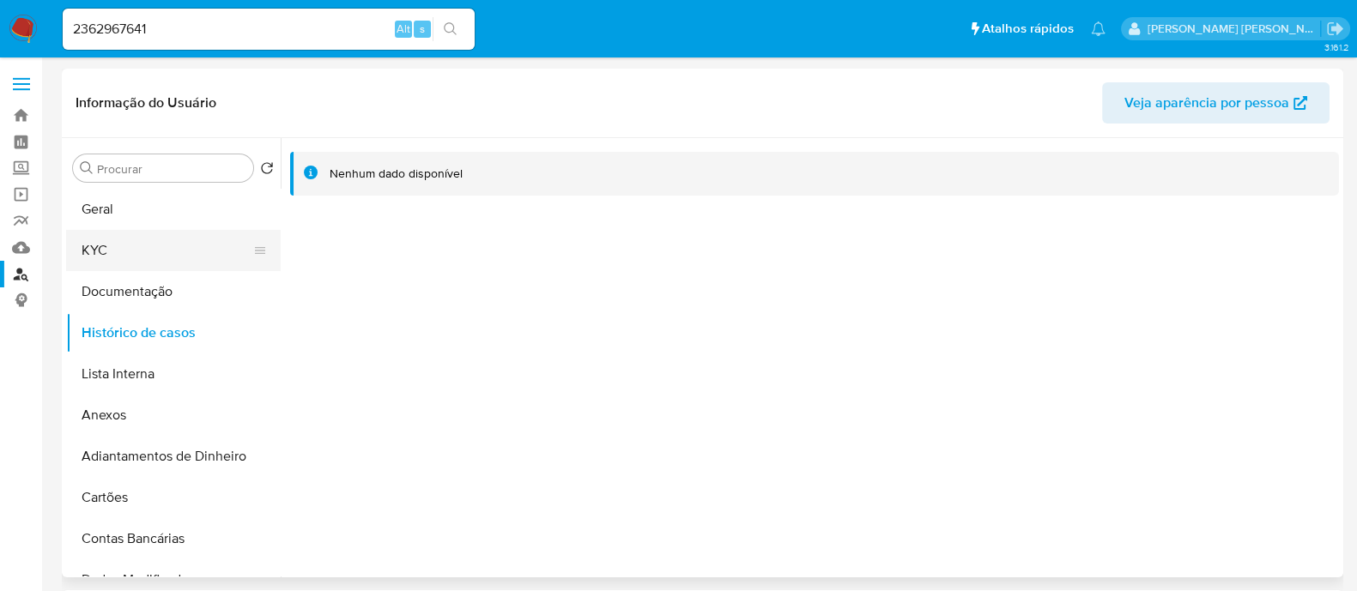
click at [188, 247] on button "KYC" at bounding box center [166, 250] width 201 height 41
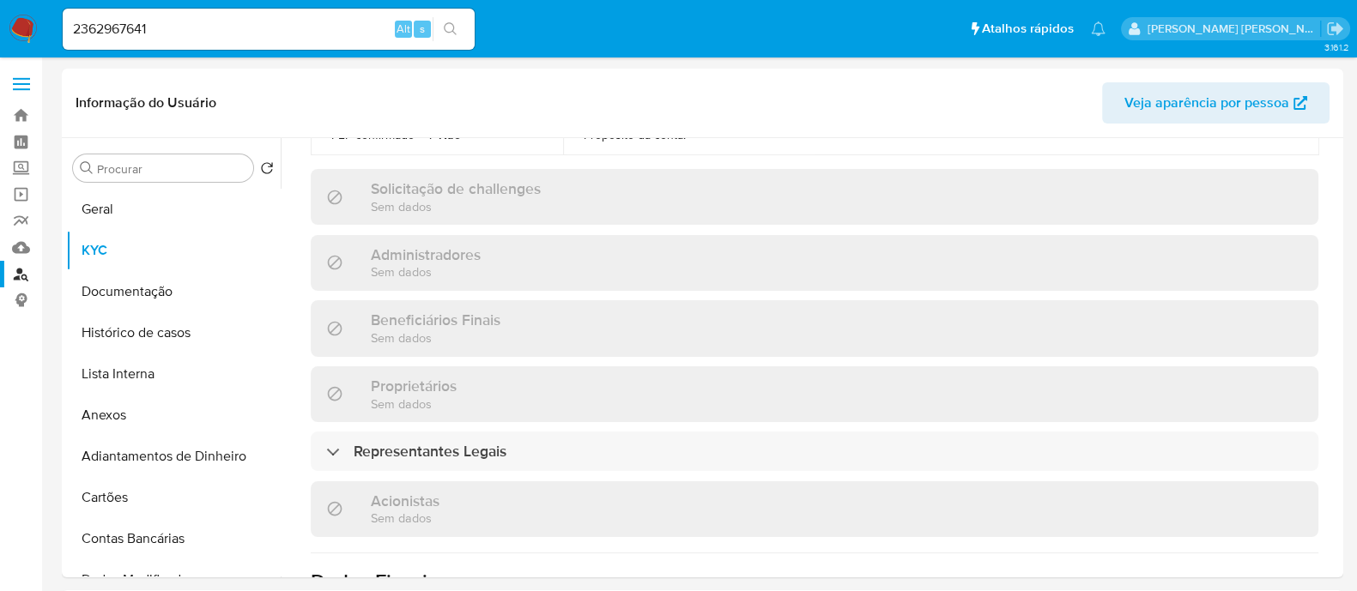
scroll to position [857, 0]
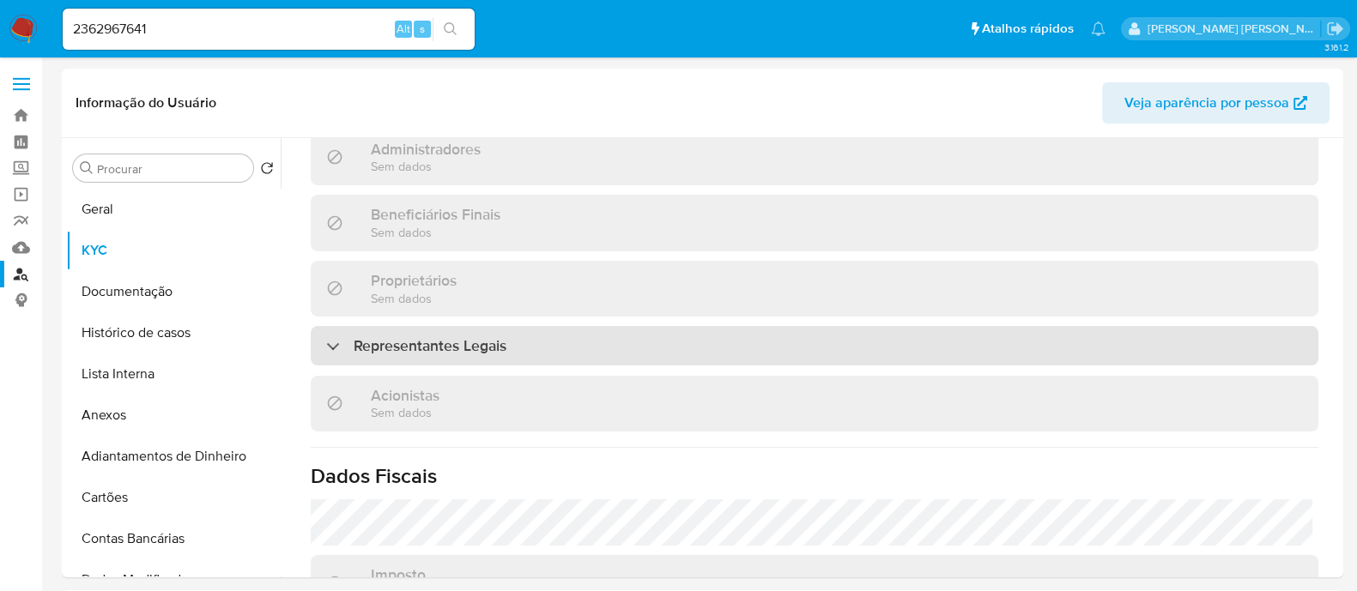
click at [572, 326] on div "Representantes Legais" at bounding box center [814, 345] width 1007 height 39
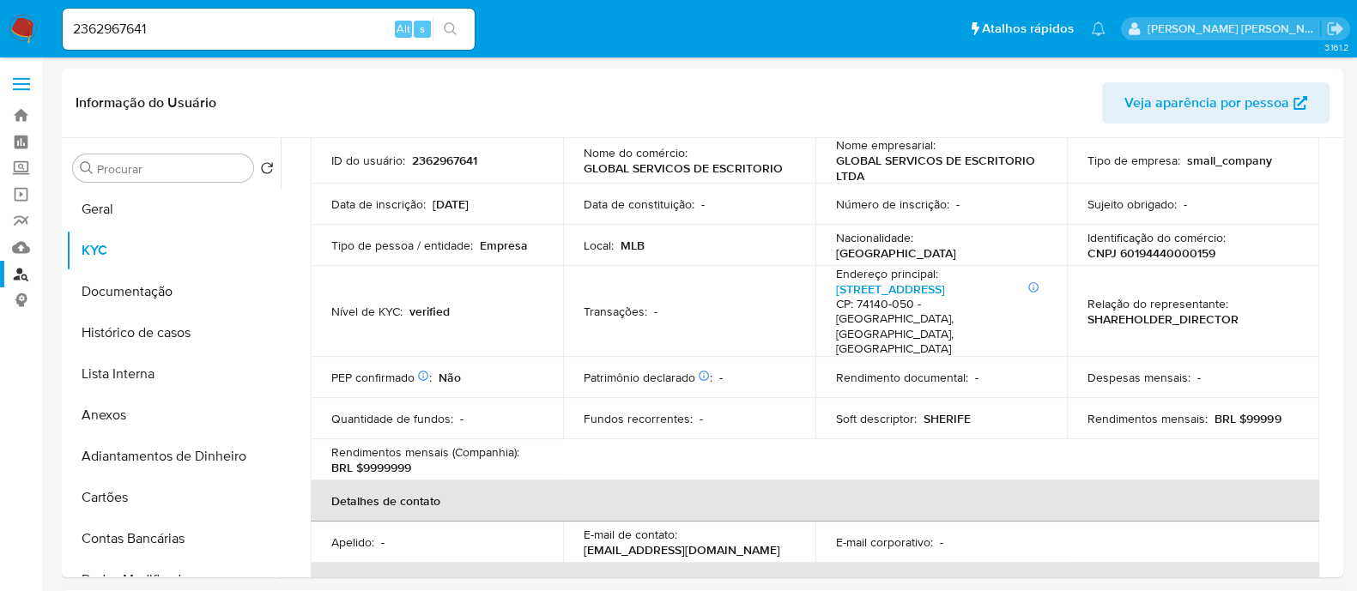
scroll to position [0, 0]
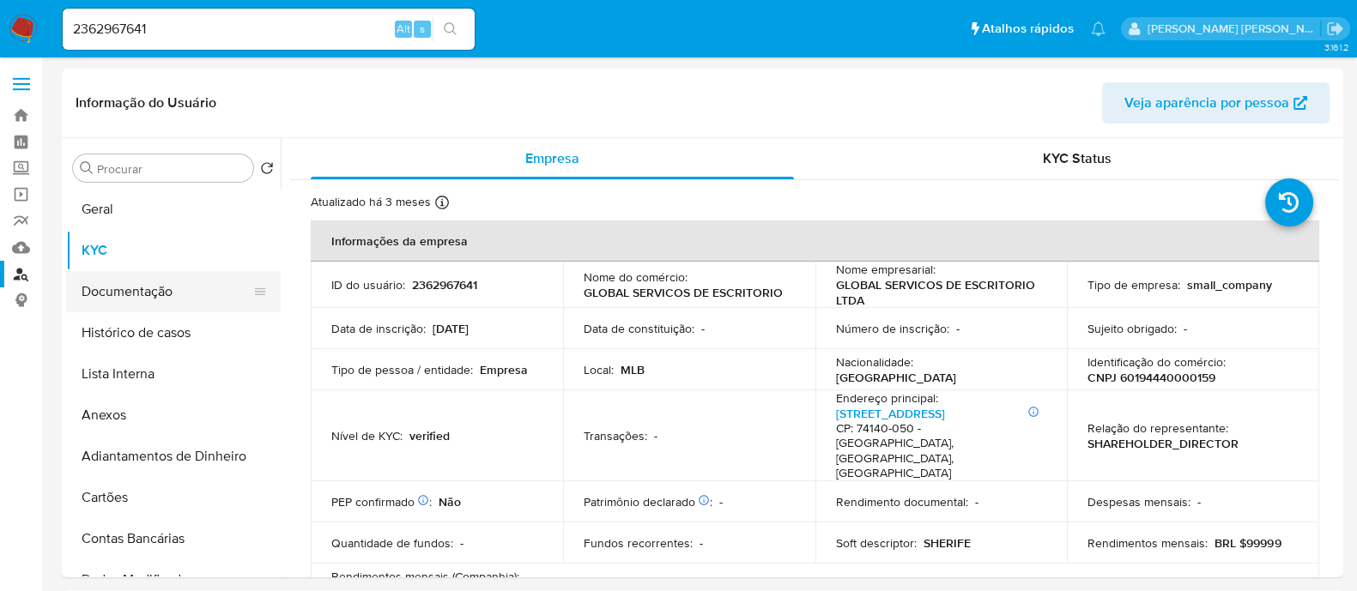
click at [167, 298] on button "Documentação" at bounding box center [166, 291] width 201 height 41
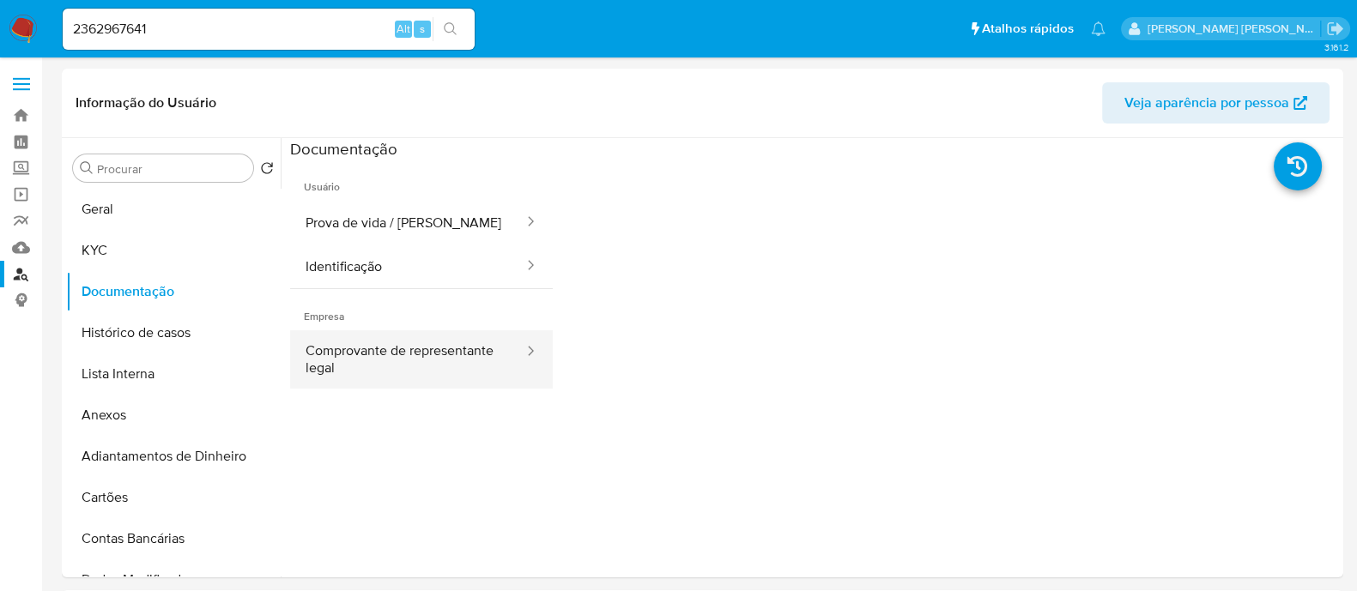
click at [511, 354] on div at bounding box center [524, 352] width 27 height 20
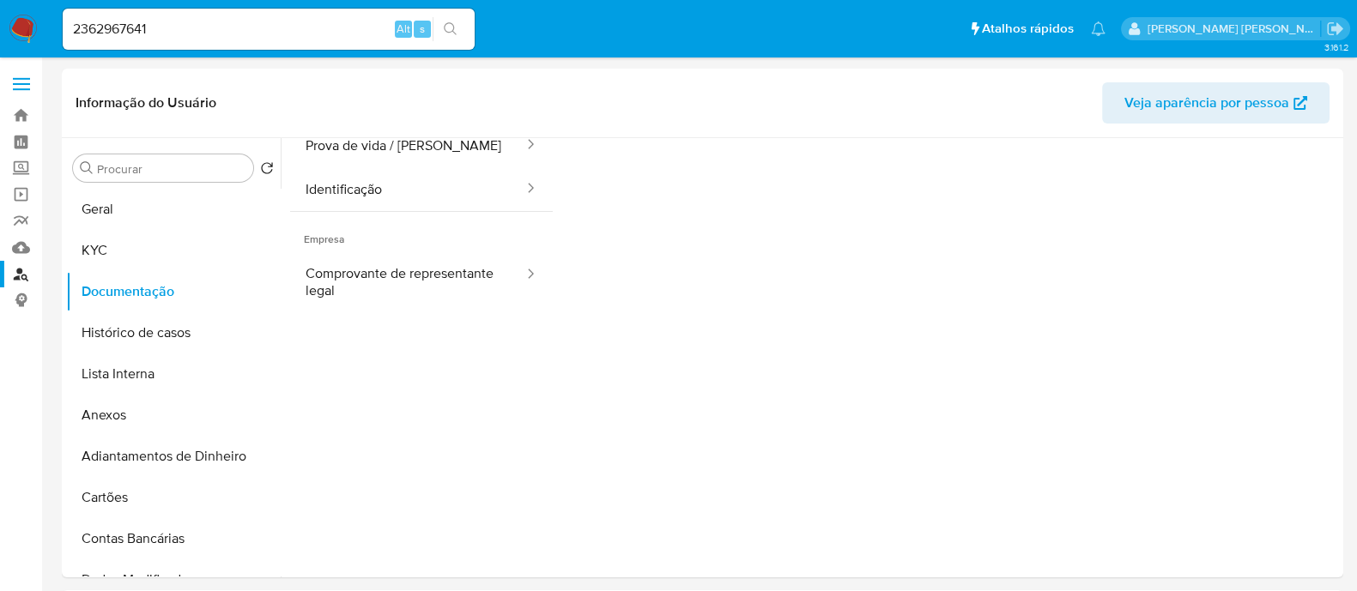
scroll to position [106, 0]
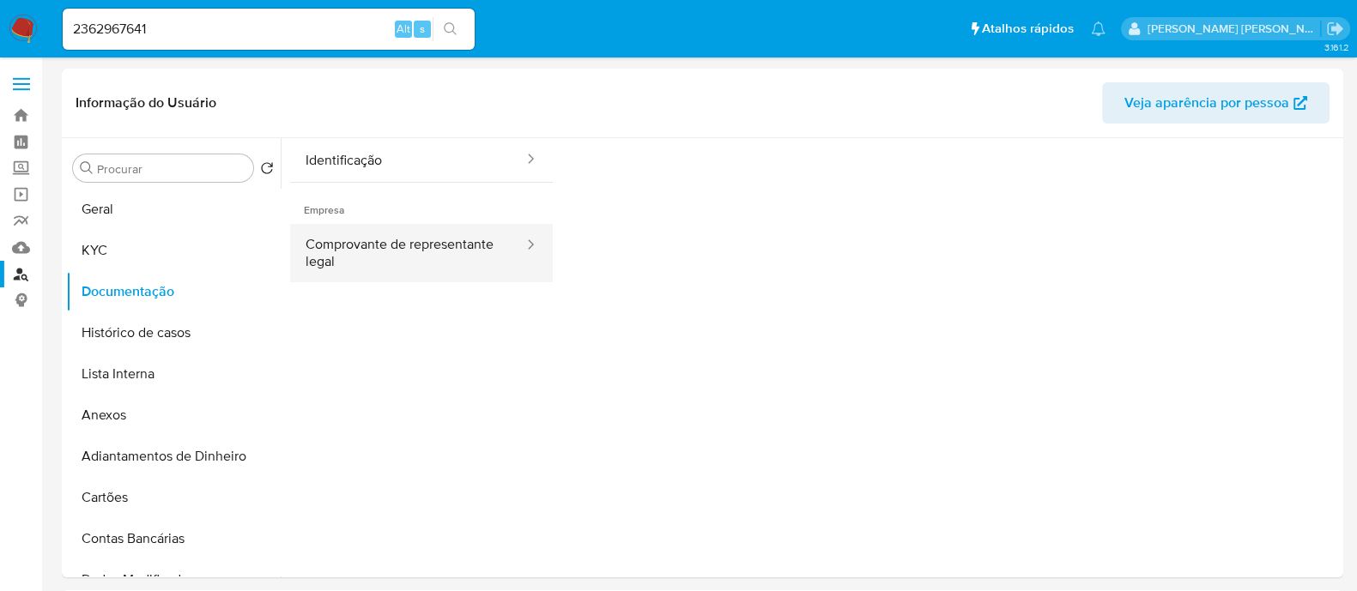
click at [451, 245] on button "Comprovante de representante legal" at bounding box center [407, 253] width 235 height 58
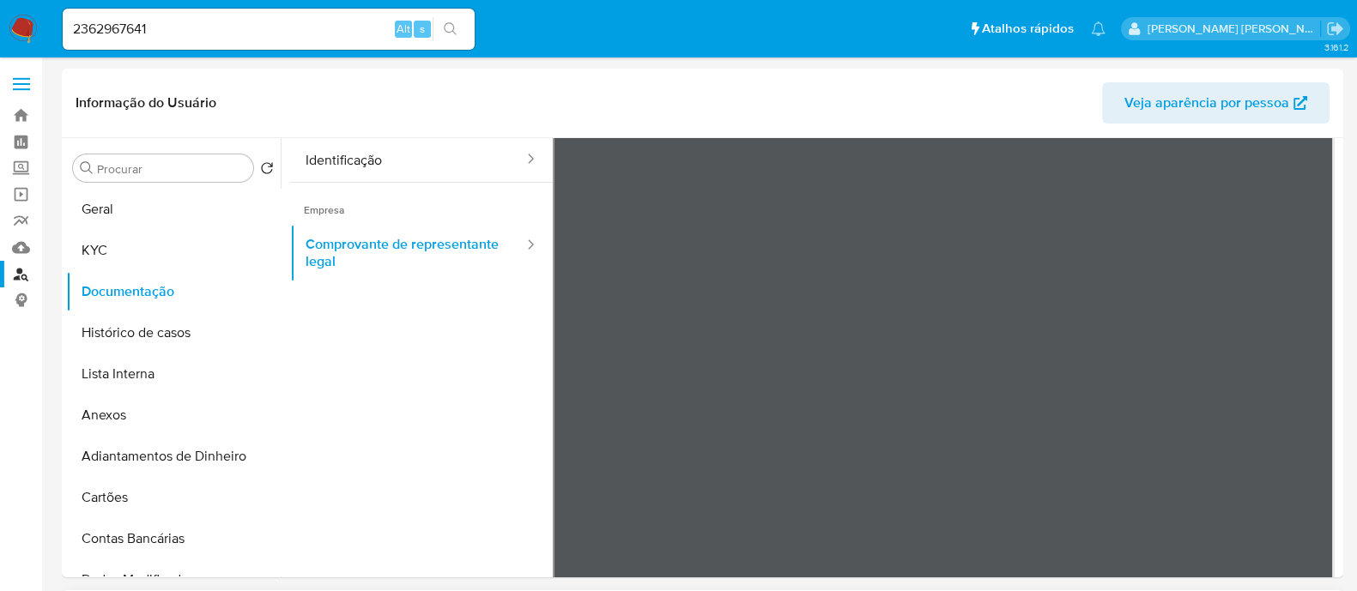
scroll to position [0, 0]
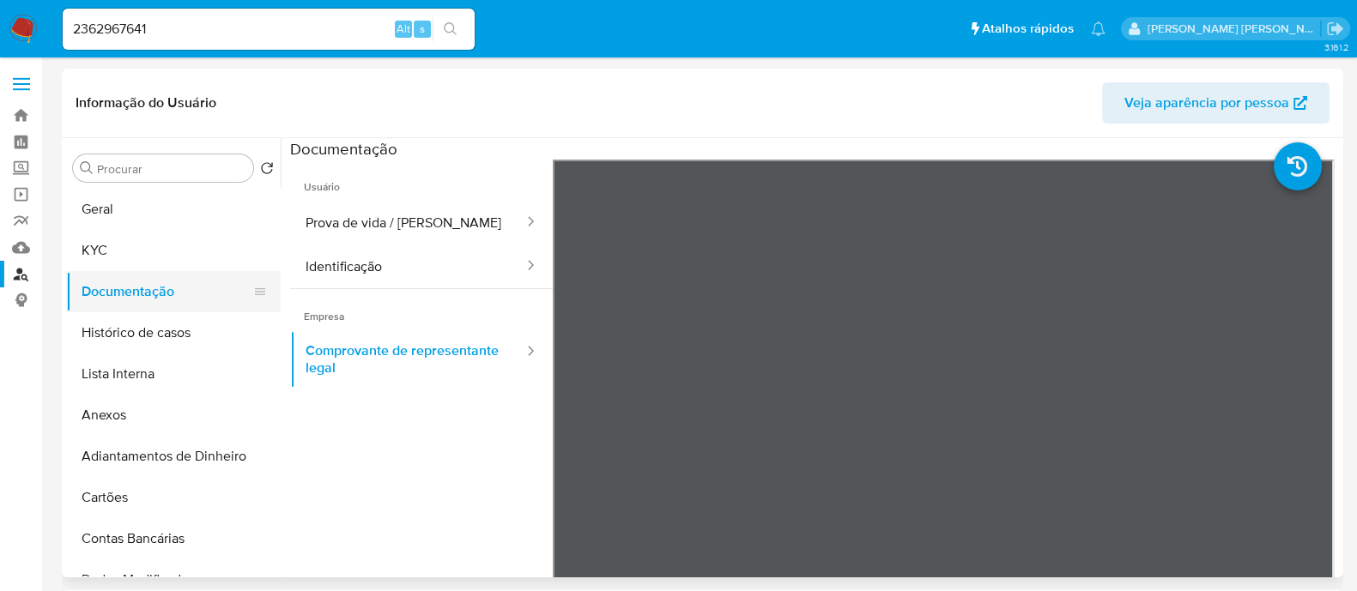
click at [113, 281] on button "Documentação" at bounding box center [166, 291] width 201 height 41
click at [117, 257] on button "KYC" at bounding box center [166, 250] width 201 height 41
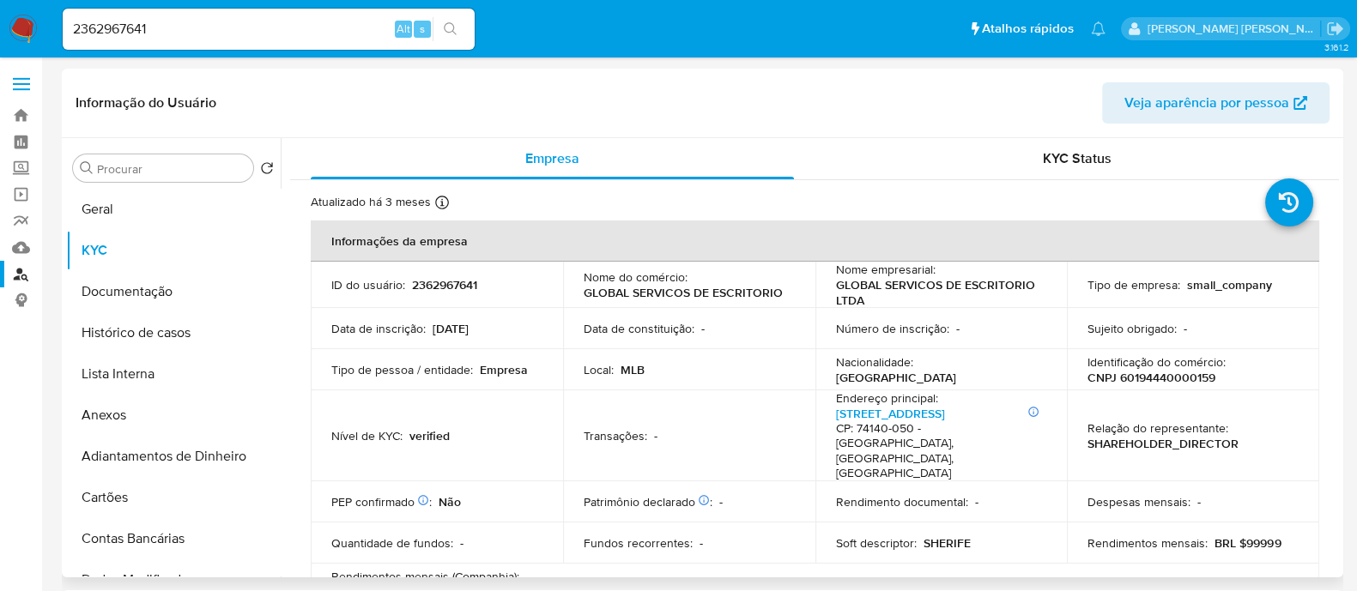
click at [1125, 364] on p "Identificação do comércio :" at bounding box center [1156, 361] width 138 height 15
drag, startPoint x: 1125, startPoint y: 364, endPoint x: 1177, endPoint y: 384, distance: 56.3
click at [1177, 384] on p "CNPJ 60194440000159" at bounding box center [1151, 377] width 128 height 15
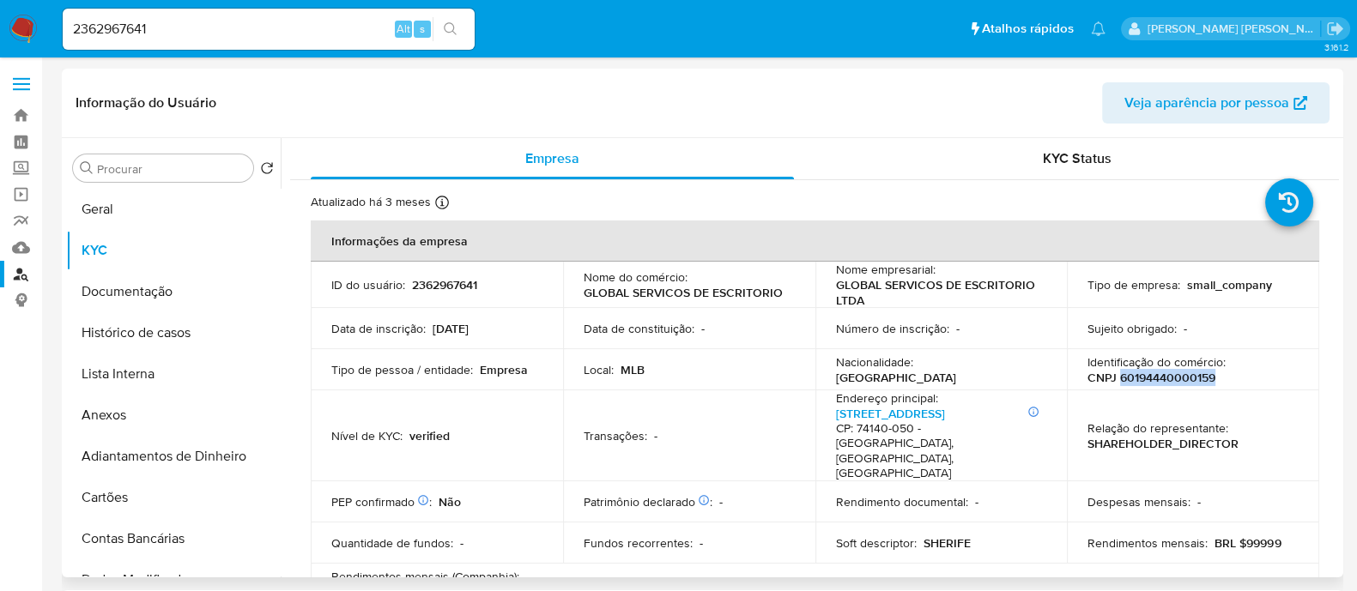
copy p "60194440000159"
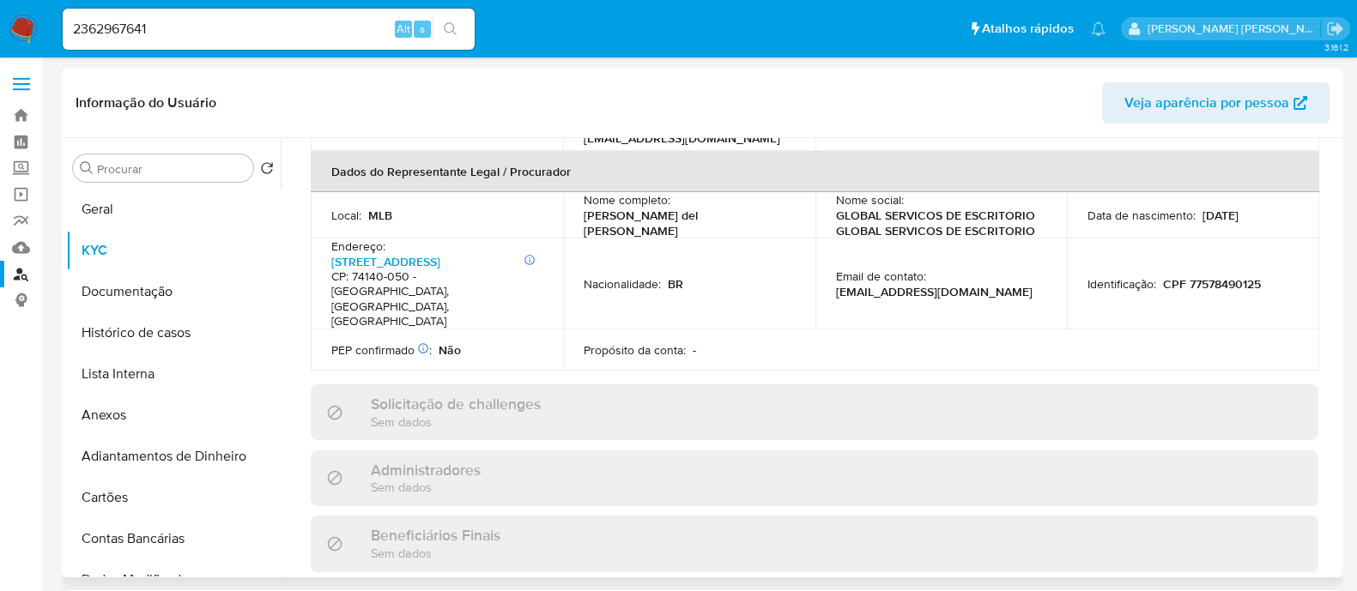
scroll to position [750, 0]
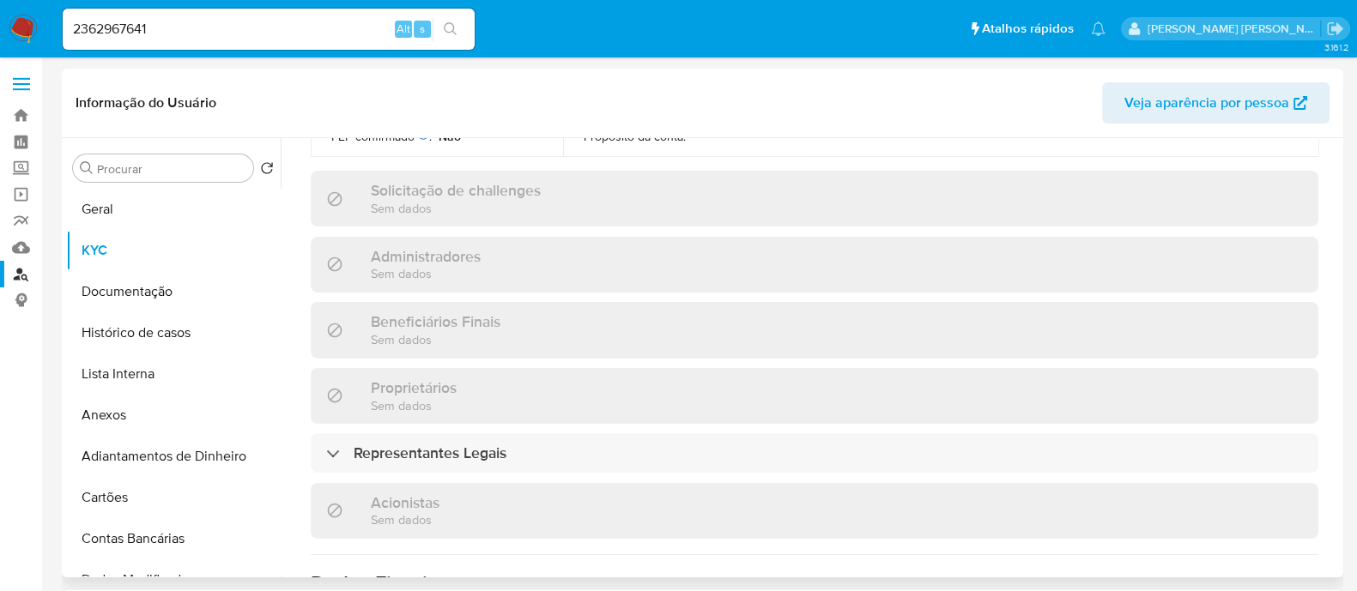
click at [456, 414] on div "Informações da empresa ID do usuário : 2362967641 Nome do comércio : GLOBAL SER…" at bounding box center [814, 165] width 1007 height 1389
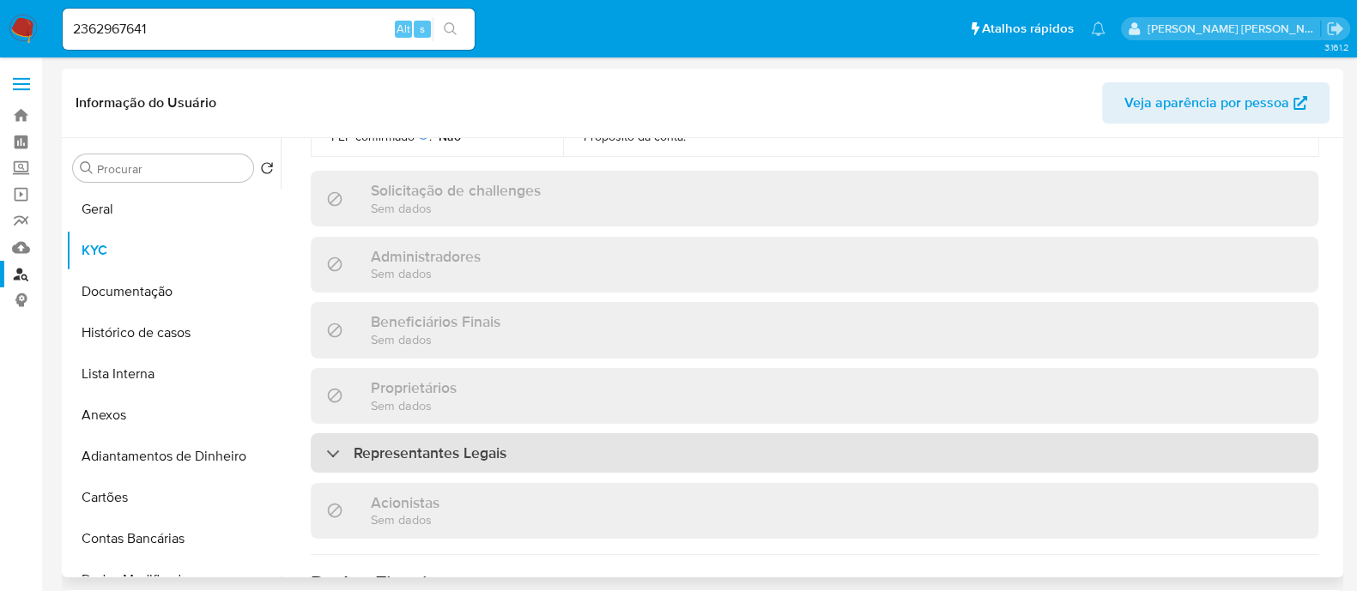
click at [465, 444] on h3 "Representantes Legais" at bounding box center [430, 453] width 153 height 19
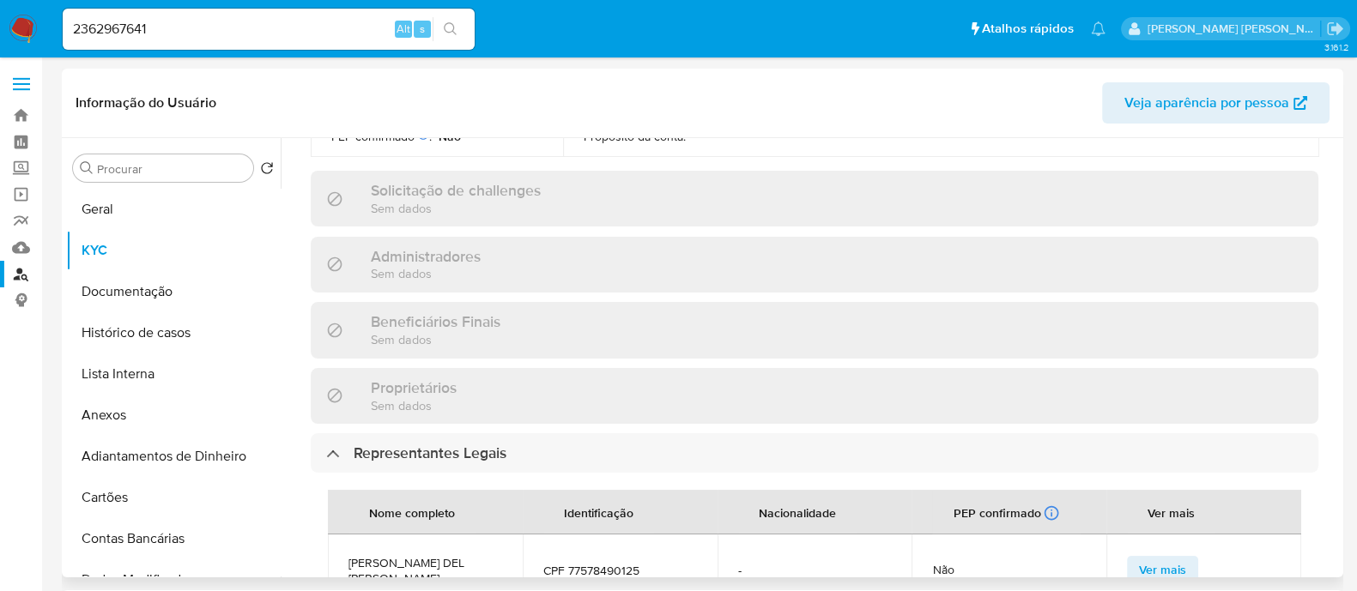
scroll to position [965, 0]
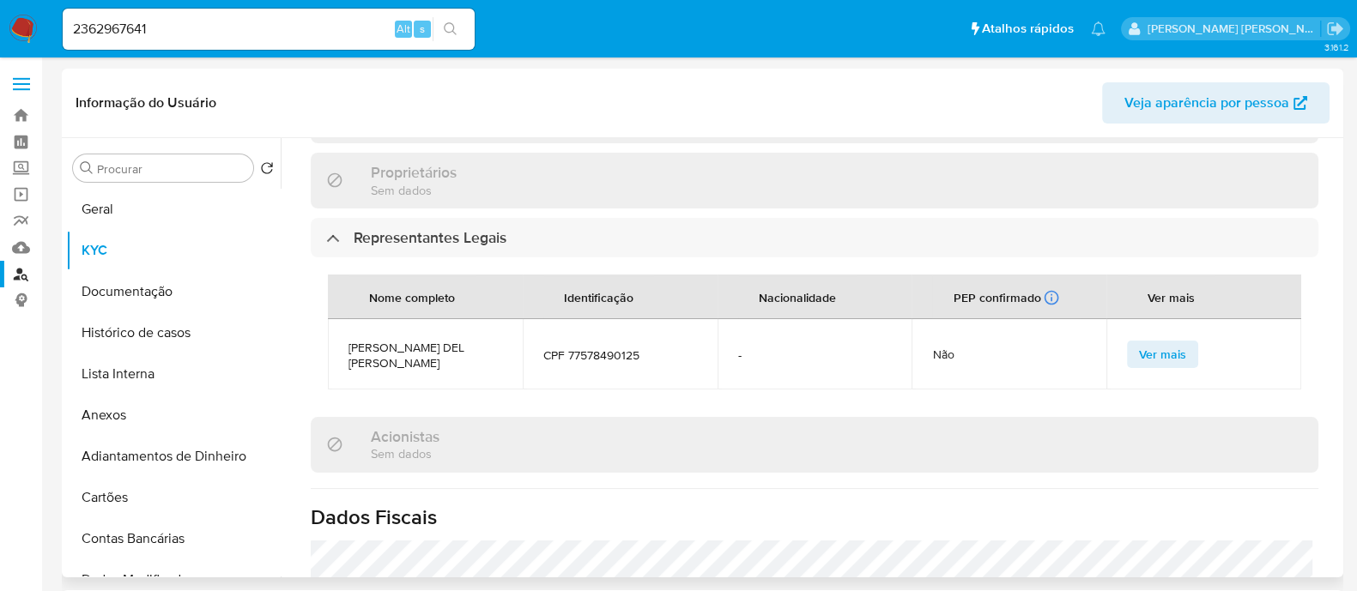
click at [382, 340] on span "DAVID ELIAS DEL REY CARNEIRO" at bounding box center [425, 355] width 154 height 31
copy span "DAVID ELIAS DEL REY CARNEIRO"
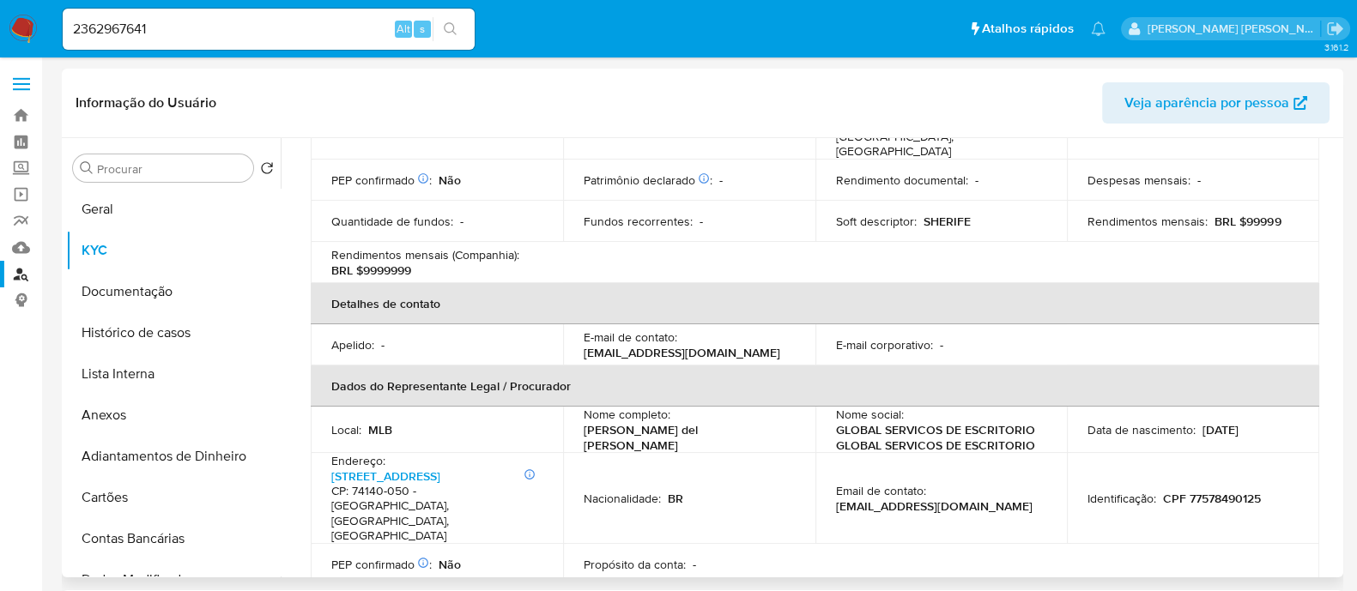
scroll to position [106, 0]
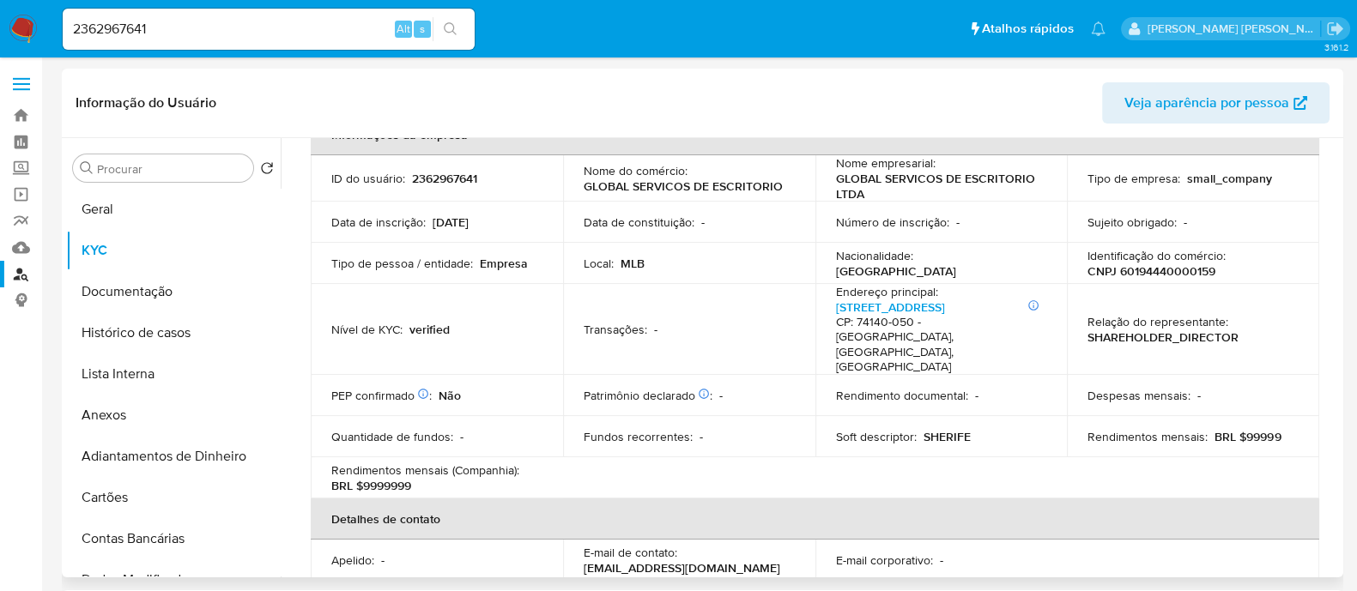
click at [1176, 270] on p "CNPJ 60194440000159" at bounding box center [1151, 270] width 128 height 15
copy p "60194440000159"
click at [204, 216] on button "Geral" at bounding box center [166, 209] width 201 height 41
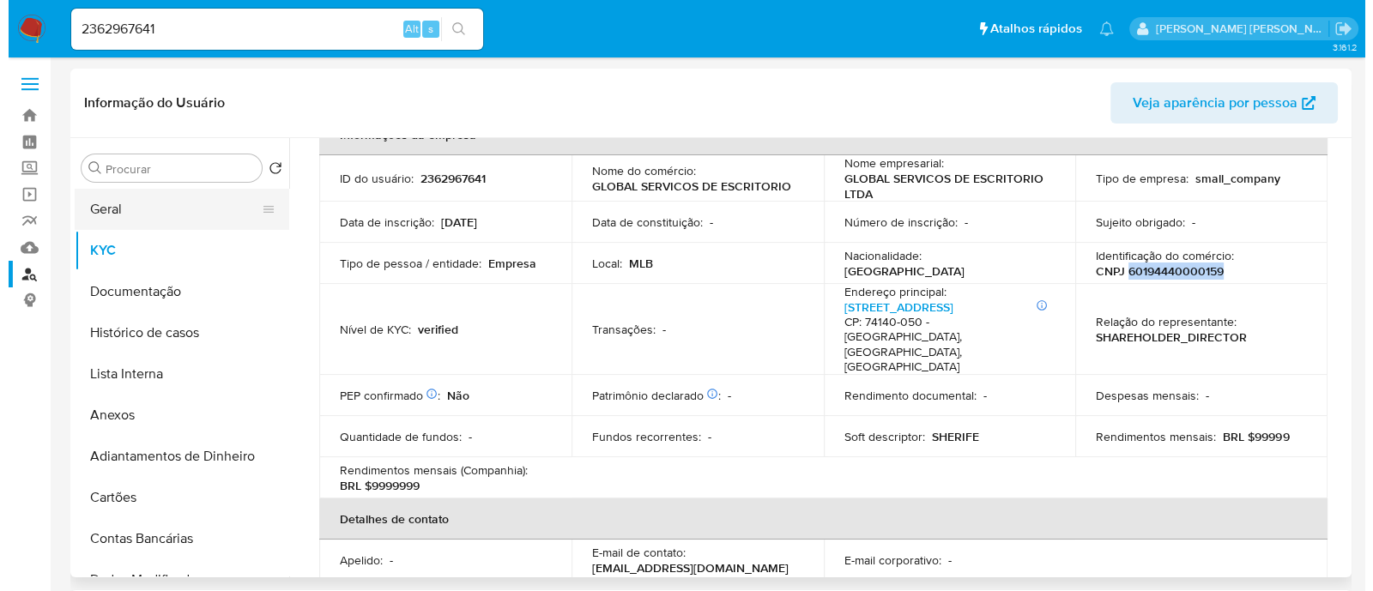
scroll to position [0, 0]
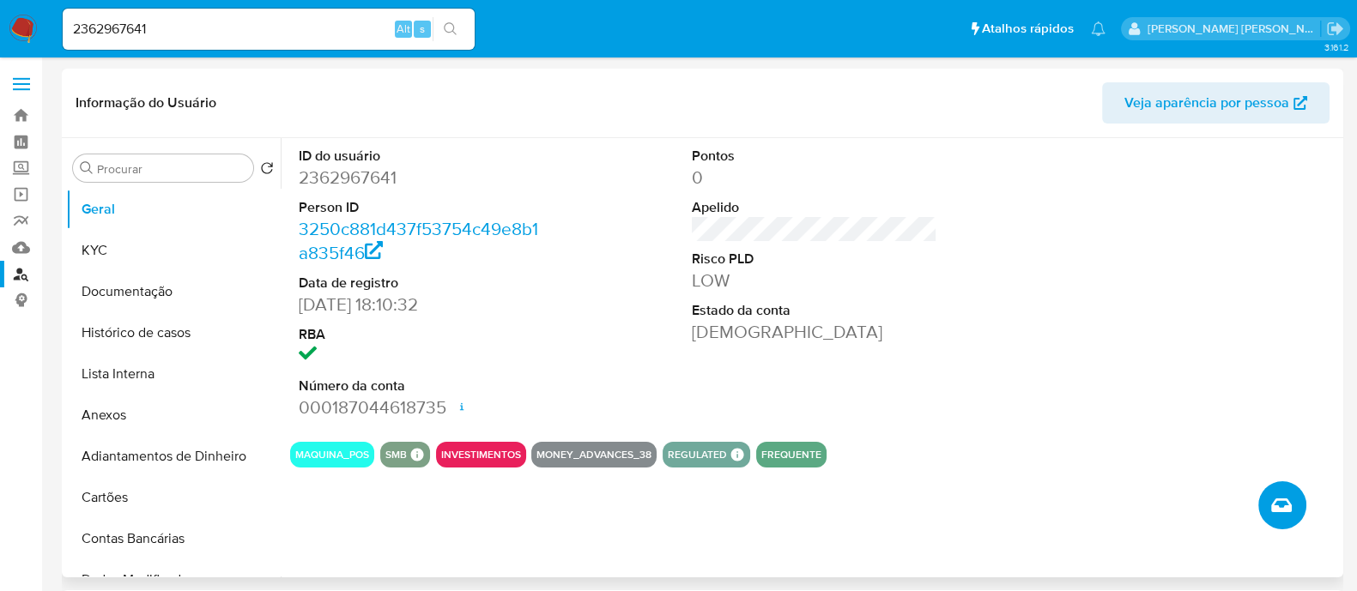
click at [1275, 523] on button "Criar caso manual" at bounding box center [1282, 505] width 48 height 48
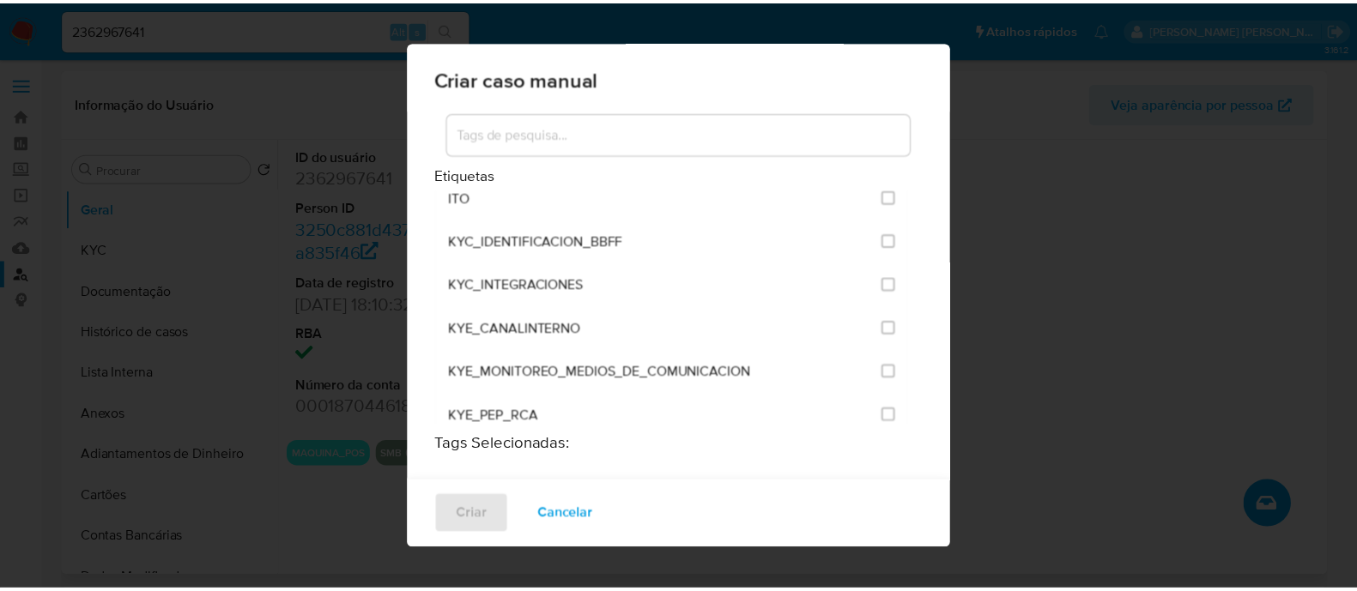
scroll to position [1501, 0]
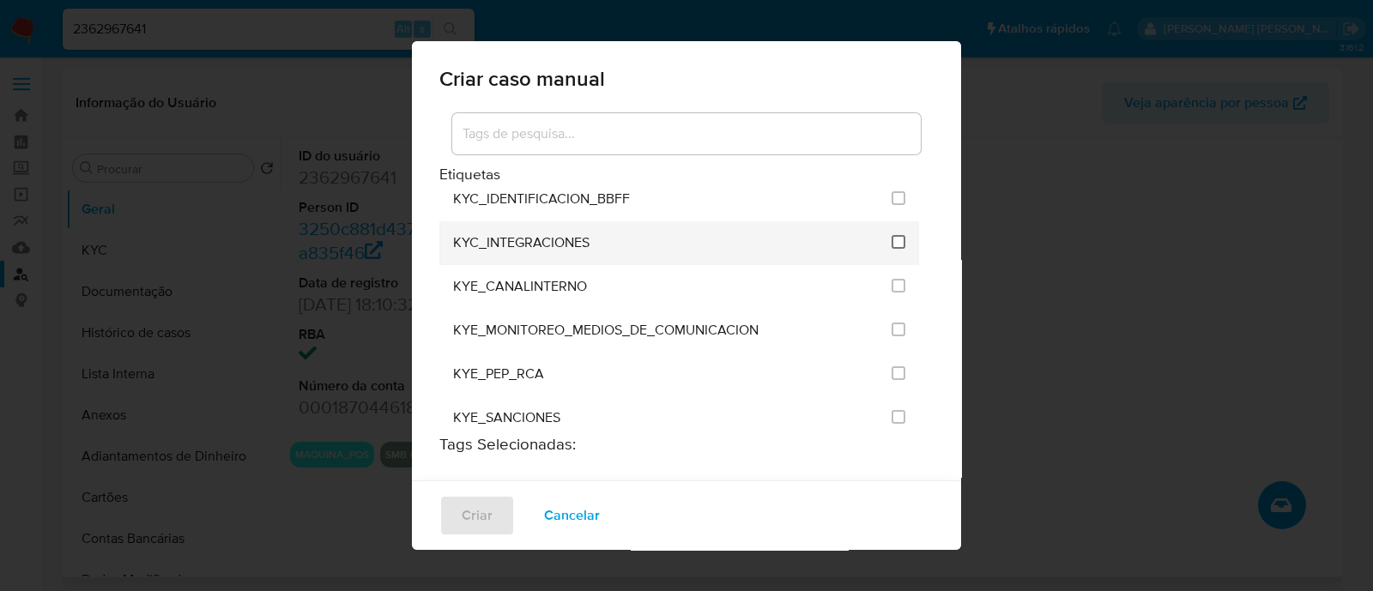
click at [892, 235] on input "2093" at bounding box center [899, 242] width 14 height 14
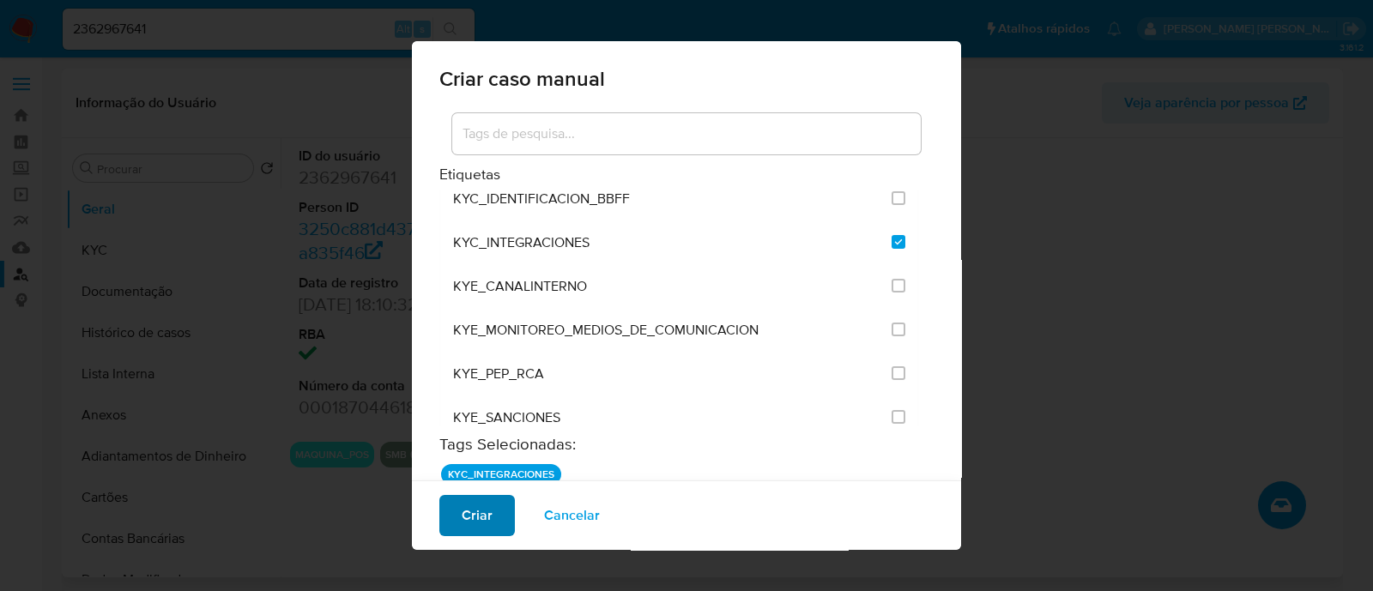
click at [490, 520] on span "Criar" at bounding box center [477, 516] width 31 height 38
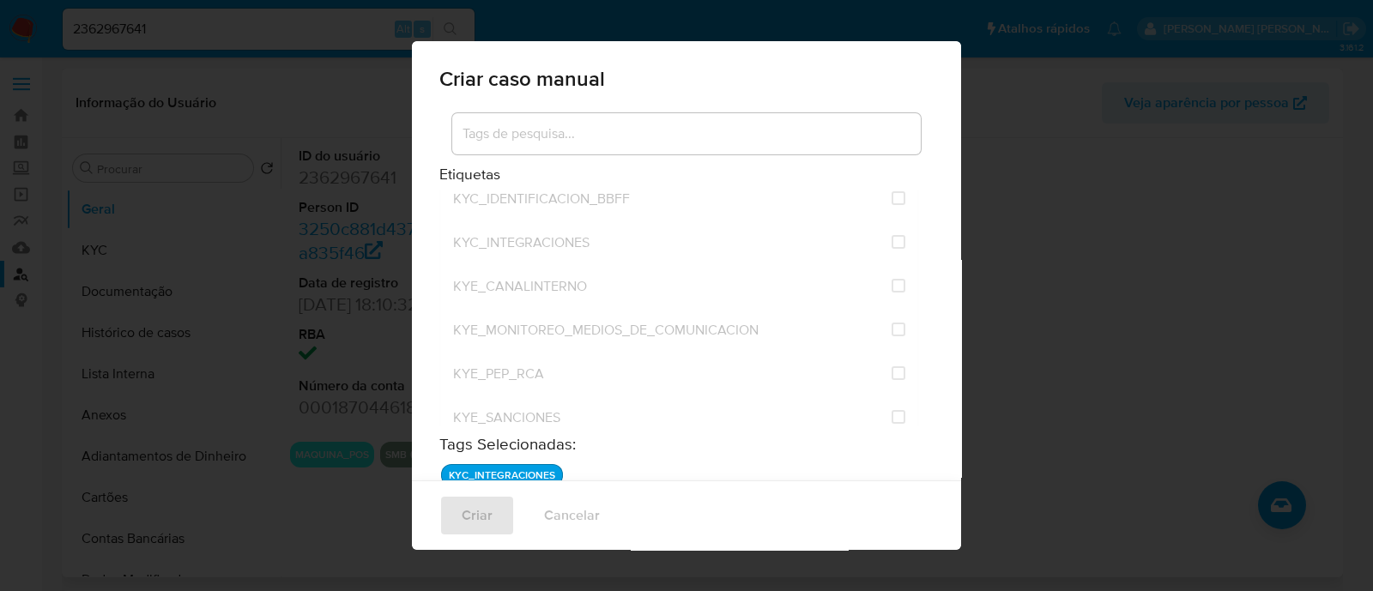
checkbox input "false"
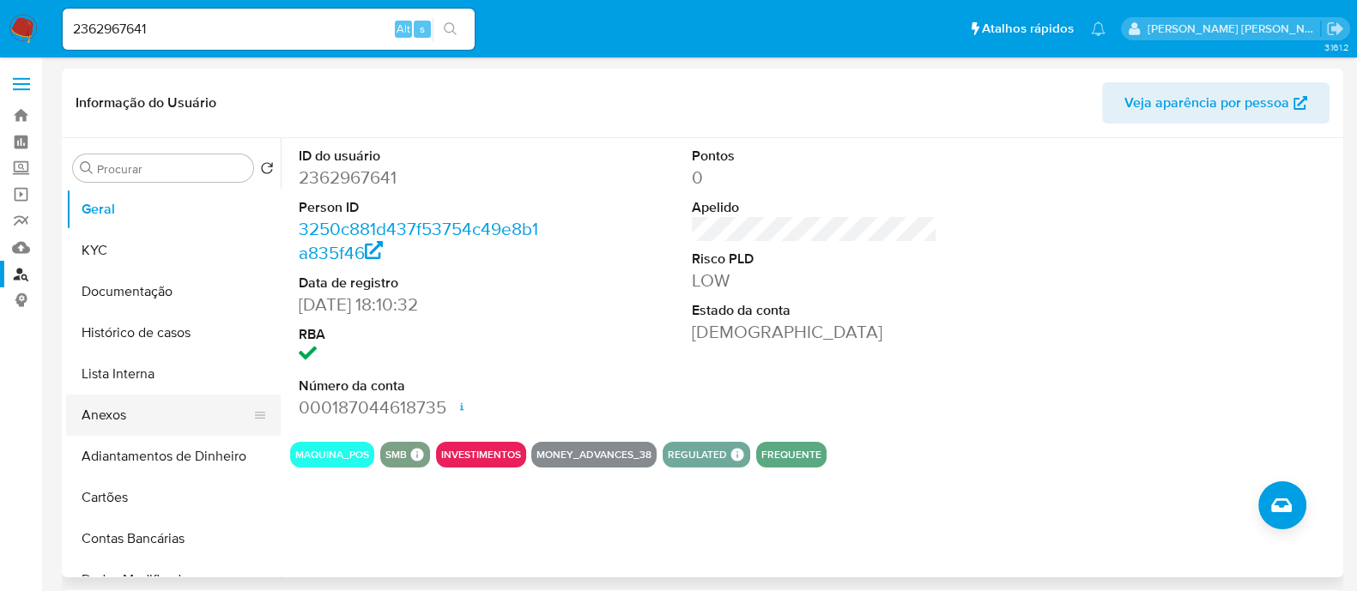
click at [102, 422] on button "Anexos" at bounding box center [166, 415] width 201 height 41
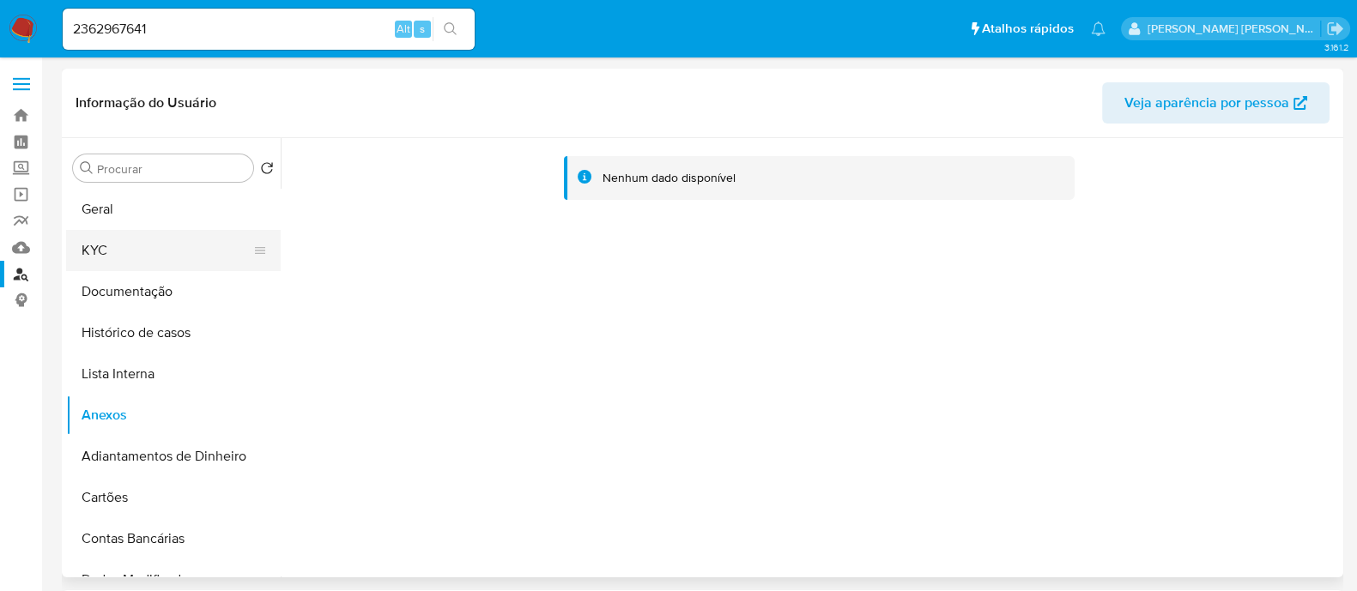
click at [129, 230] on button "KYC" at bounding box center [166, 250] width 201 height 41
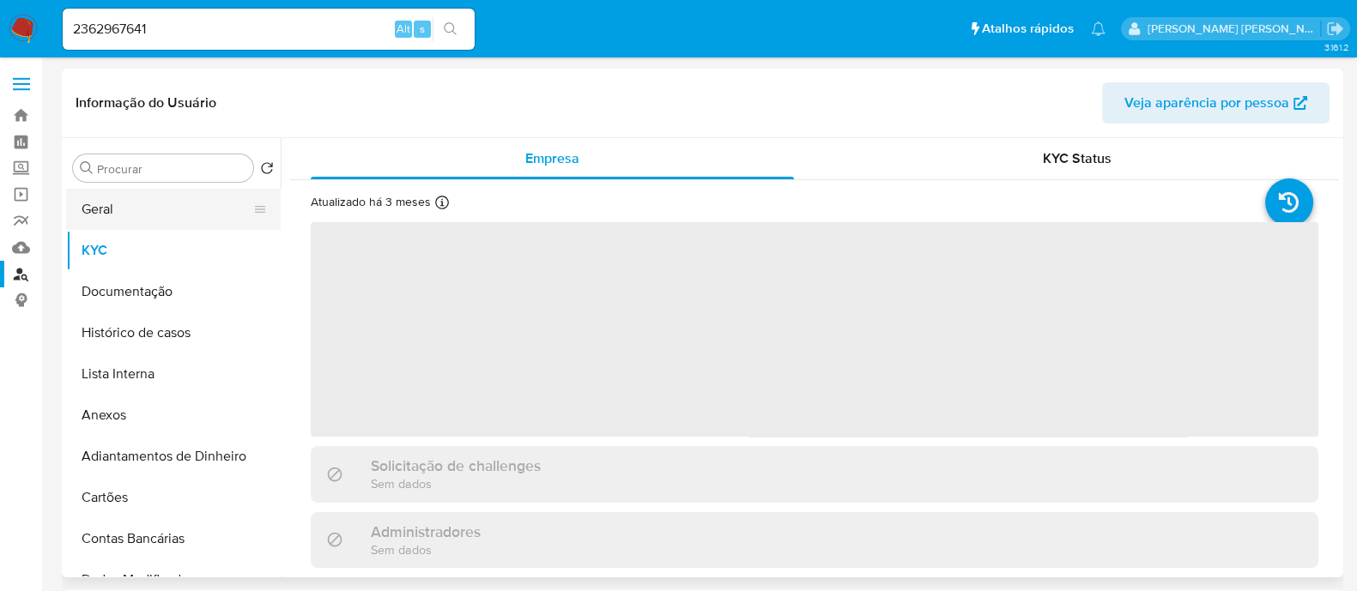
click at [133, 213] on button "Geral" at bounding box center [166, 209] width 201 height 41
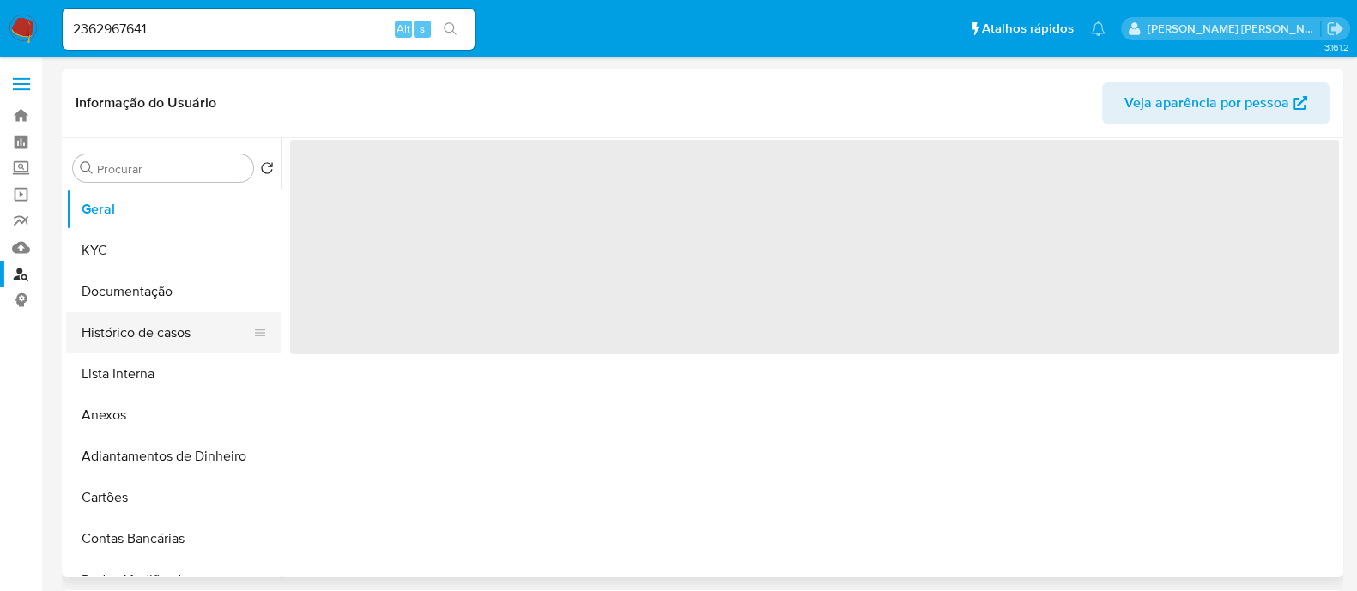
click at [137, 315] on button "Histórico de casos" at bounding box center [166, 332] width 201 height 41
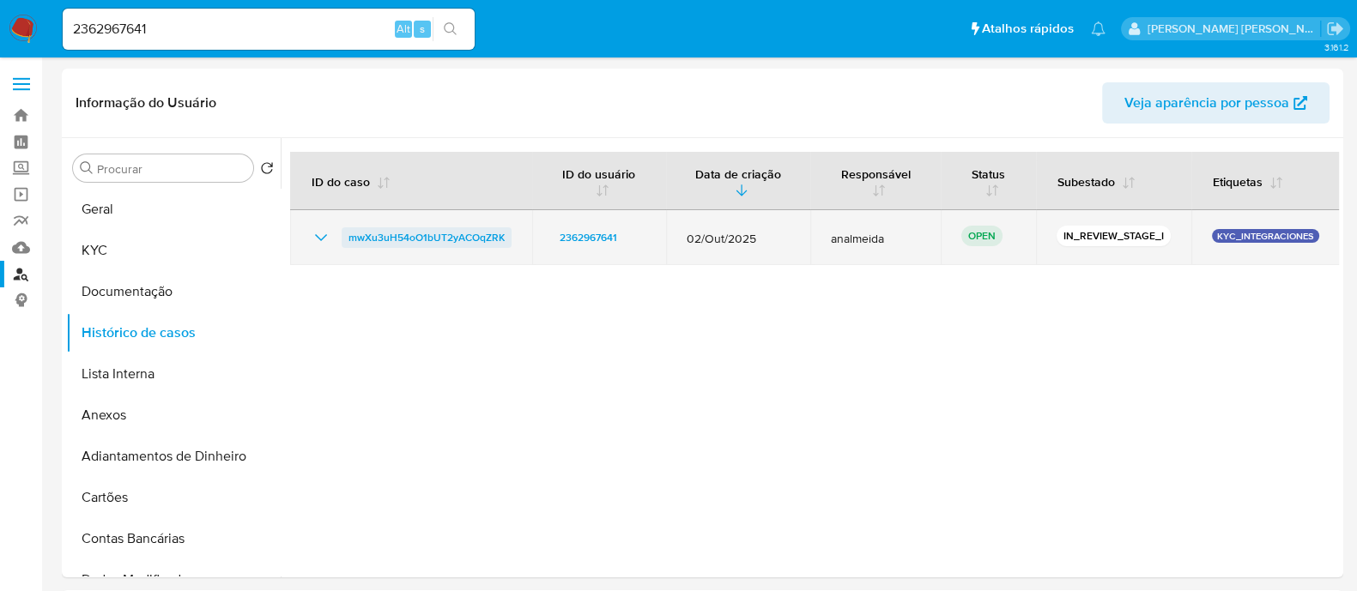
click at [369, 232] on span "mwXu3uH54oO1bUT2yACOqZRK" at bounding box center [426, 237] width 156 height 21
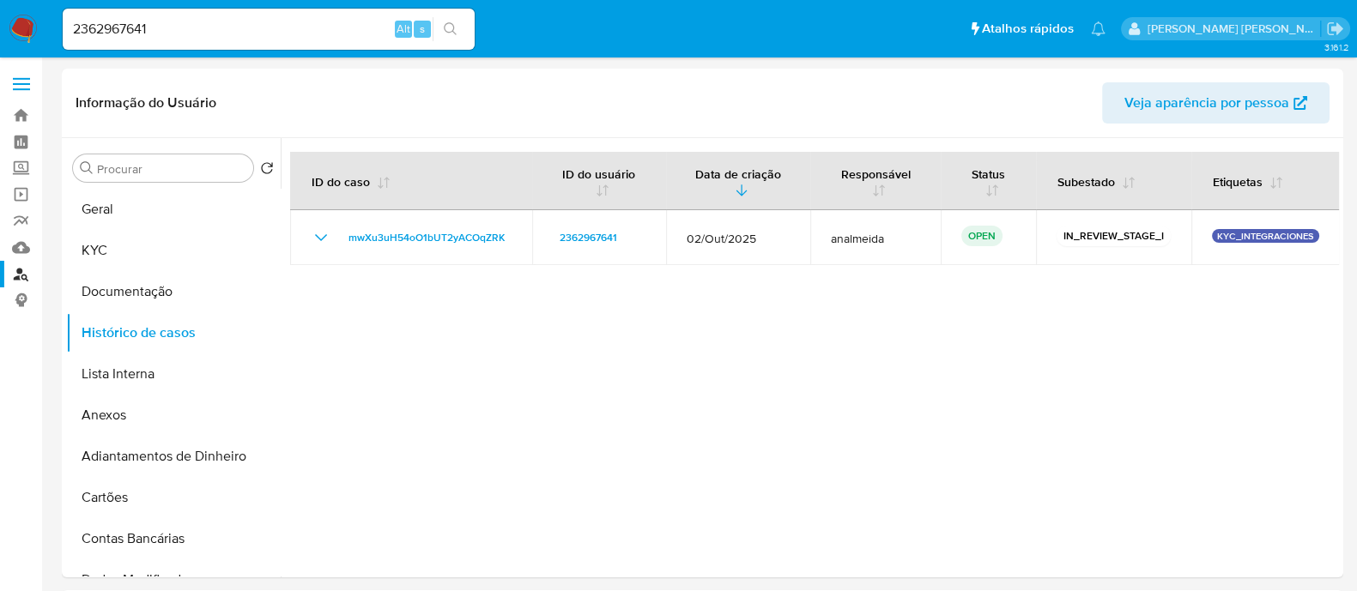
drag, startPoint x: 264, startPoint y: 54, endPoint x: 273, endPoint y: 16, distance: 38.7
click at [264, 53] on nav "Pausado Ver notificaciones 2362967641 Alt s Atalhos rápidos Presiona las siguie…" at bounding box center [678, 28] width 1357 height 57
click at [275, 13] on div "2362967641 Alt s" at bounding box center [269, 29] width 412 height 41
click at [309, 27] on input "2362967641" at bounding box center [269, 29] width 412 height 22
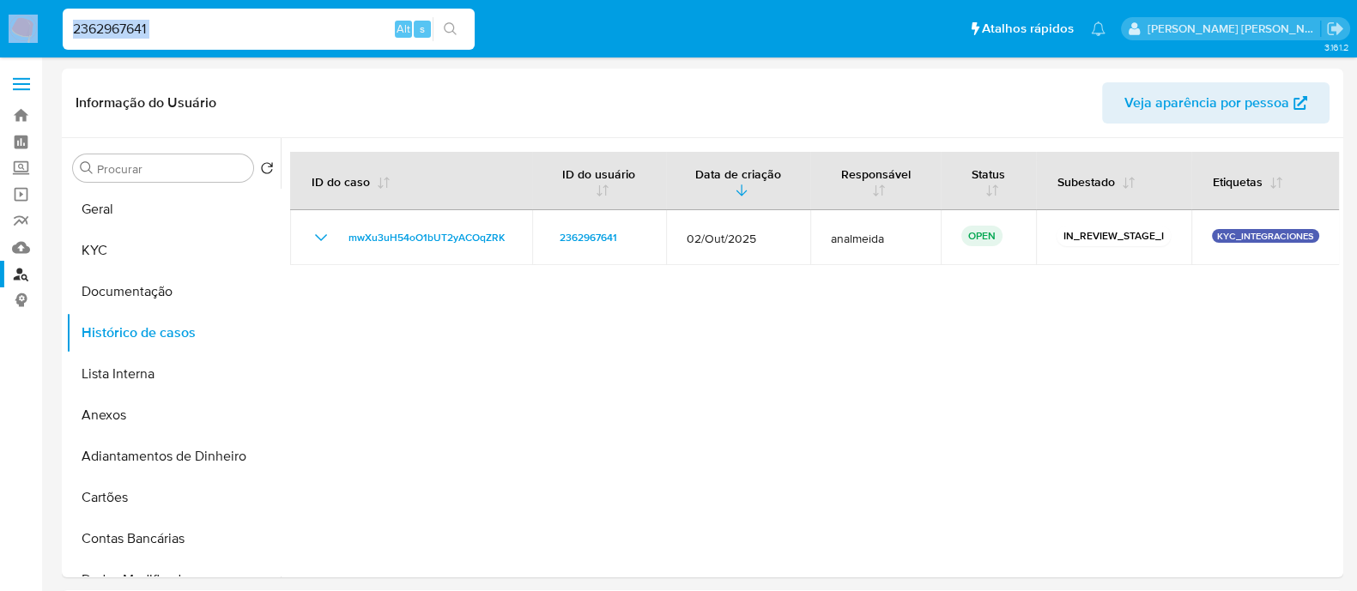
click at [309, 27] on input "2362967641" at bounding box center [269, 29] width 412 height 22
click at [119, 16] on div "2362967641 Alt s" at bounding box center [269, 29] width 412 height 41
click at [183, 29] on input "2362967641" at bounding box center [269, 29] width 412 height 22
drag, startPoint x: 182, startPoint y: 29, endPoint x: 41, endPoint y: 12, distance: 141.8
click at [41, 12] on nav "Pausado Ver notificaciones 2362967641 Alt s Atalhos rápidos Presiona las siguie…" at bounding box center [678, 28] width 1357 height 57
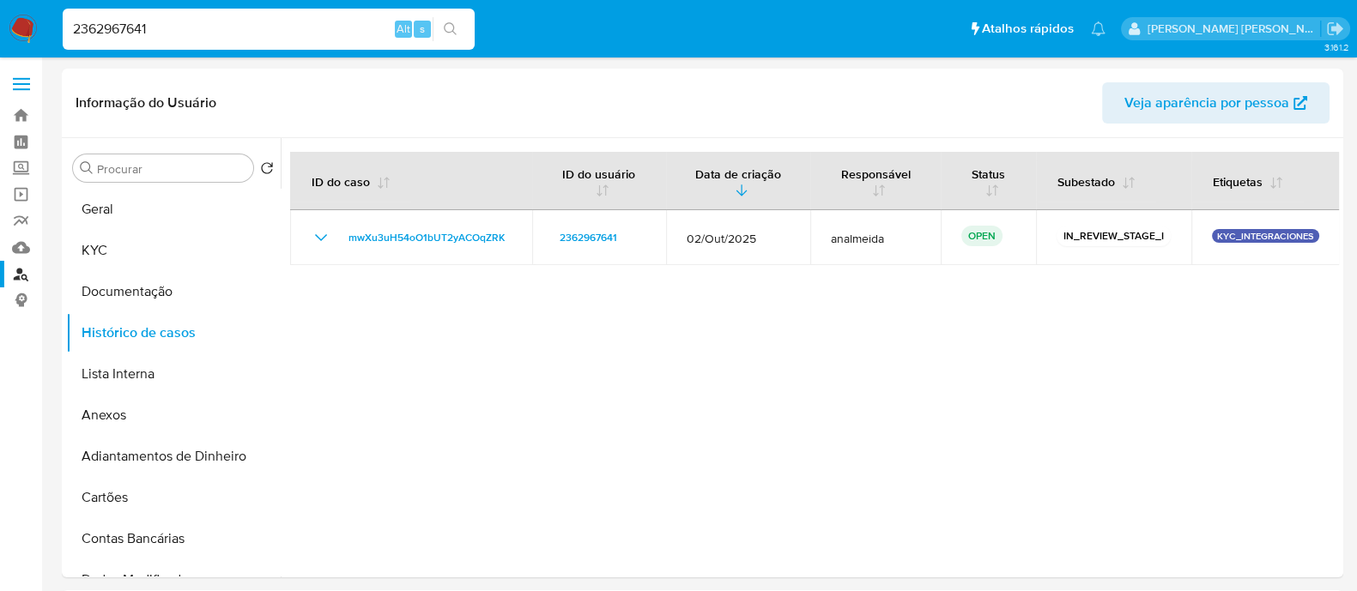
paste input "193304666"
type input "2193304666"
click at [442, 19] on button "search-icon" at bounding box center [450, 29] width 35 height 24
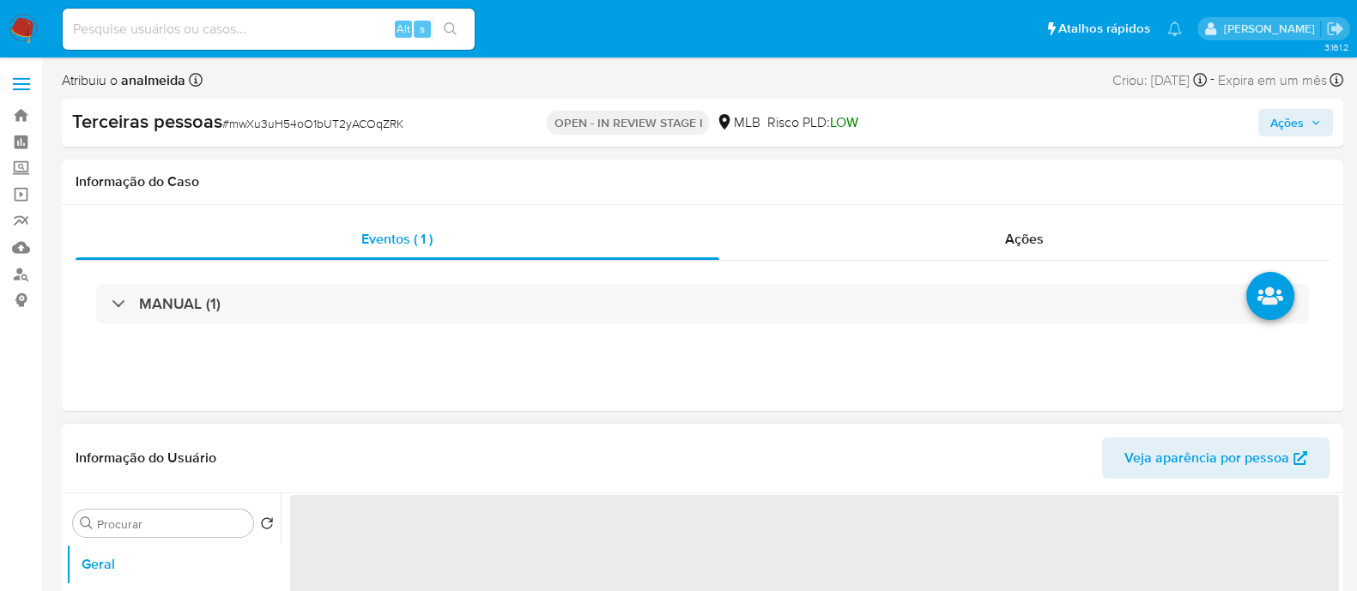
select select "10"
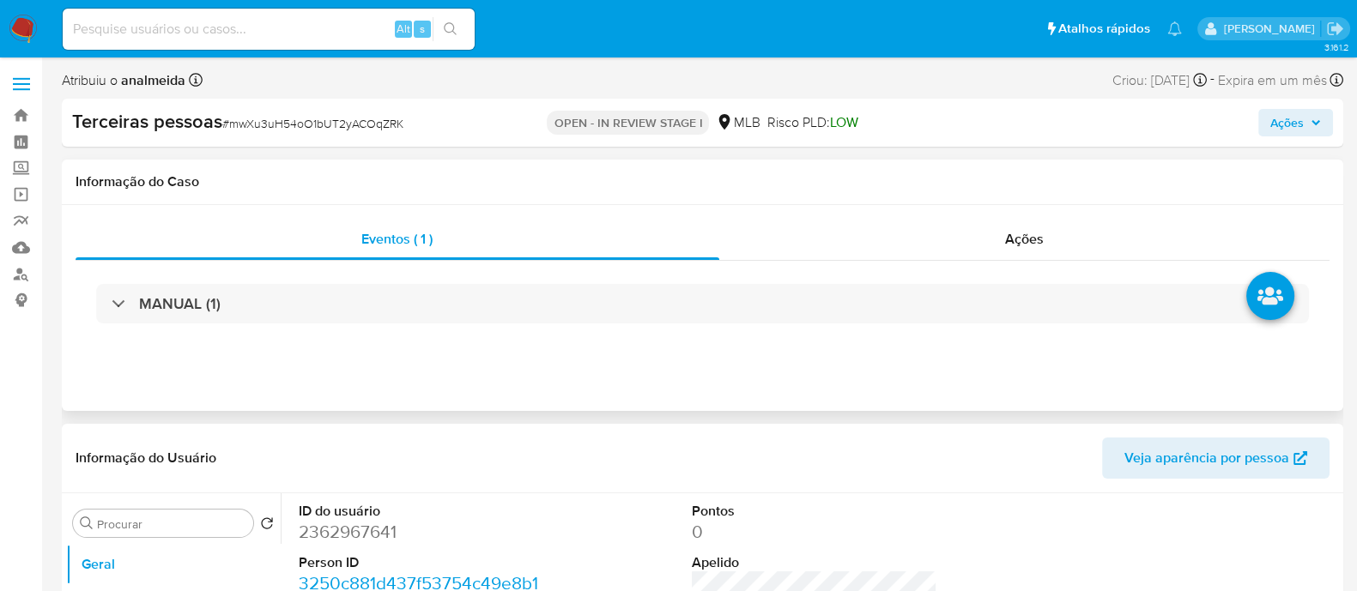
scroll to position [214, 0]
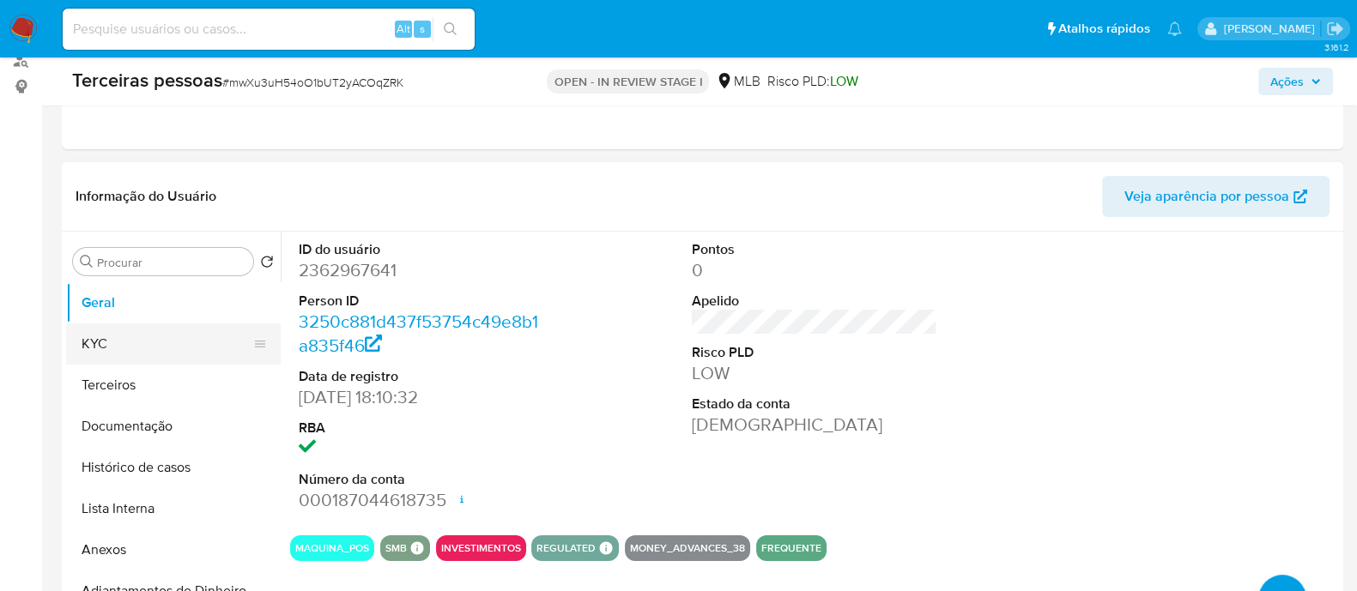
click at [149, 348] on button "KYC" at bounding box center [166, 344] width 201 height 41
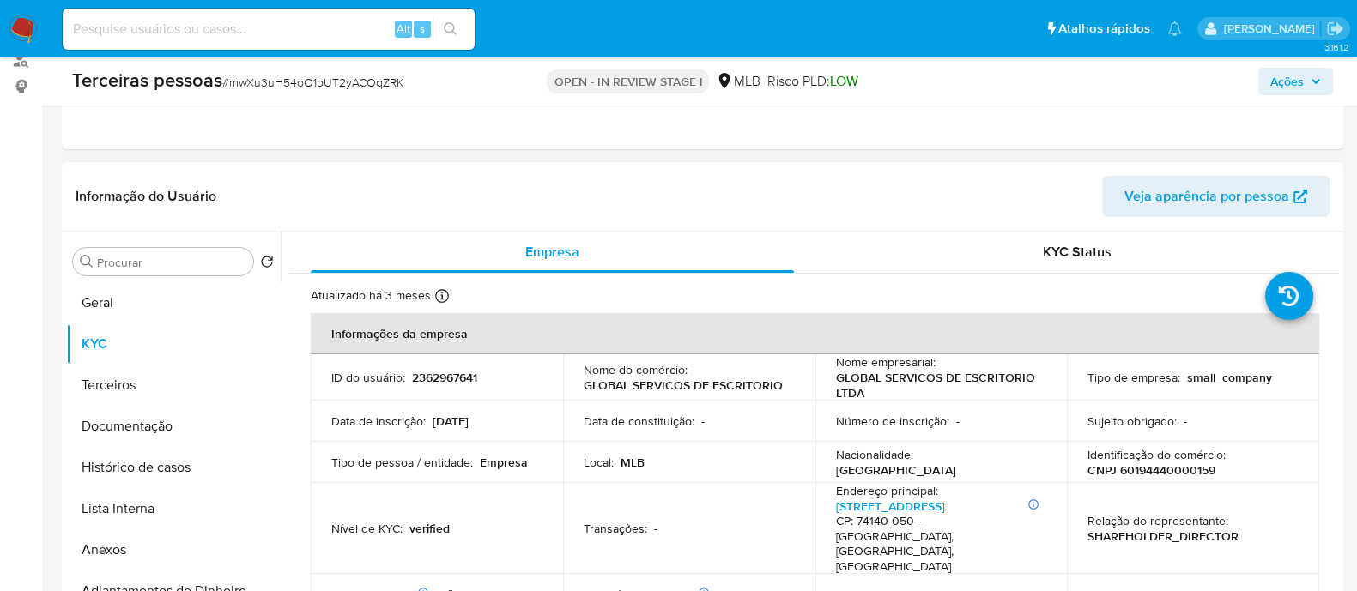
click at [1124, 469] on p "CNPJ 60194440000159" at bounding box center [1151, 470] width 128 height 15
copy p "60194440000159"
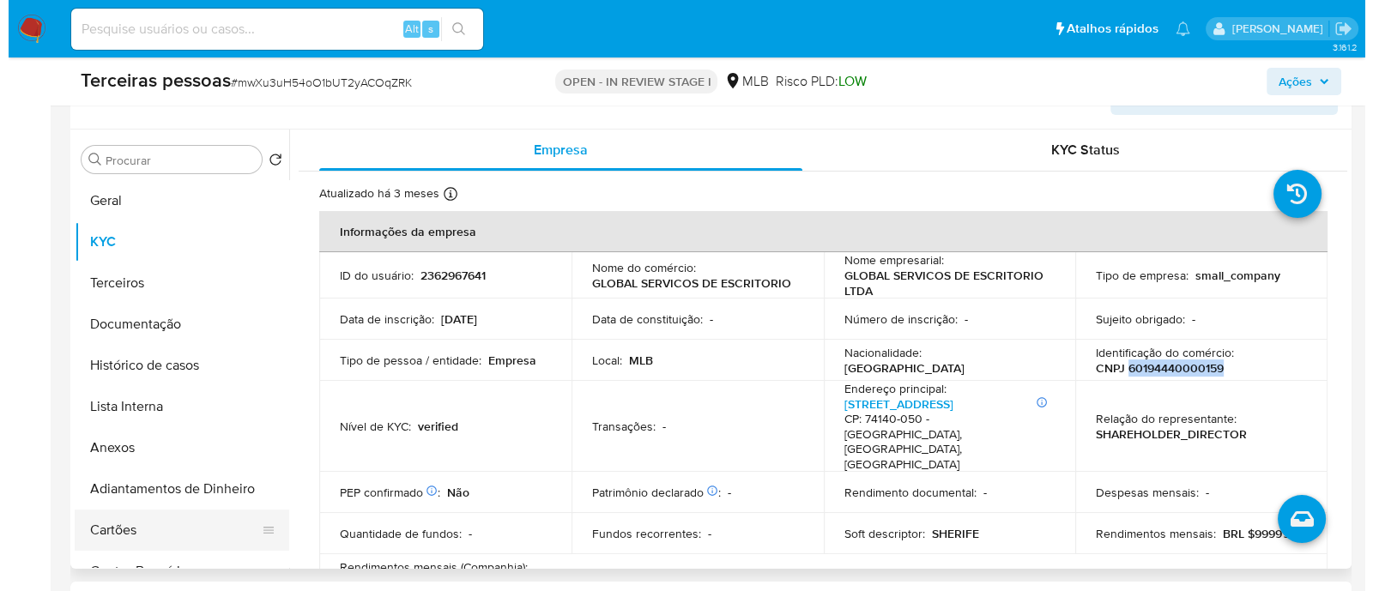
scroll to position [428, 0]
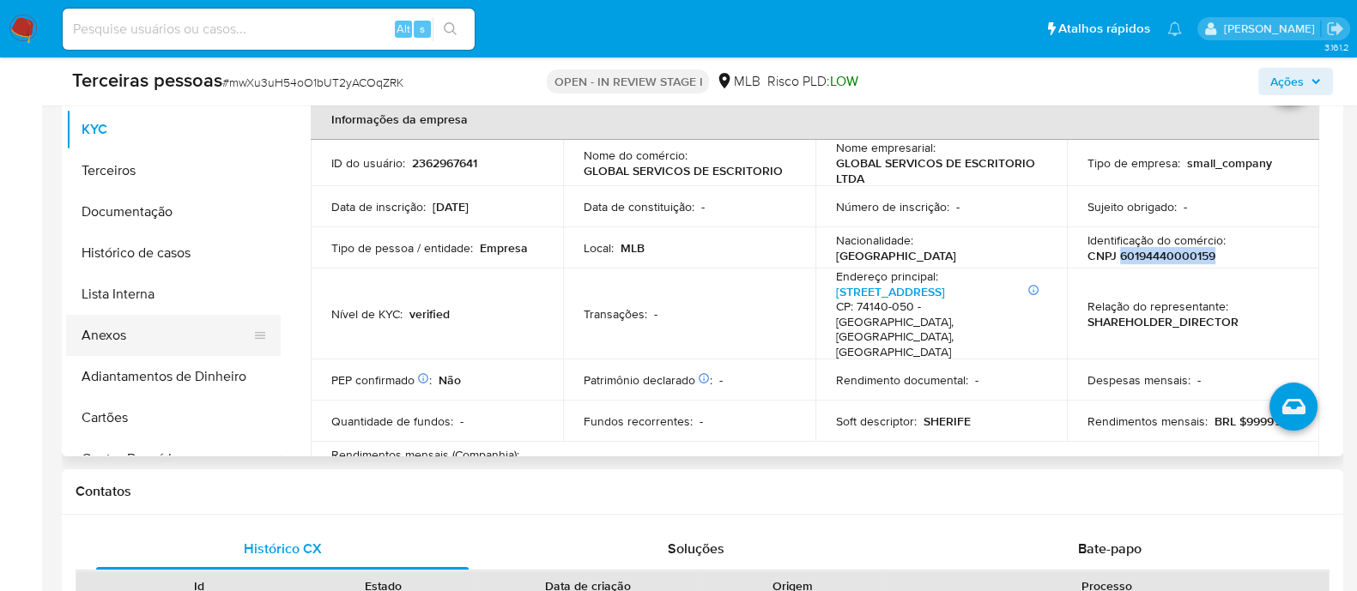
click at [135, 335] on button "Anexos" at bounding box center [166, 335] width 201 height 41
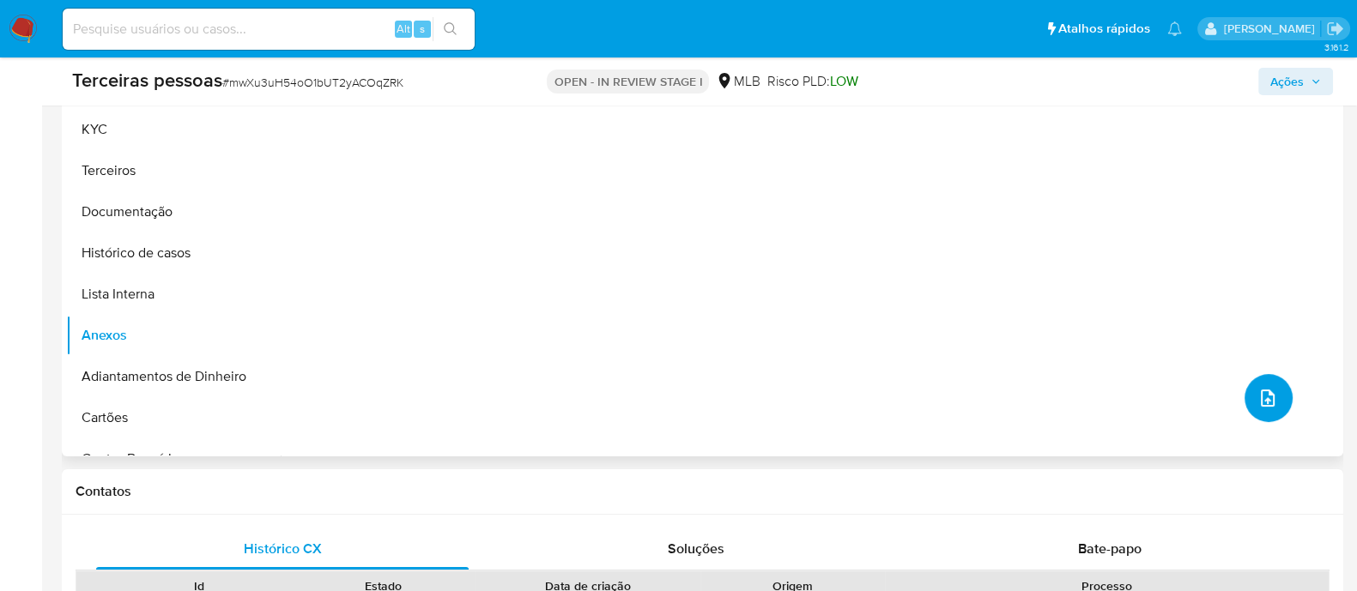
click at [1257, 396] on icon "upload-file" at bounding box center [1267, 398] width 21 height 21
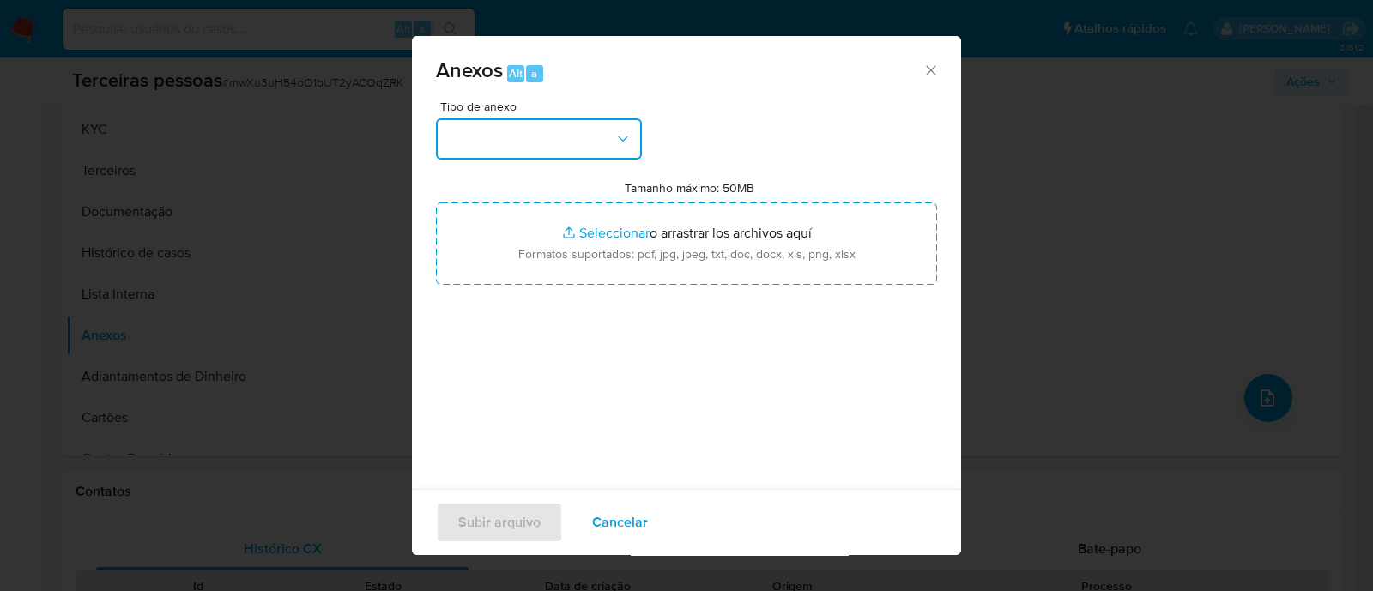
click at [561, 143] on button "button" at bounding box center [539, 138] width 206 height 41
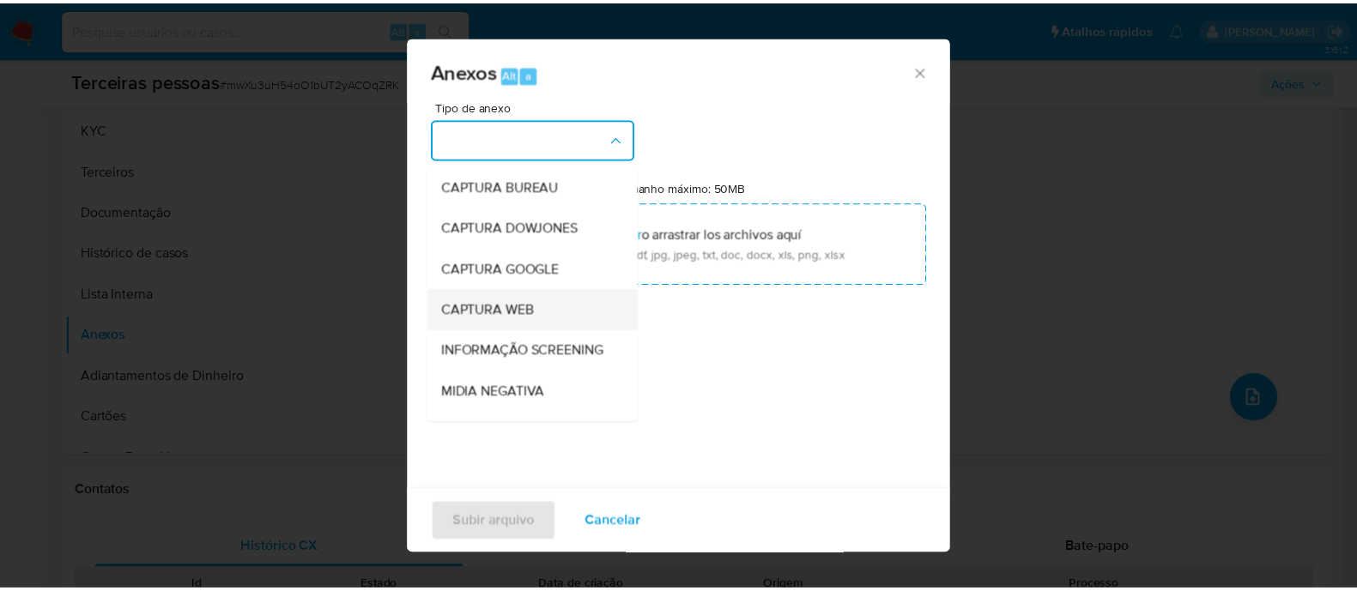
scroll to position [264, 0]
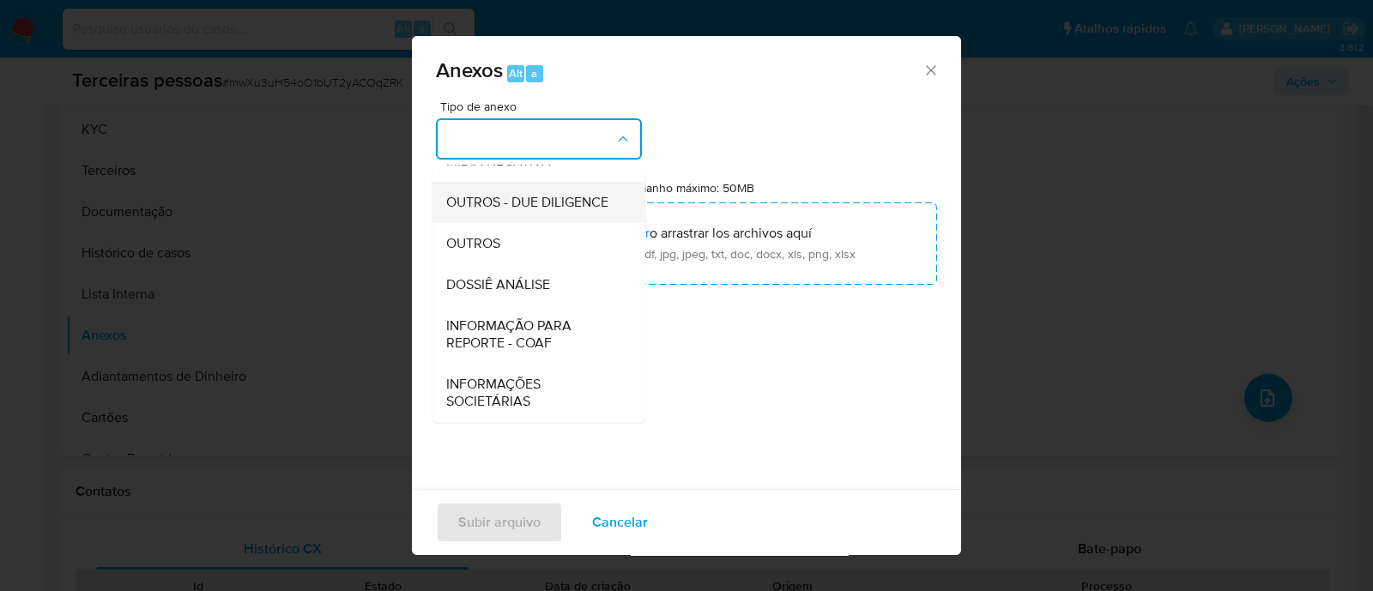
click at [494, 199] on span "OUTROS - DUE DILIGENCE" at bounding box center [527, 202] width 162 height 17
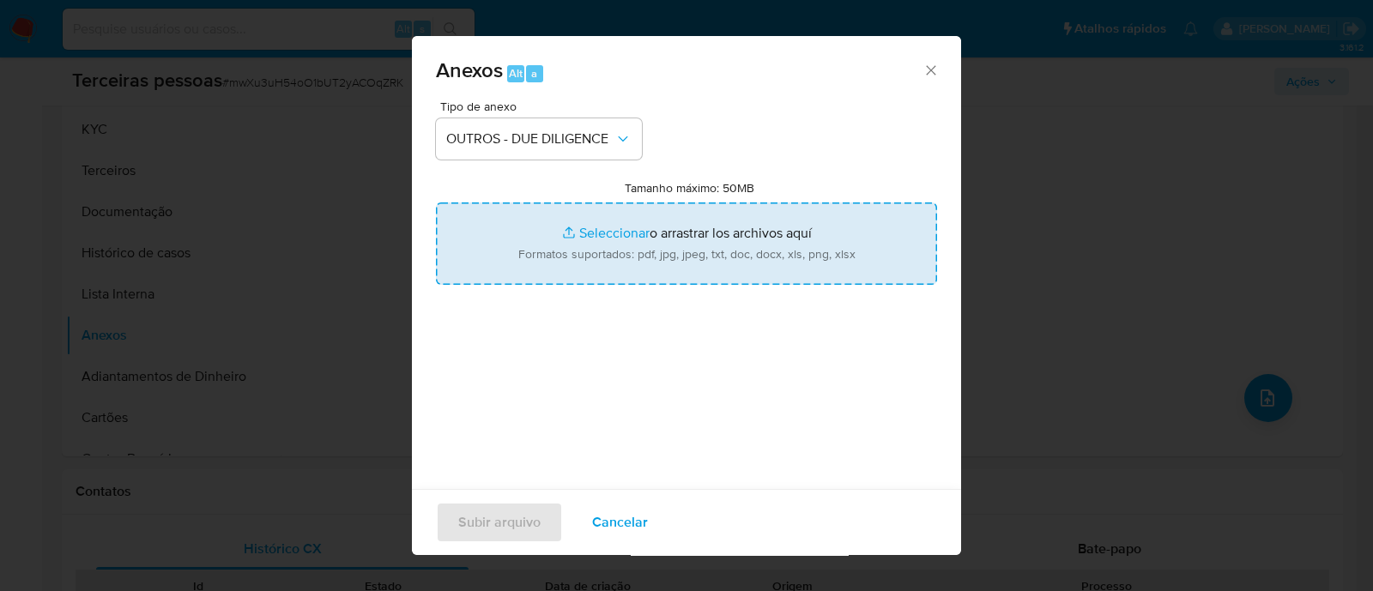
click at [628, 231] on input "Tamanho máximo: 50MB Seleccionar archivos" at bounding box center [686, 244] width 501 height 82
type input "C:\fakepath\Matriz de Risco - GLOBAL SERVICOS DE ESCRITORIO LTDA.pdf"
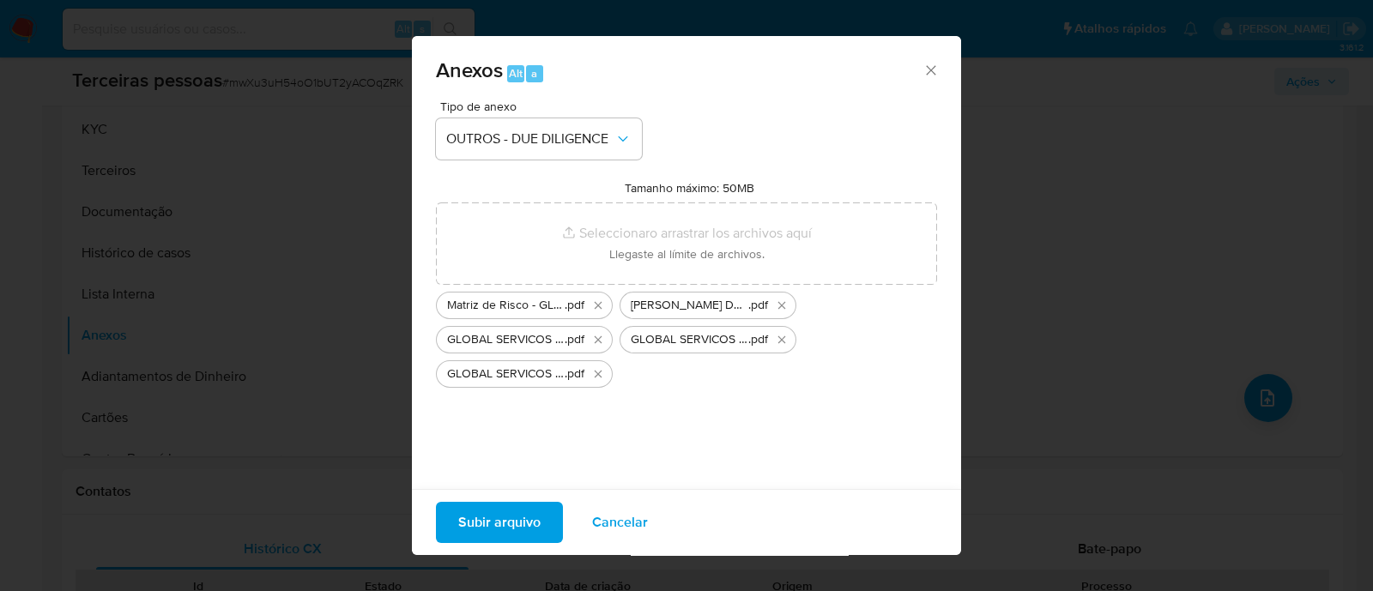
click at [489, 520] on span "Subir arquivo" at bounding box center [499, 523] width 82 height 38
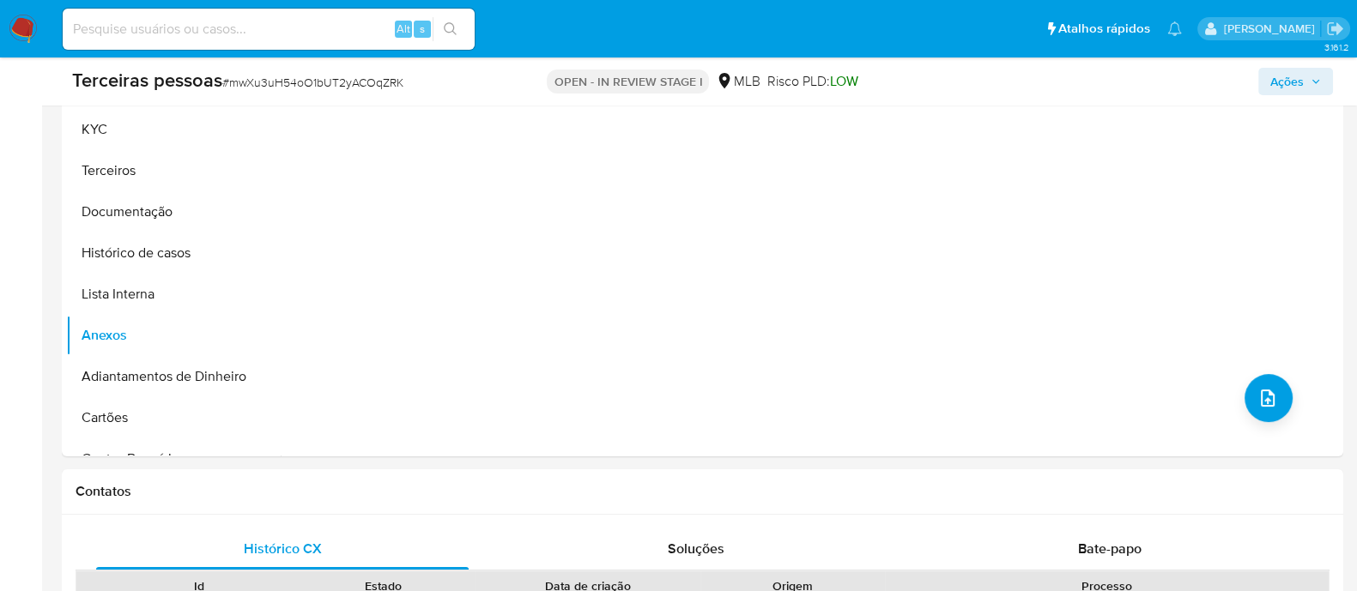
click at [1287, 79] on span "Ações" at bounding box center [1286, 81] width 33 height 27
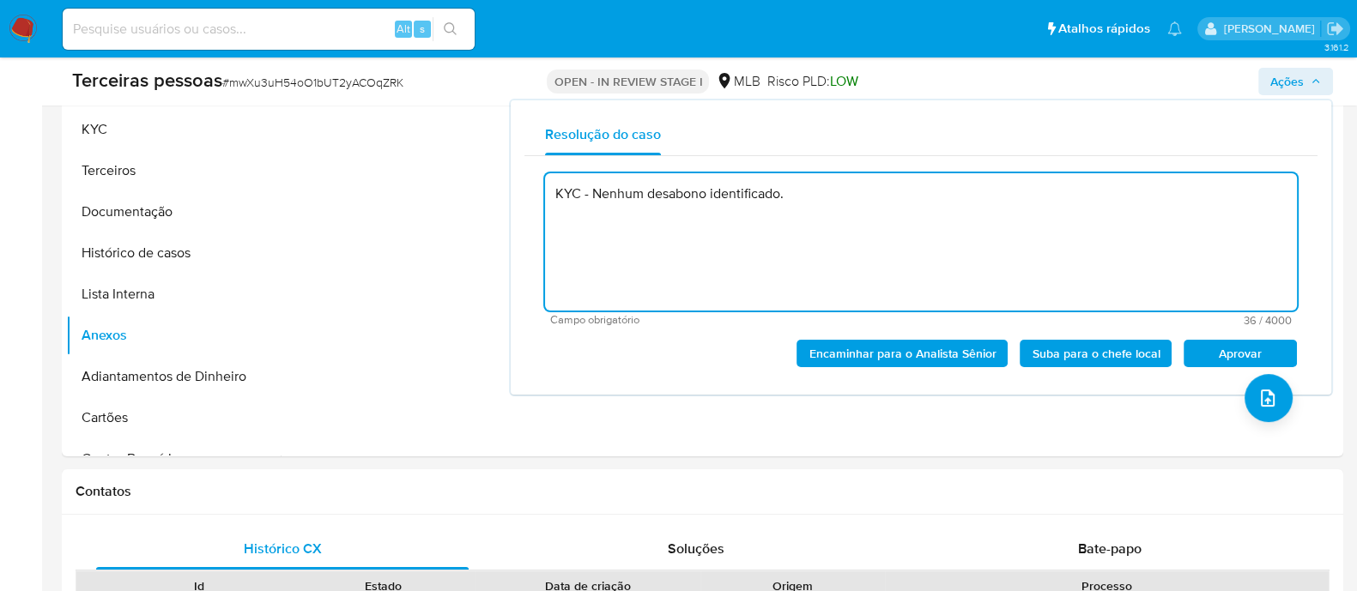
click at [1235, 352] on span "Aprovar" at bounding box center [1239, 354] width 89 height 24
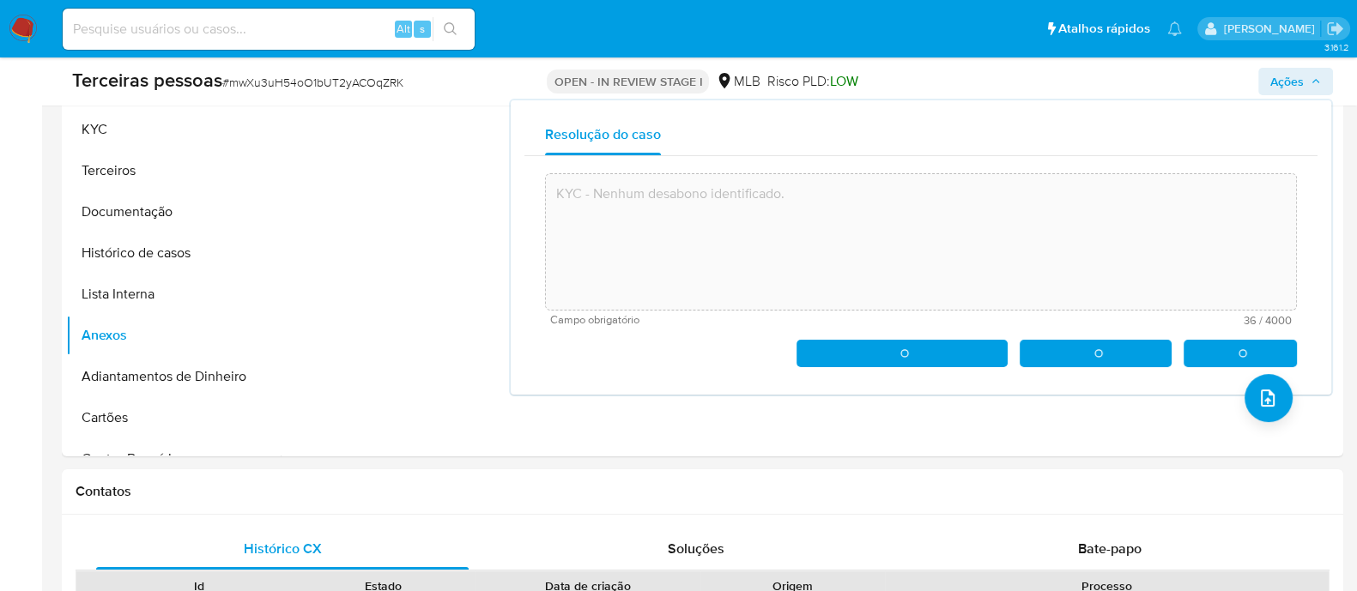
type textarea "KYC - Nenhum desabono identificado."
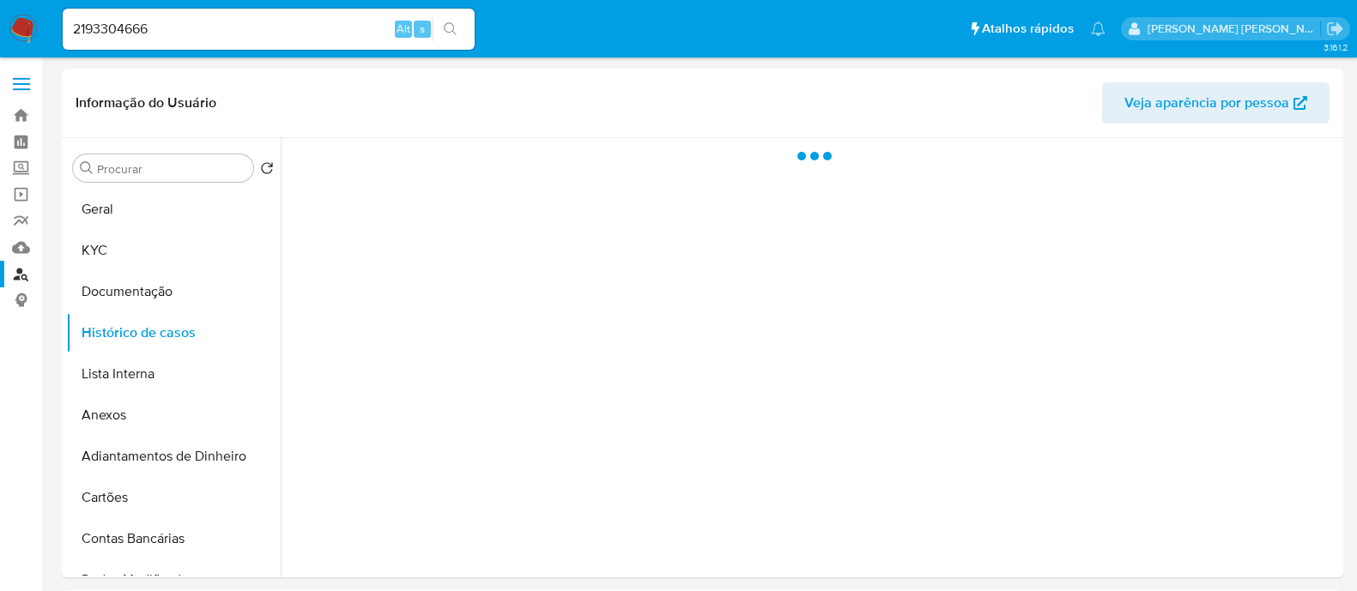
select select "10"
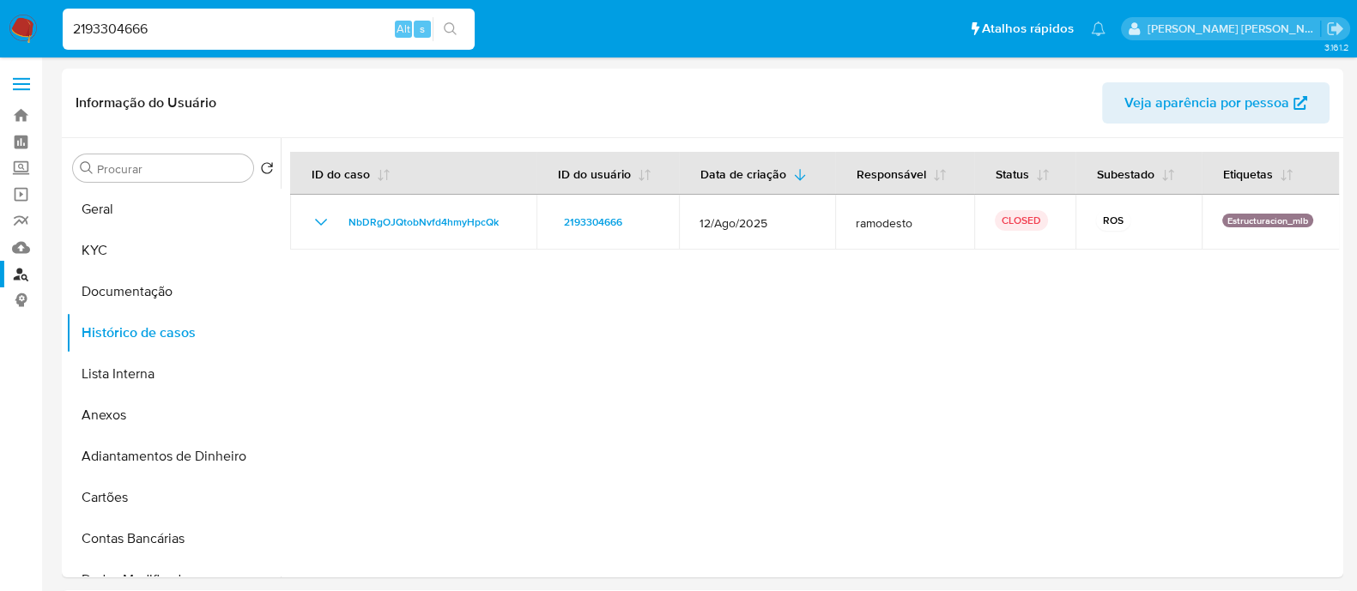
click at [288, 24] on input "2193304666" at bounding box center [269, 29] width 412 height 22
paste input "21307848"
type input "221307848"
click at [461, 32] on button "search-icon" at bounding box center [450, 29] width 35 height 24
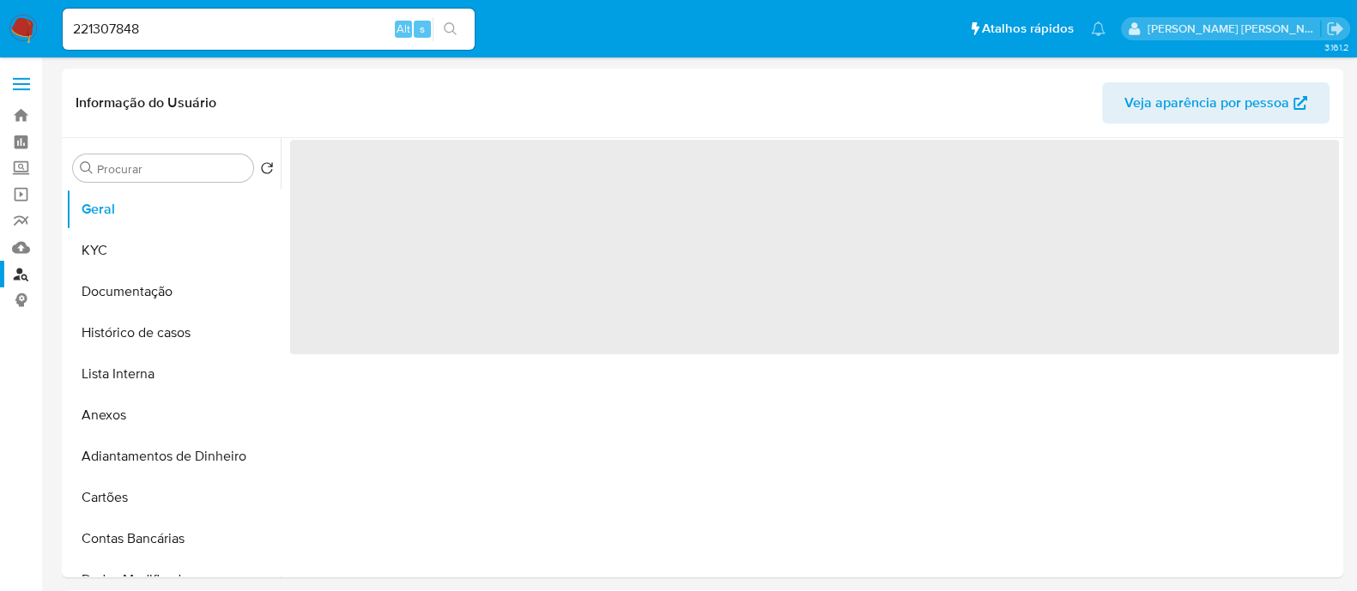
select select "10"
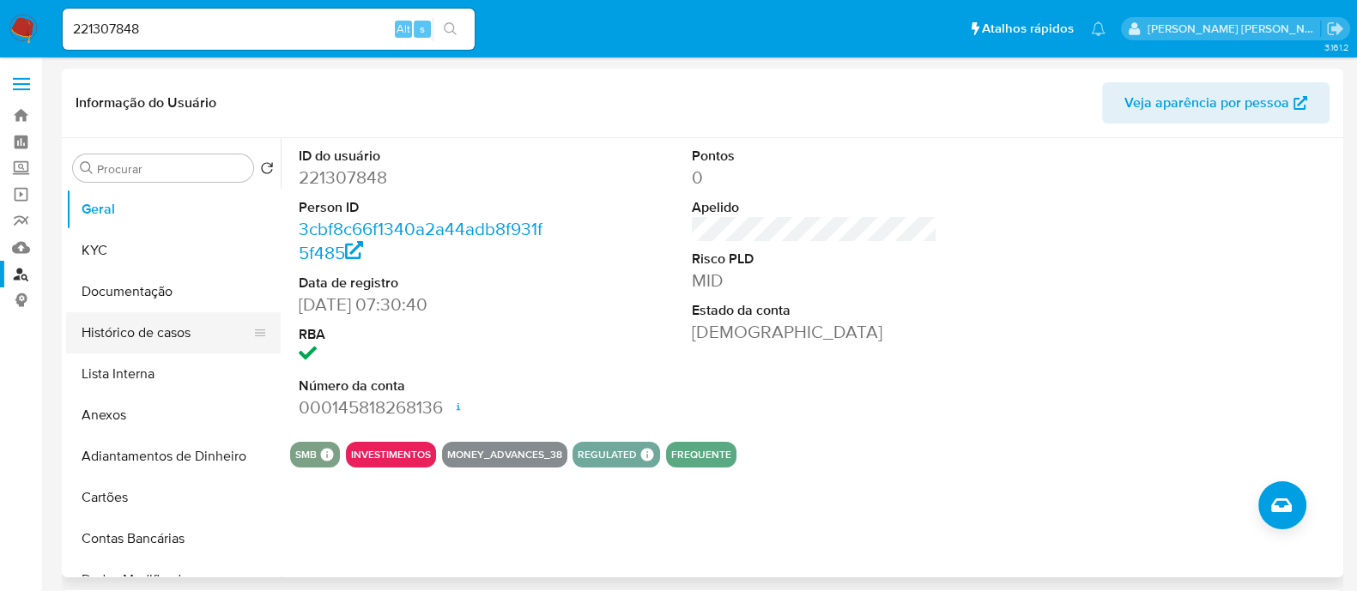
click at [107, 327] on button "Histórico de casos" at bounding box center [166, 332] width 201 height 41
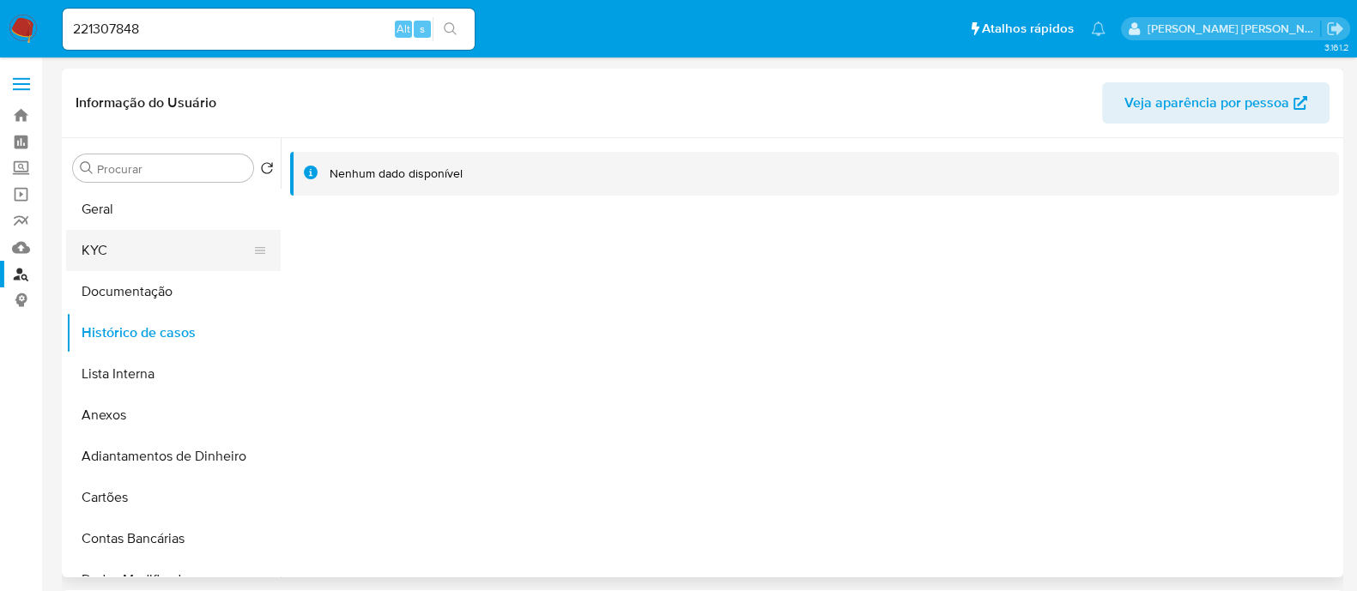
click at [118, 259] on button "KYC" at bounding box center [166, 250] width 201 height 41
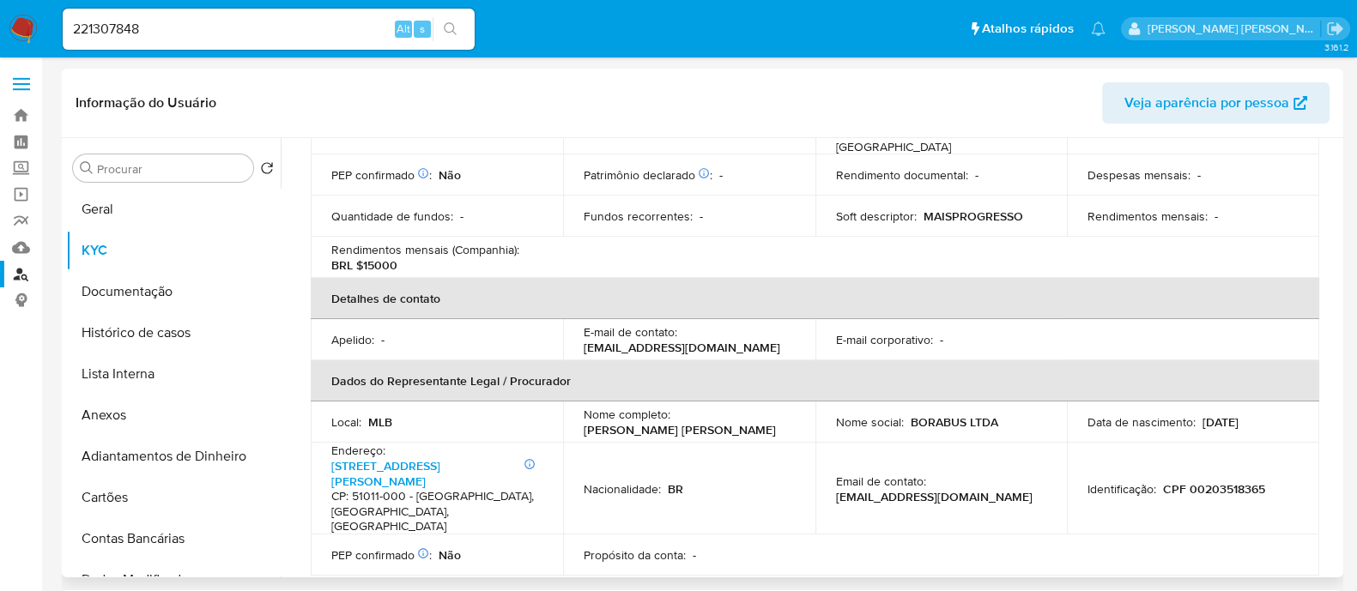
scroll to position [644, 0]
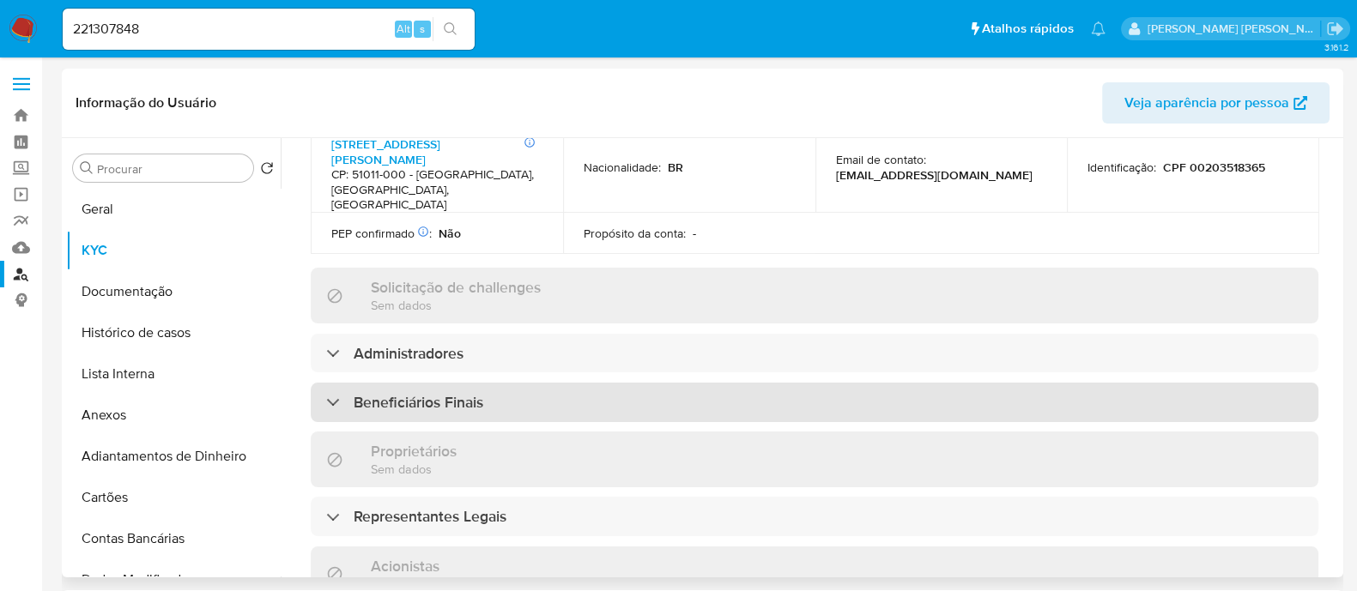
click at [579, 383] on div "Beneficiários Finais" at bounding box center [814, 402] width 1007 height 39
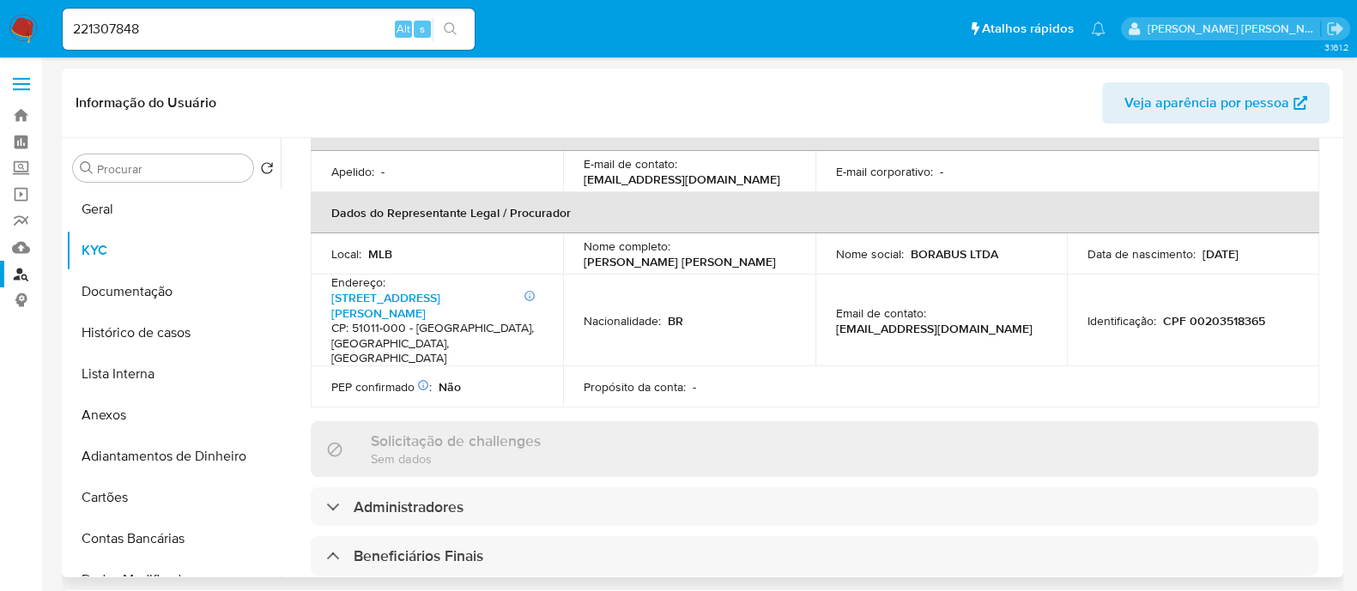
scroll to position [322, 0]
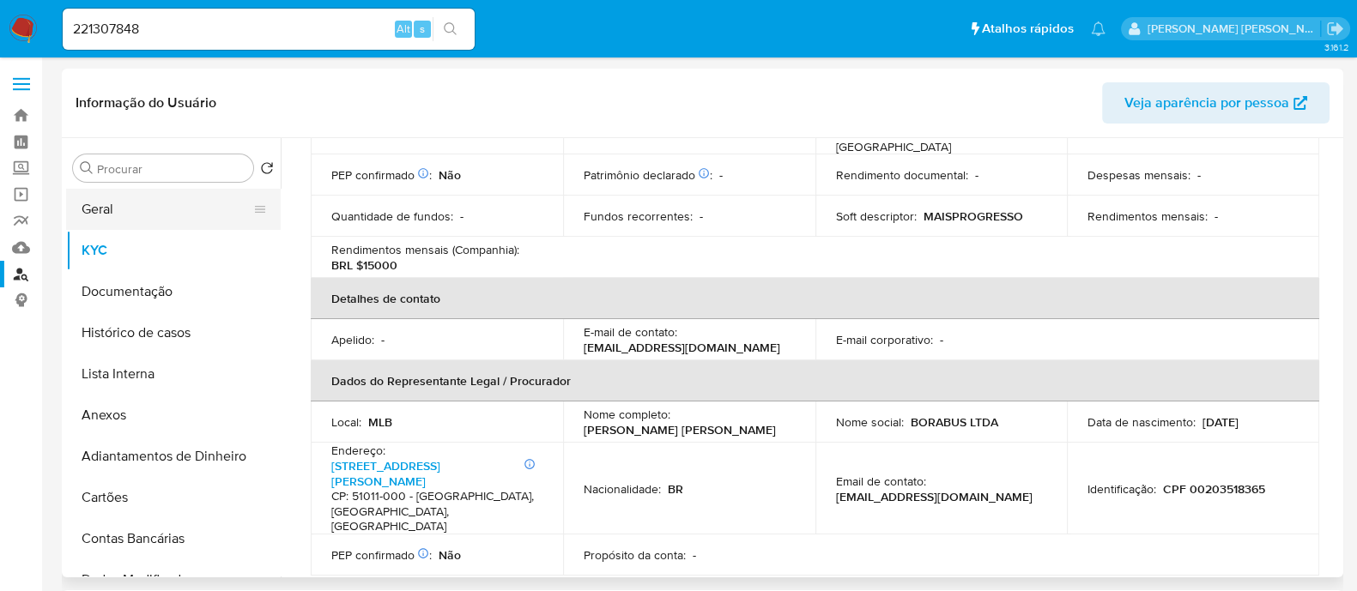
click at [168, 214] on button "Geral" at bounding box center [166, 209] width 201 height 41
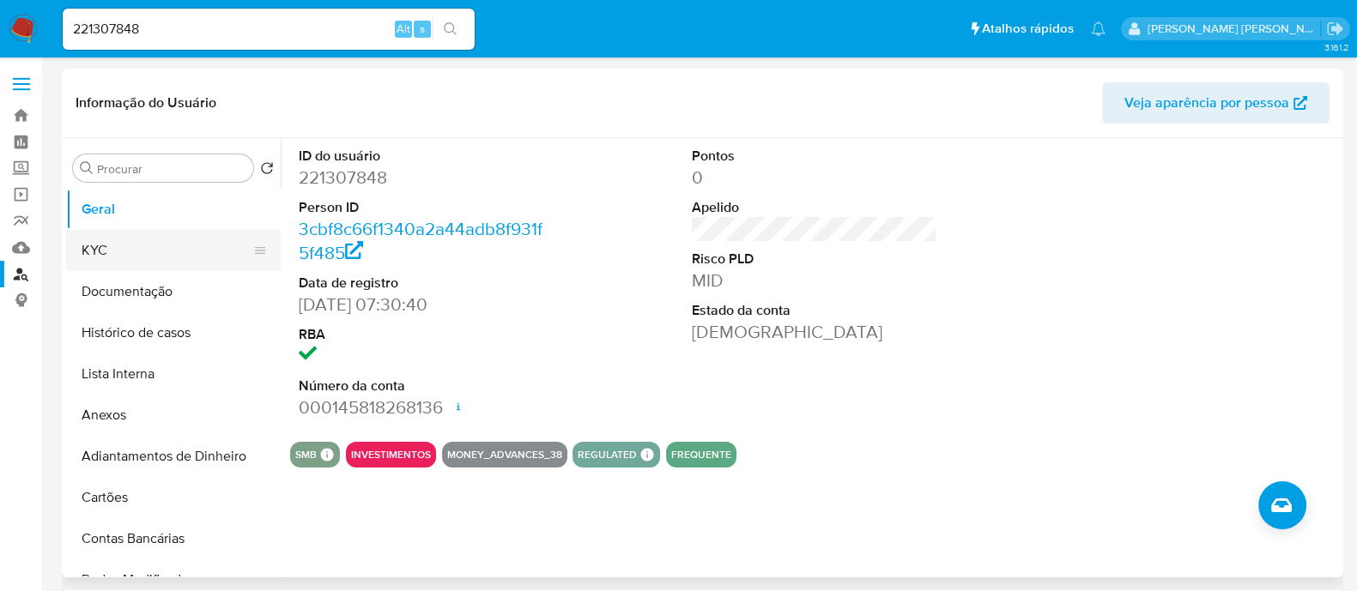
click at [153, 257] on button "KYC" at bounding box center [166, 250] width 201 height 41
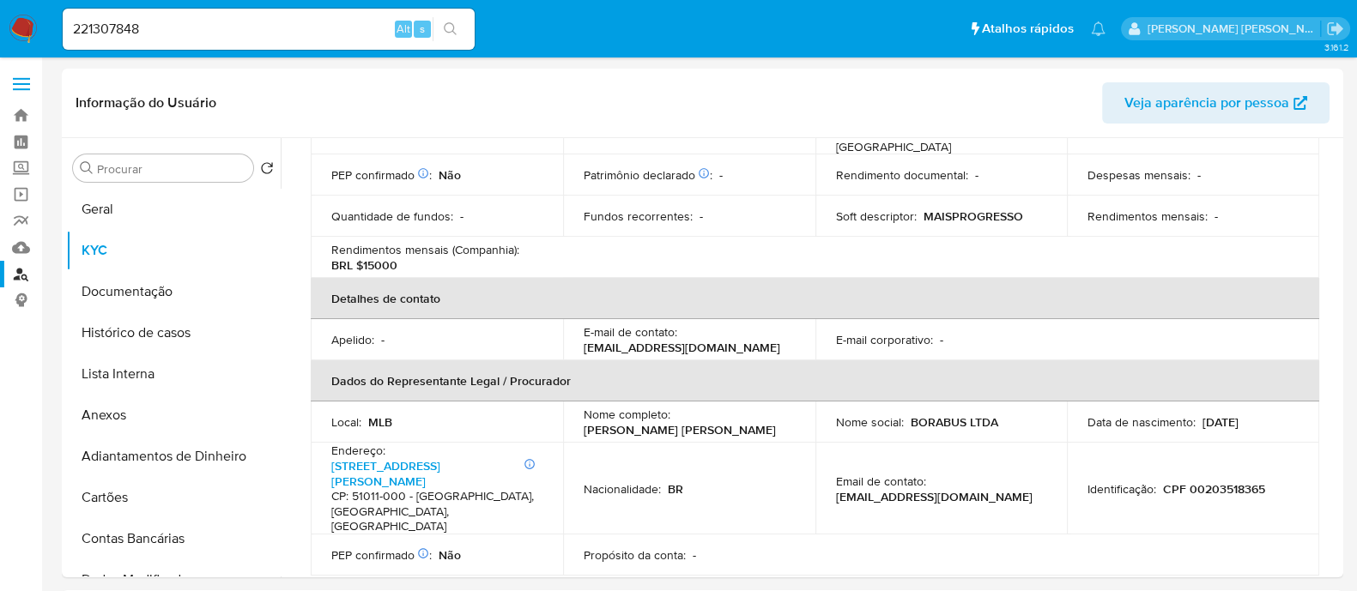
scroll to position [644, 0]
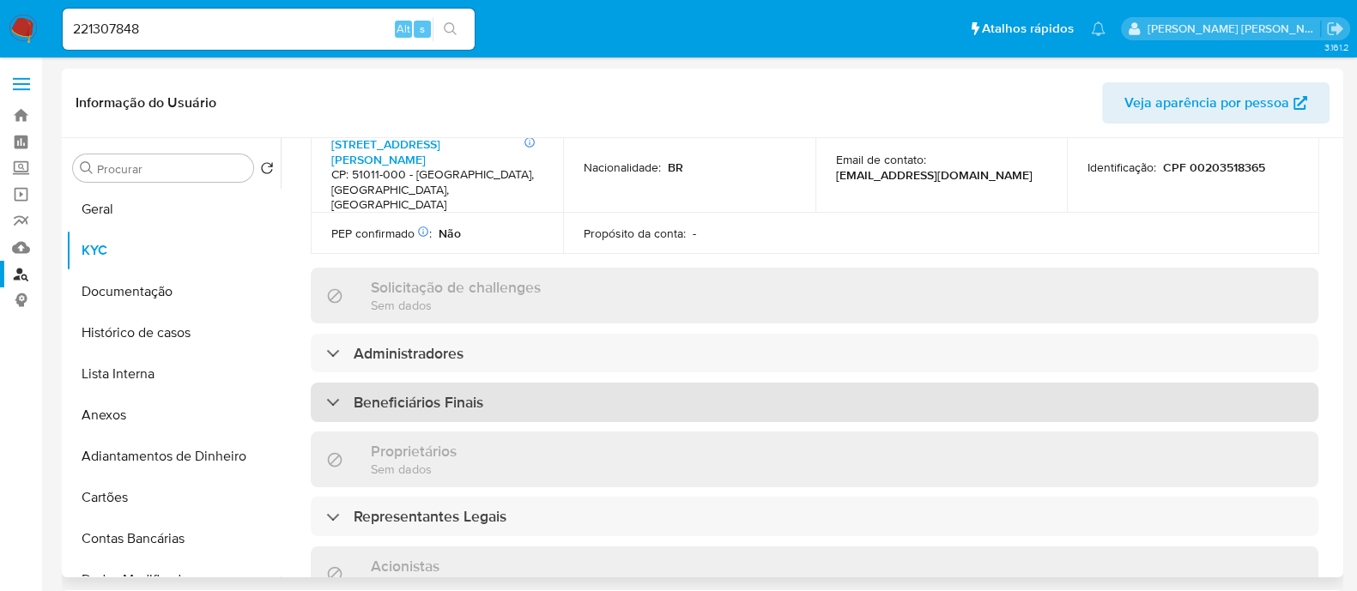
click at [528, 383] on div "Beneficiários Finais" at bounding box center [814, 402] width 1007 height 39
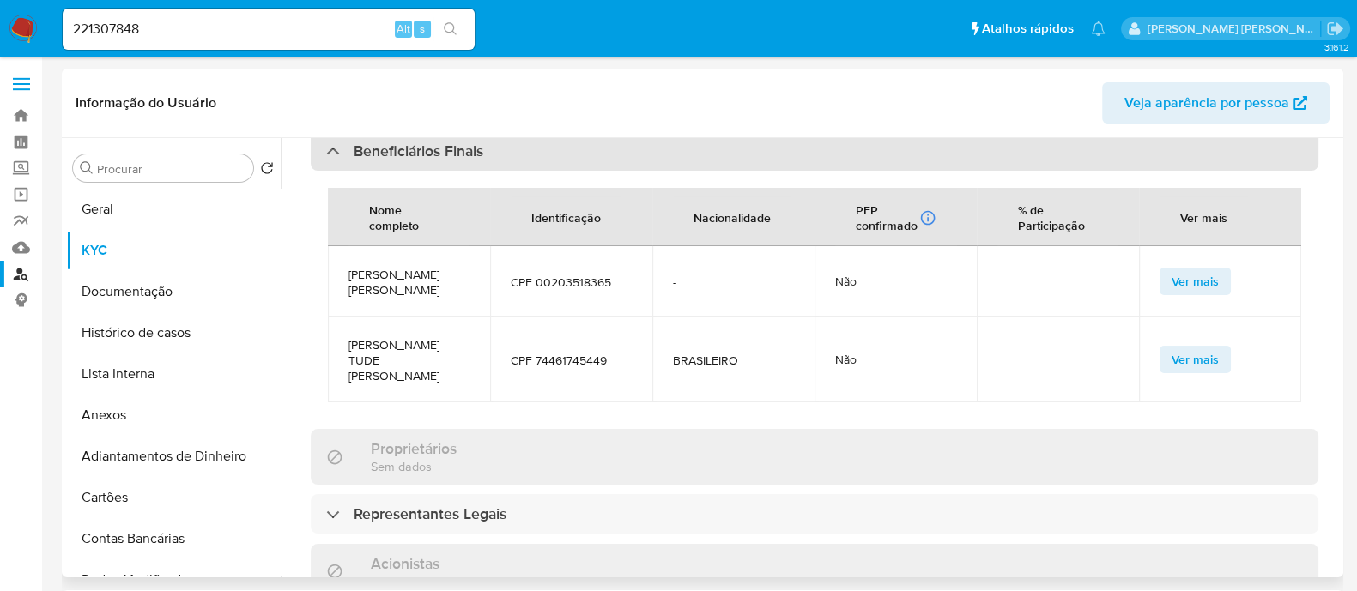
scroll to position [1073, 0]
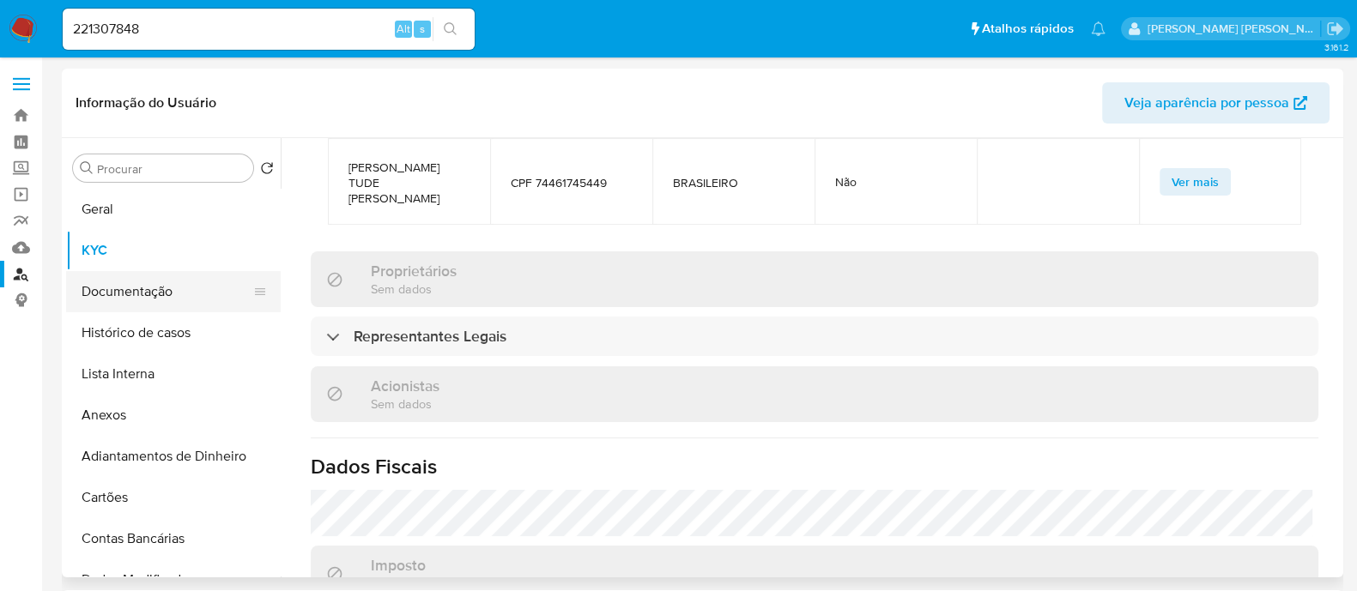
click at [114, 295] on button "Documentação" at bounding box center [166, 291] width 201 height 41
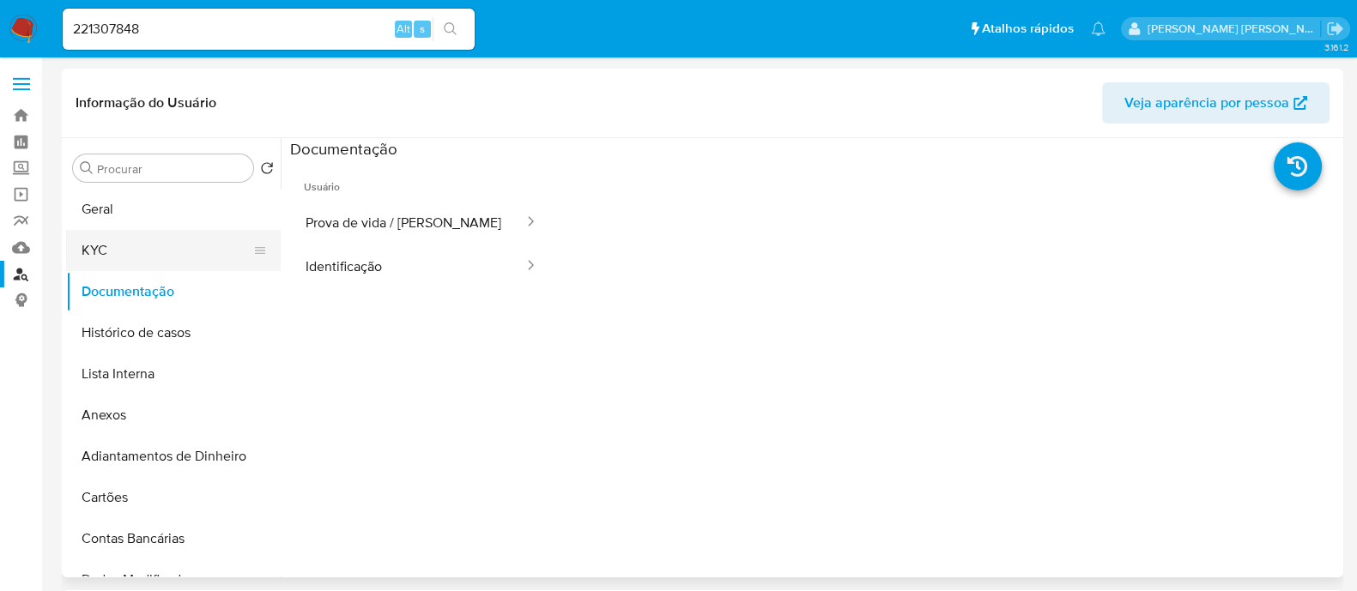
click at [159, 264] on button "KYC" at bounding box center [166, 250] width 201 height 41
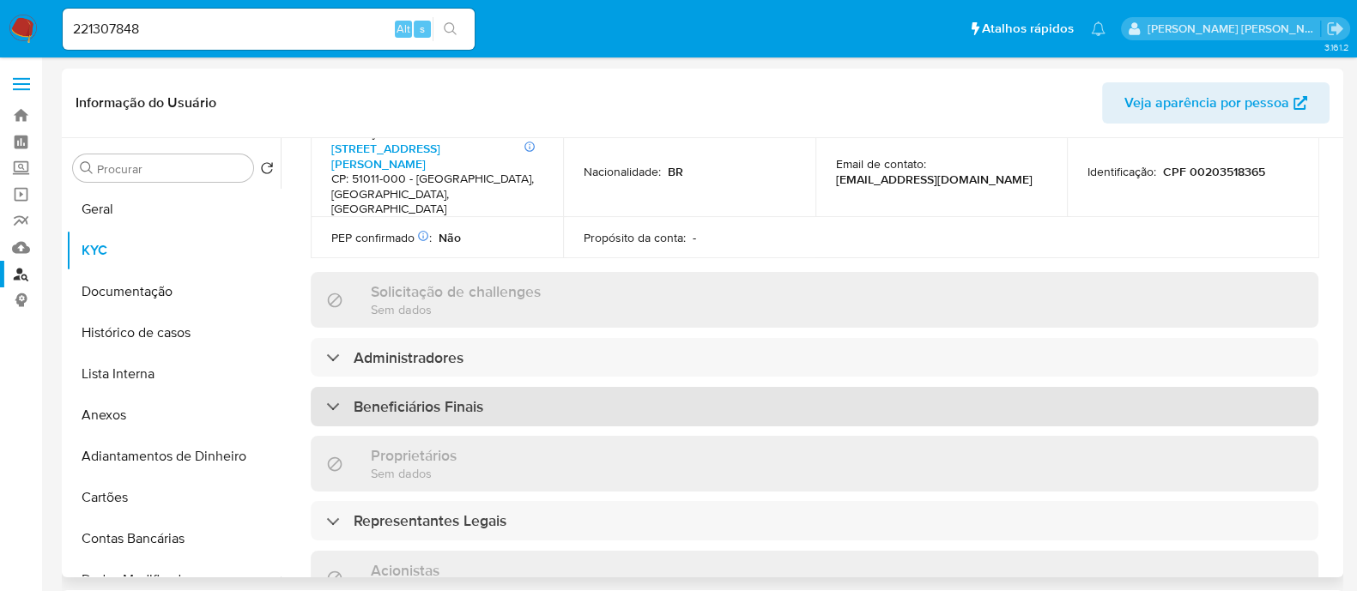
scroll to position [644, 0]
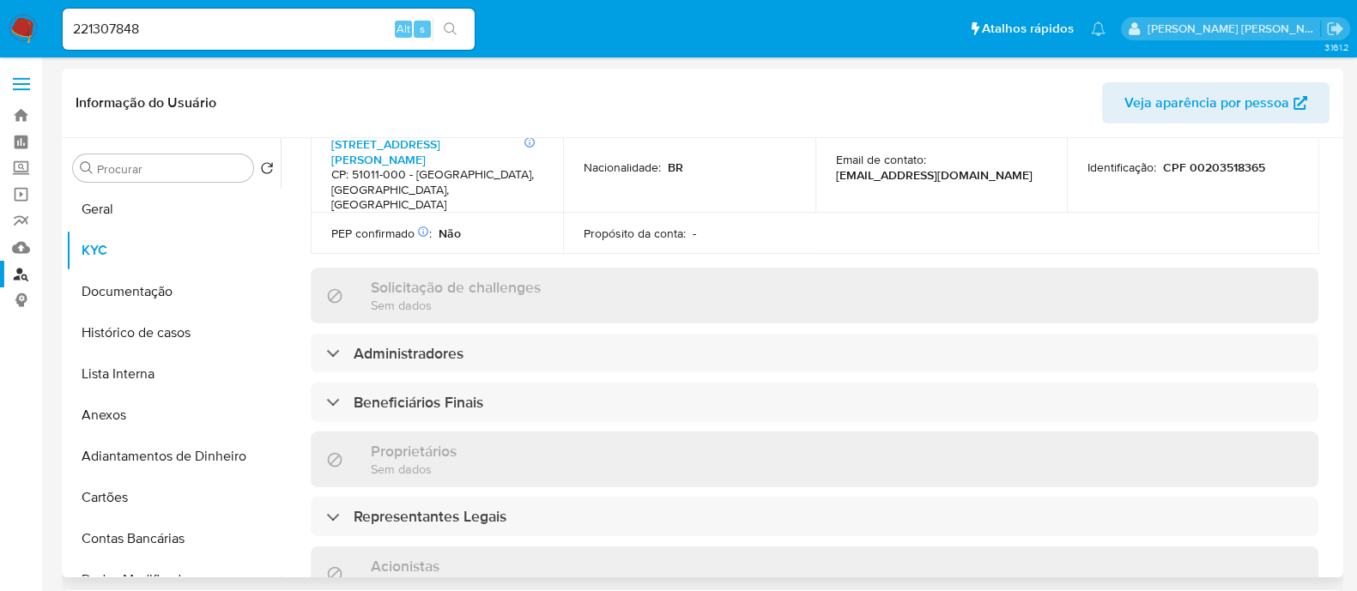
click at [482, 312] on div "Informações da empresa ID do usuário : 221307848 Nome do comércio : BORABUS LTD…" at bounding box center [814, 289] width 1007 height 1425
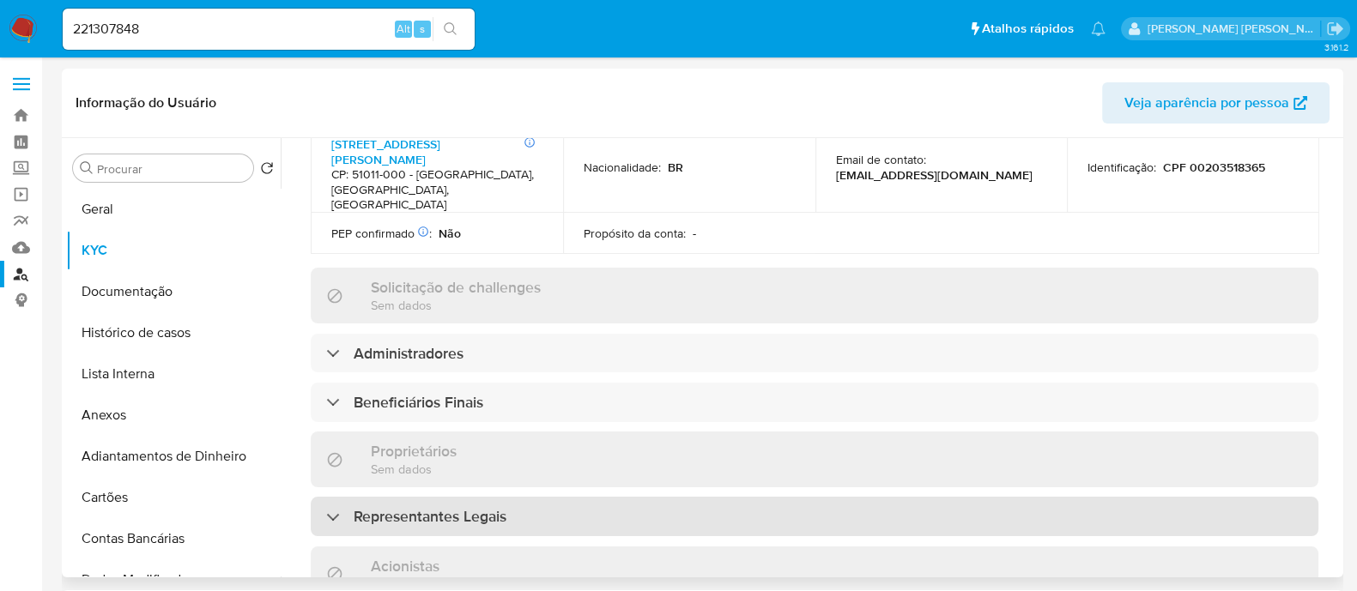
click at [481, 507] on h3 "Representantes Legais" at bounding box center [430, 516] width 153 height 19
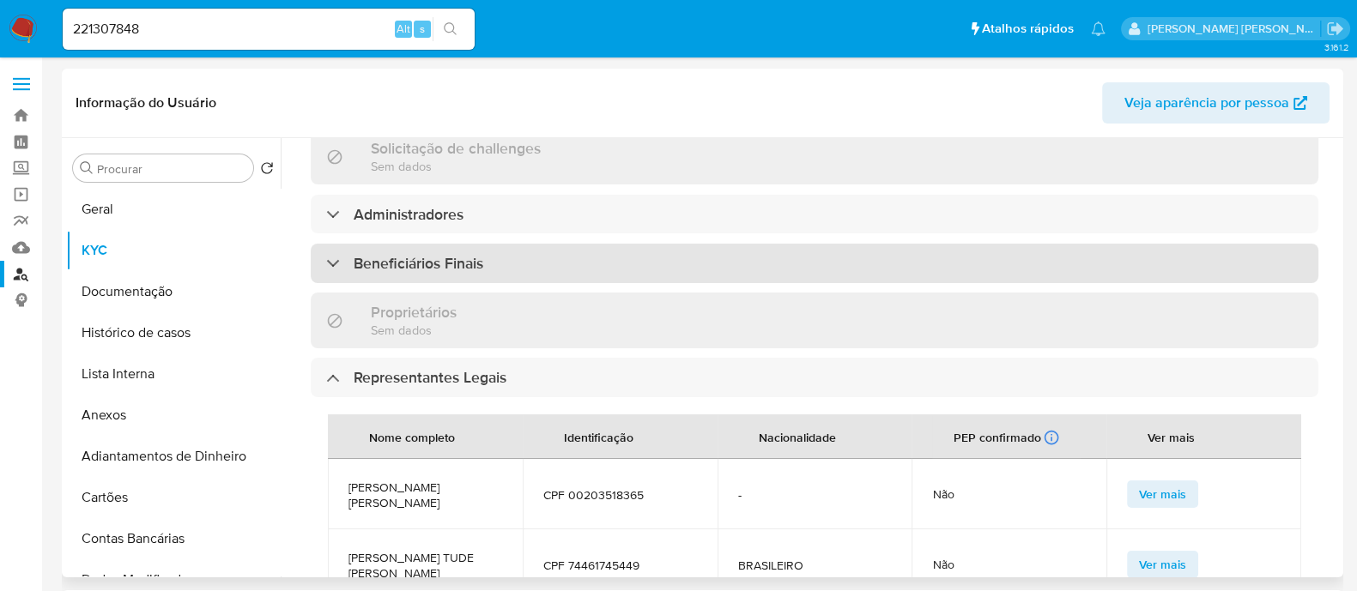
scroll to position [750, 0]
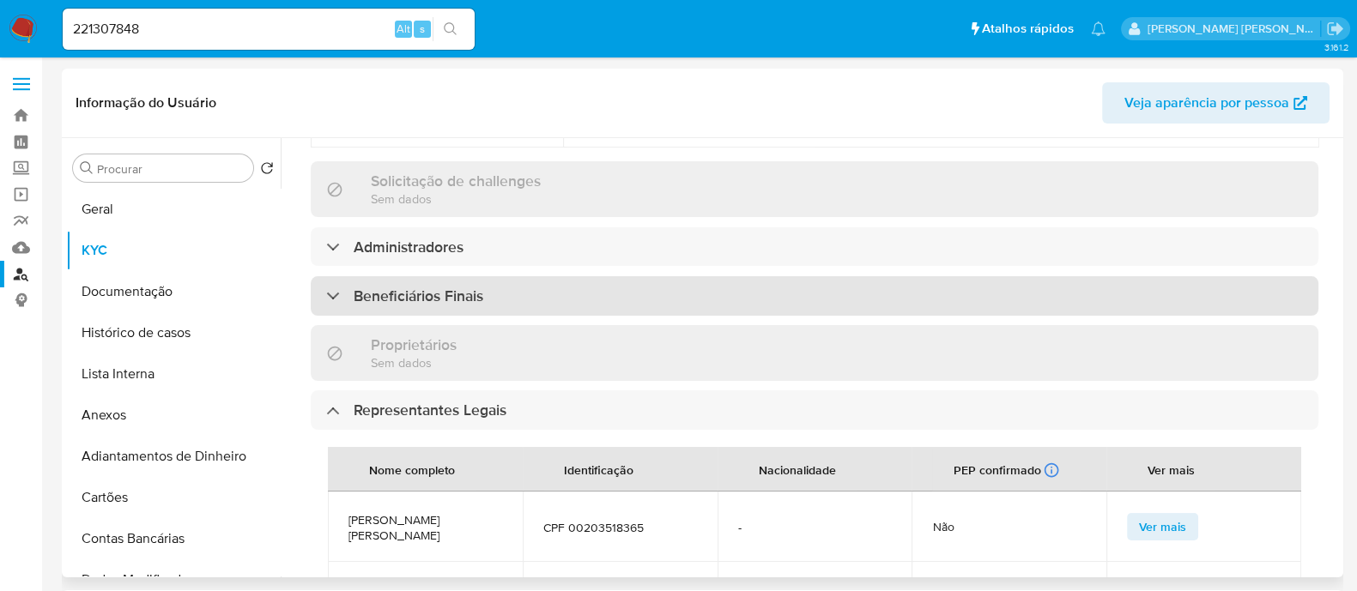
click at [505, 276] on div "Beneficiários Finais" at bounding box center [814, 295] width 1007 height 39
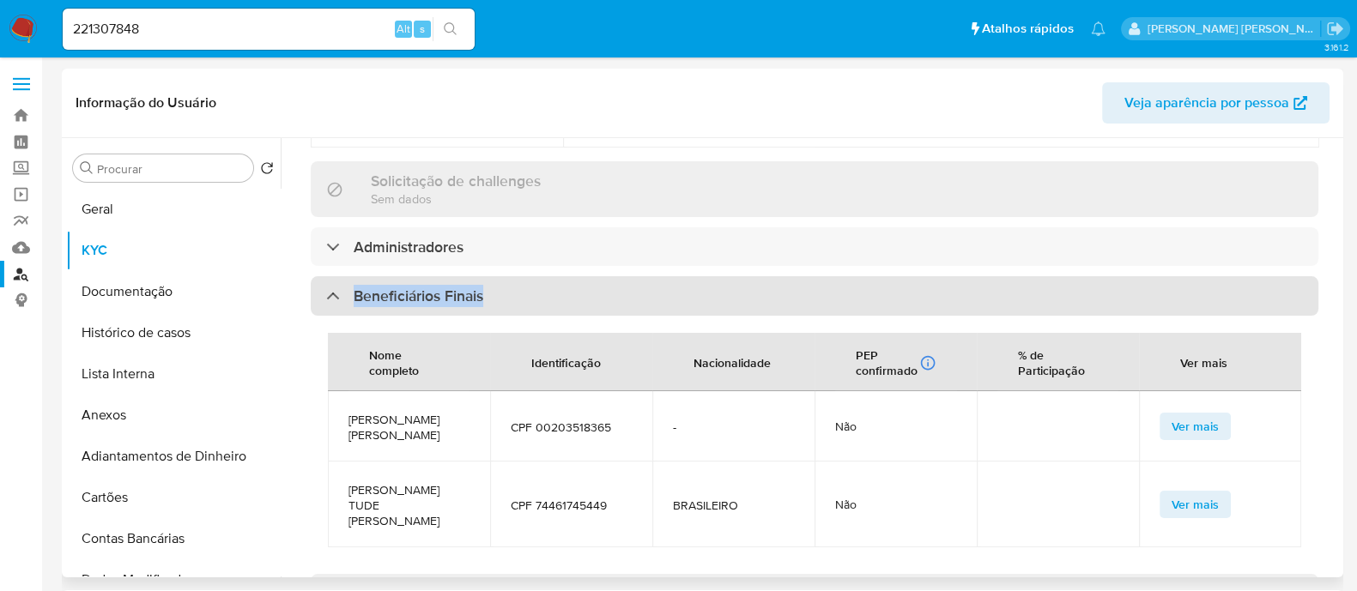
click at [521, 233] on div "Informações da empresa ID do usuário : 221307848 Nome do comércio : BORABUS LTD…" at bounding box center [814, 418] width 1007 height 1894
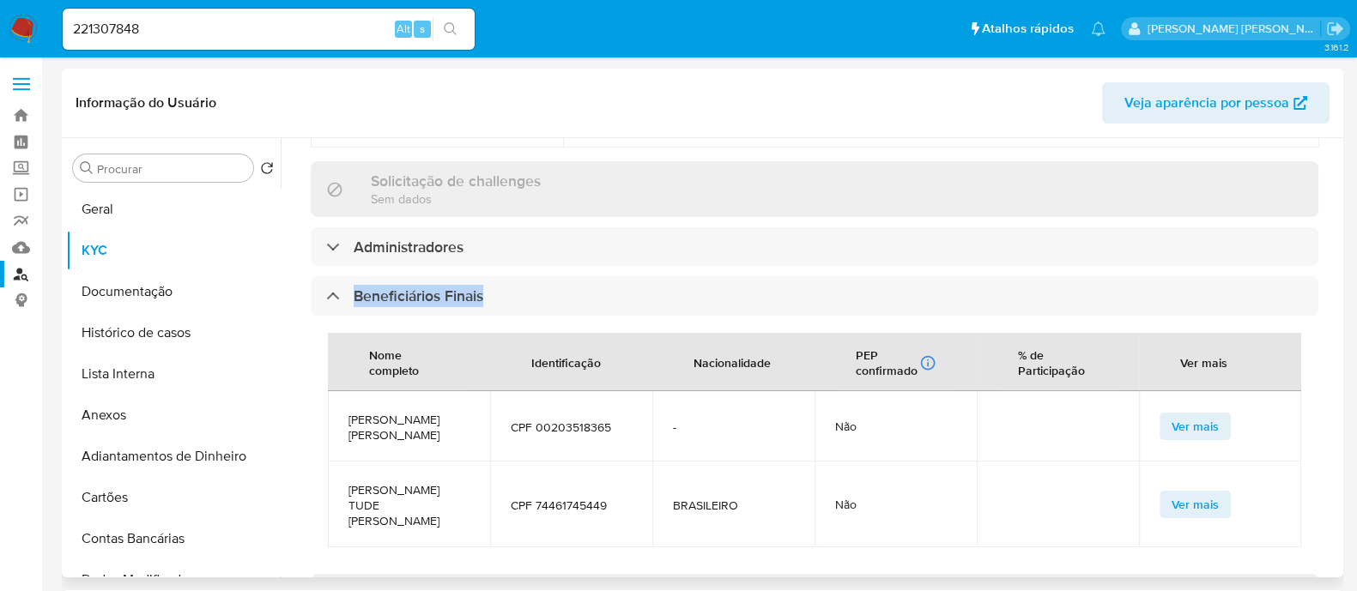
click at [528, 209] on div "Informações da empresa ID do usuário : 221307848 Nome do comércio : BORABUS LTD…" at bounding box center [814, 418] width 1007 height 1894
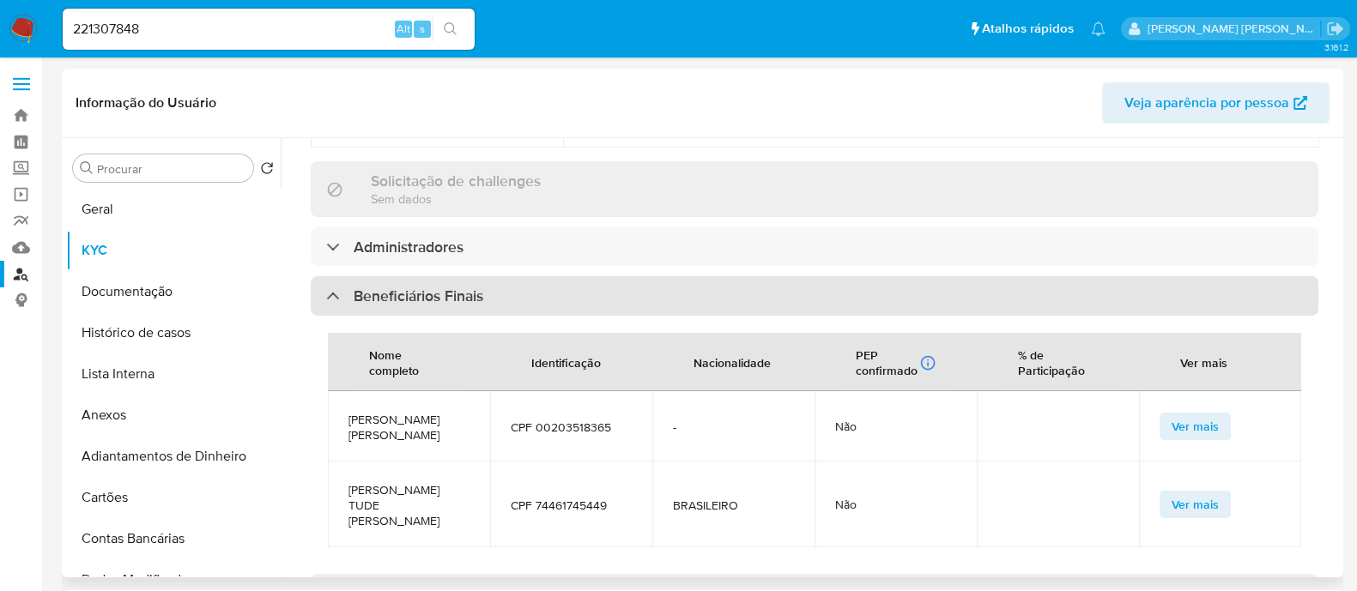
scroll to position [644, 0]
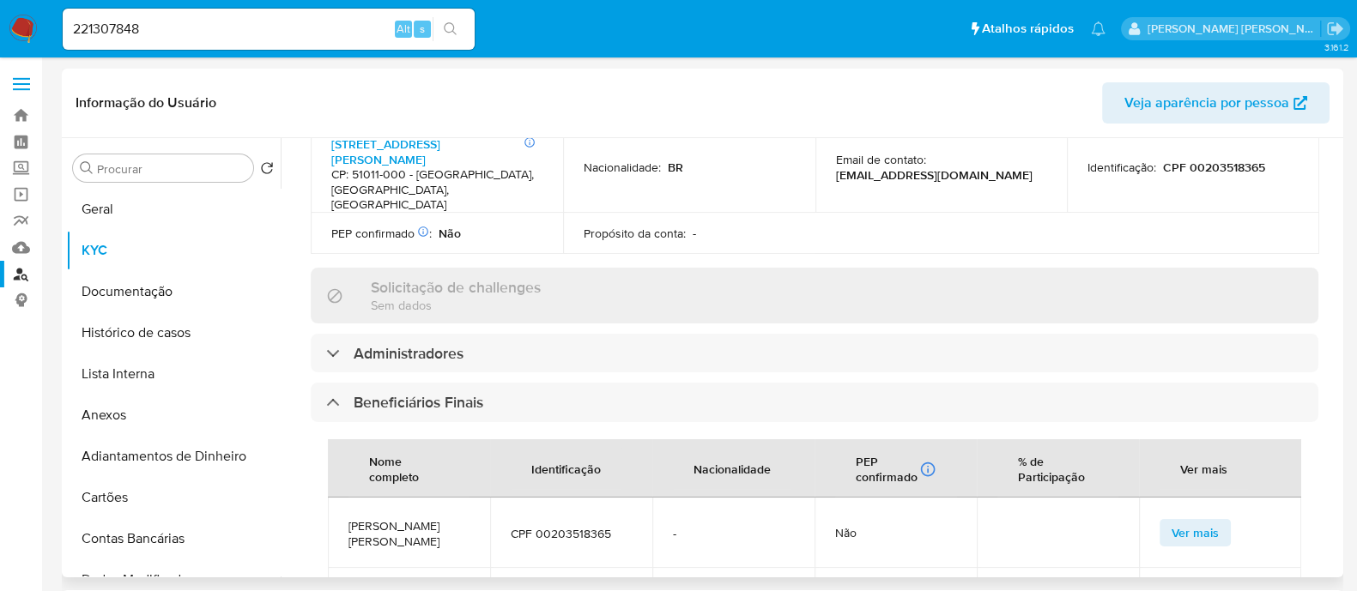
click at [621, 315] on div "Informações da empresa ID do usuário : 221307848 Nome do comércio : BORABUS LTD…" at bounding box center [814, 524] width 1007 height 1894
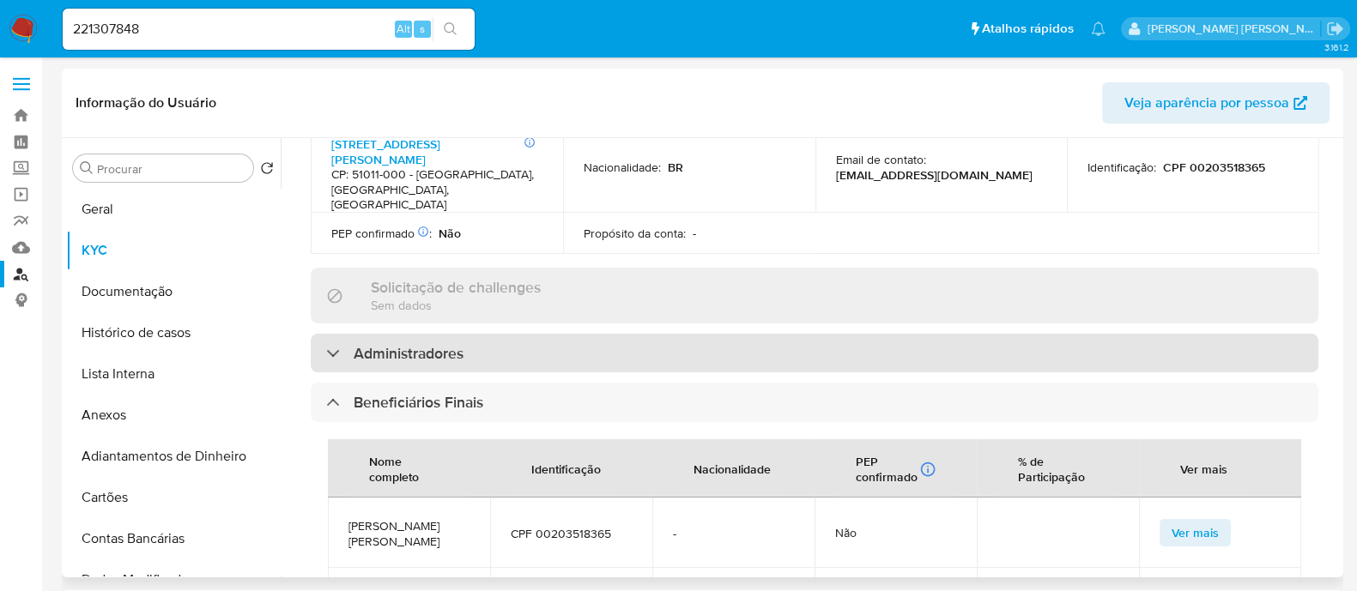
click at [622, 334] on div "Administradores" at bounding box center [814, 353] width 1007 height 39
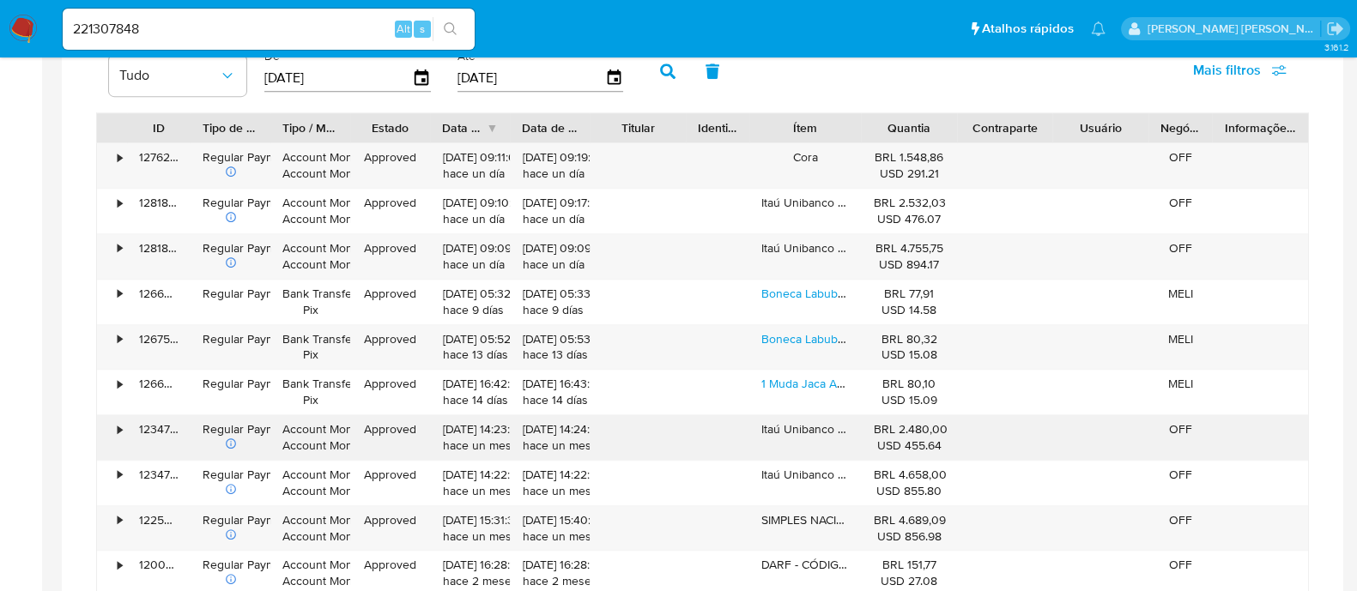
scroll to position [1287, 0]
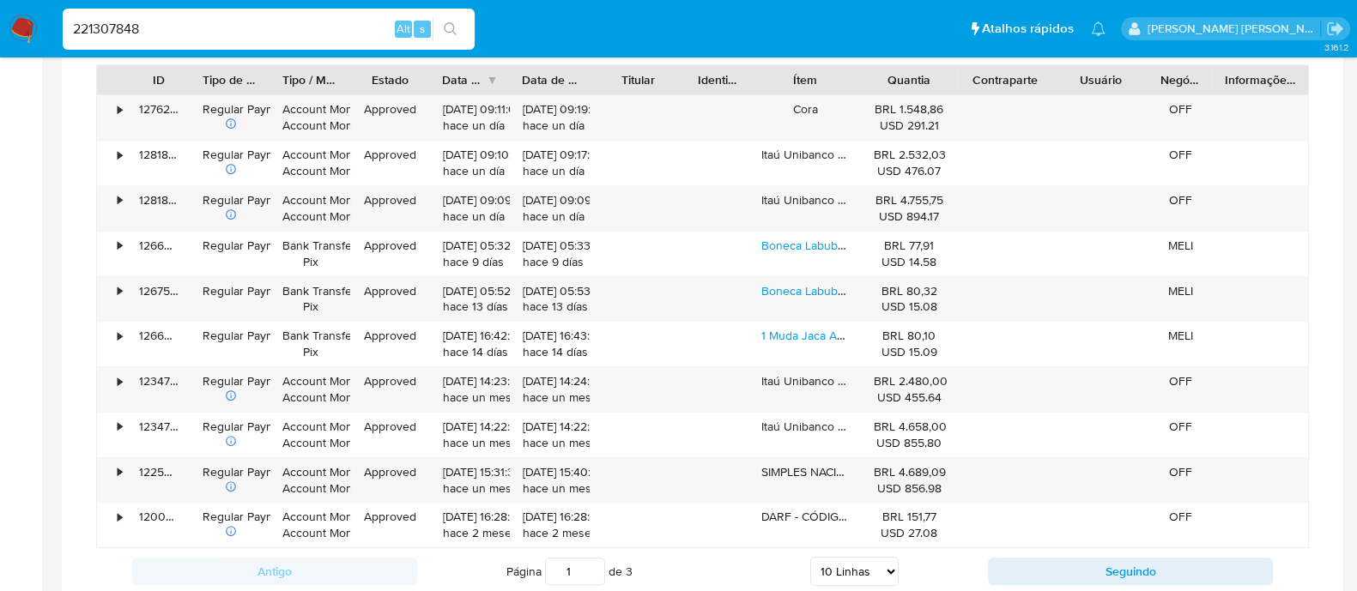
click at [339, 19] on input "221307848" at bounding box center [269, 29] width 412 height 22
paste input "88732685"
type input "2288732685"
click at [464, 28] on button "search-icon" at bounding box center [450, 29] width 35 height 24
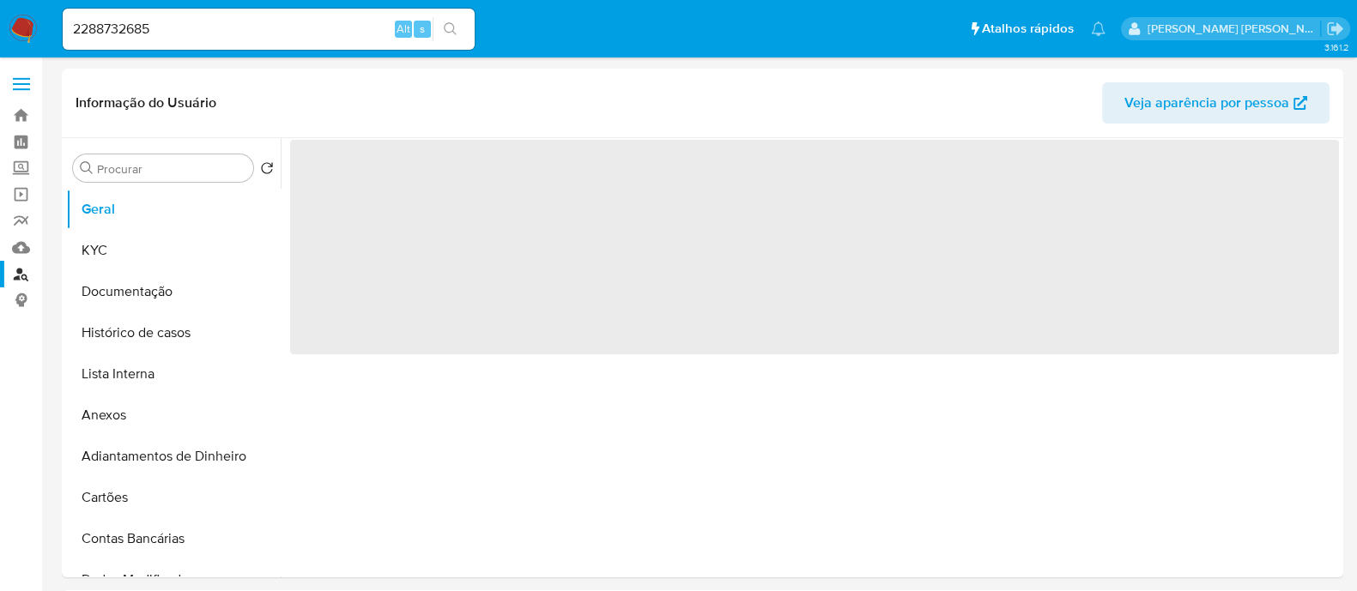
select select "10"
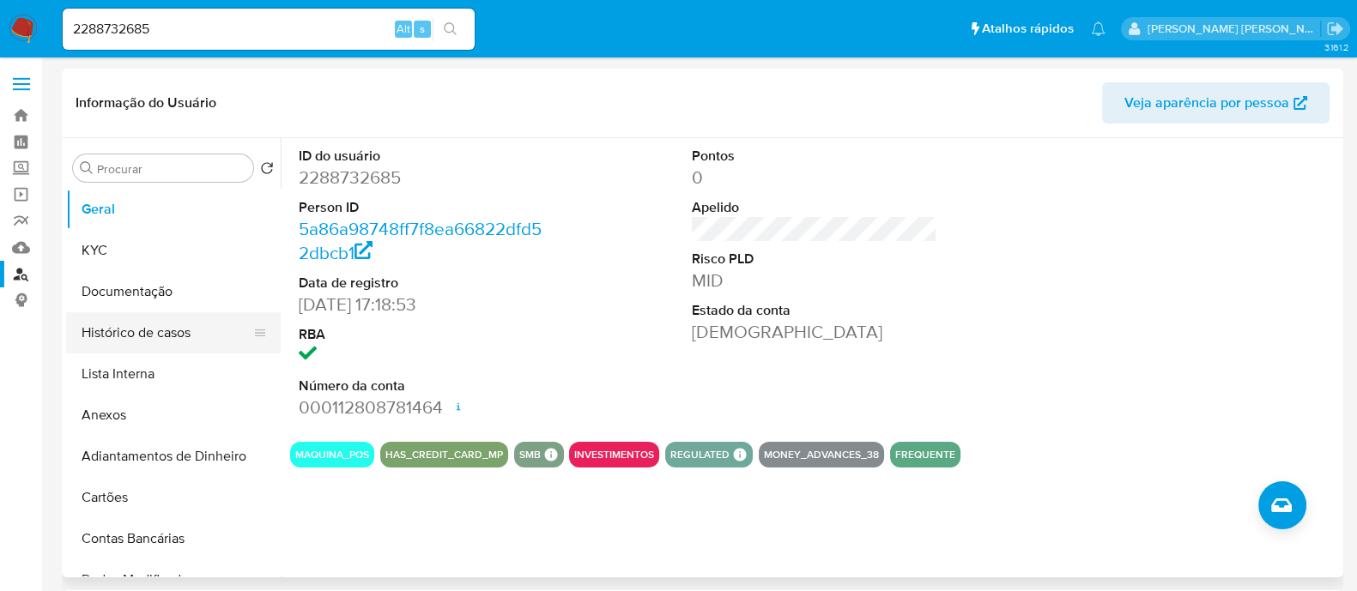
click at [138, 341] on button "Histórico de casos" at bounding box center [166, 332] width 201 height 41
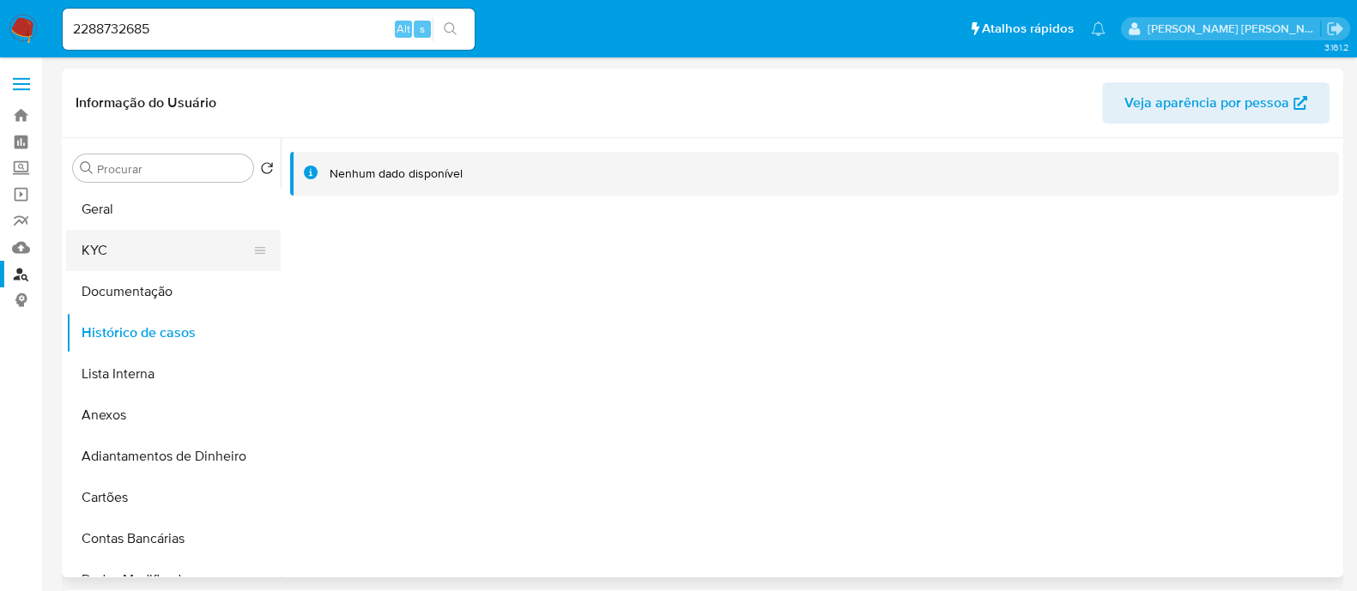
click at [106, 251] on button "KYC" at bounding box center [166, 250] width 201 height 41
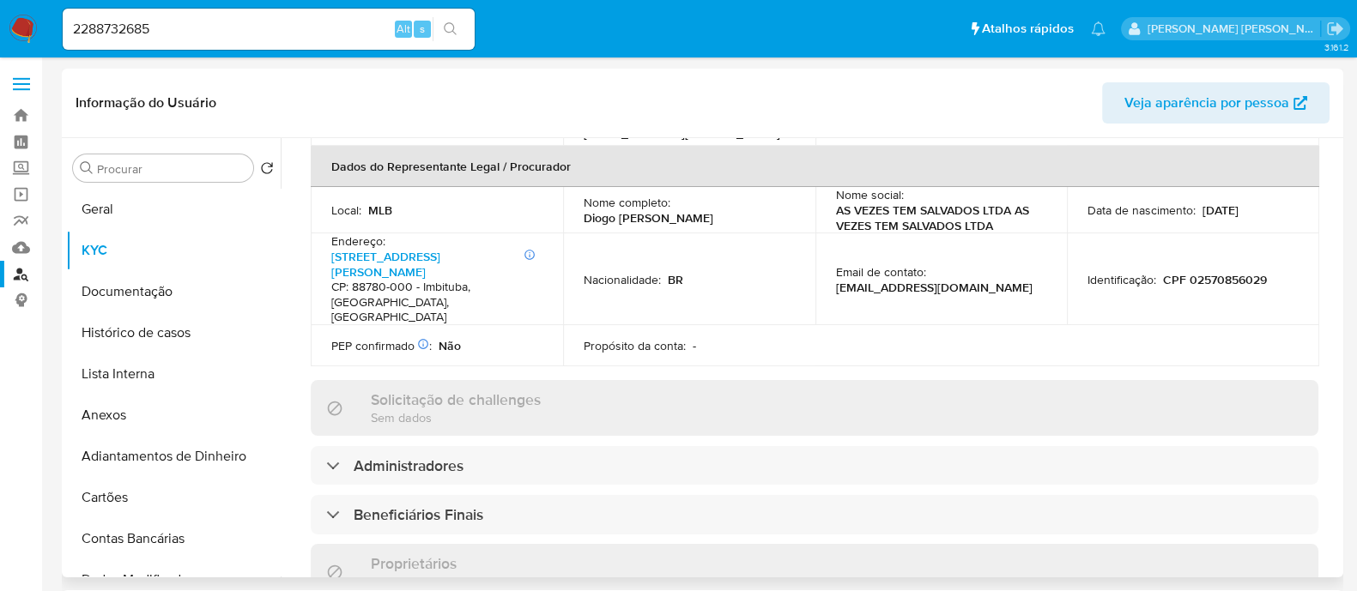
scroll to position [750, 0]
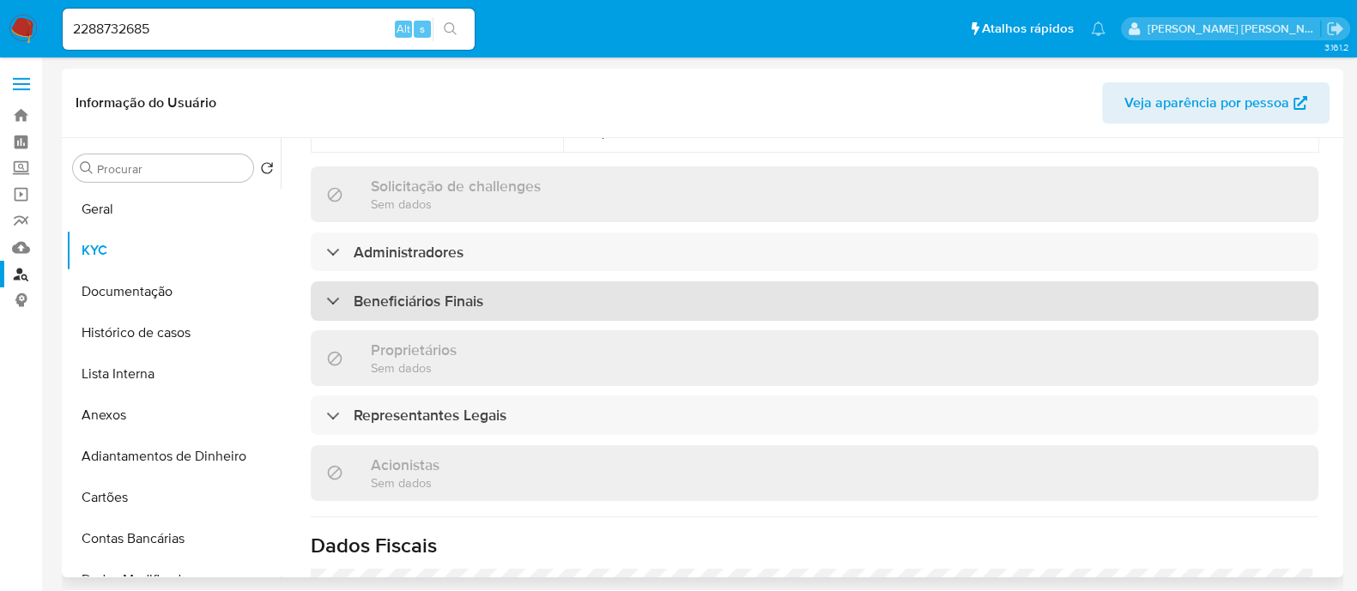
click at [561, 281] on div "Beneficiários Finais" at bounding box center [814, 300] width 1007 height 39
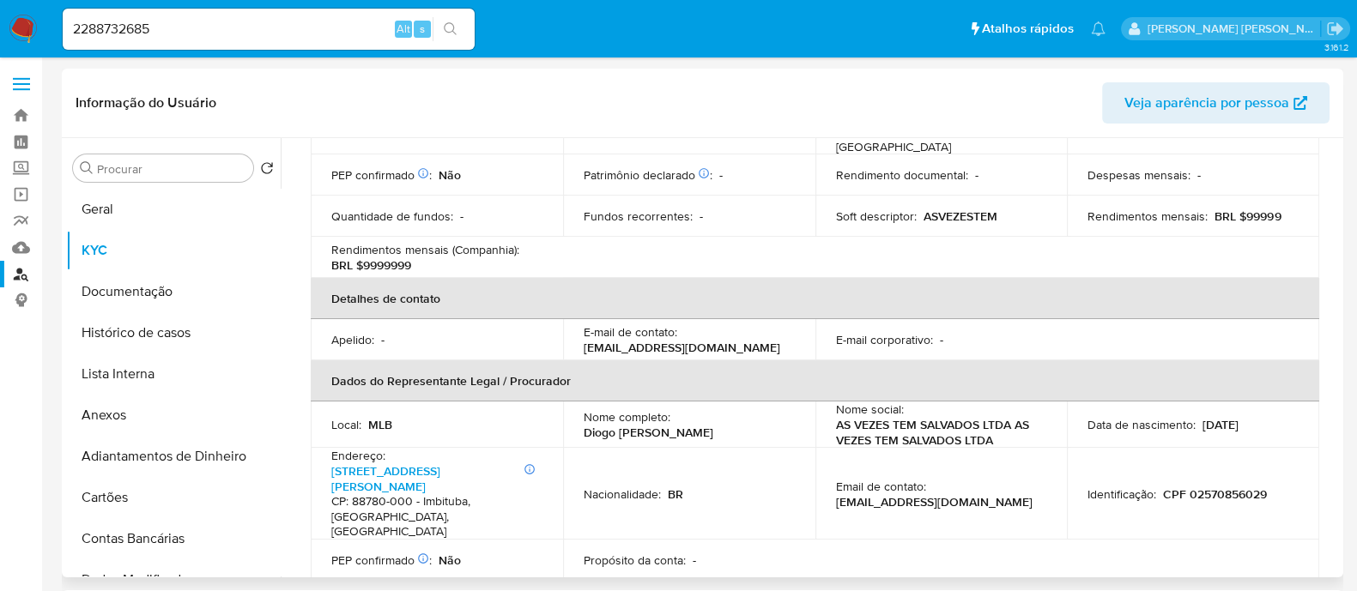
scroll to position [0, 0]
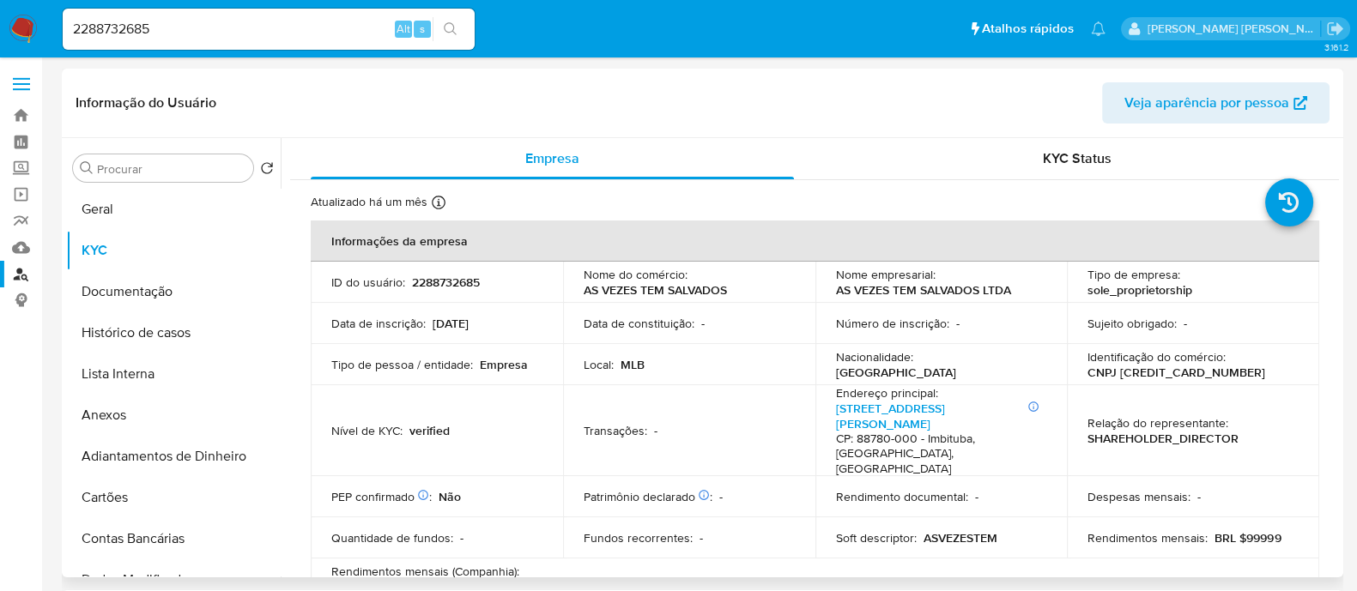
click at [1125, 365] on p "CNPJ 59637612000132" at bounding box center [1176, 372] width 178 height 15
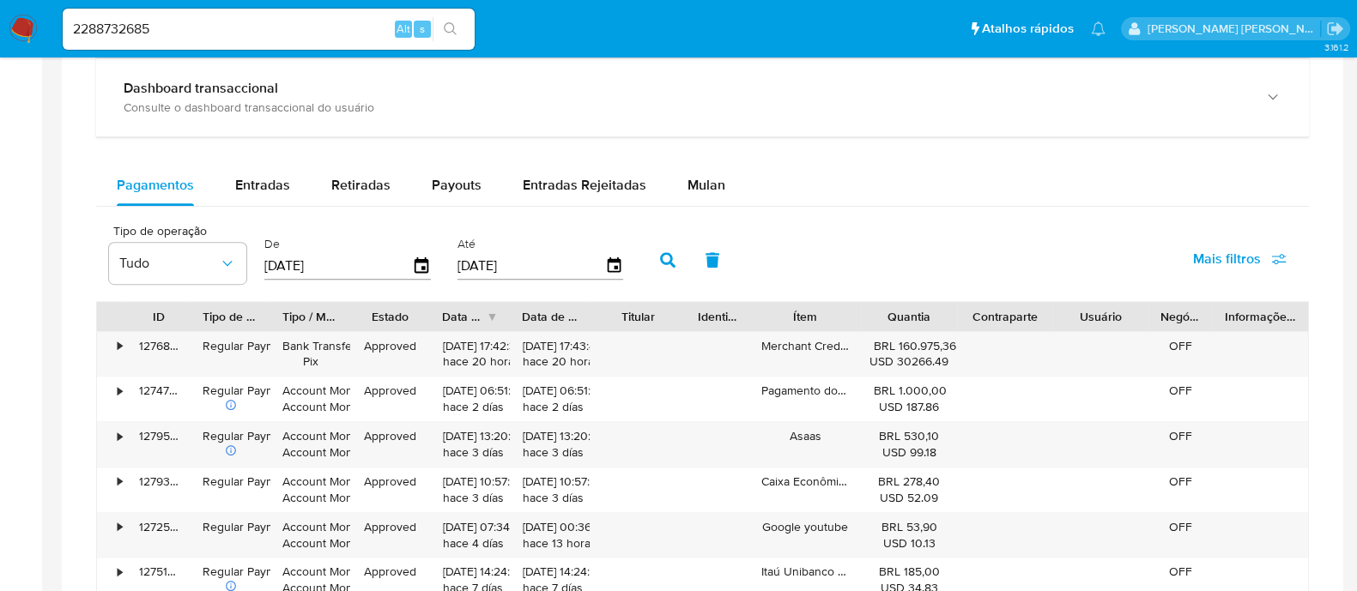
scroll to position [965, 0]
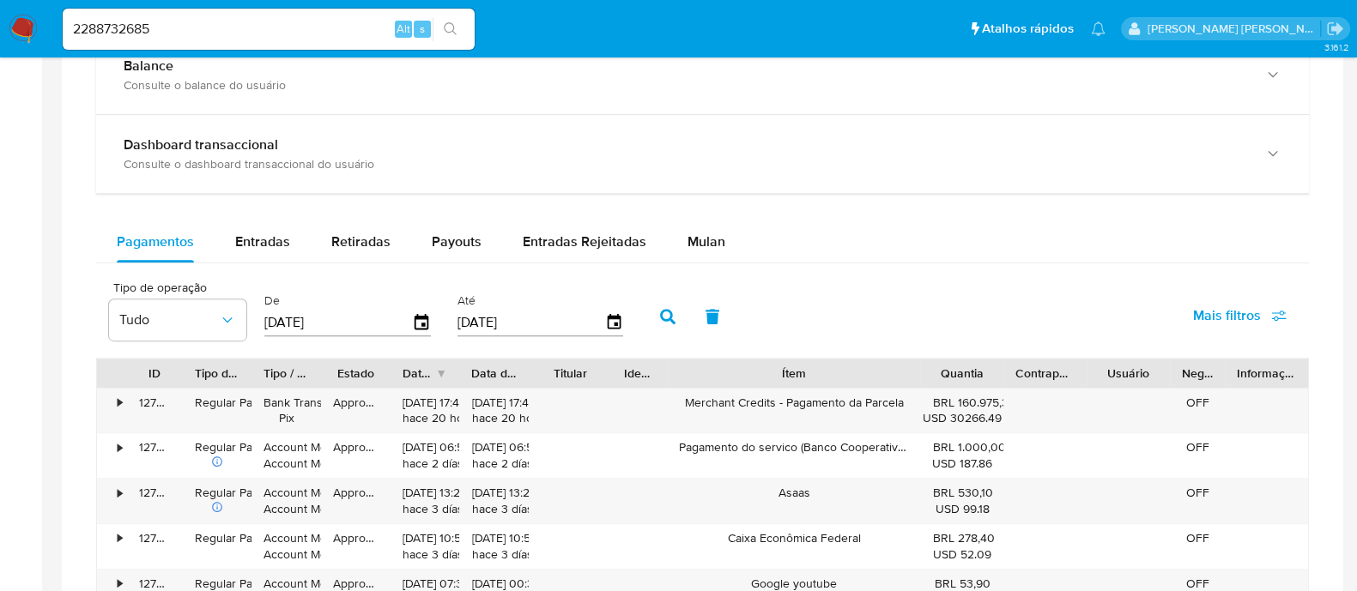
drag, startPoint x: 850, startPoint y: 362, endPoint x: 991, endPoint y: 355, distance: 141.8
click at [991, 359] on div "ID Tipo de operação Tipo / Método Estado Data de criação Data de aprovação Titu…" at bounding box center [702, 373] width 1211 height 29
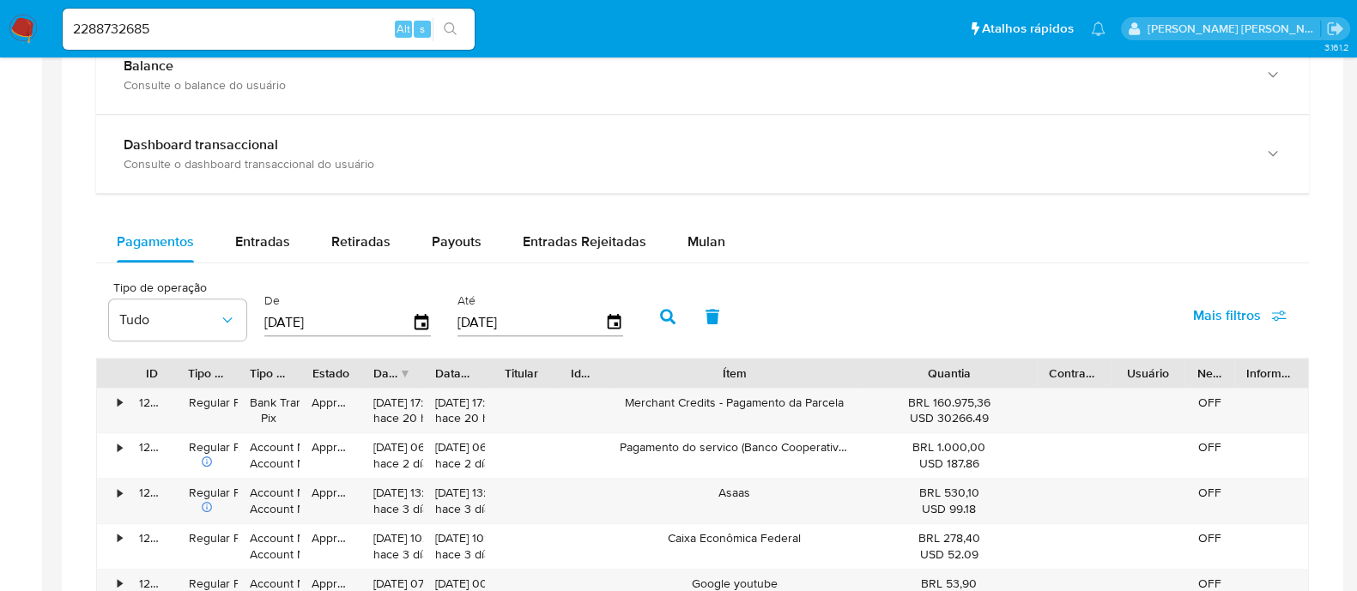
drag, startPoint x: 1012, startPoint y: 370, endPoint x: 1104, endPoint y: 367, distance: 92.7
click at [1104, 367] on div "ID Tipo de operação Tipo / Método Estado Data de criação Data de aprovação Titu…" at bounding box center [702, 373] width 1211 height 29
click at [287, 248] on span "Entradas" at bounding box center [262, 242] width 55 height 20
select select "10"
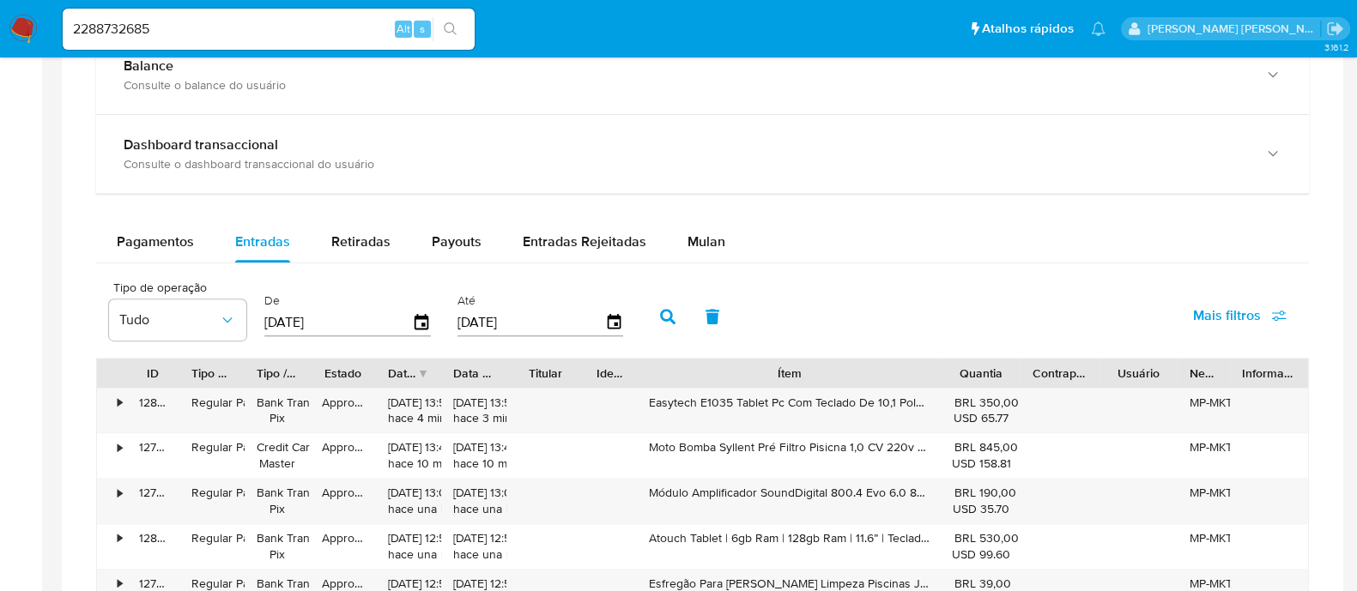
drag, startPoint x: 874, startPoint y: 360, endPoint x: 1067, endPoint y: 373, distance: 193.6
click at [1067, 373] on div "ID Tipo de operação Tipo / Método Estado Data de criação Data de aprovação Titu…" at bounding box center [702, 373] width 1211 height 29
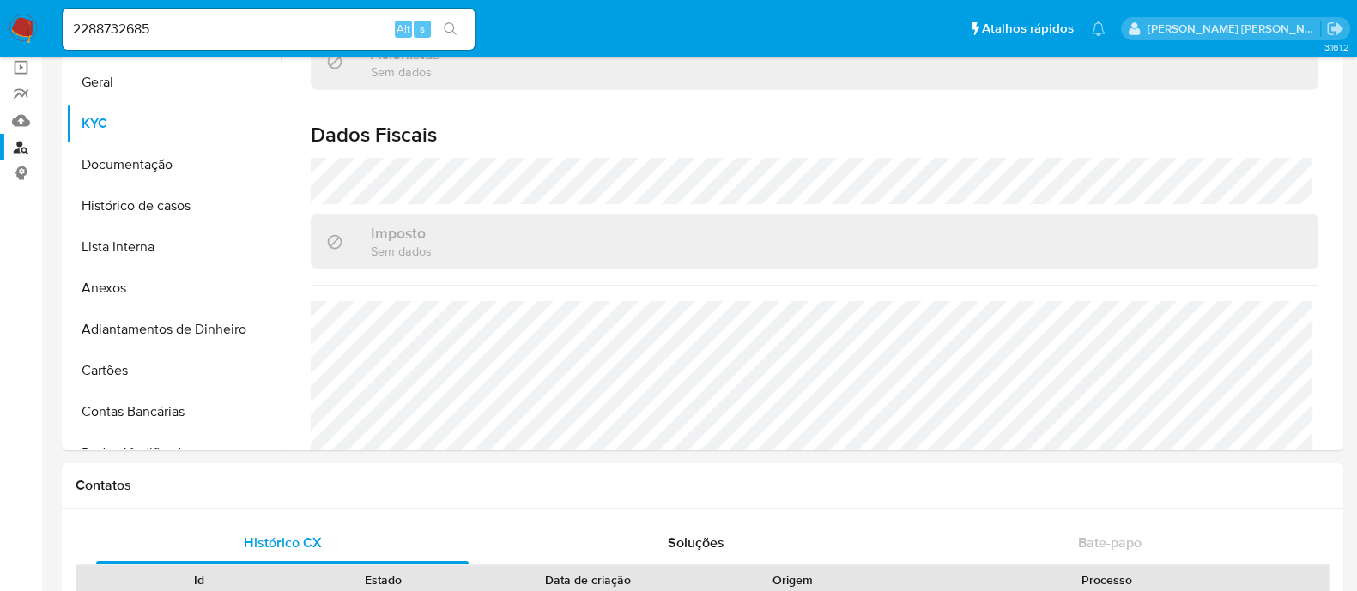
scroll to position [0, 0]
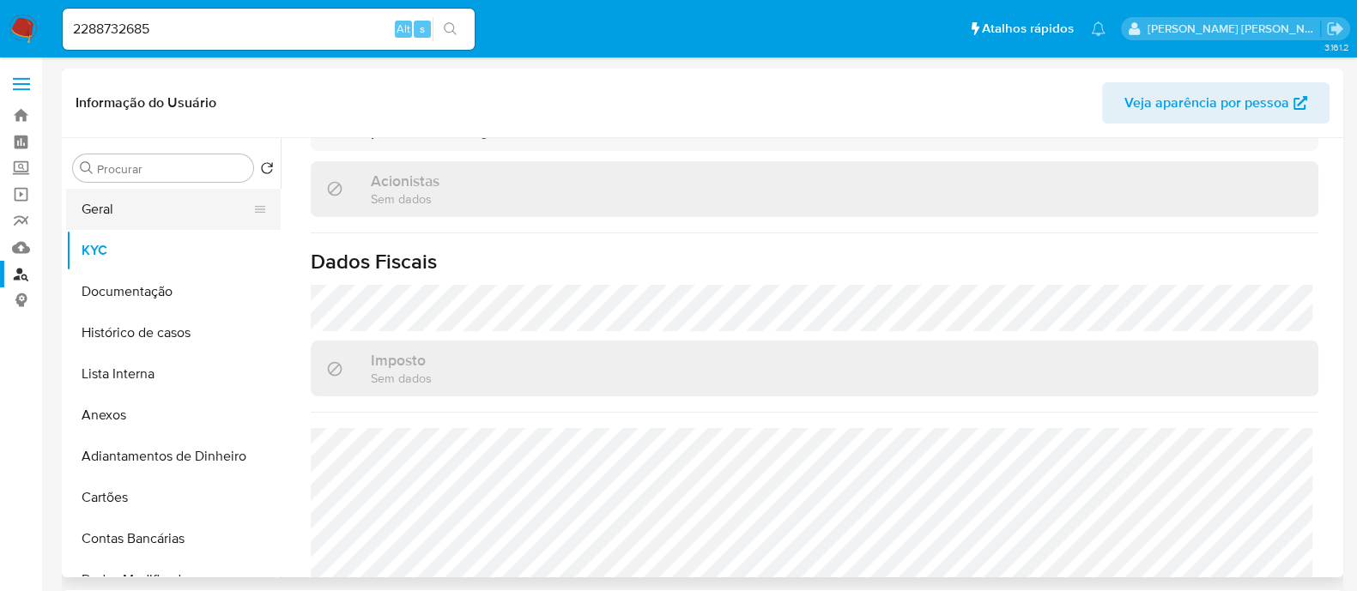
click at [106, 217] on button "Geral" at bounding box center [166, 209] width 201 height 41
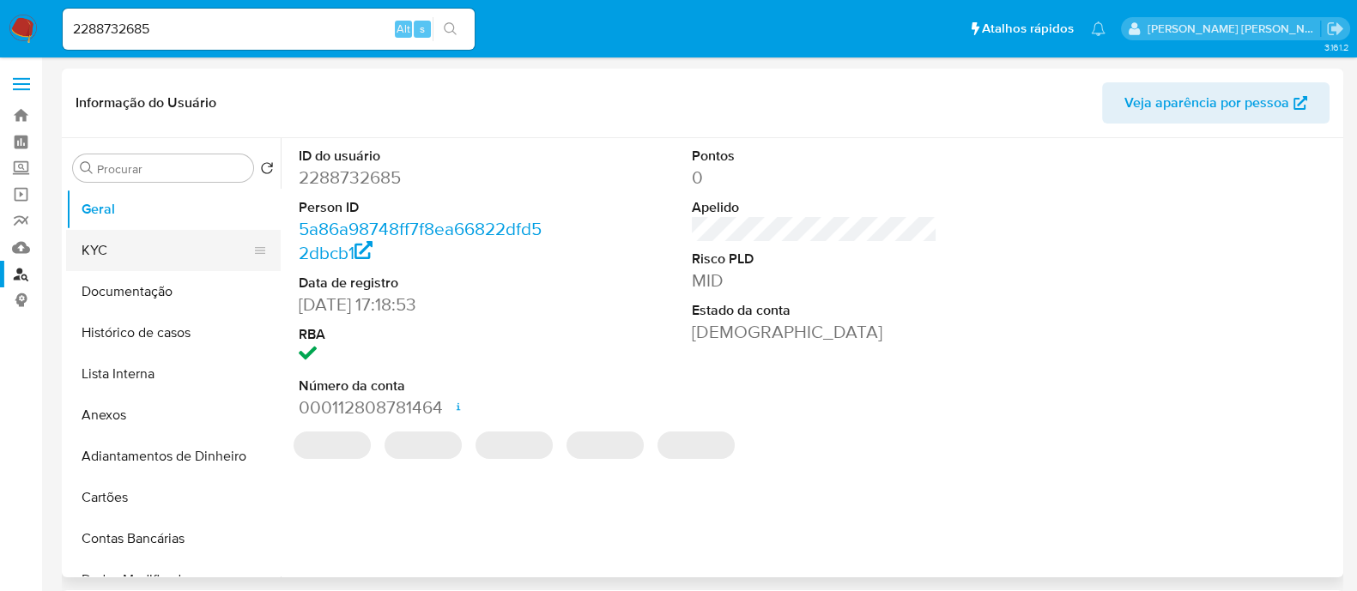
click at [74, 250] on button "KYC" at bounding box center [166, 250] width 201 height 41
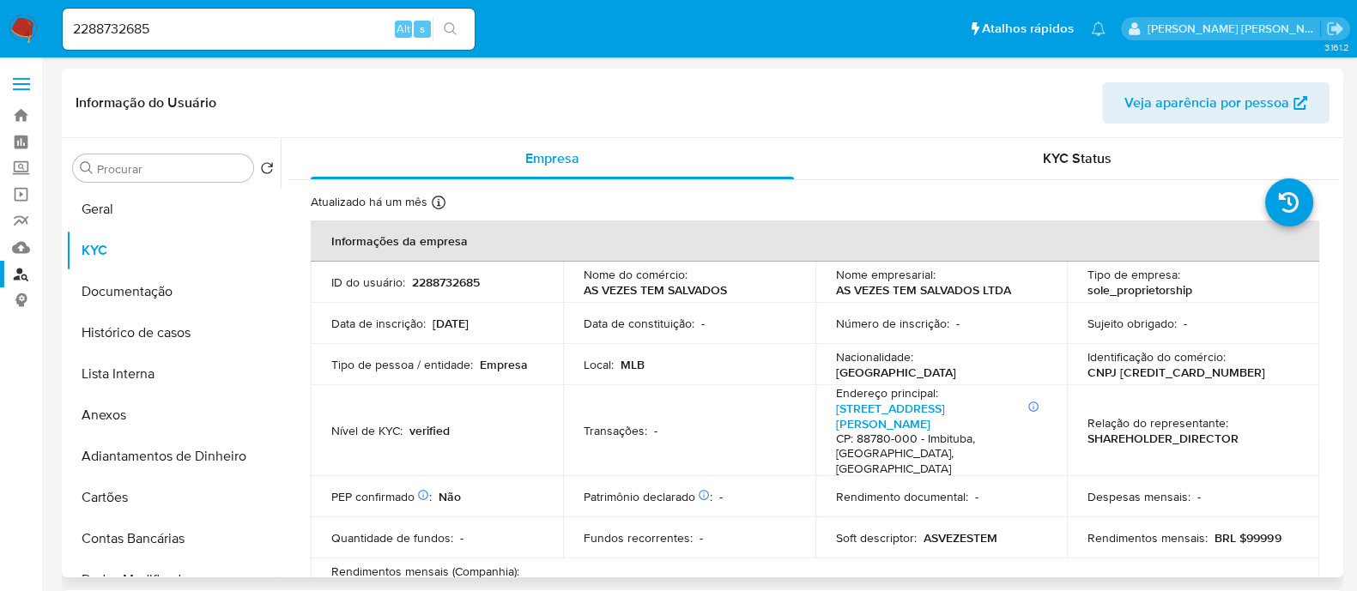
click at [1182, 368] on p "CNPJ 59637612000132" at bounding box center [1176, 372] width 178 height 15
copy p "59637612000132"
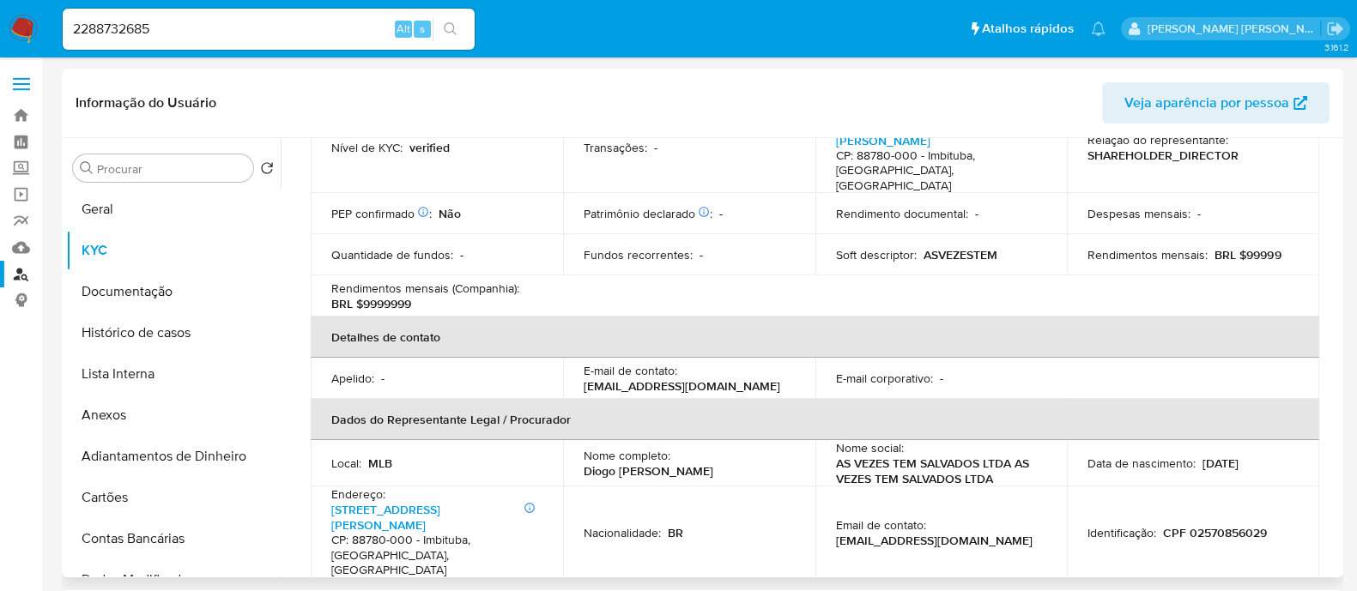
scroll to position [644, 0]
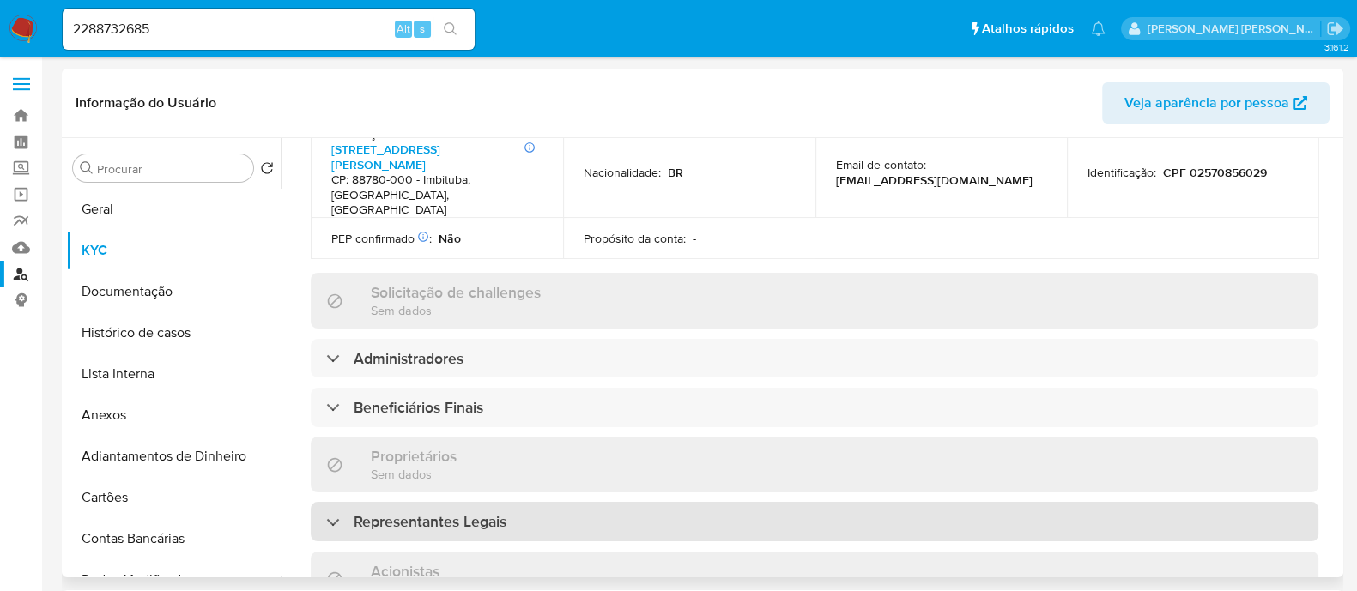
click at [511, 502] on div "Representantes Legais" at bounding box center [814, 521] width 1007 height 39
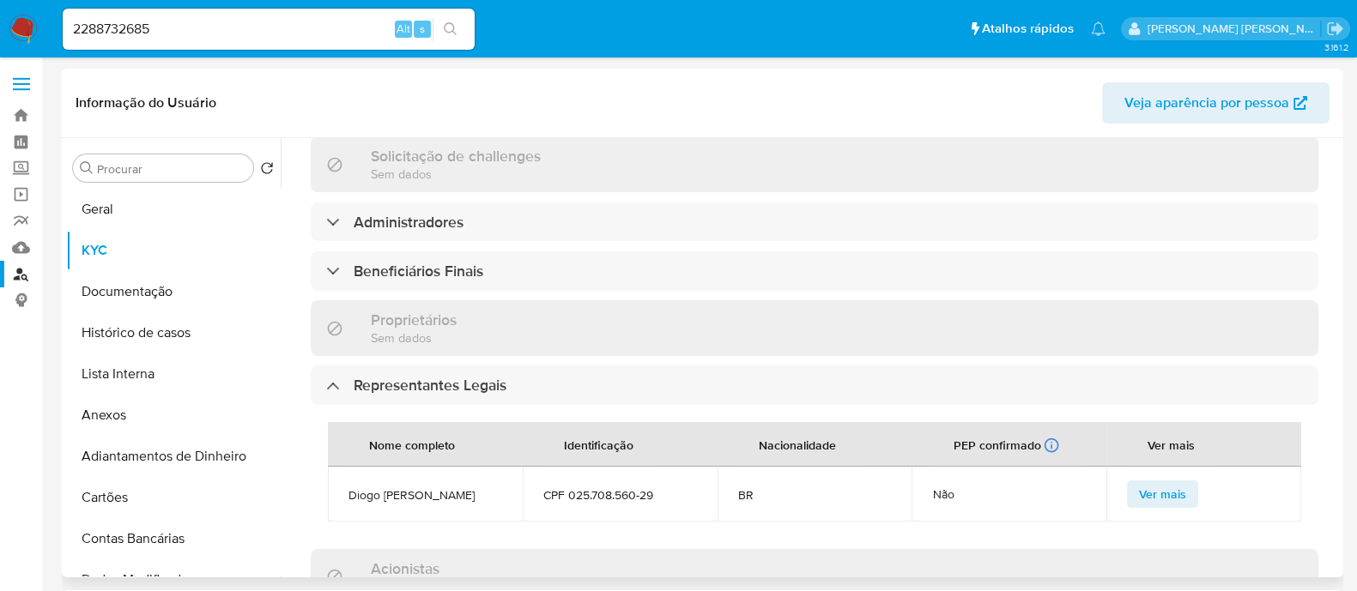
scroll to position [857, 0]
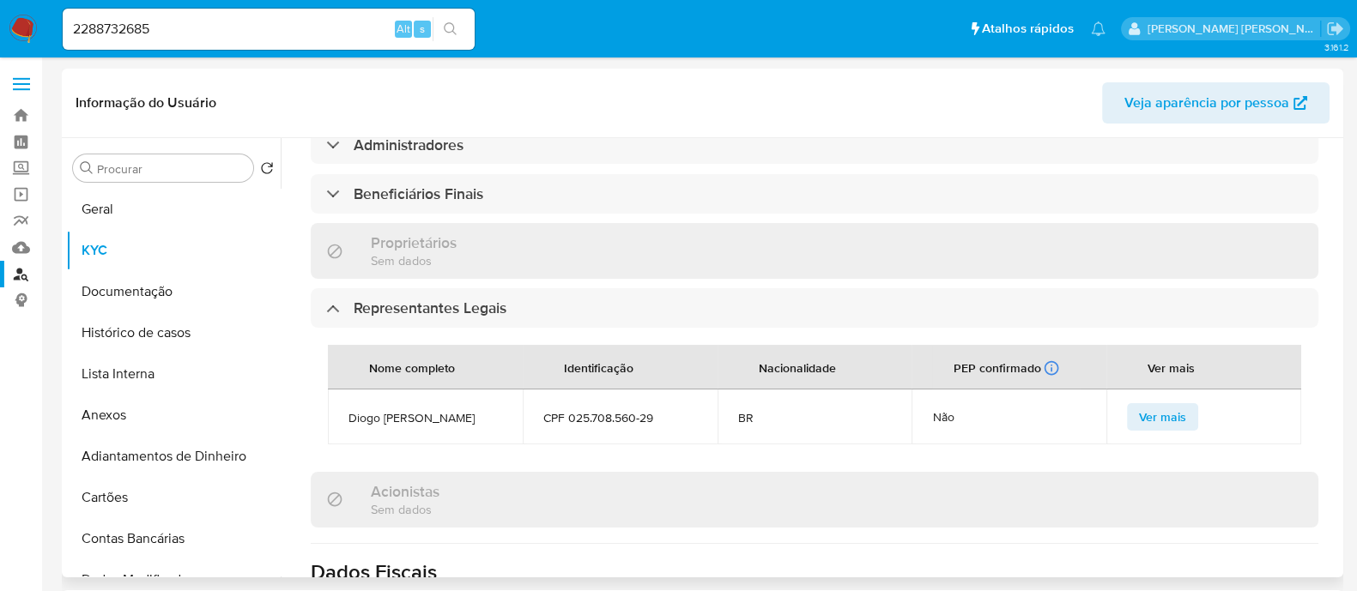
click at [416, 410] on span "Diogo Franca Guerra" at bounding box center [425, 417] width 154 height 15
copy span "Diogo Franca Guerra"
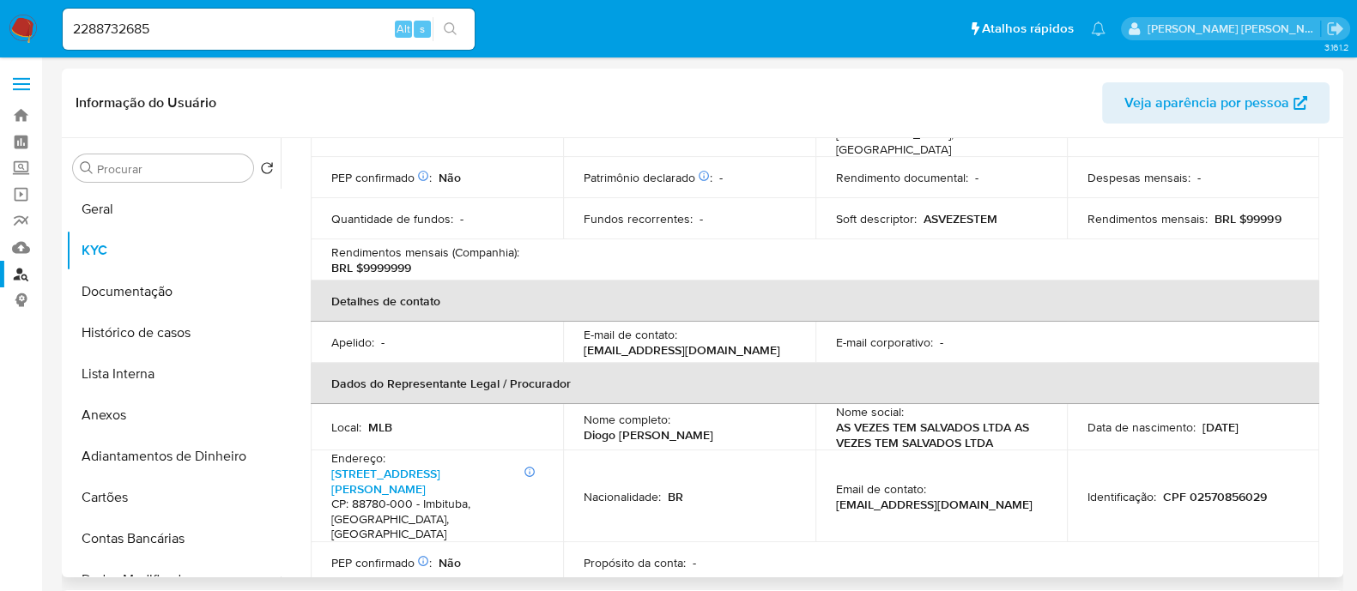
scroll to position [214, 0]
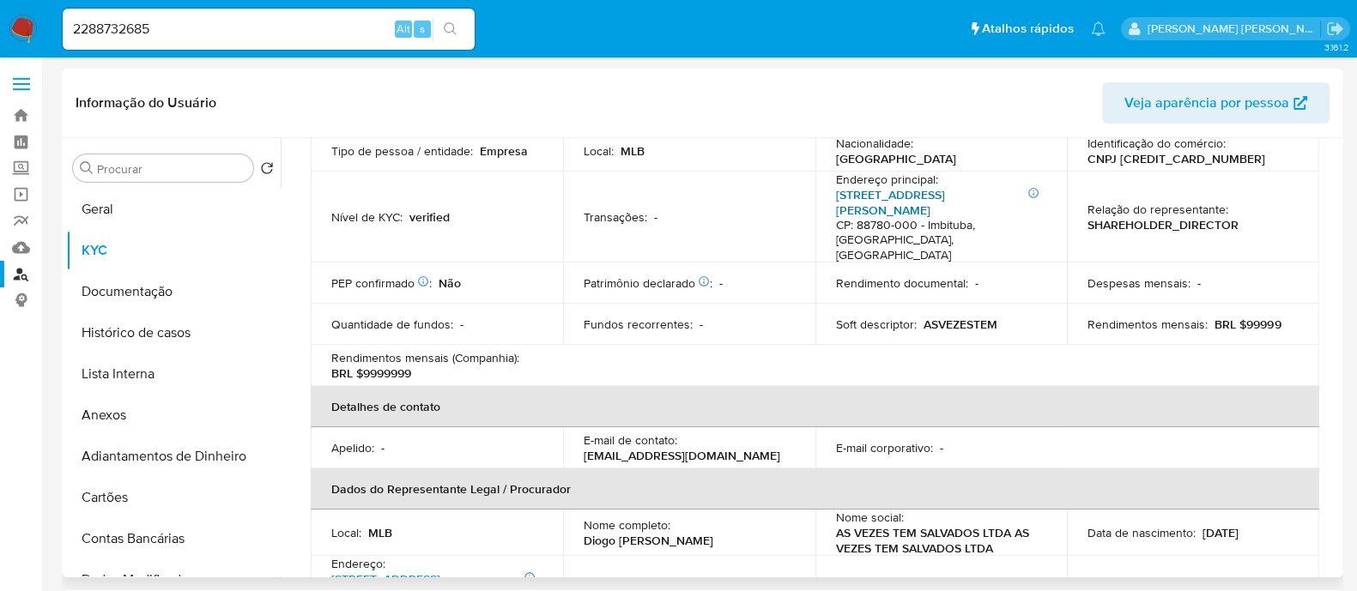
click at [935, 190] on link "Rua Nereu Ramos 435" at bounding box center [890, 202] width 109 height 33
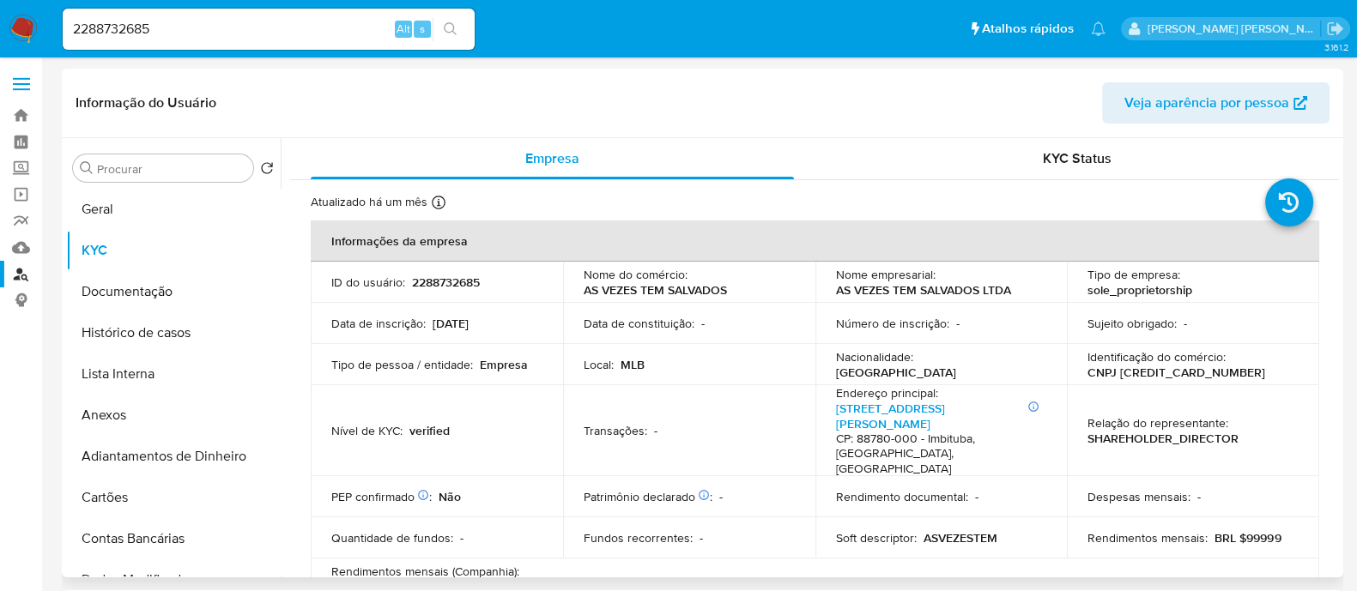
click at [1150, 367] on p "CNPJ 59637612000132" at bounding box center [1176, 372] width 178 height 15
copy p "59637612000132"
click at [140, 341] on button "Histórico de casos" at bounding box center [166, 332] width 201 height 41
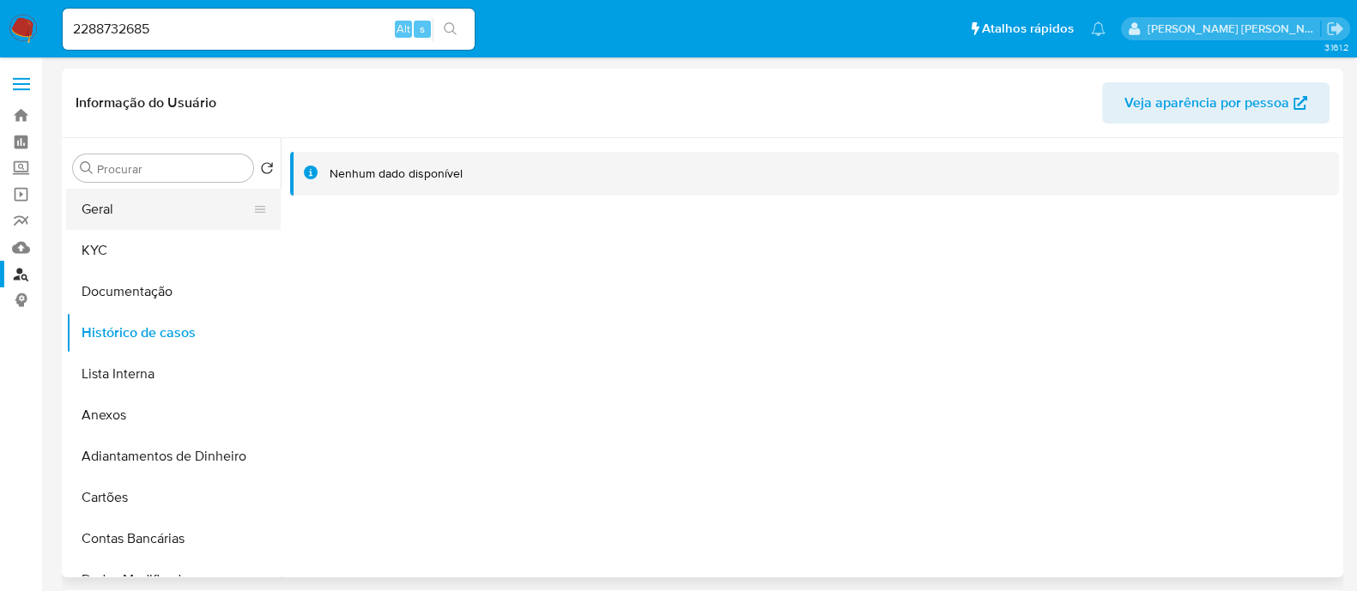
click at [133, 229] on button "Geral" at bounding box center [166, 209] width 201 height 41
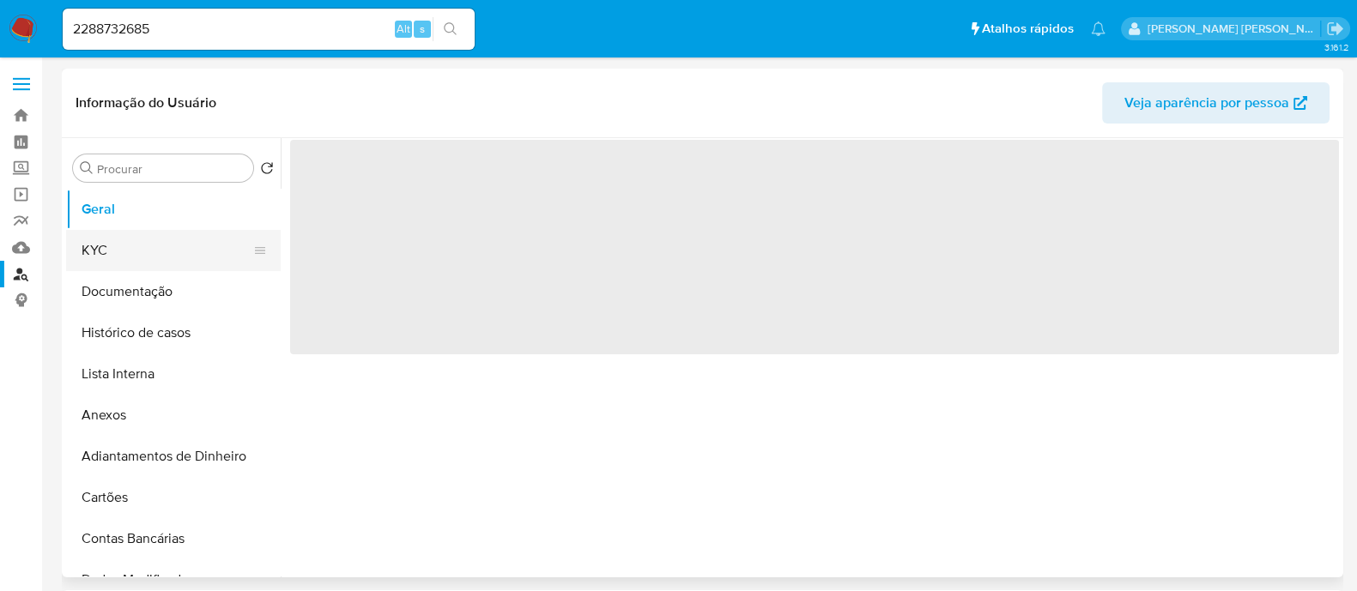
click at [132, 248] on button "KYC" at bounding box center [166, 250] width 201 height 41
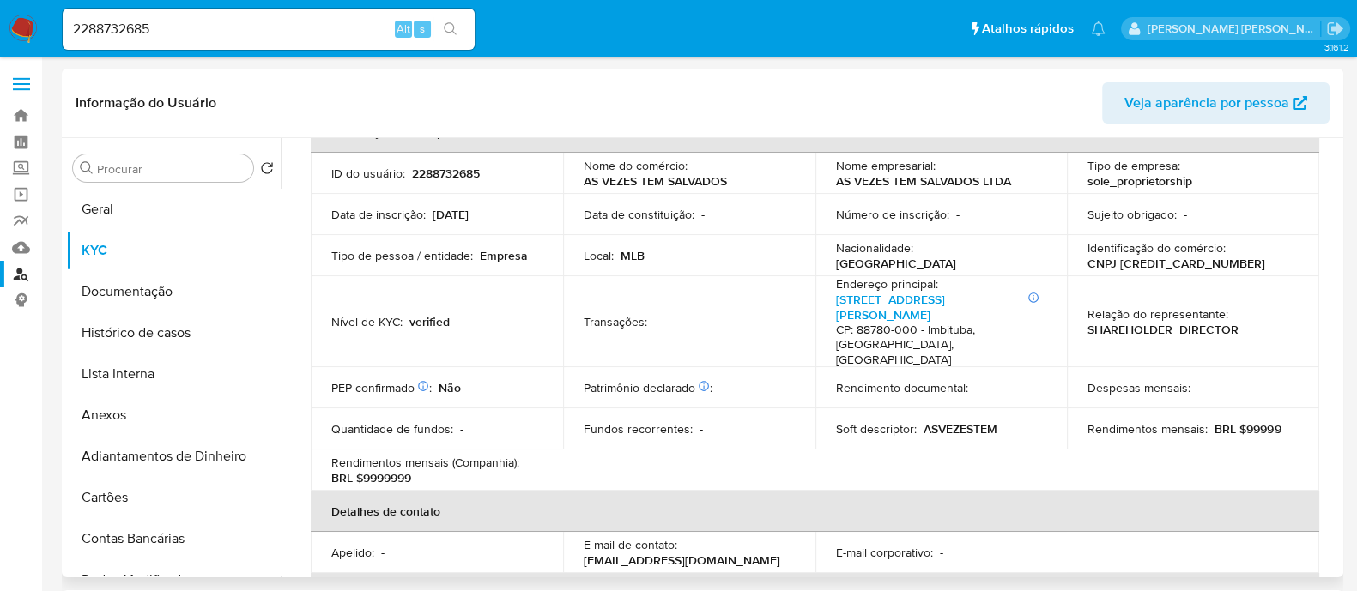
scroll to position [214, 0]
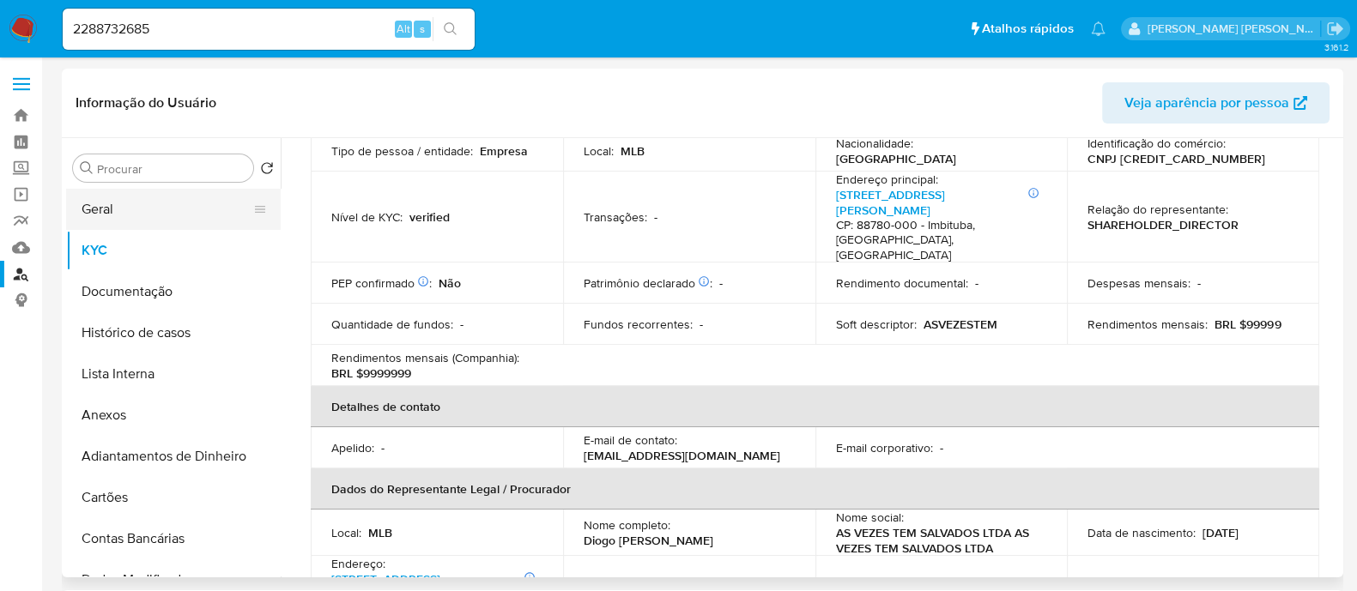
click at [152, 197] on button "Geral" at bounding box center [166, 209] width 201 height 41
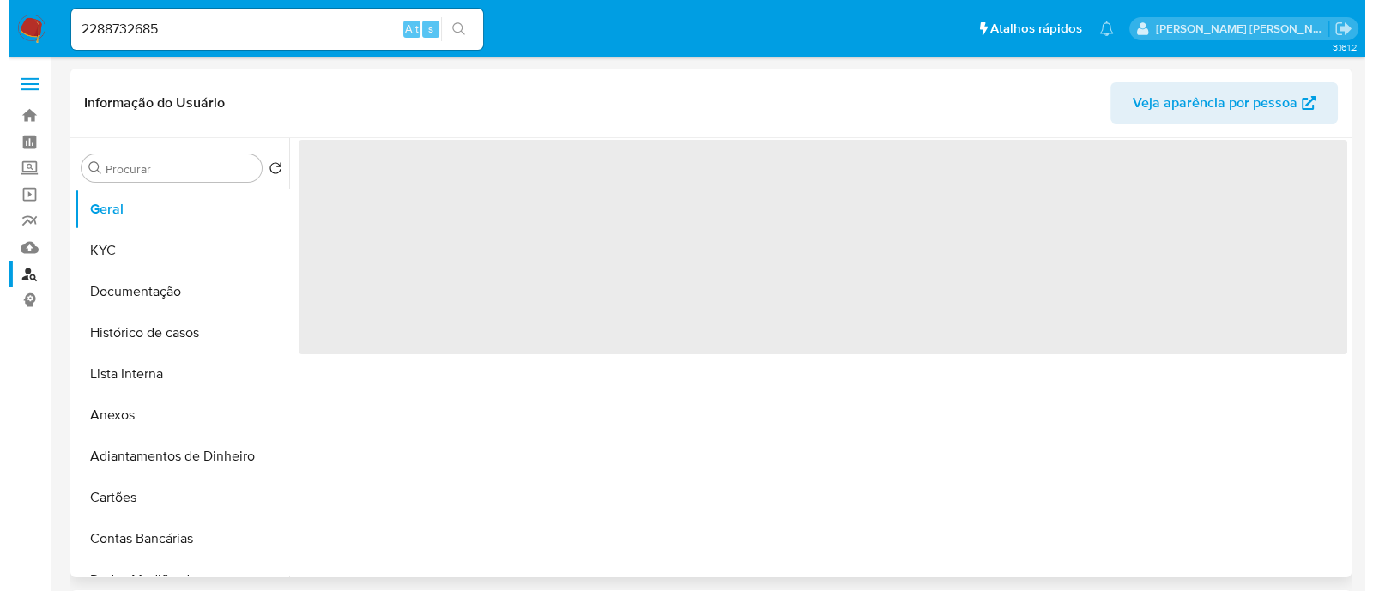
scroll to position [0, 0]
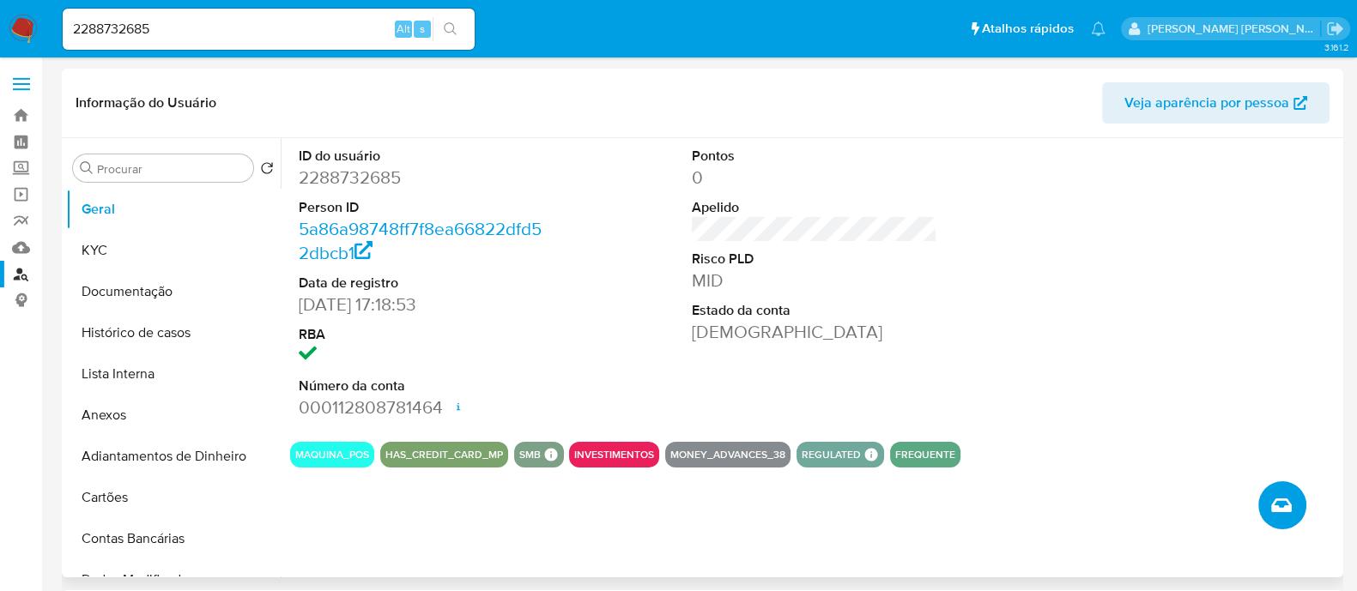
click at [1278, 512] on icon "Criar caso manual" at bounding box center [1281, 505] width 21 height 21
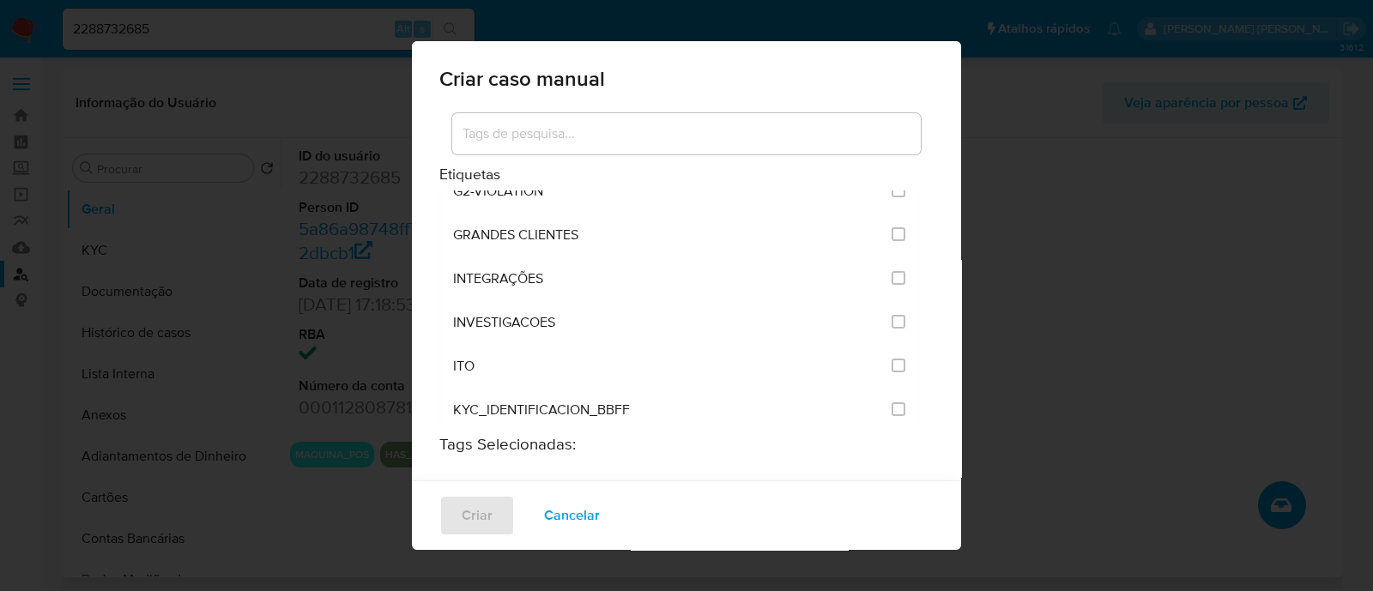
scroll to position [1394, 0]
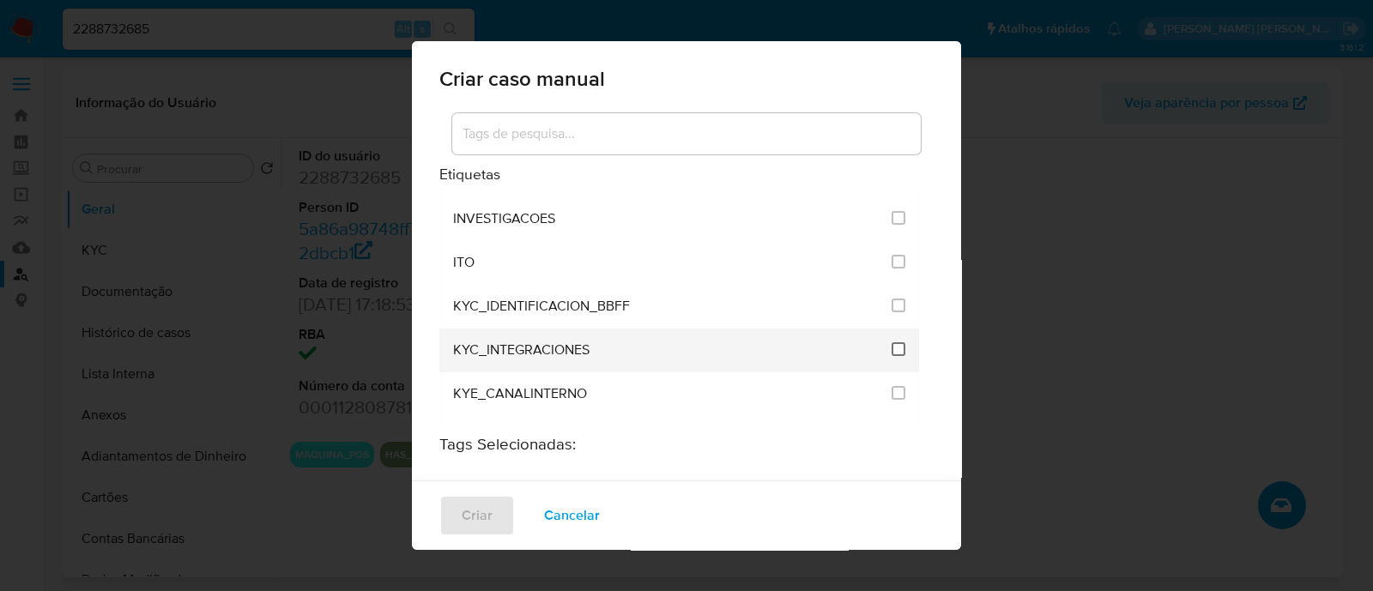
click at [892, 342] on input "2093" at bounding box center [899, 349] width 14 height 14
checkbox input "true"
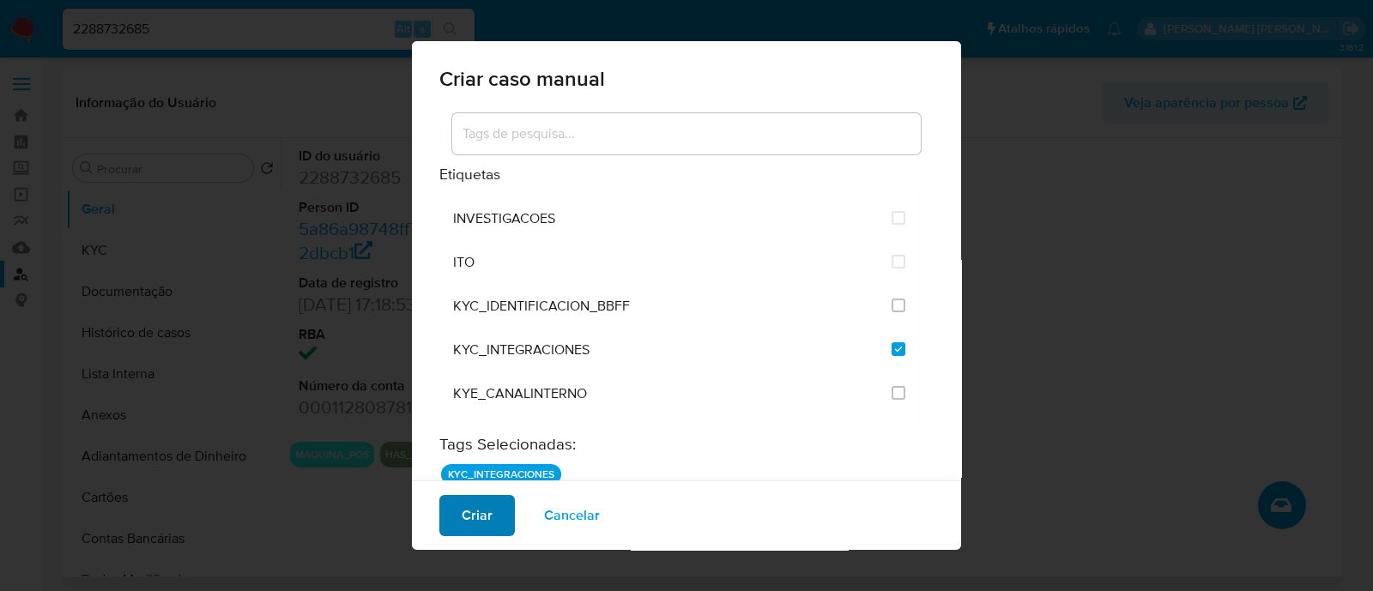
click at [471, 519] on span "Criar" at bounding box center [477, 516] width 31 height 38
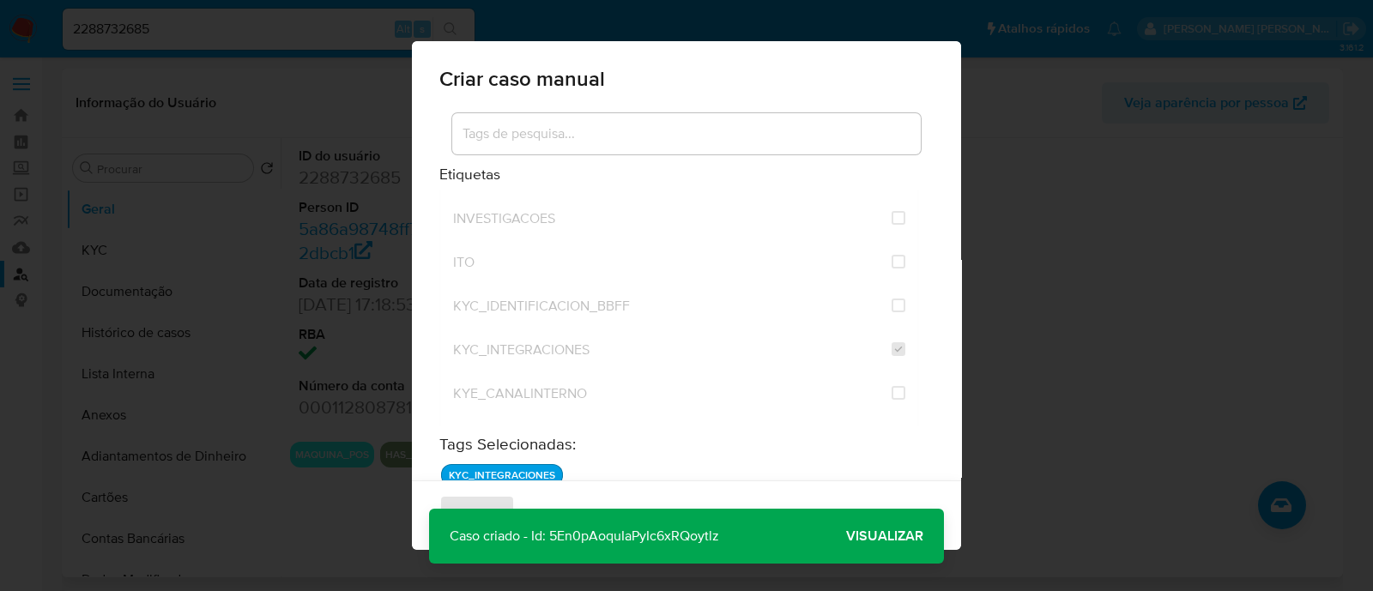
click at [913, 536] on span "Visualizar" at bounding box center [884, 536] width 77 height 0
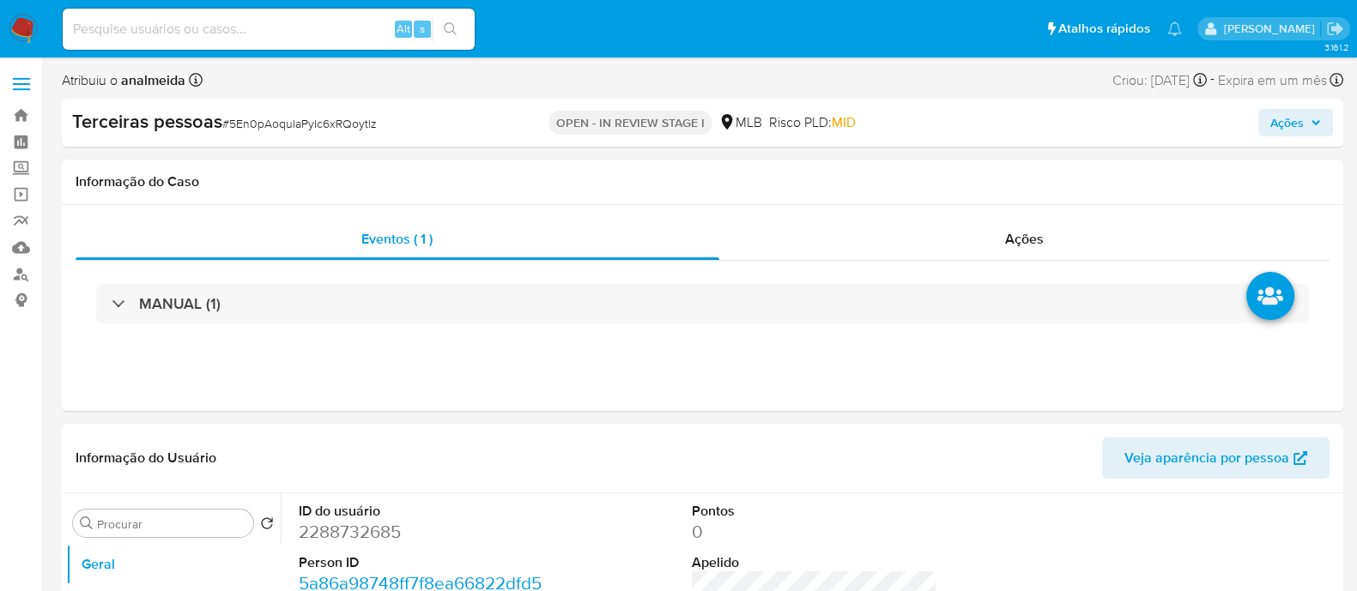
select select "10"
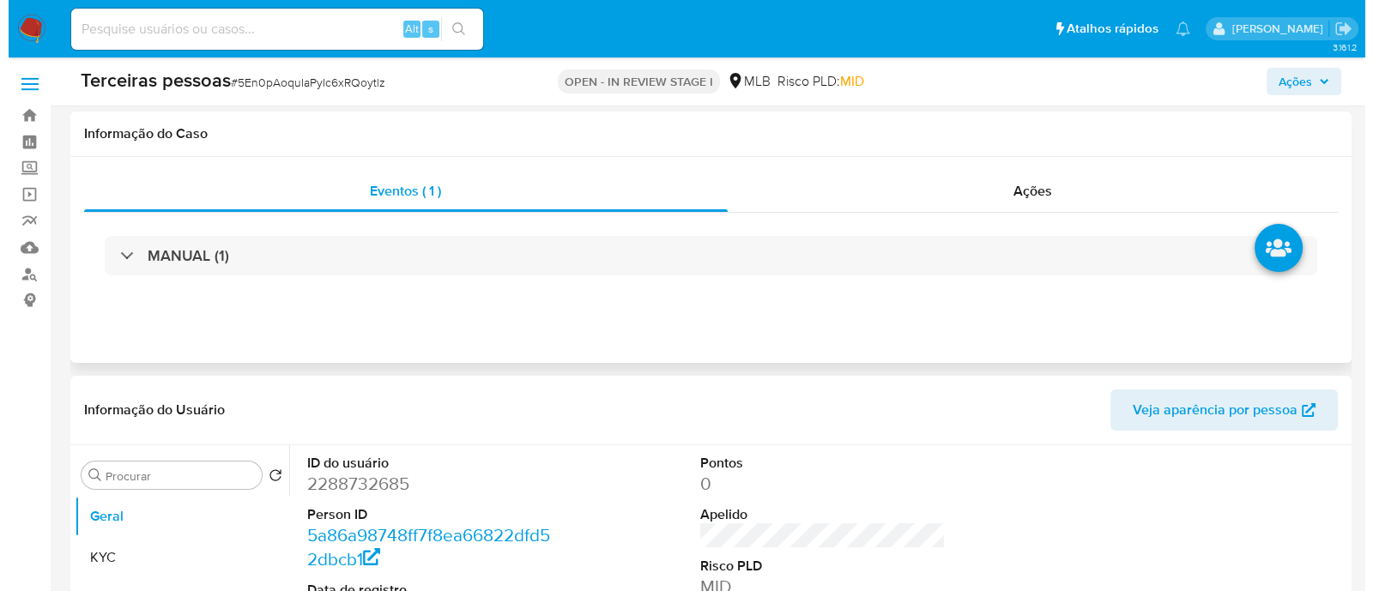
scroll to position [322, 0]
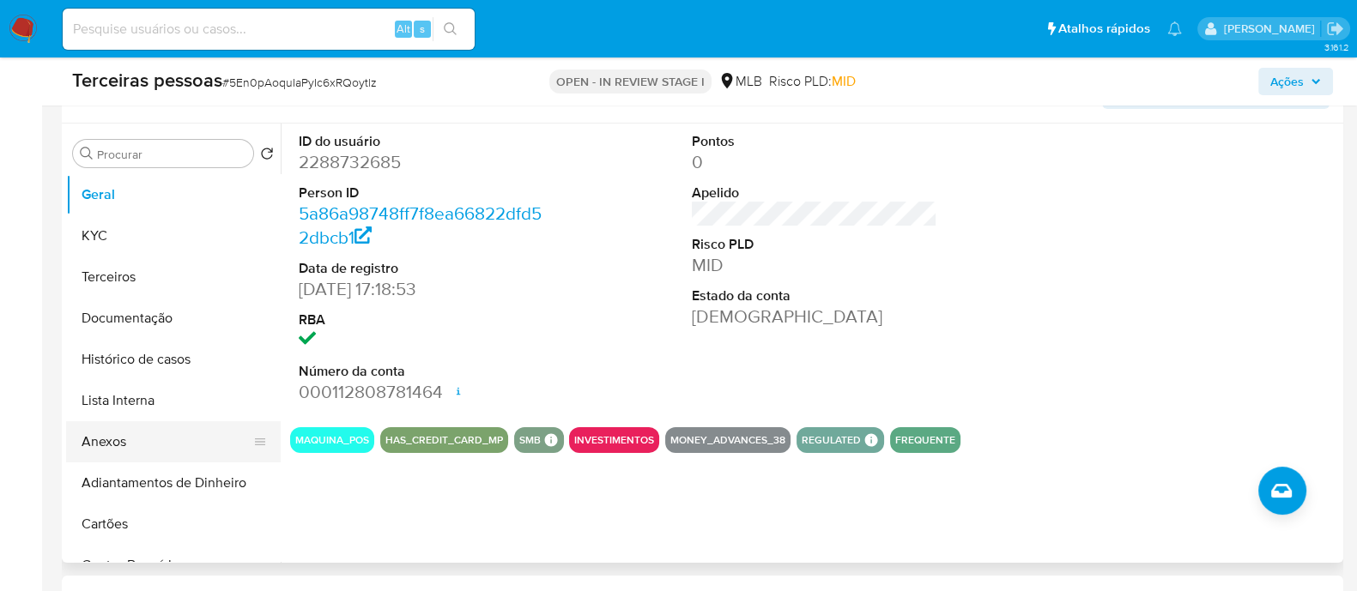
click at [137, 439] on button "Anexos" at bounding box center [166, 441] width 201 height 41
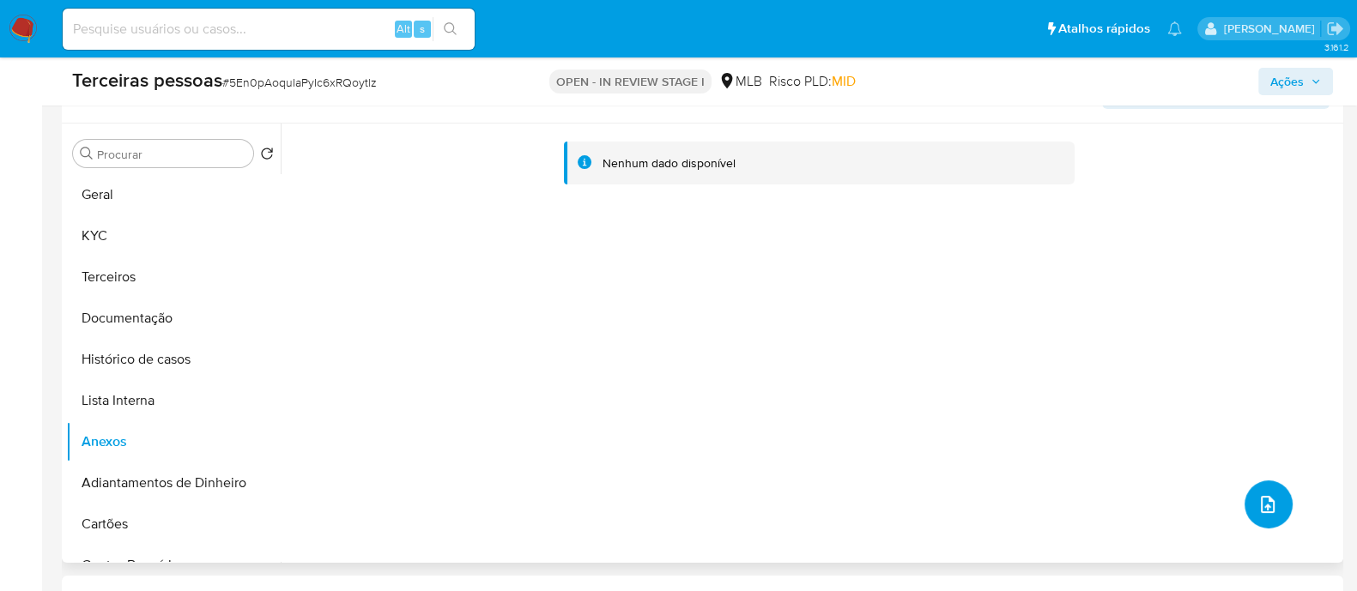
click at [1277, 501] on button "upload-file" at bounding box center [1268, 505] width 48 height 48
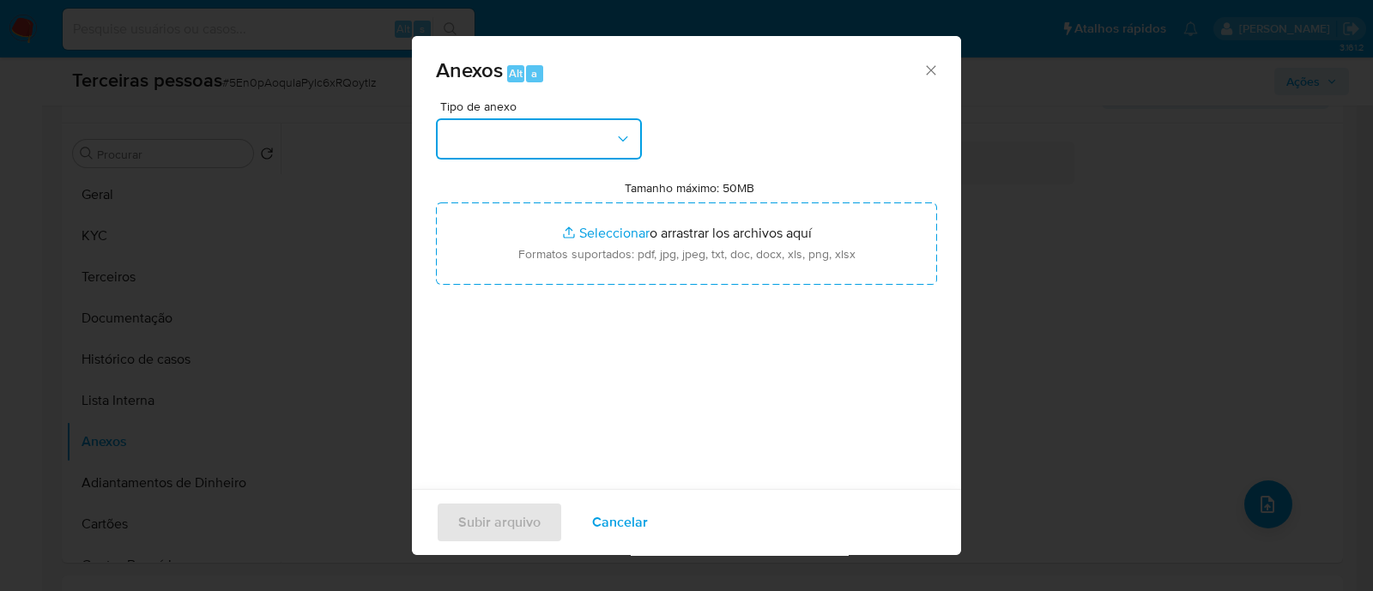
click at [513, 135] on button "button" at bounding box center [539, 138] width 206 height 41
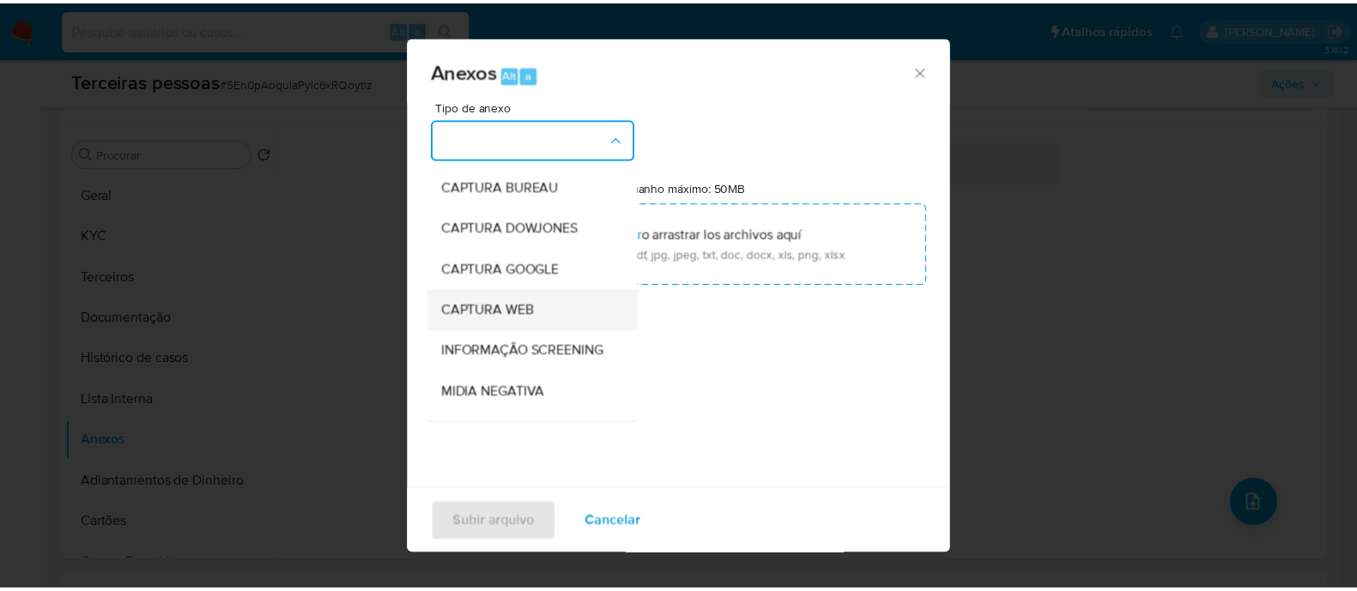
scroll to position [264, 0]
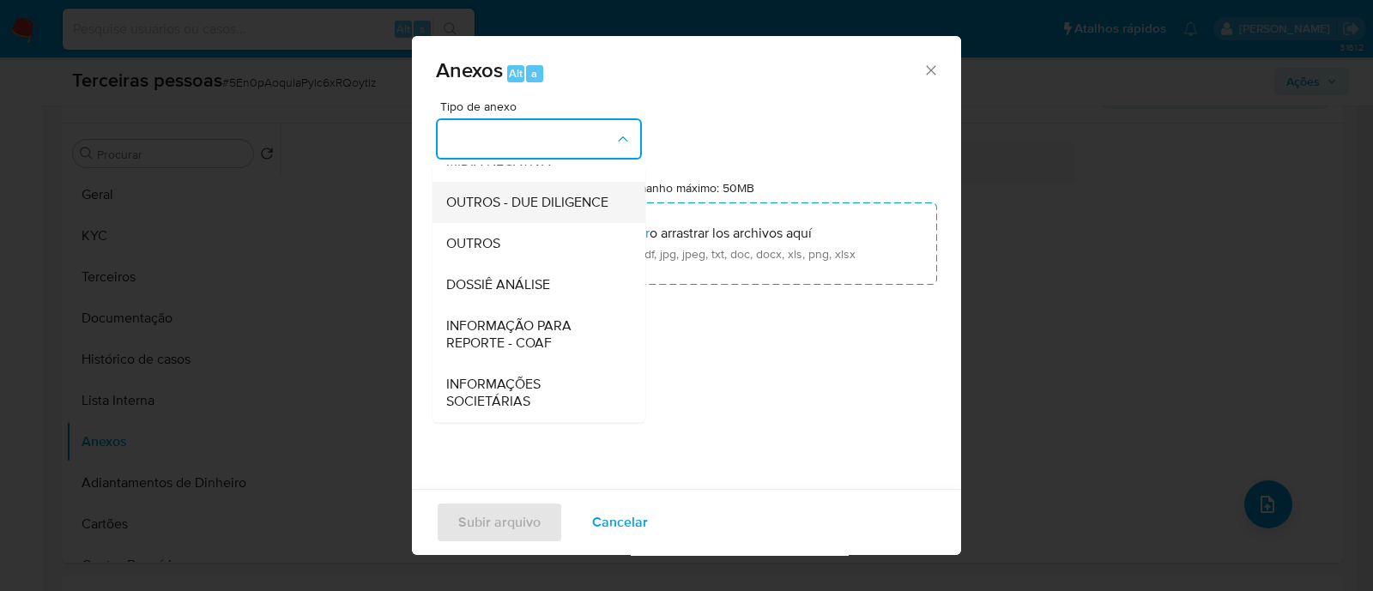
click at [498, 214] on div "OUTROS - DUE DILIGENCE" at bounding box center [533, 202] width 175 height 41
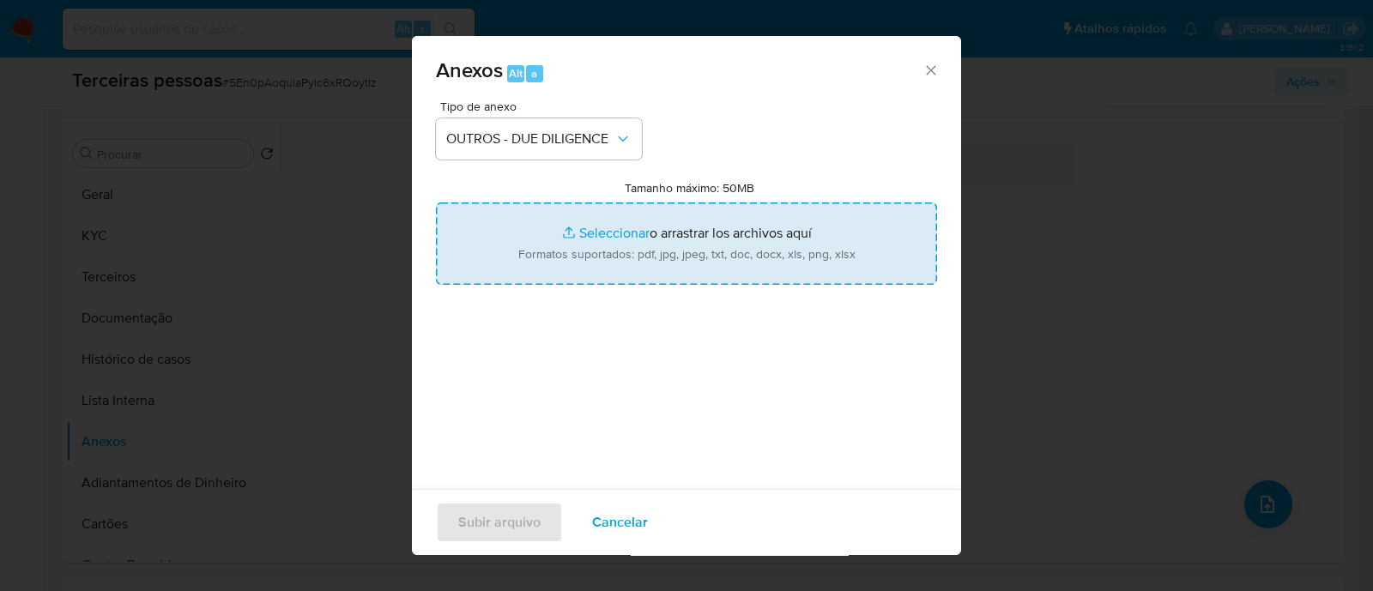
click at [704, 264] on input "Tamanho máximo: 50MB Seleccionar archivos" at bounding box center [686, 244] width 501 height 82
type input "C:\fakepath\Matriz de Risco - AS VEZES TEM SALVADOS LTDA.pdf"
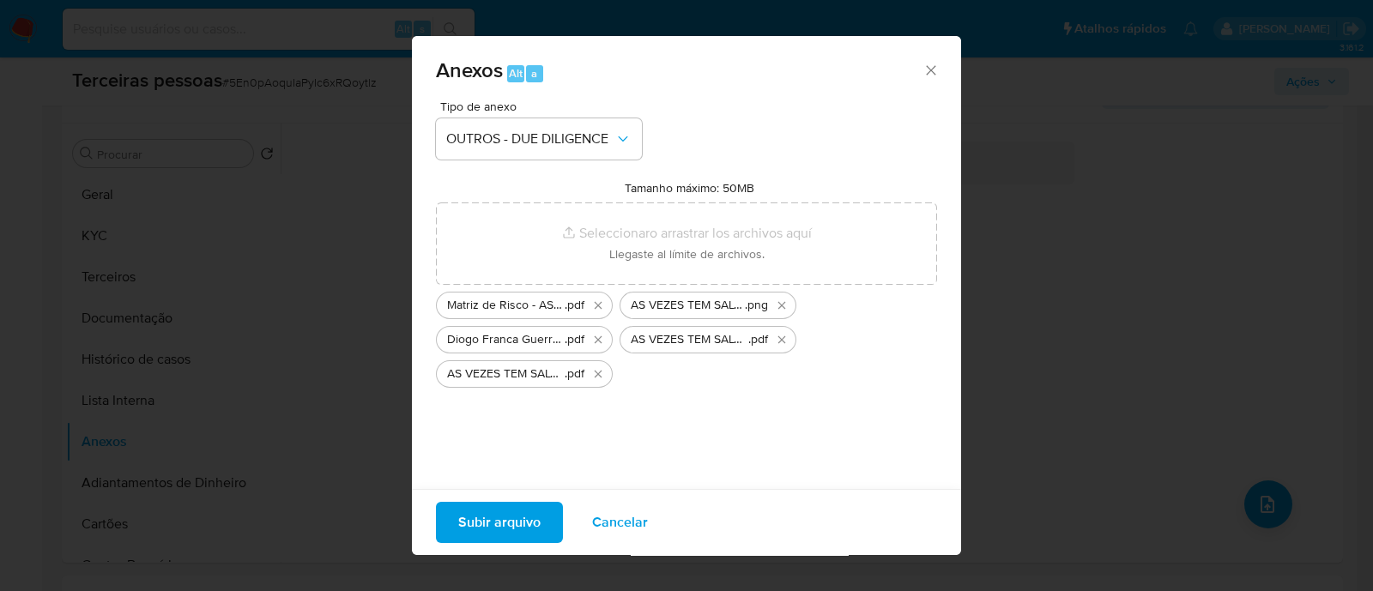
click at [528, 512] on span "Subir arquivo" at bounding box center [499, 523] width 82 height 38
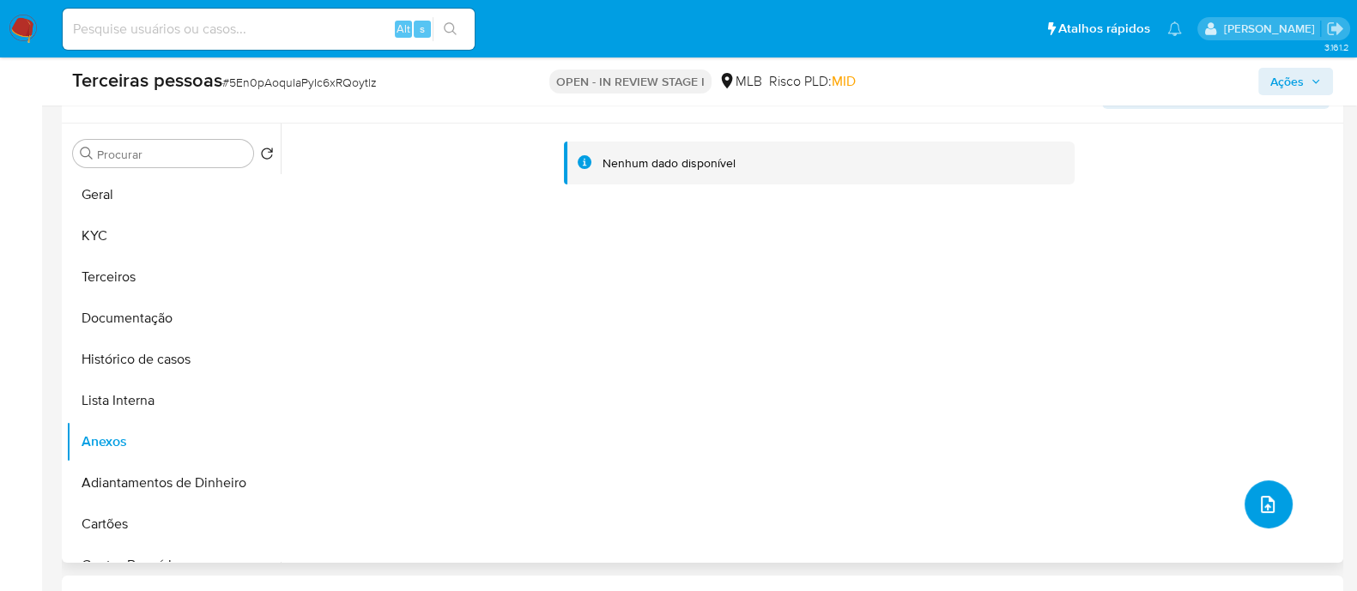
scroll to position [428, 0]
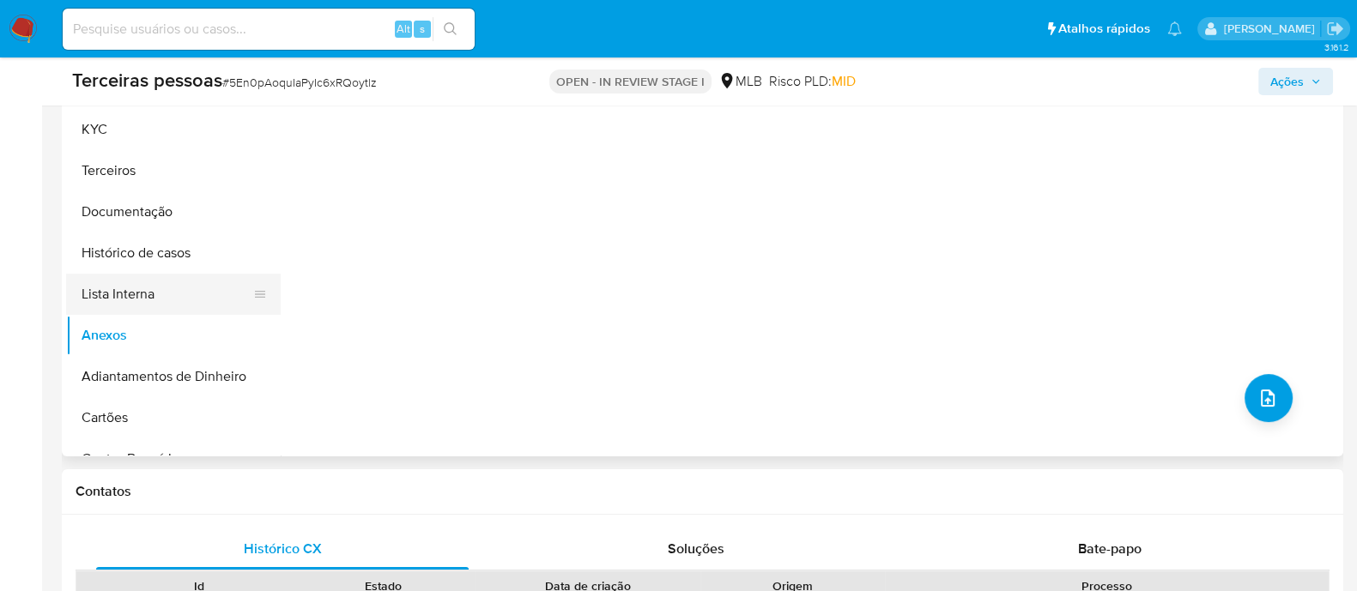
click at [188, 289] on button "Lista Interna" at bounding box center [166, 294] width 201 height 41
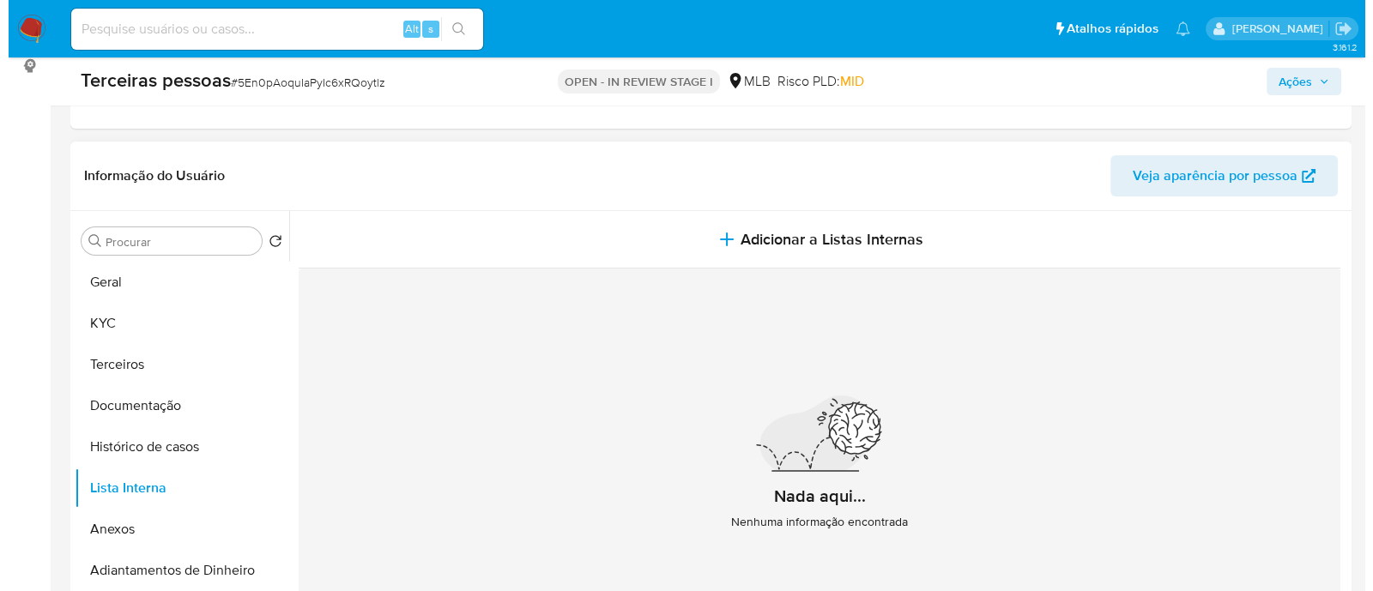
scroll to position [214, 0]
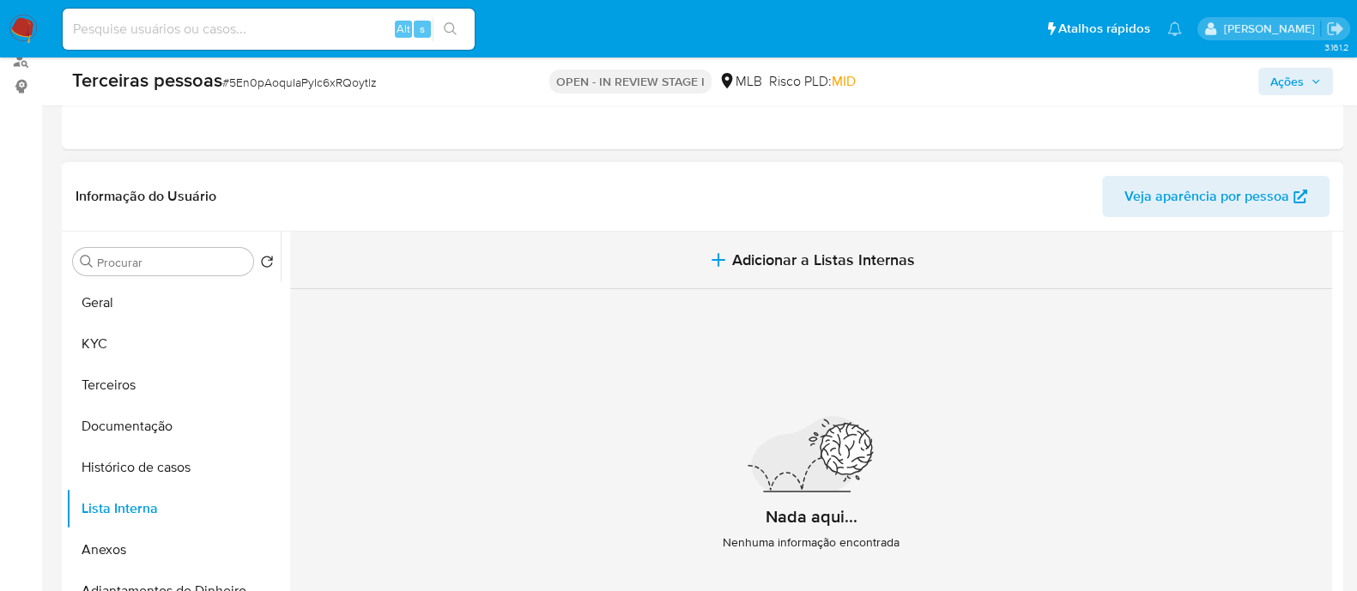
click at [695, 275] on button "Adicionar a Listas Internas" at bounding box center [811, 260] width 1042 height 57
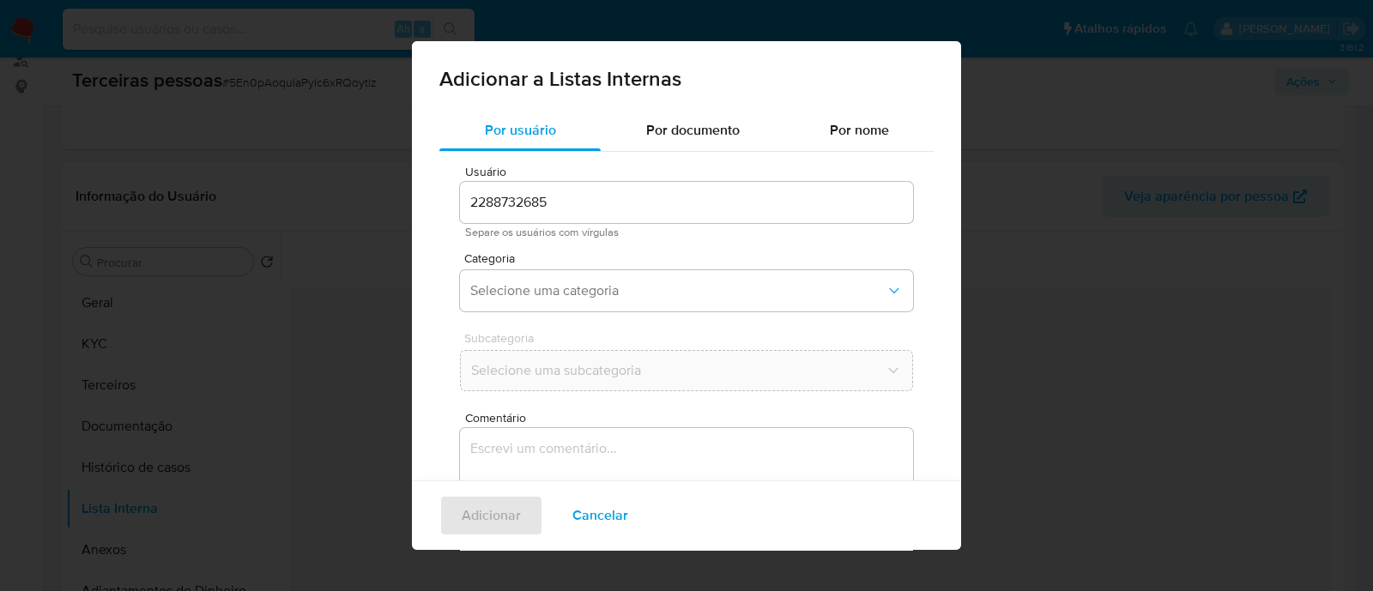
click at [597, 320] on div "Usuário 2288732685 Separe os usuários com vírgulas Categoria Selecione uma cate…" at bounding box center [686, 386] width 494 height 469
click at [620, 293] on span "Selecione uma categoria" at bounding box center [677, 290] width 415 height 17
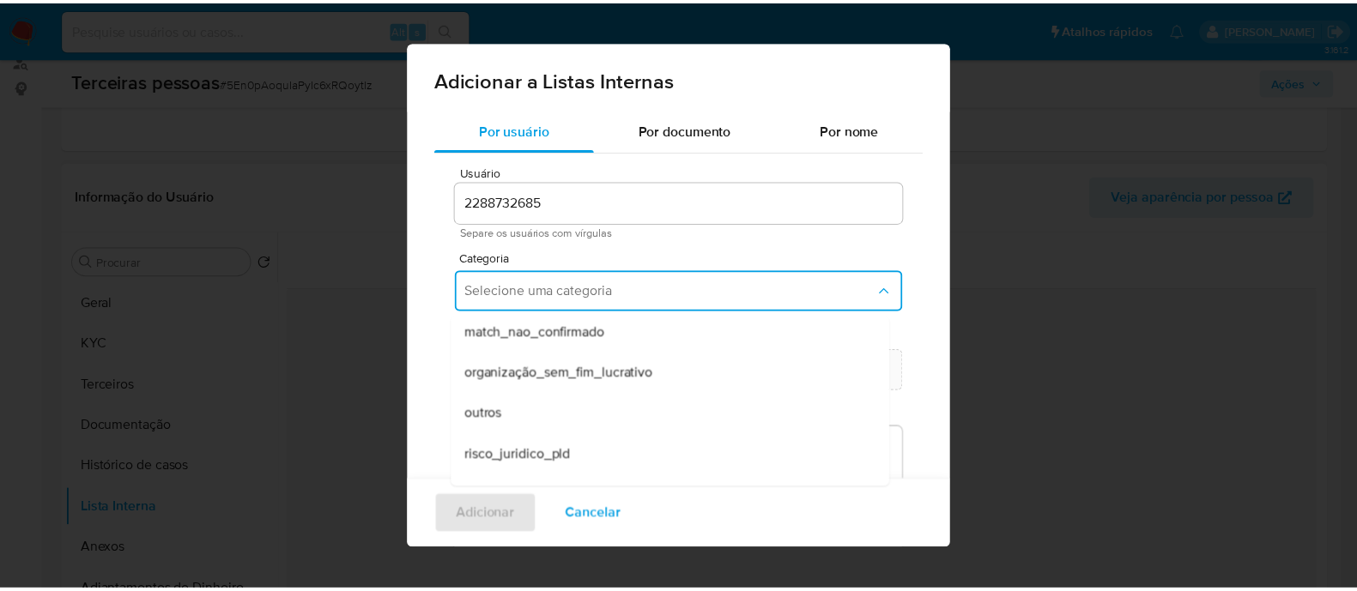
scroll to position [404, 0]
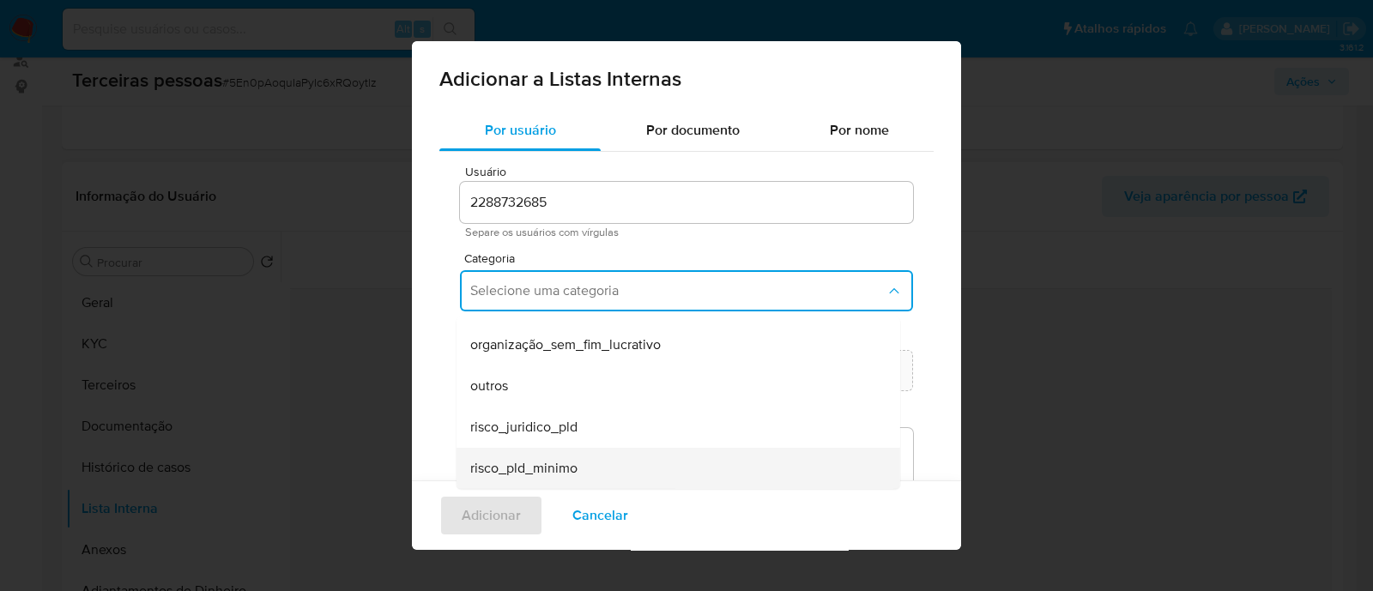
click at [605, 474] on div "risco_pld_minimo" at bounding box center [673, 468] width 406 height 41
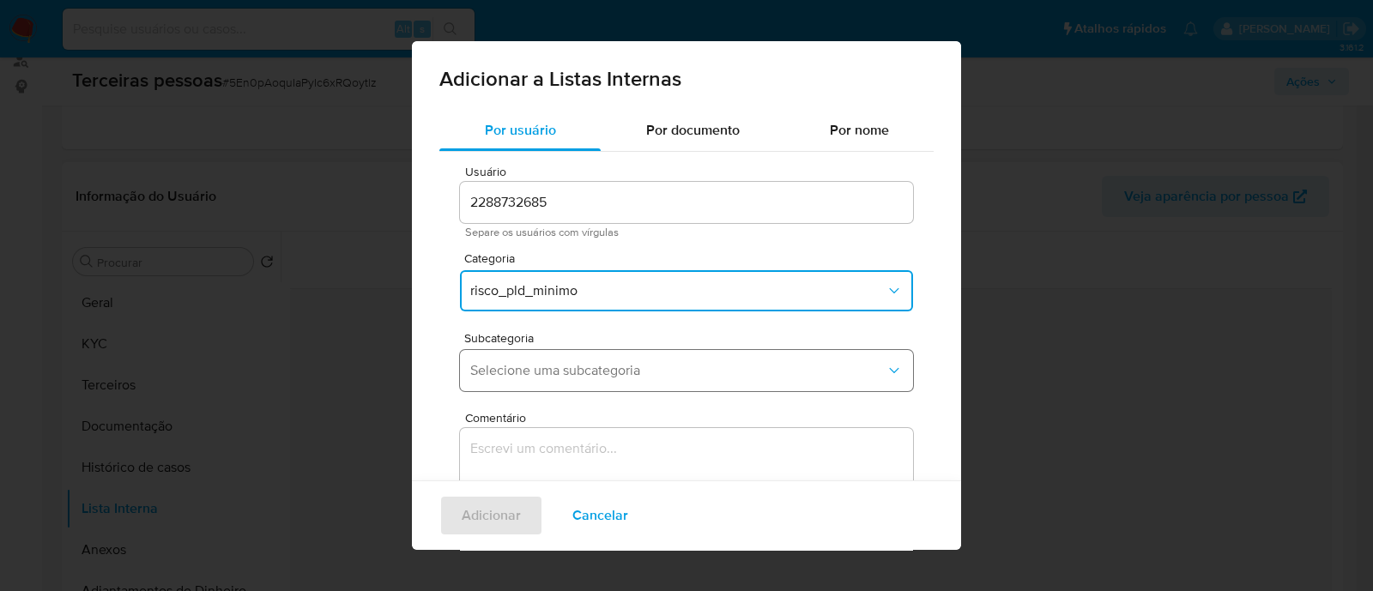
click at [620, 351] on button "Selecione uma subcategoria" at bounding box center [686, 370] width 453 height 41
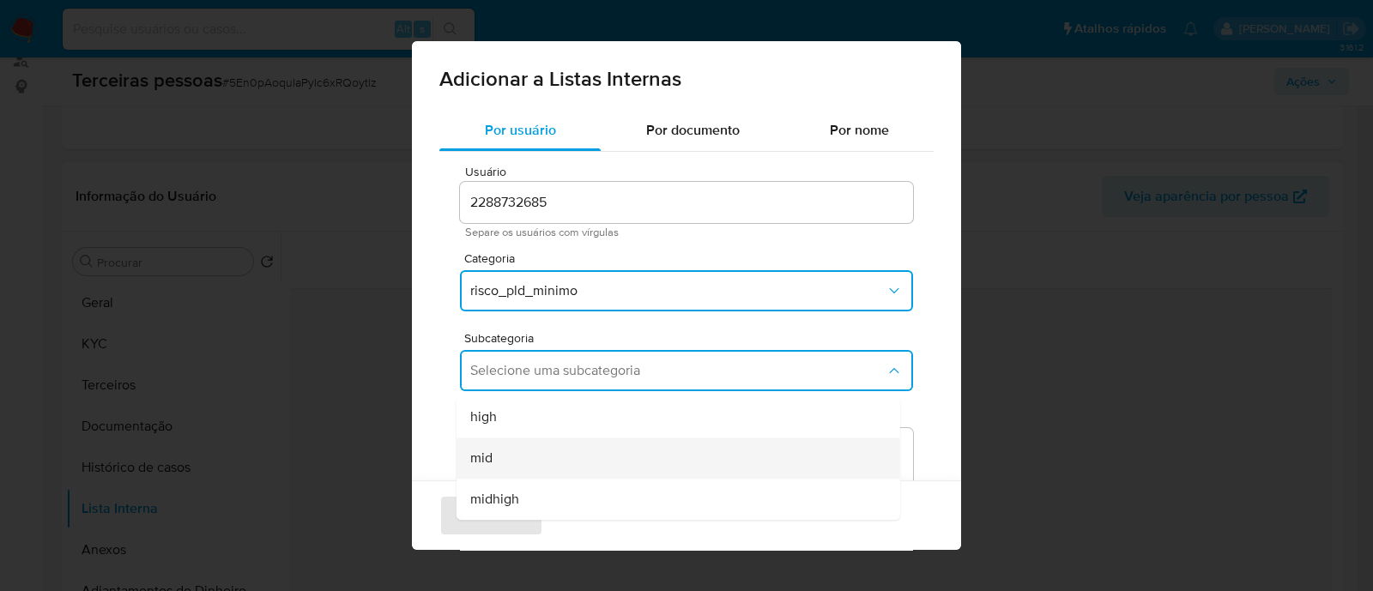
click at [528, 450] on div "mid" at bounding box center [673, 458] width 406 height 41
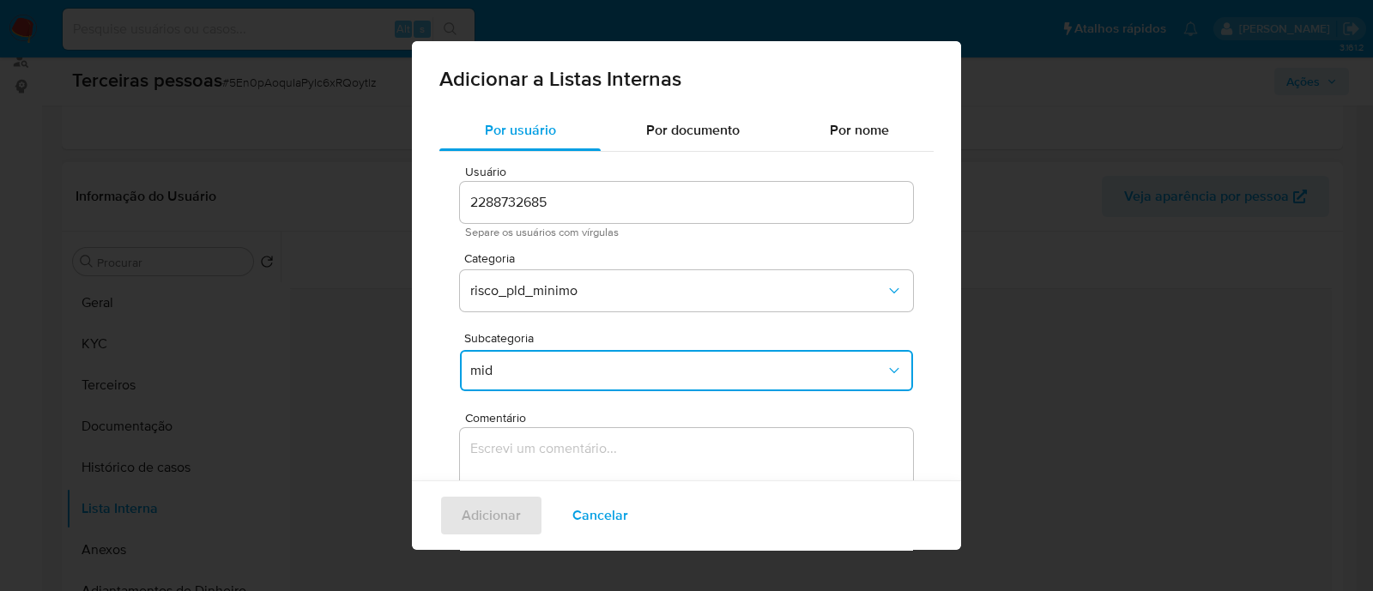
click at [568, 418] on span "Comentário" at bounding box center [691, 418] width 453 height 13
click at [568, 428] on textarea "Comentário" at bounding box center [686, 510] width 453 height 165
click at [600, 444] on textarea "Comentário" at bounding box center [686, 510] width 453 height 165
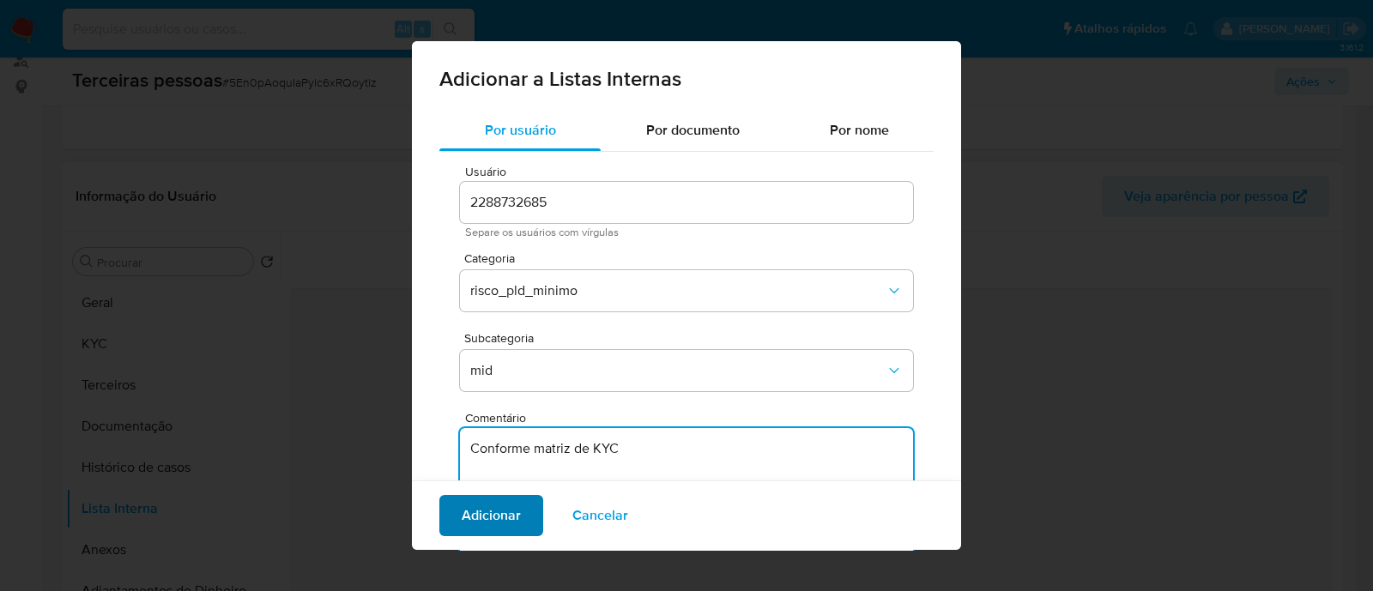
type textarea "Conforme matriz de KYC"
click at [499, 510] on span "Adicionar" at bounding box center [491, 516] width 59 height 38
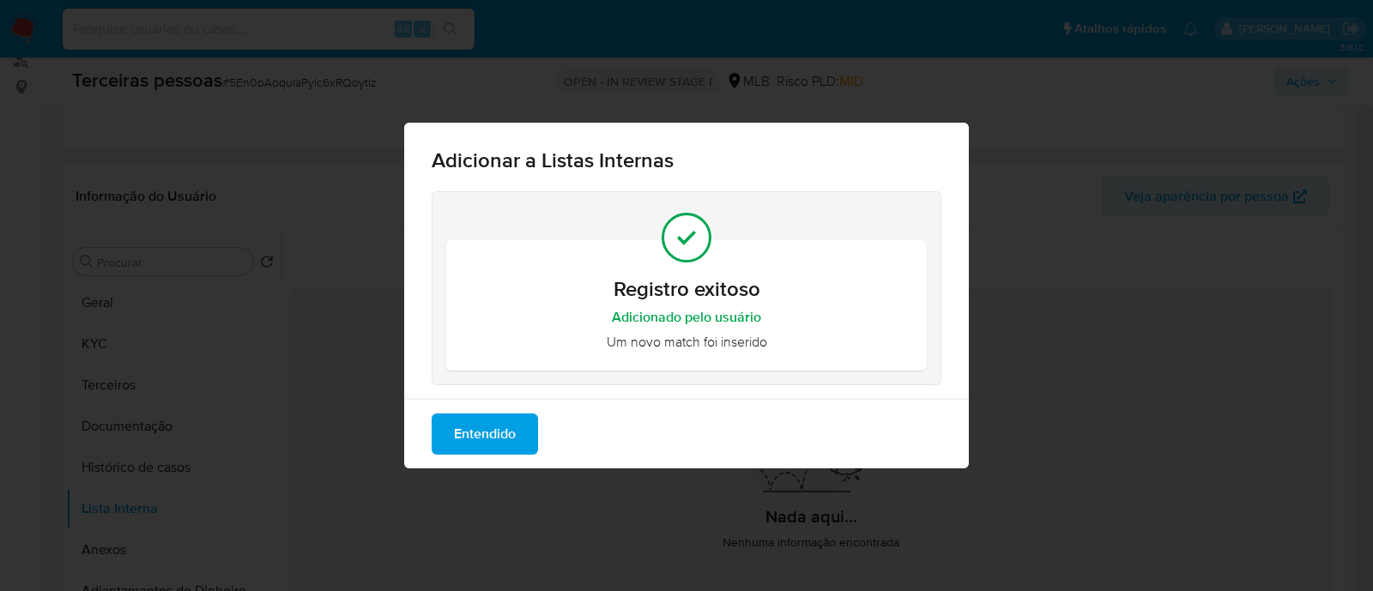
click at [510, 427] on span "Entendido" at bounding box center [485, 434] width 62 height 38
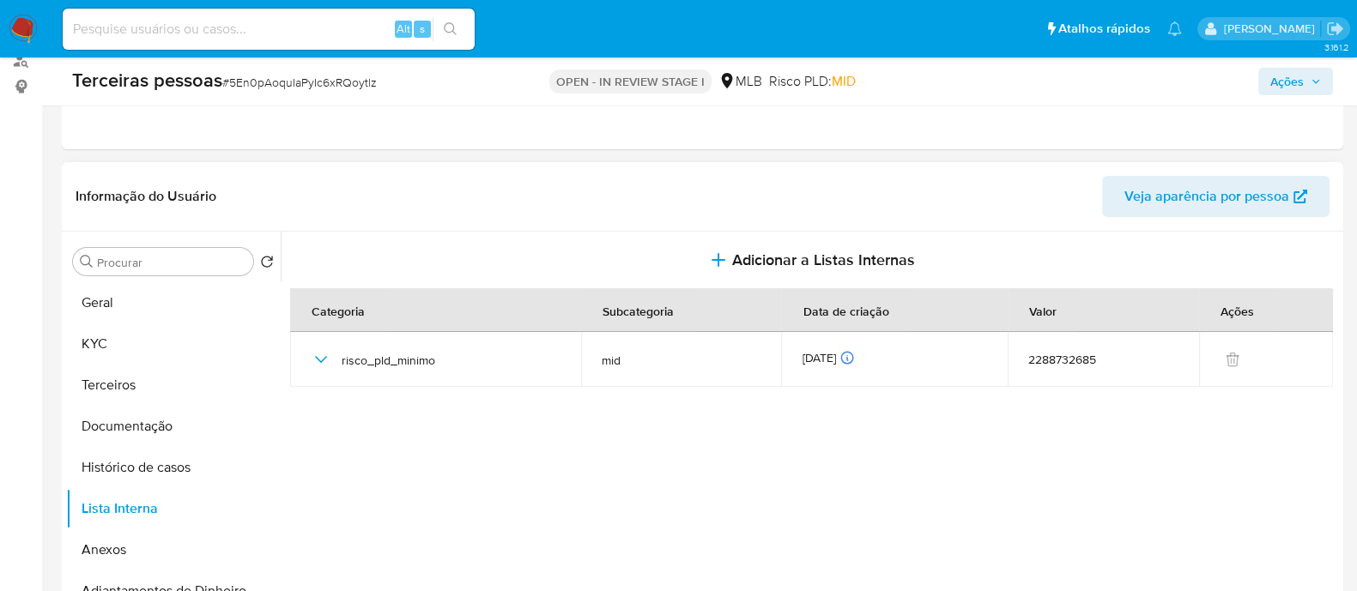
click at [1286, 79] on span "Ações" at bounding box center [1286, 81] width 33 height 27
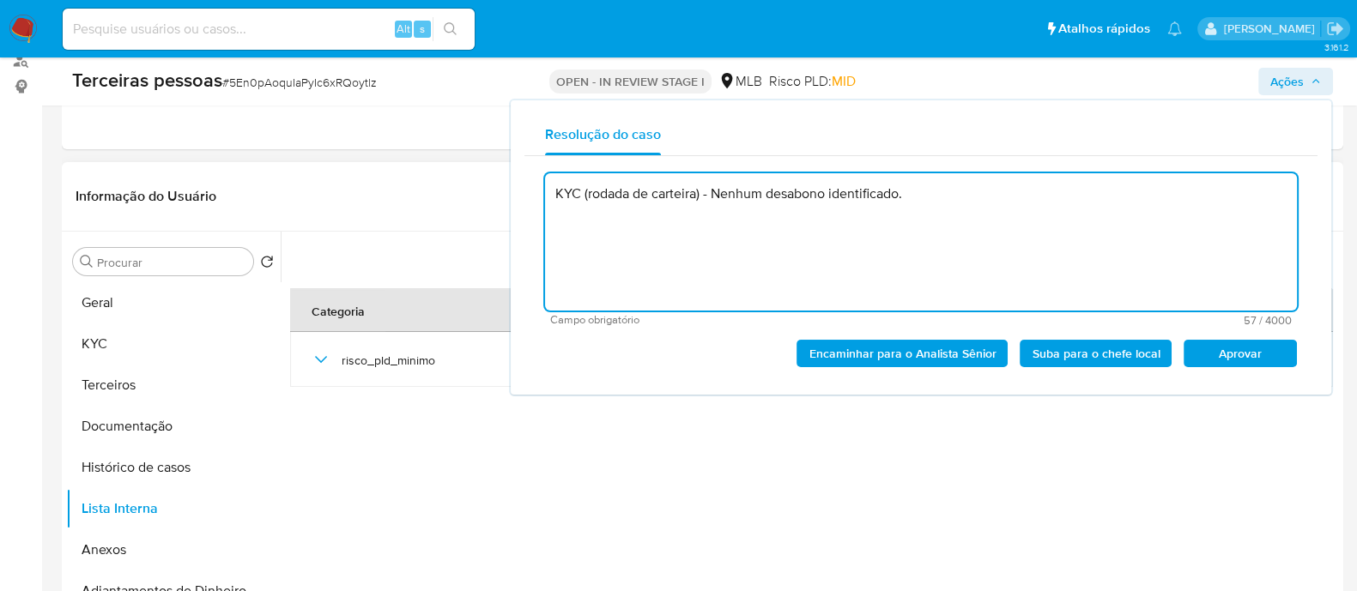
click at [1247, 354] on span "Aprovar" at bounding box center [1239, 354] width 89 height 24
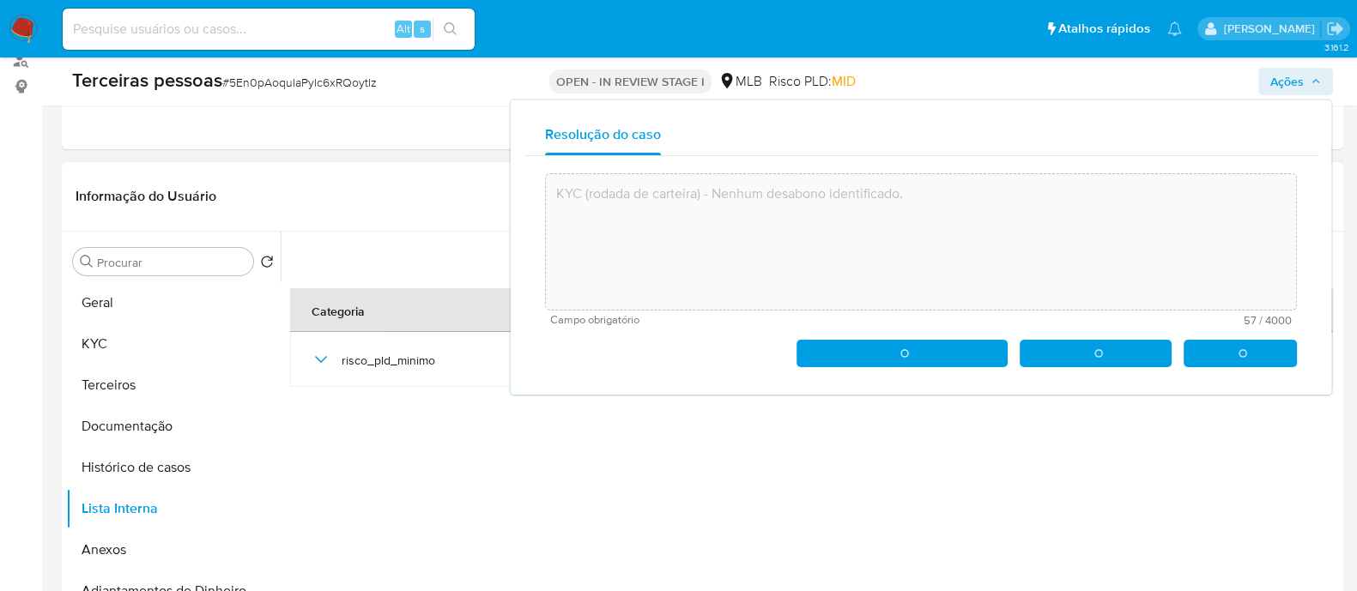
type textarea "KYC (rodada de carteira) - Nenhum desabono identificado."
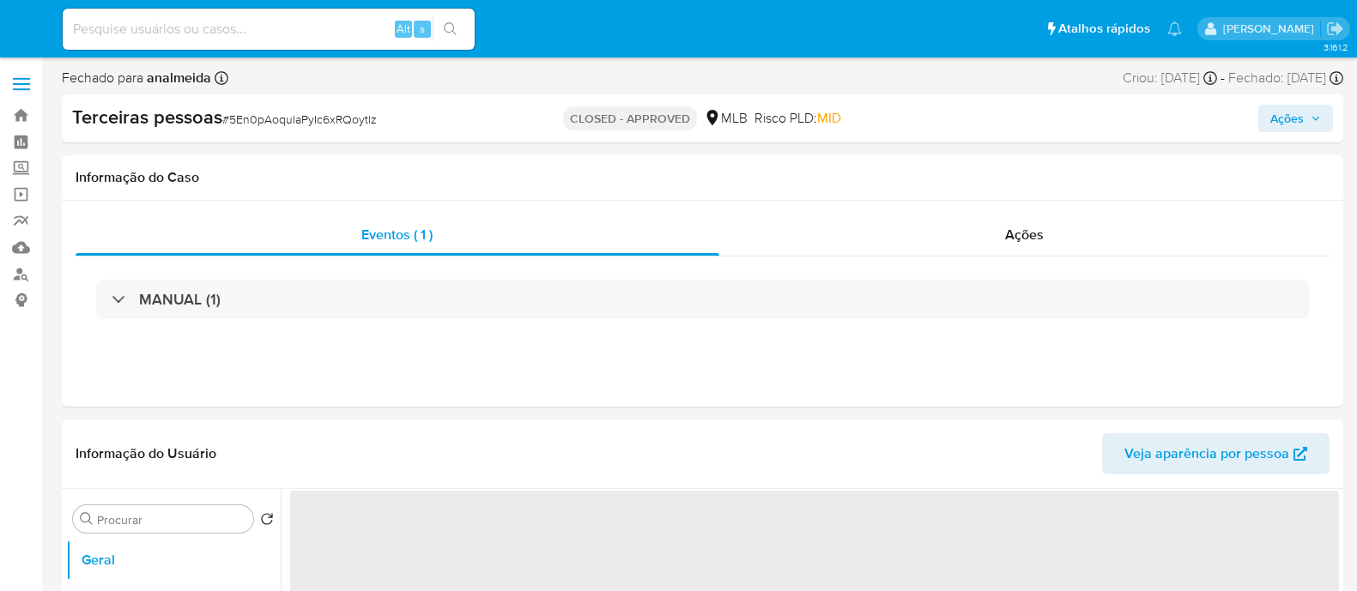
select select "10"
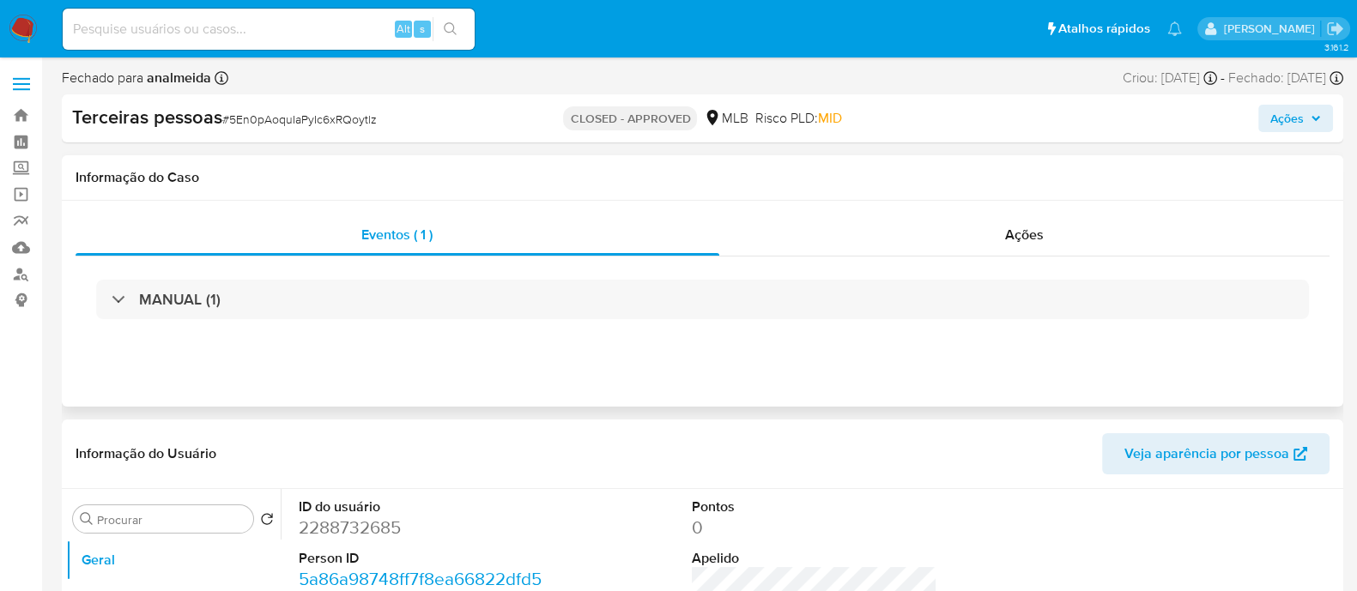
scroll to position [214, 0]
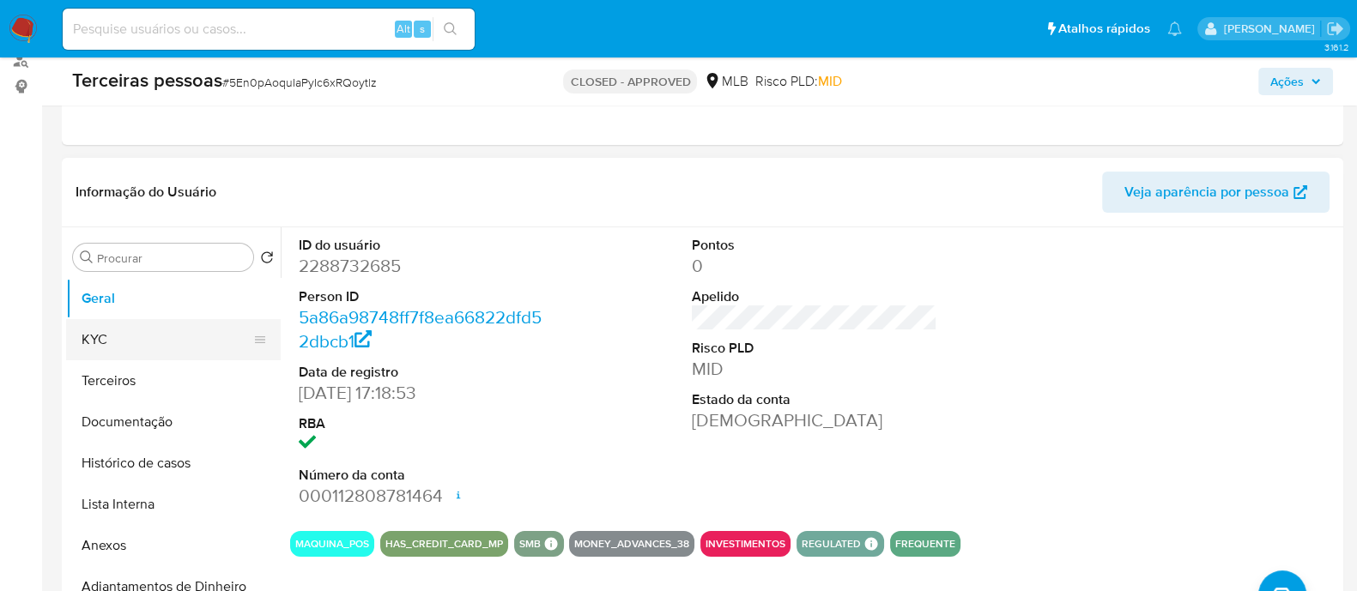
drag, startPoint x: 161, startPoint y: 346, endPoint x: 196, endPoint y: 347, distance: 34.3
click at [160, 346] on button "KYC" at bounding box center [166, 339] width 201 height 41
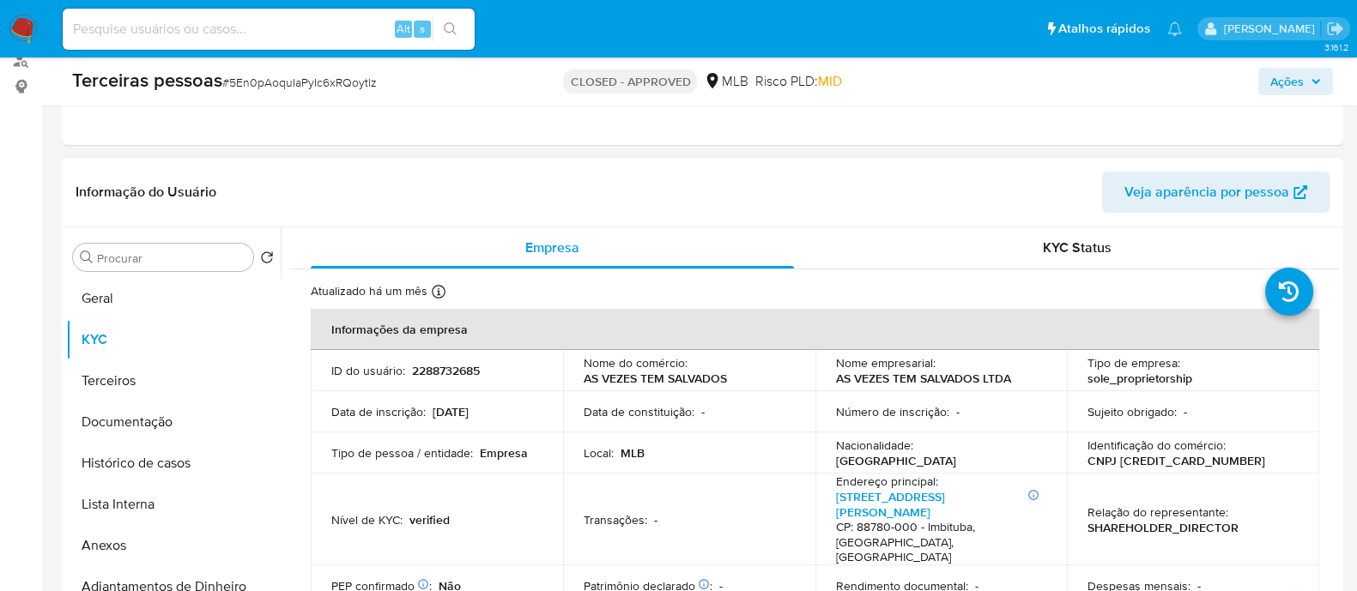
click at [1145, 461] on p "CNPJ [CREDIT_CARD_NUMBER]" at bounding box center [1176, 460] width 178 height 15
copy p "[CREDIT_CARD_NUMBER]"
click at [245, 24] on input at bounding box center [269, 29] width 412 height 22
paste input "2390113461"
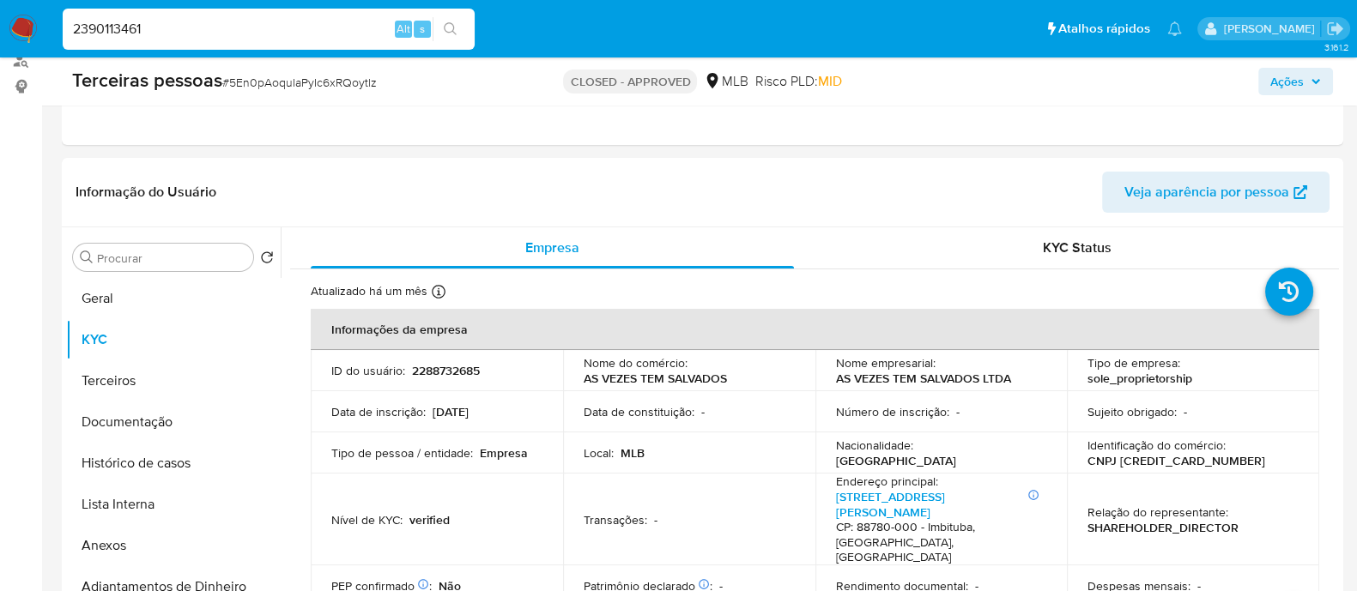
type input "2390113461"
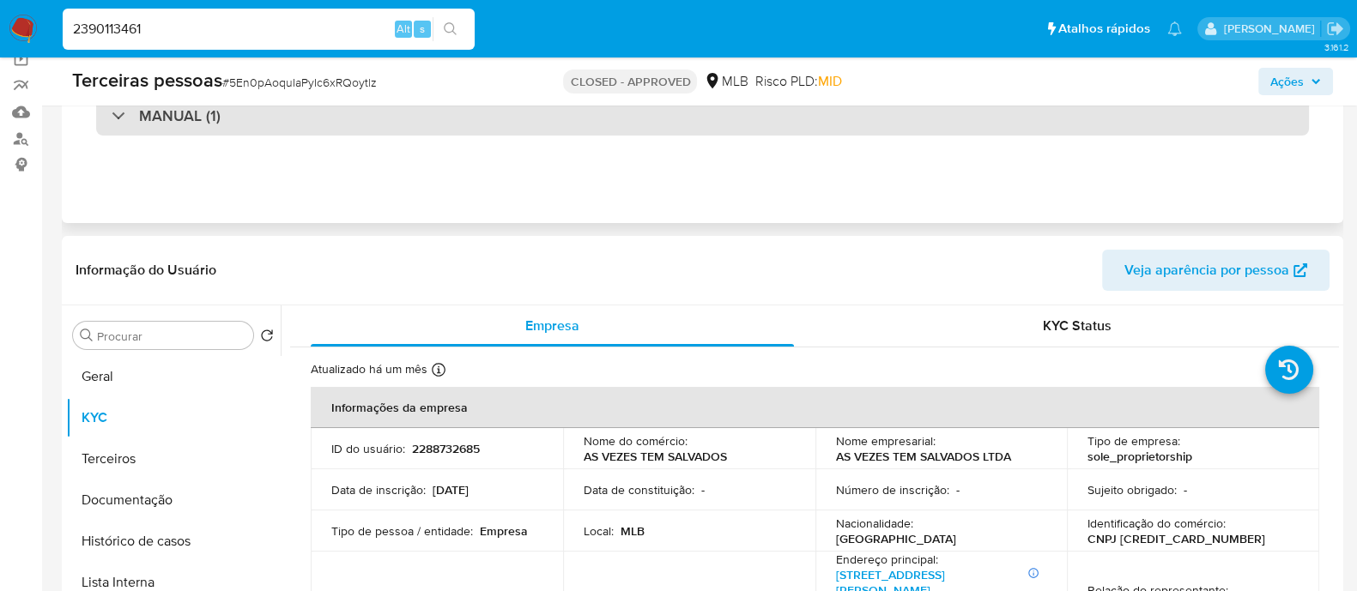
scroll to position [0, 0]
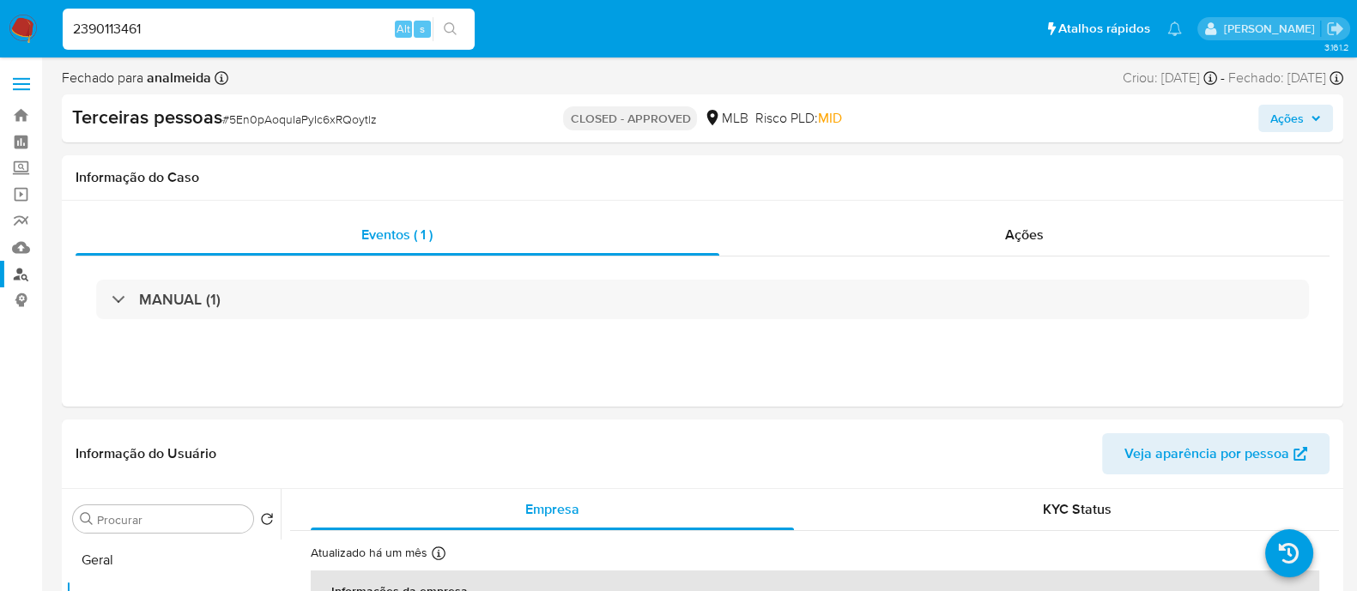
click at [21, 281] on link "Localizador de pessoas" at bounding box center [102, 274] width 204 height 27
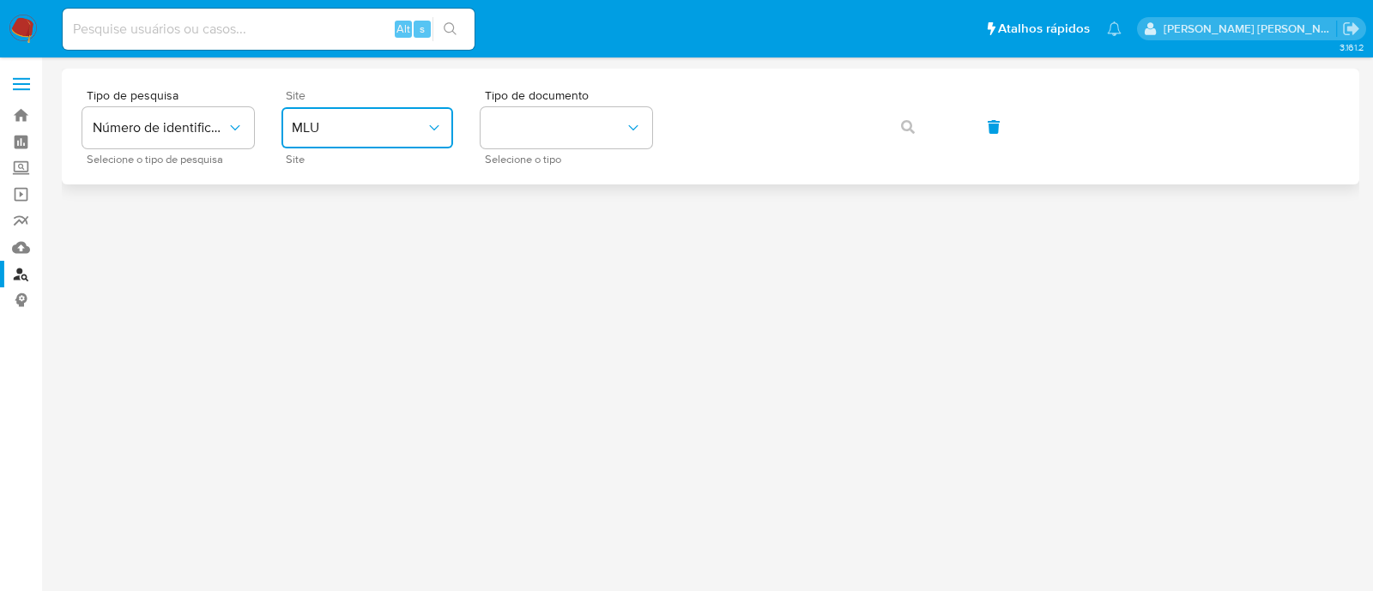
click at [376, 138] on button "MLU" at bounding box center [367, 127] width 172 height 41
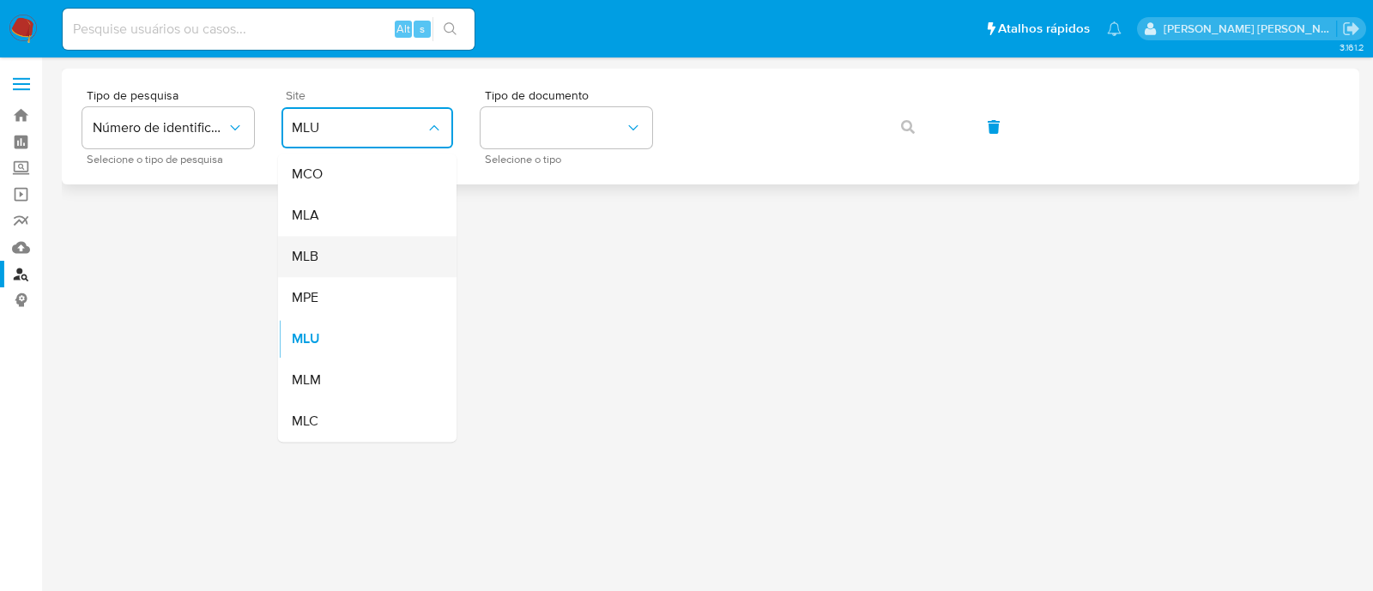
click at [340, 263] on div "MLB" at bounding box center [362, 256] width 141 height 41
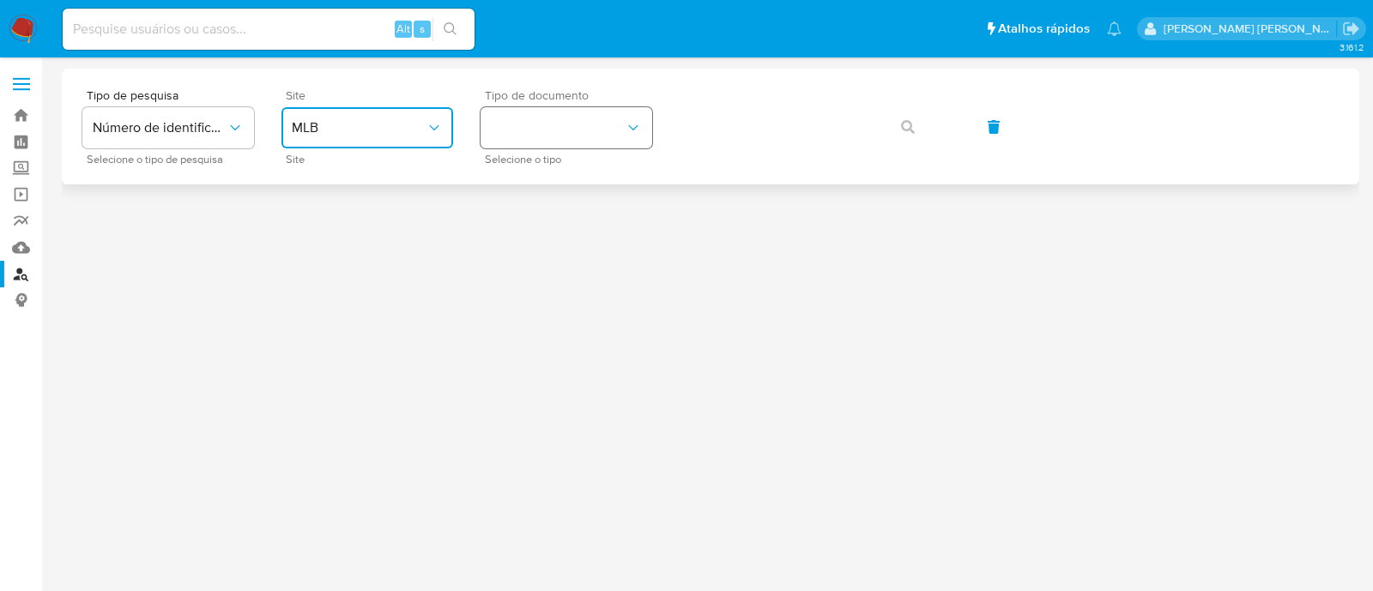
click at [642, 123] on button "identificationType" at bounding box center [567, 127] width 172 height 41
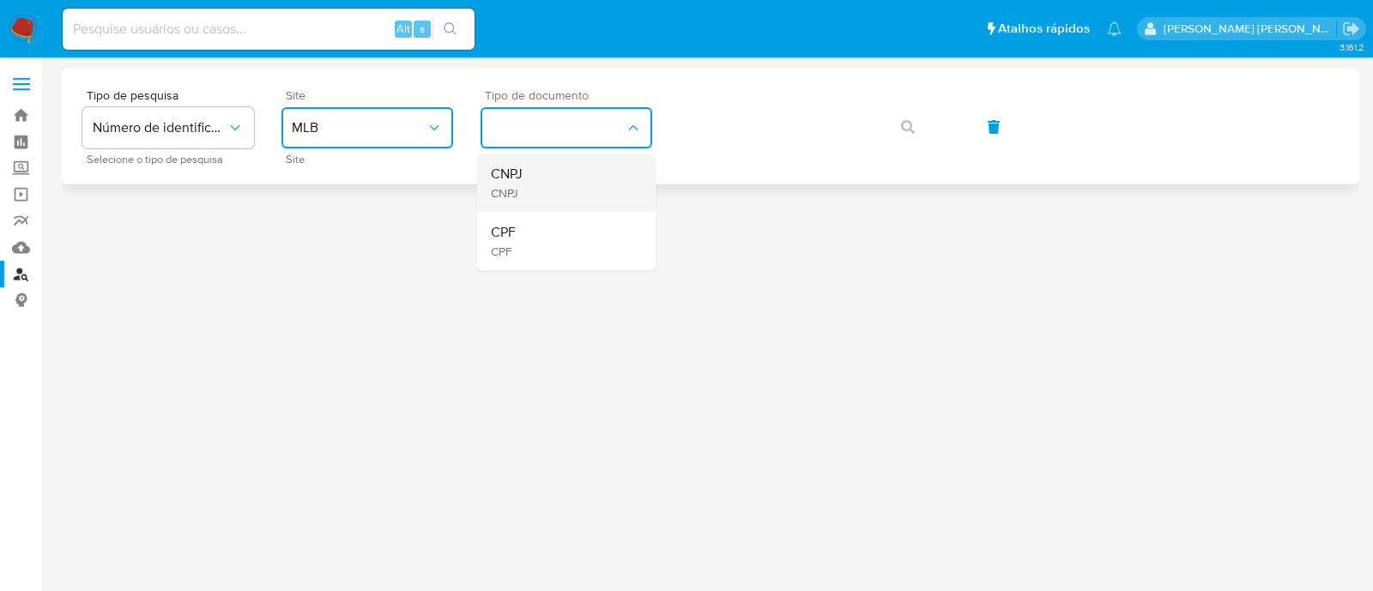
click at [614, 193] on div "CNPJ CNPJ" at bounding box center [561, 183] width 141 height 58
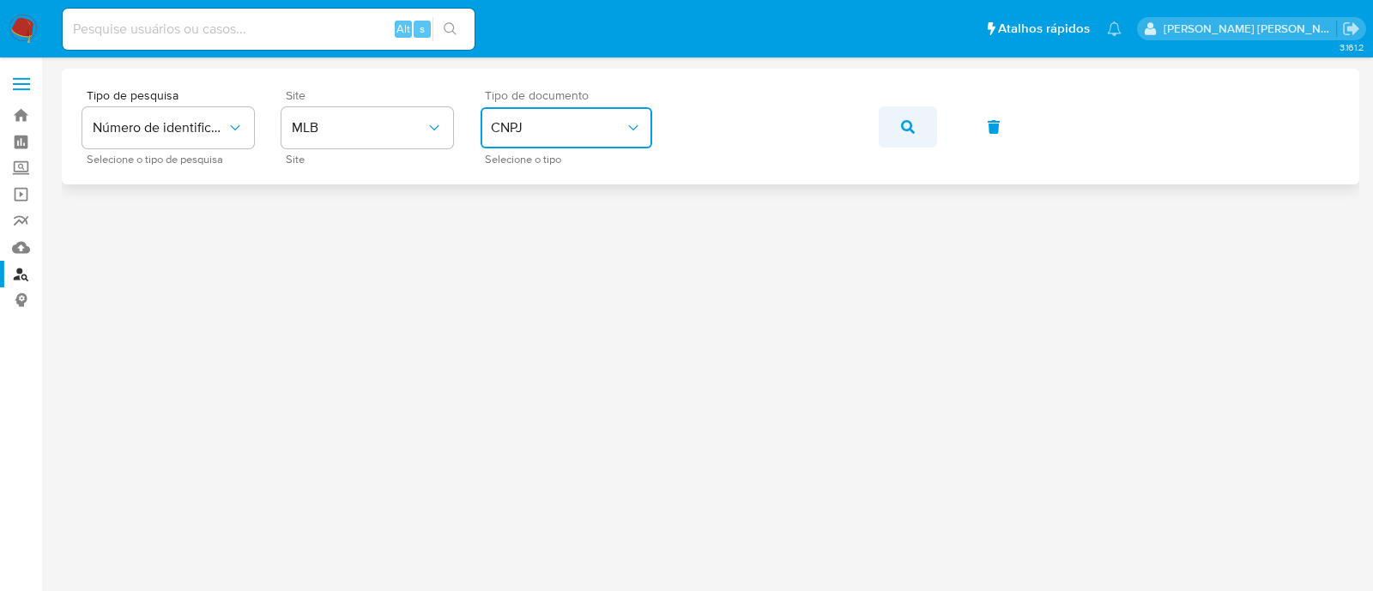
click at [898, 122] on button "button" at bounding box center [908, 126] width 58 height 41
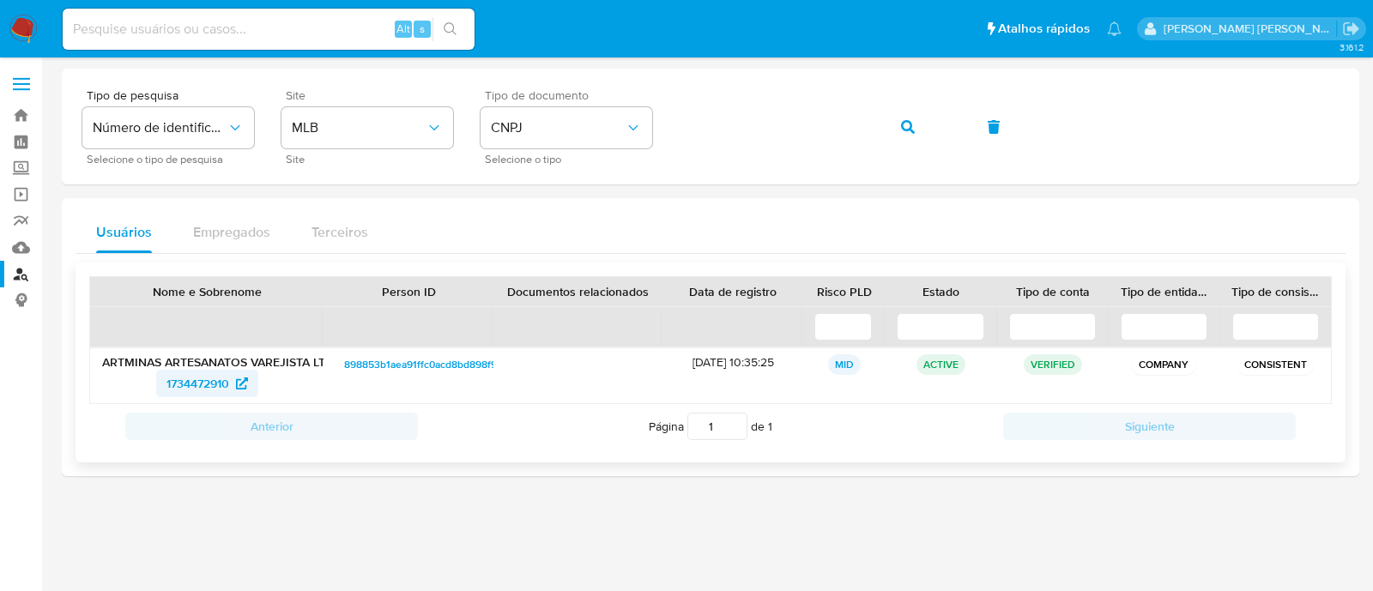
click at [180, 396] on span "1734472910" at bounding box center [197, 383] width 63 height 27
click at [909, 117] on span "button" at bounding box center [908, 127] width 14 height 38
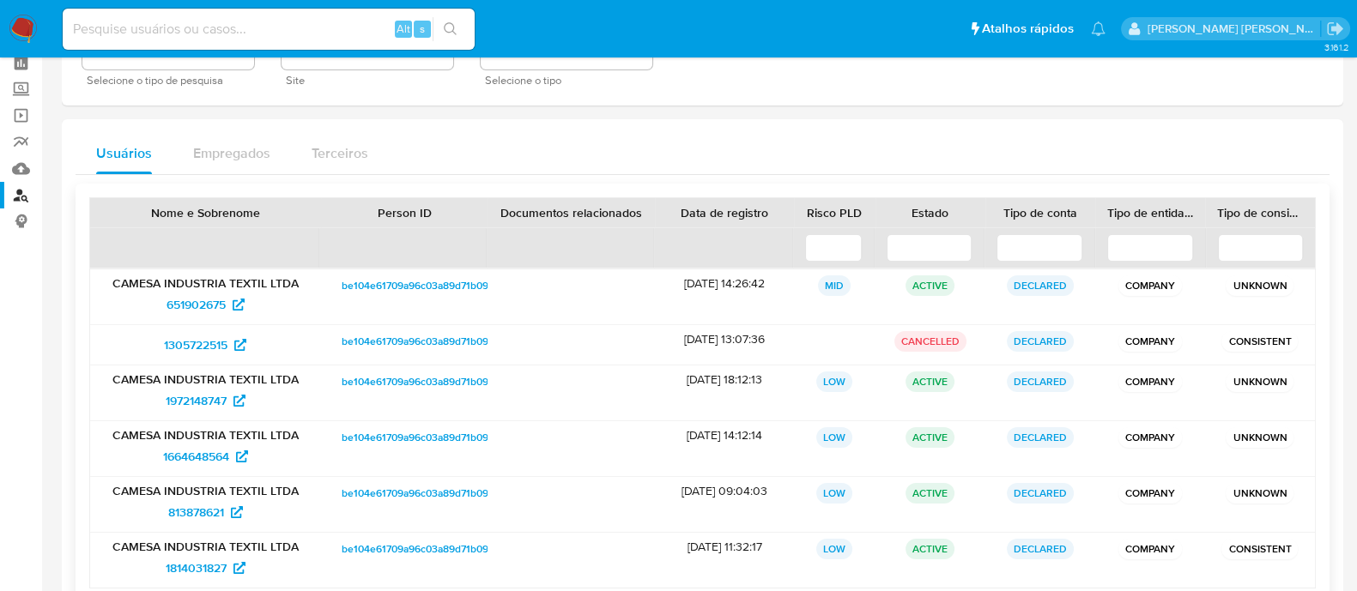
scroll to position [106, 0]
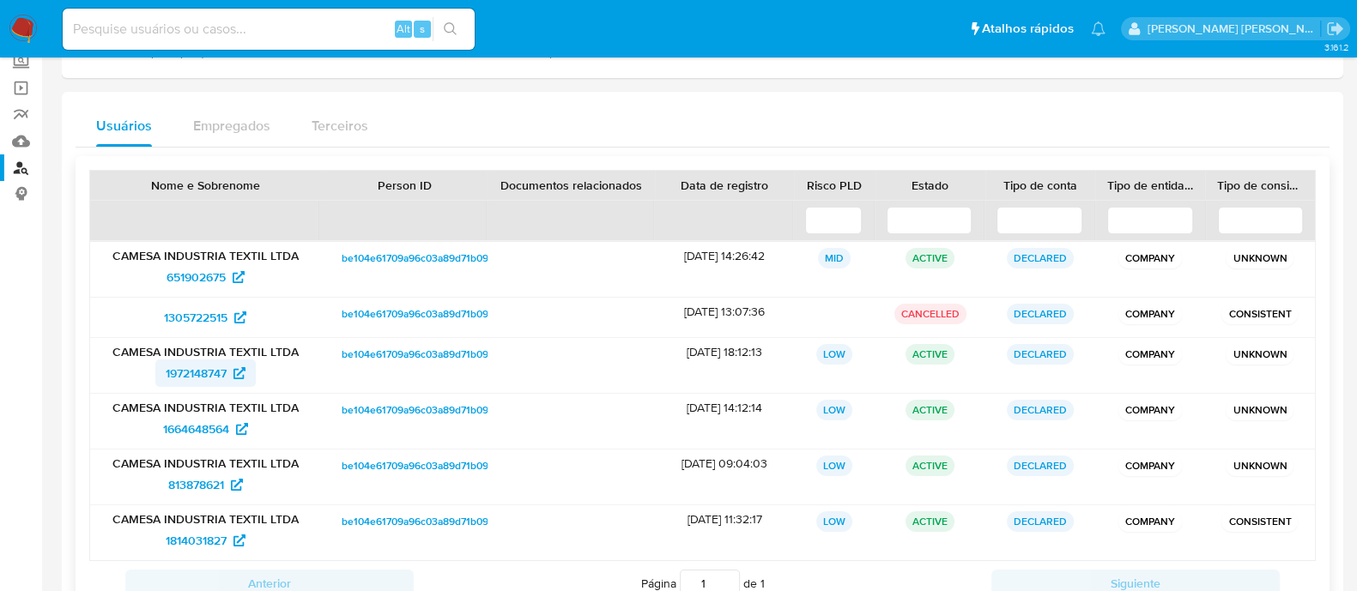
click at [174, 366] on span "1972148747" at bounding box center [196, 373] width 61 height 27
click at [202, 379] on span "1972148747" at bounding box center [196, 373] width 61 height 27
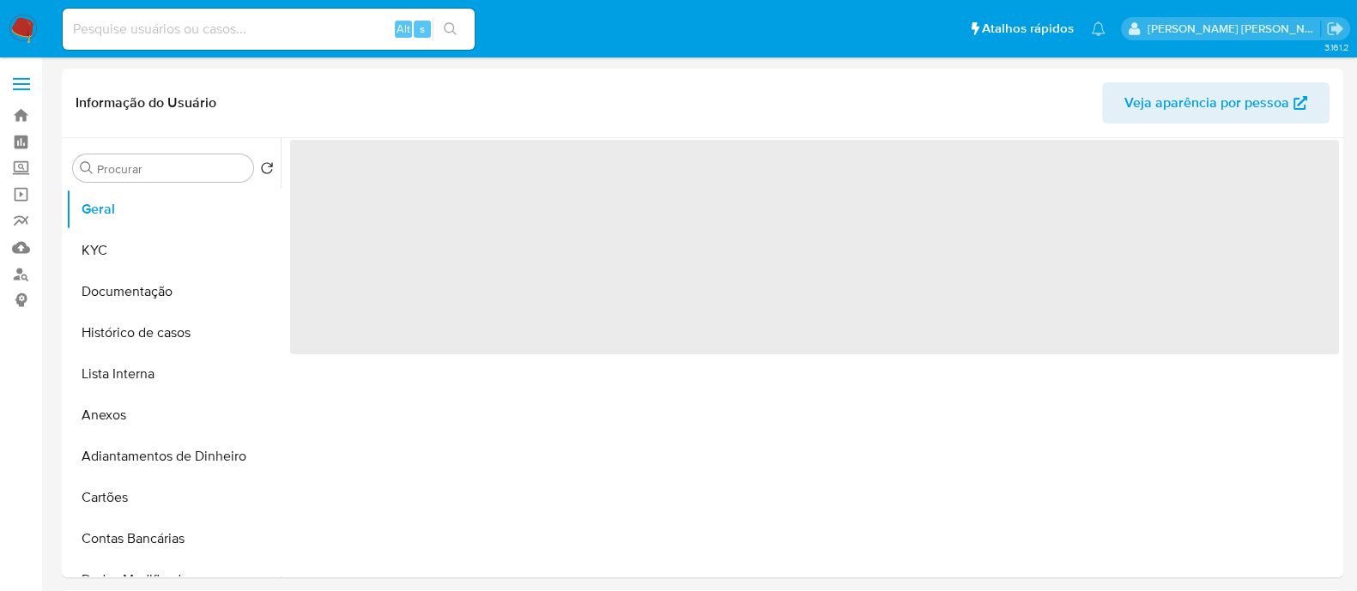
select select "10"
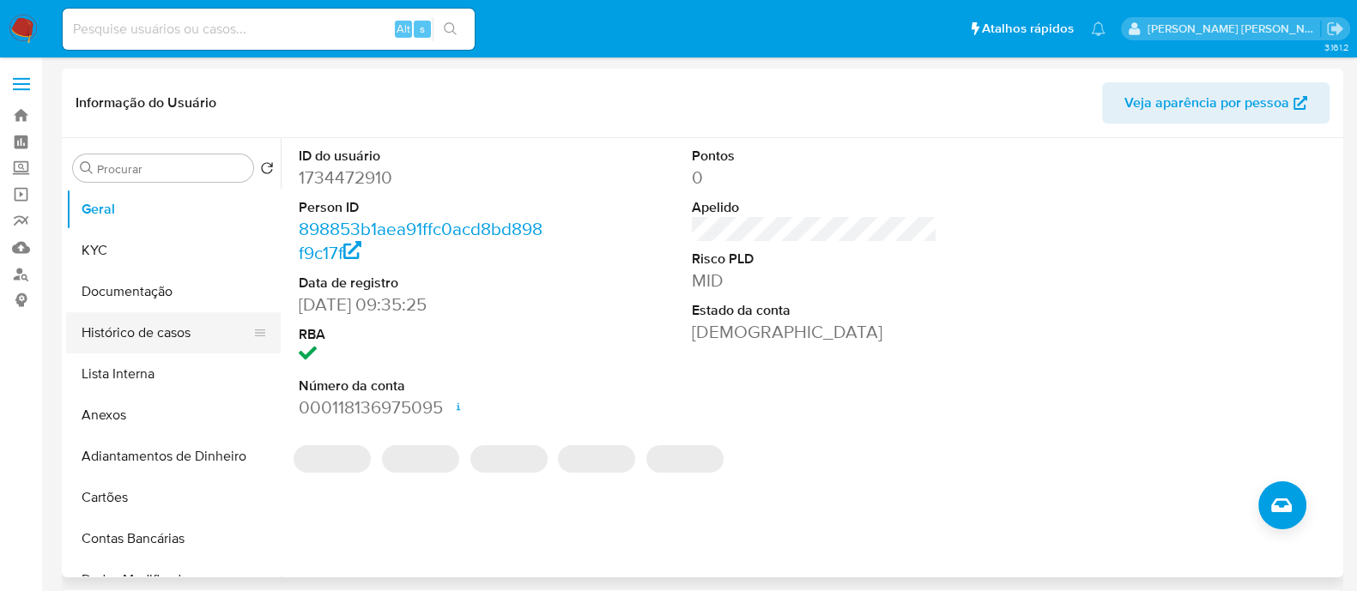
click at [166, 339] on button "Histórico de casos" at bounding box center [166, 332] width 201 height 41
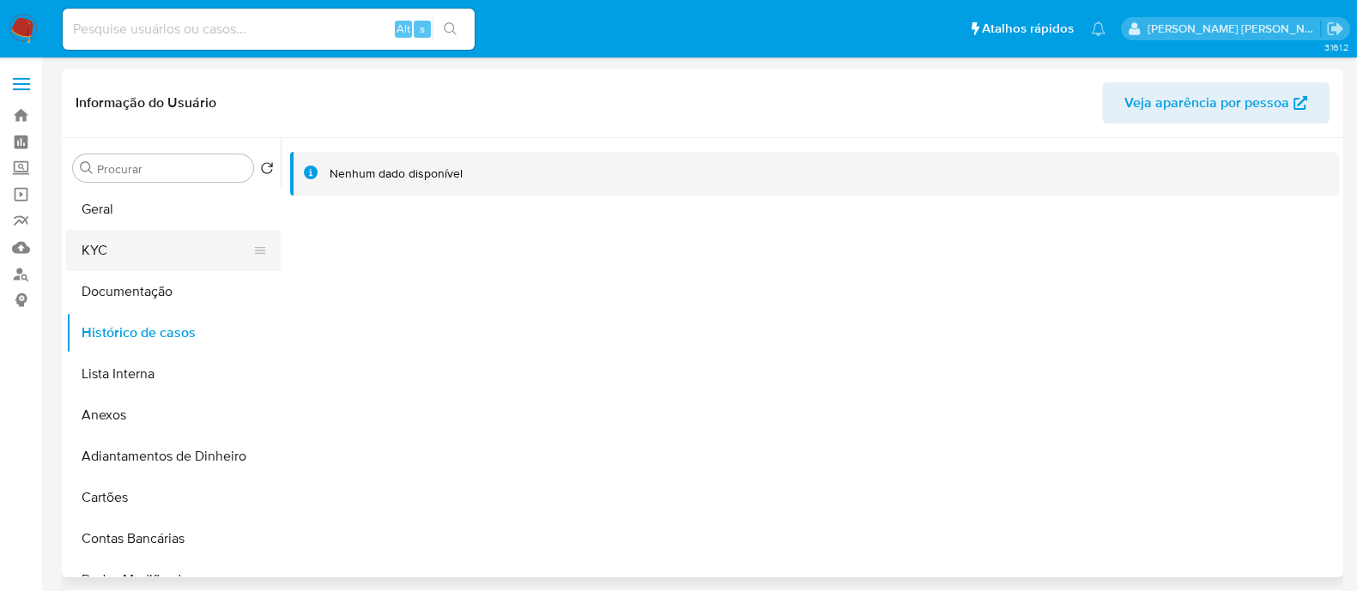
click at [142, 236] on button "KYC" at bounding box center [166, 250] width 201 height 41
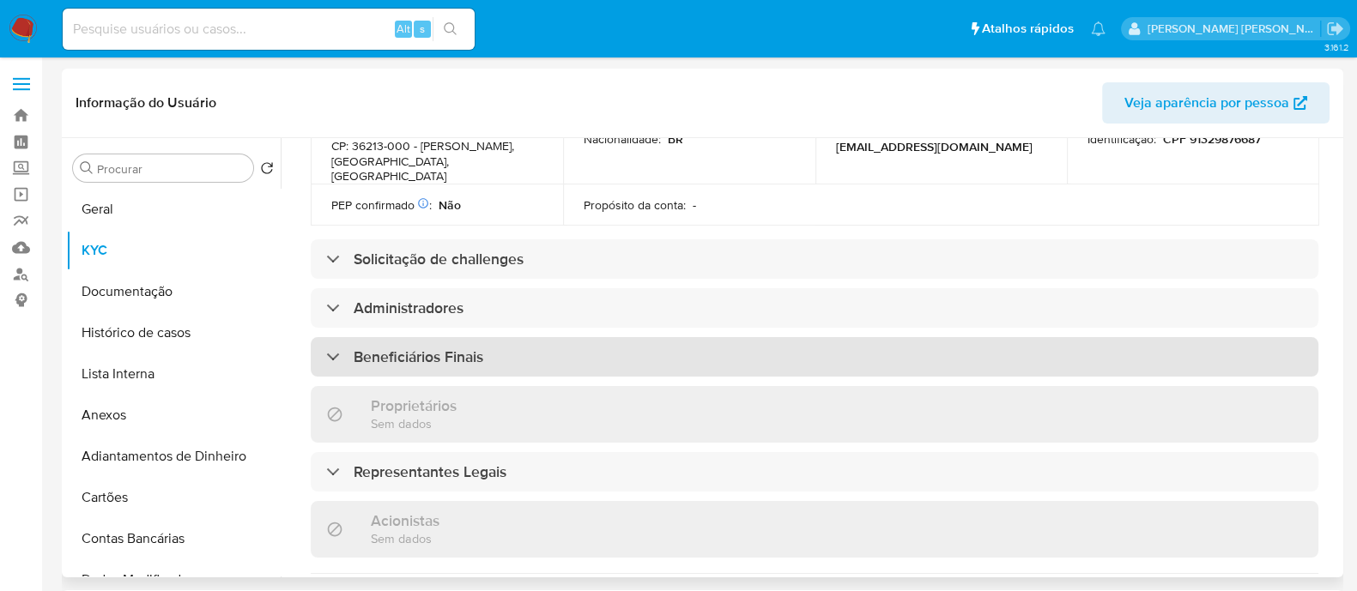
scroll to position [644, 0]
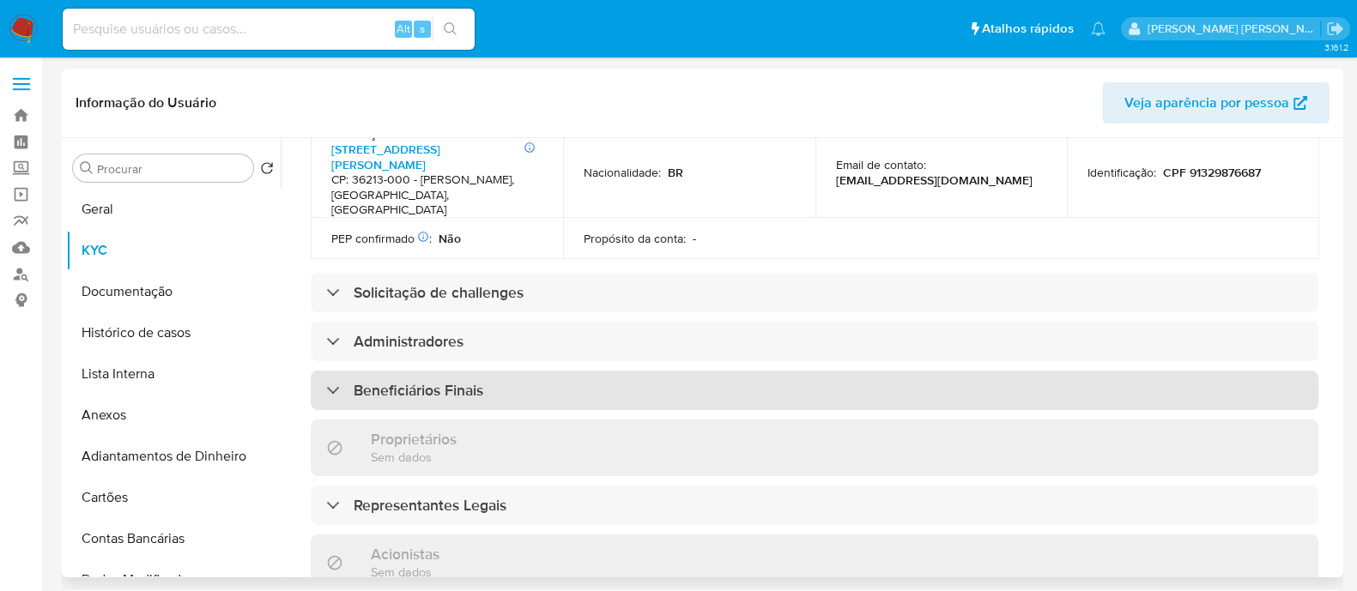
click at [434, 381] on h3 "Beneficiários Finais" at bounding box center [419, 390] width 130 height 19
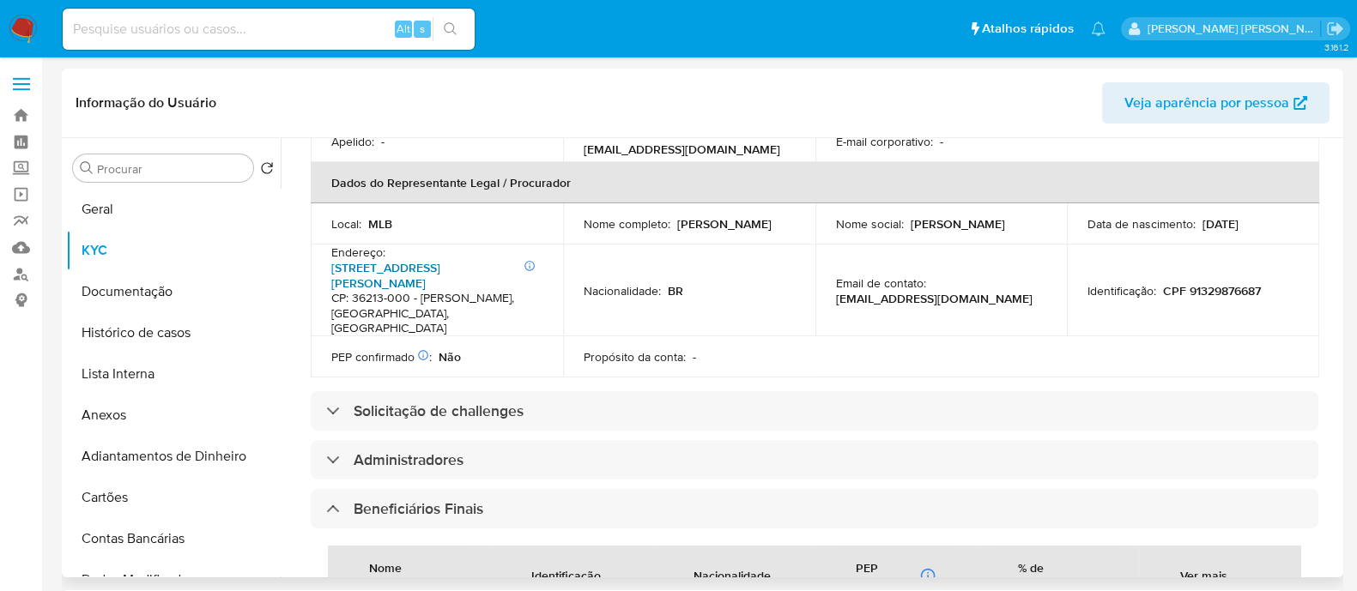
scroll to position [428, 0]
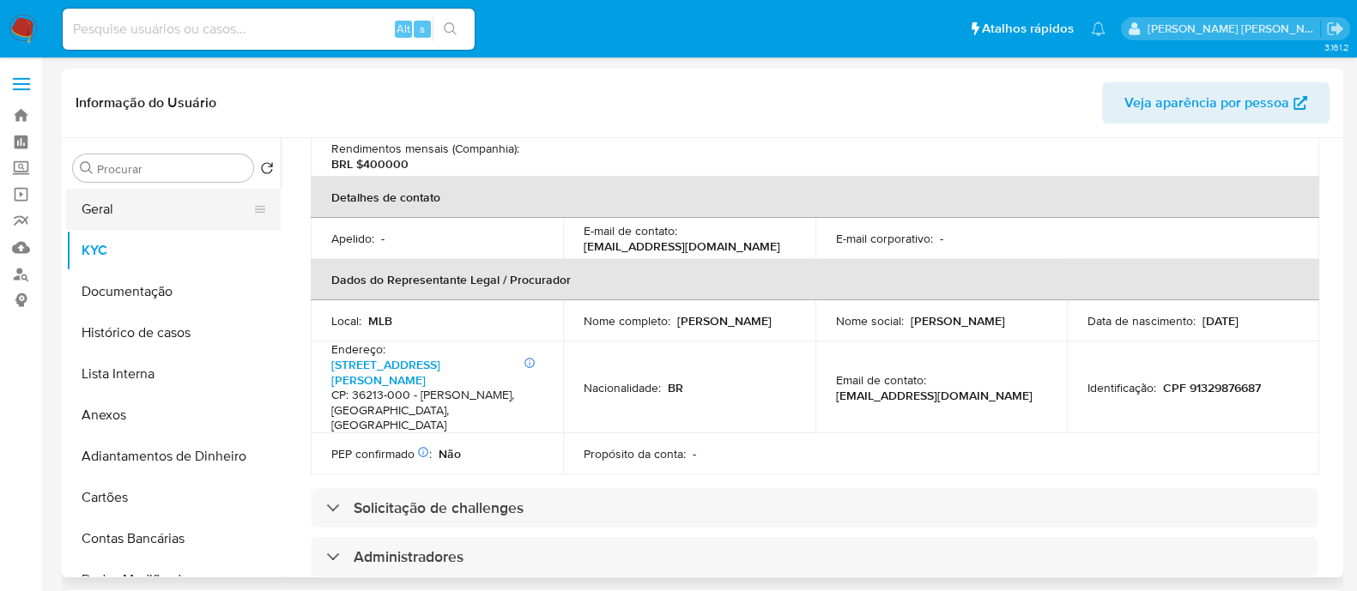
click at [185, 216] on button "Geral" at bounding box center [166, 209] width 201 height 41
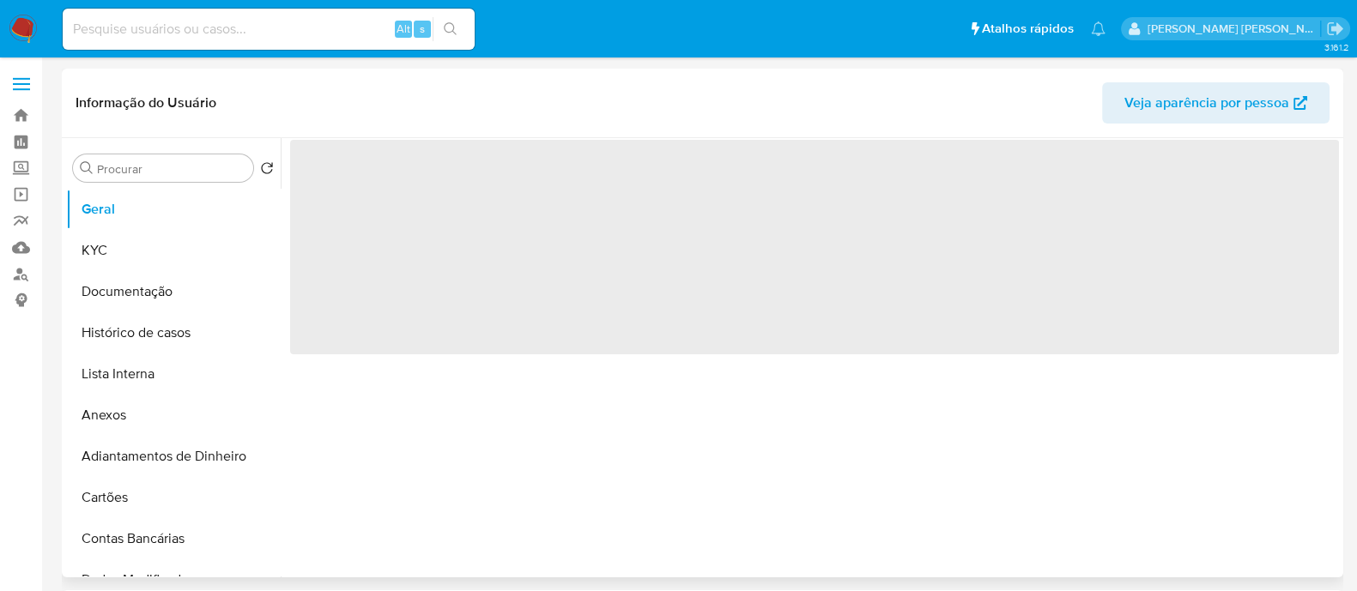
scroll to position [0, 0]
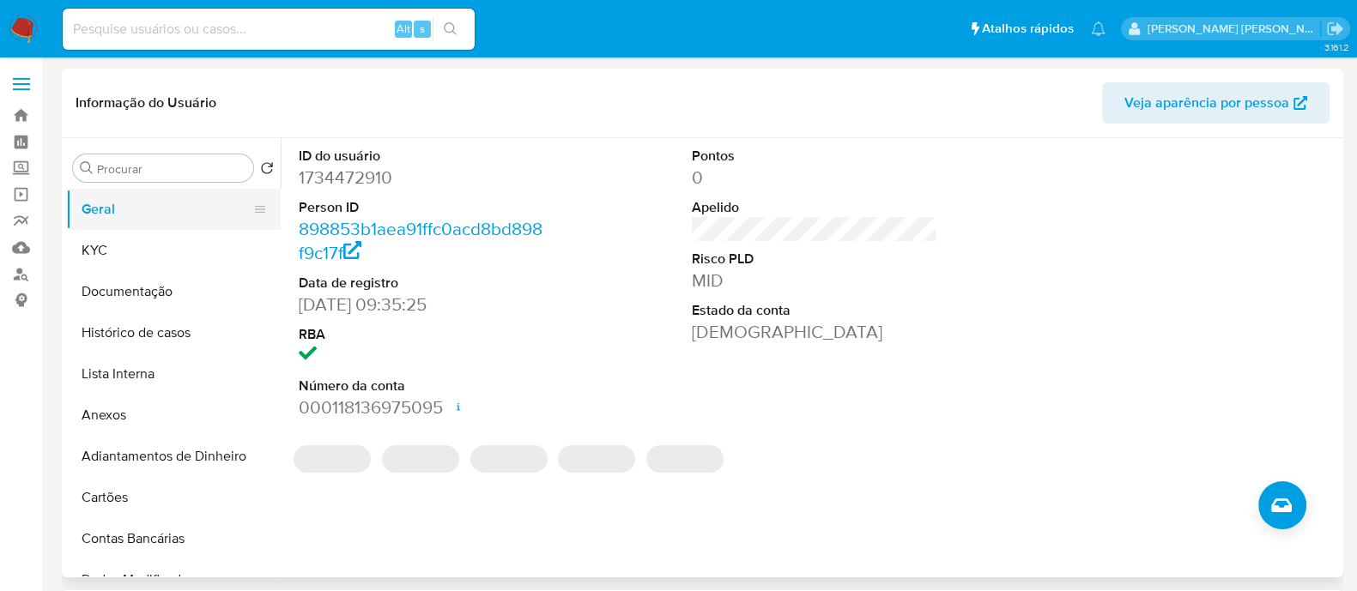
click at [183, 211] on button "Geral" at bounding box center [166, 209] width 201 height 41
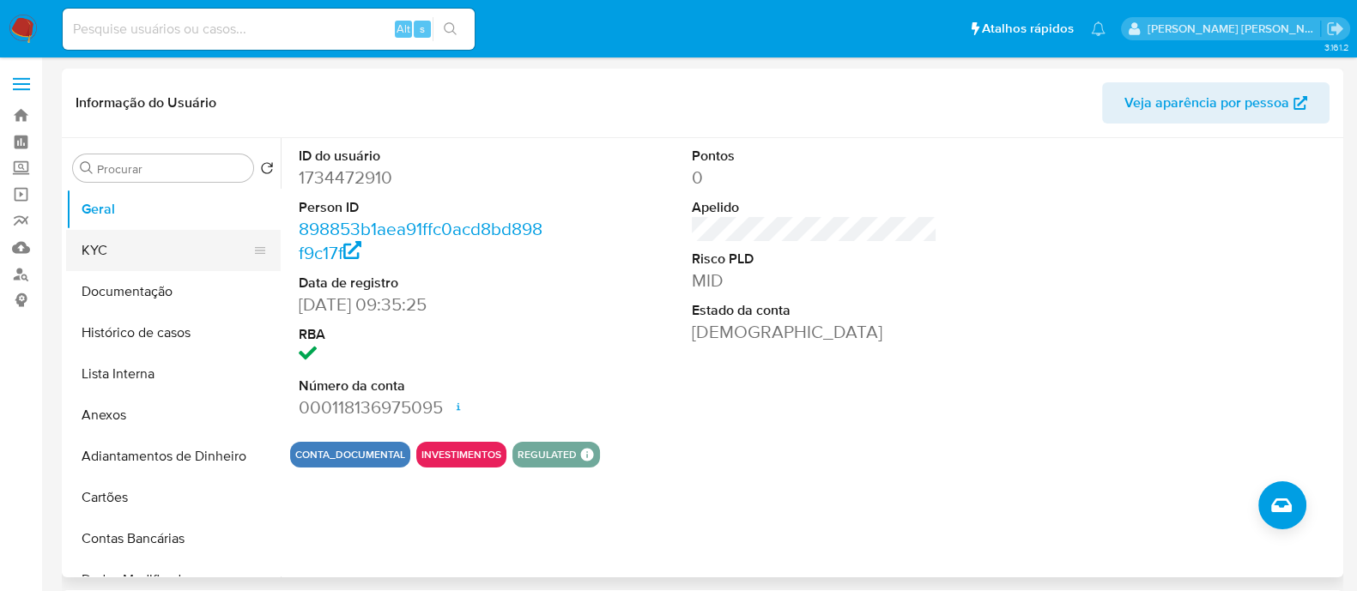
click at [186, 263] on button "KYC" at bounding box center [166, 250] width 201 height 41
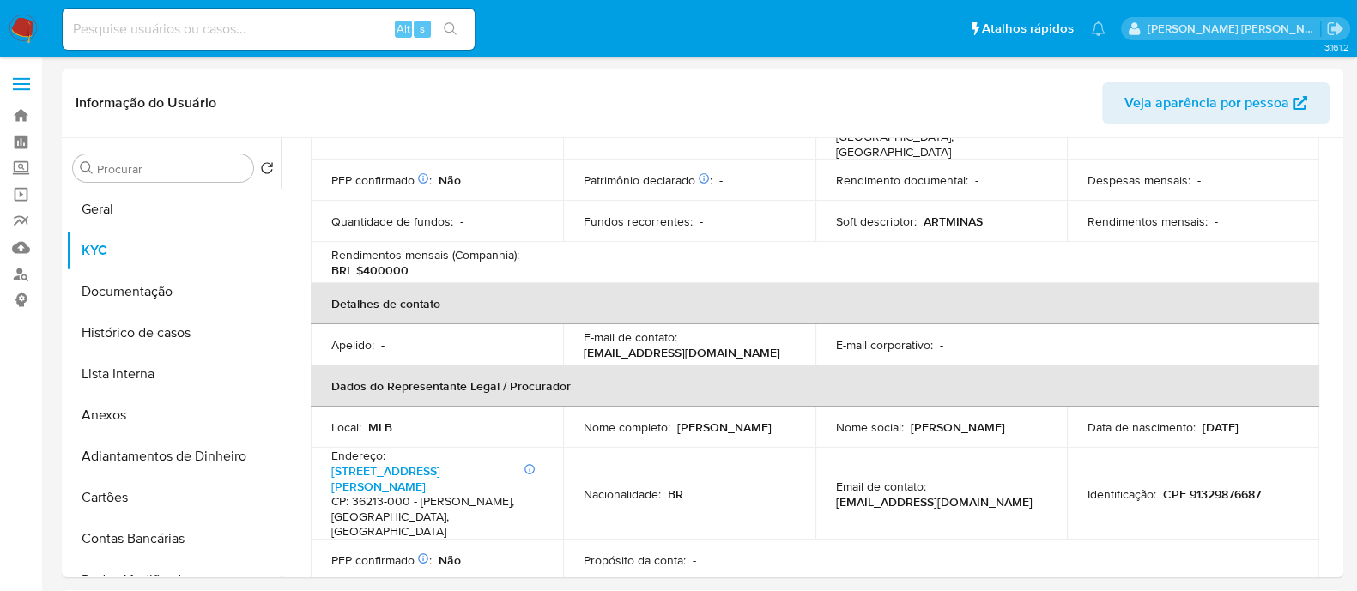
scroll to position [644, 0]
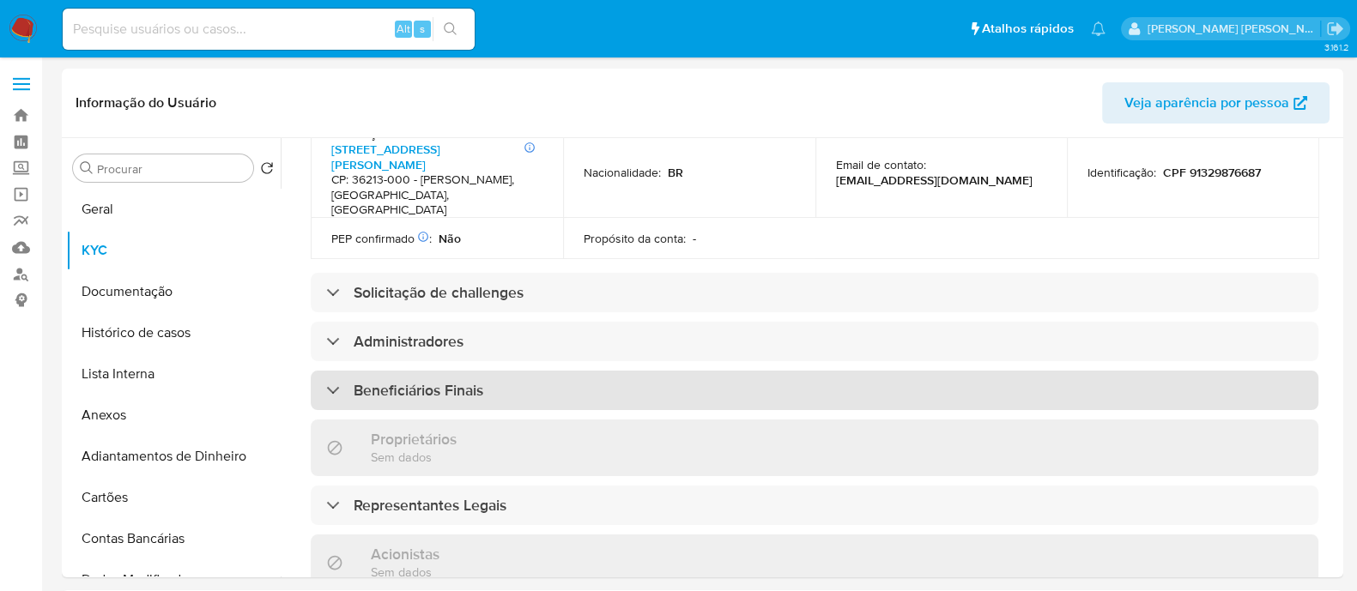
click at [541, 371] on div "Beneficiários Finais" at bounding box center [814, 390] width 1007 height 39
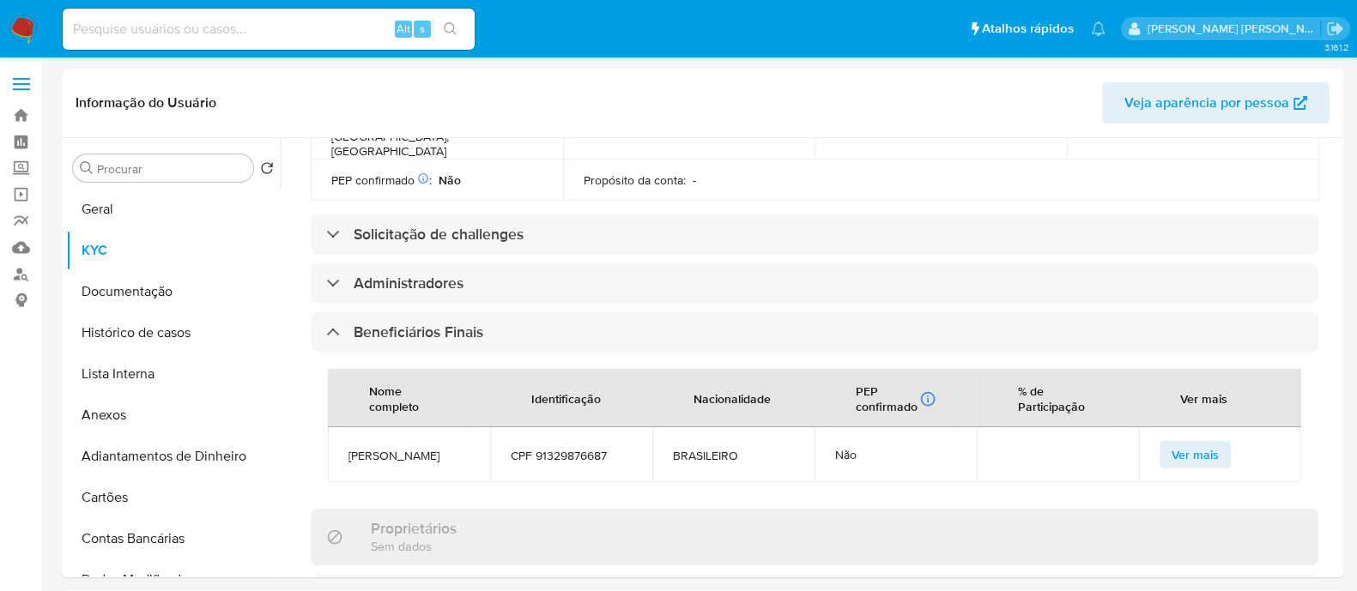
scroll to position [428, 0]
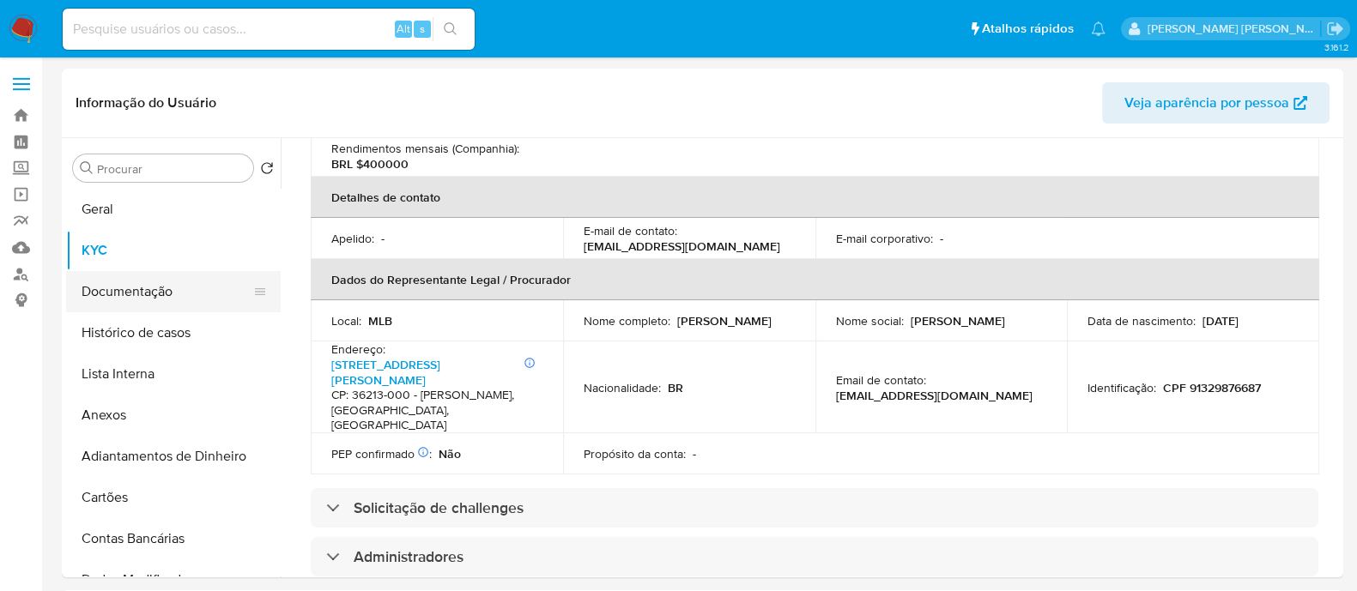
click at [148, 292] on button "Documentação" at bounding box center [166, 291] width 201 height 41
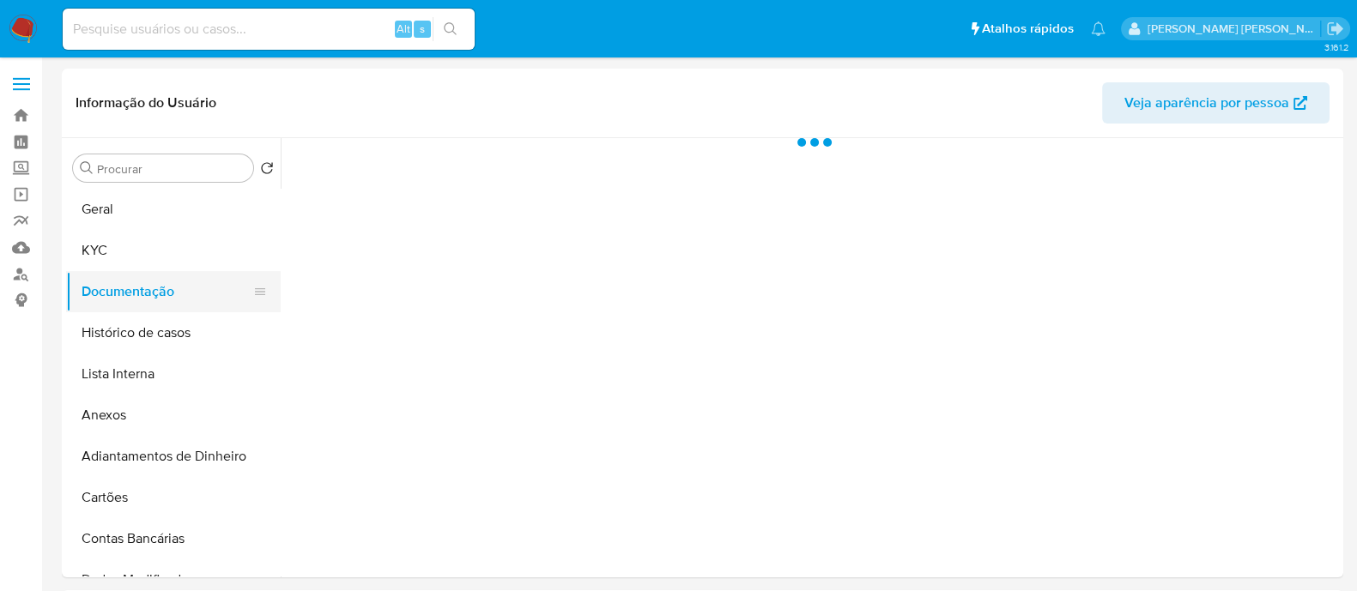
scroll to position [0, 0]
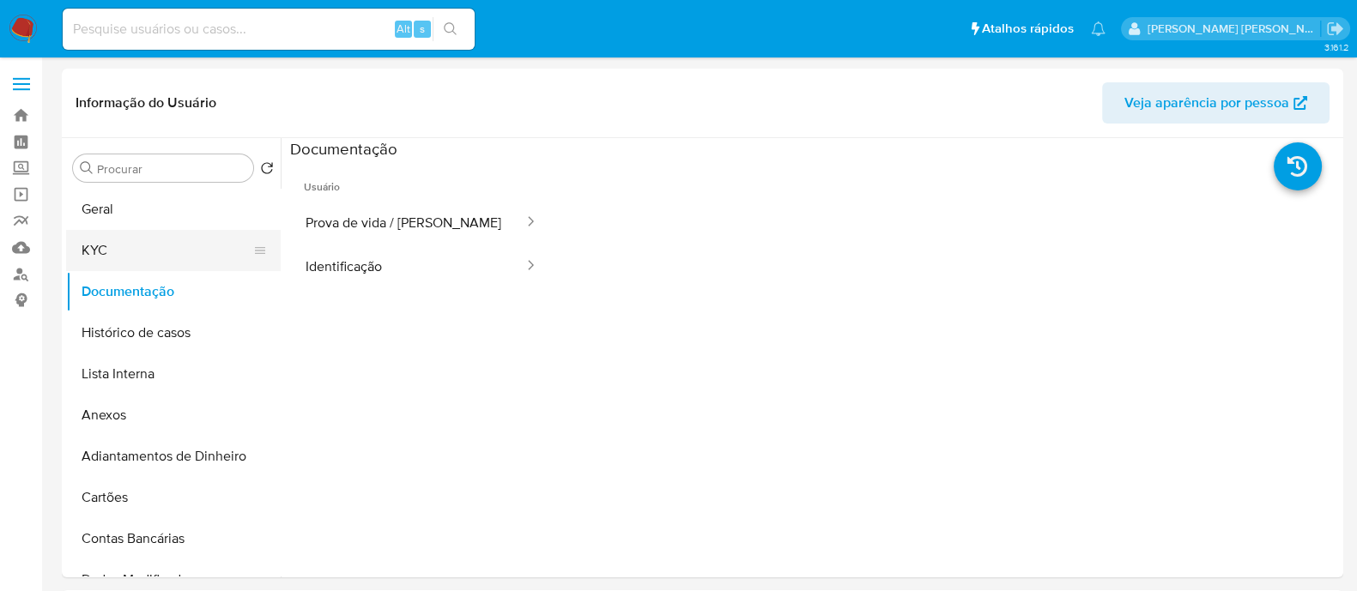
click at [142, 250] on button "KYC" at bounding box center [166, 250] width 201 height 41
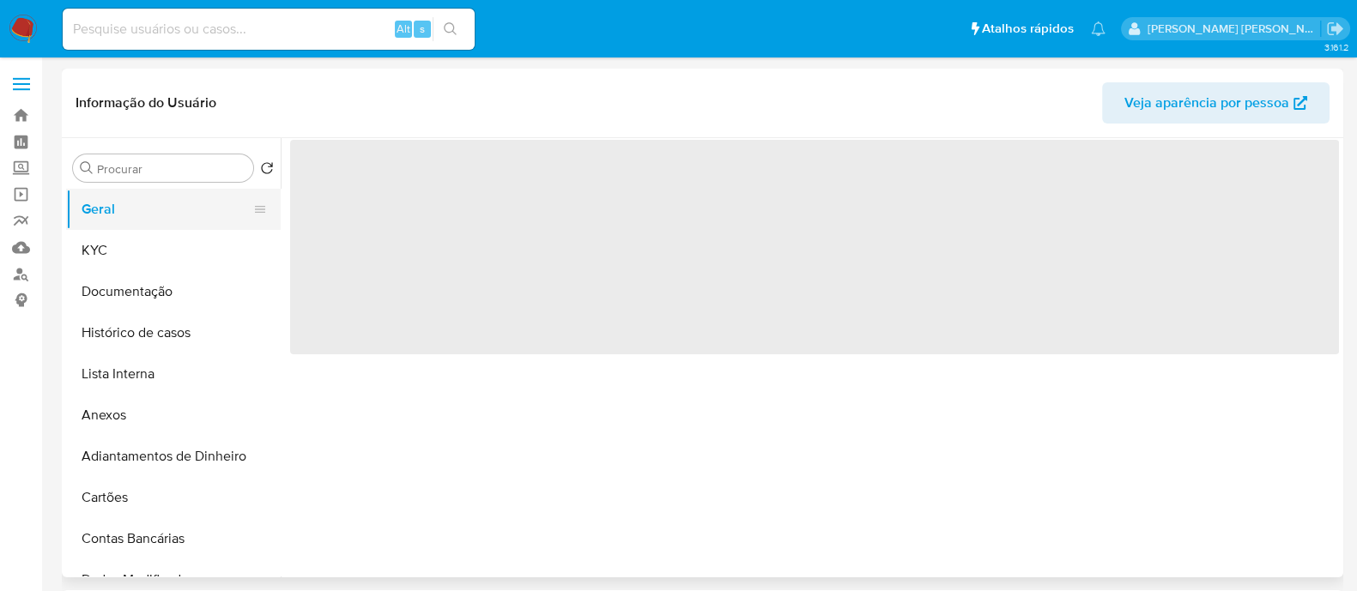
select select "10"
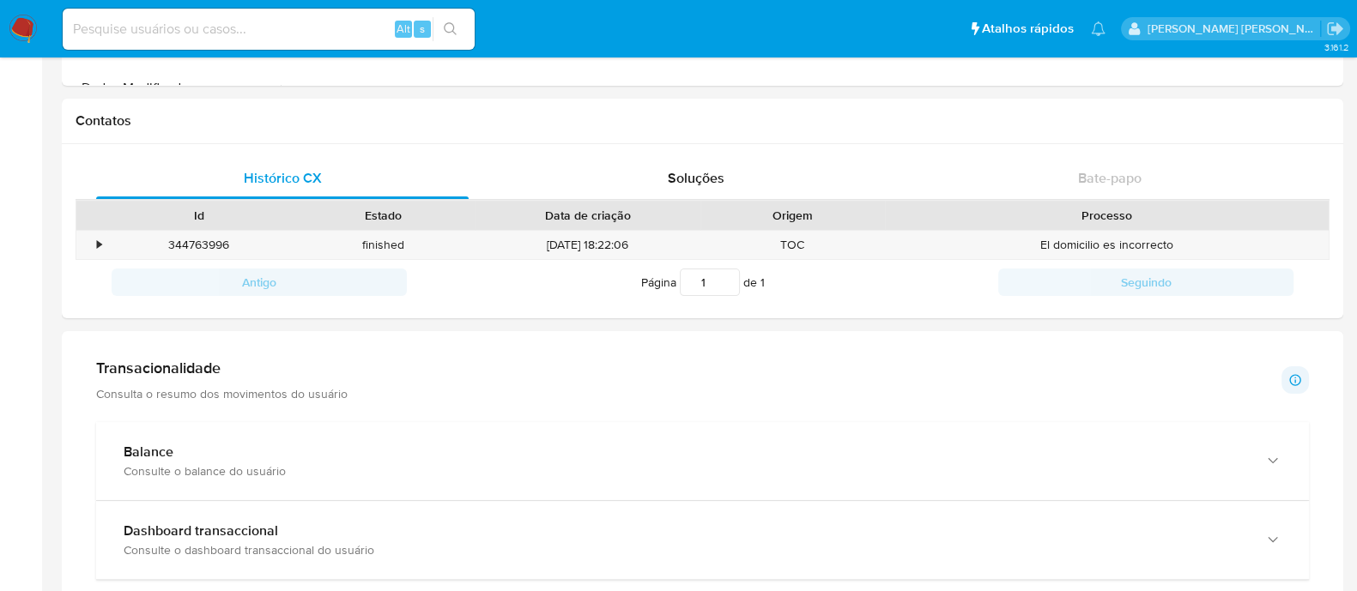
scroll to position [536, 0]
